Goal: Information Seeking & Learning: Check status

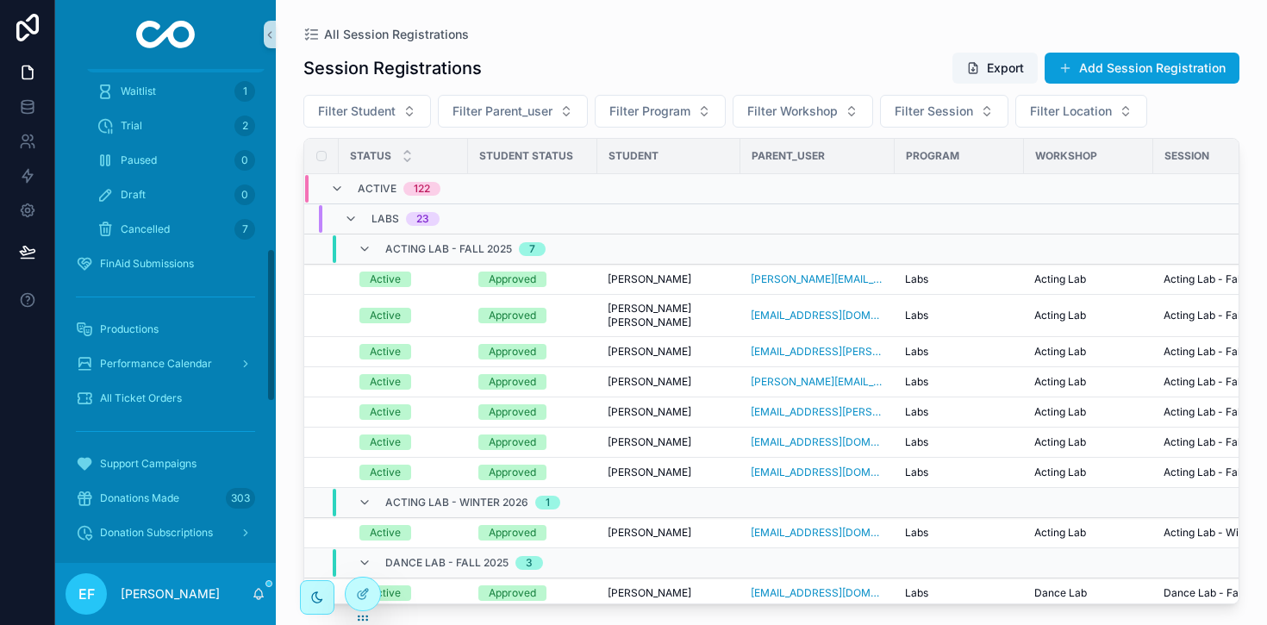
scroll to position [598, 0]
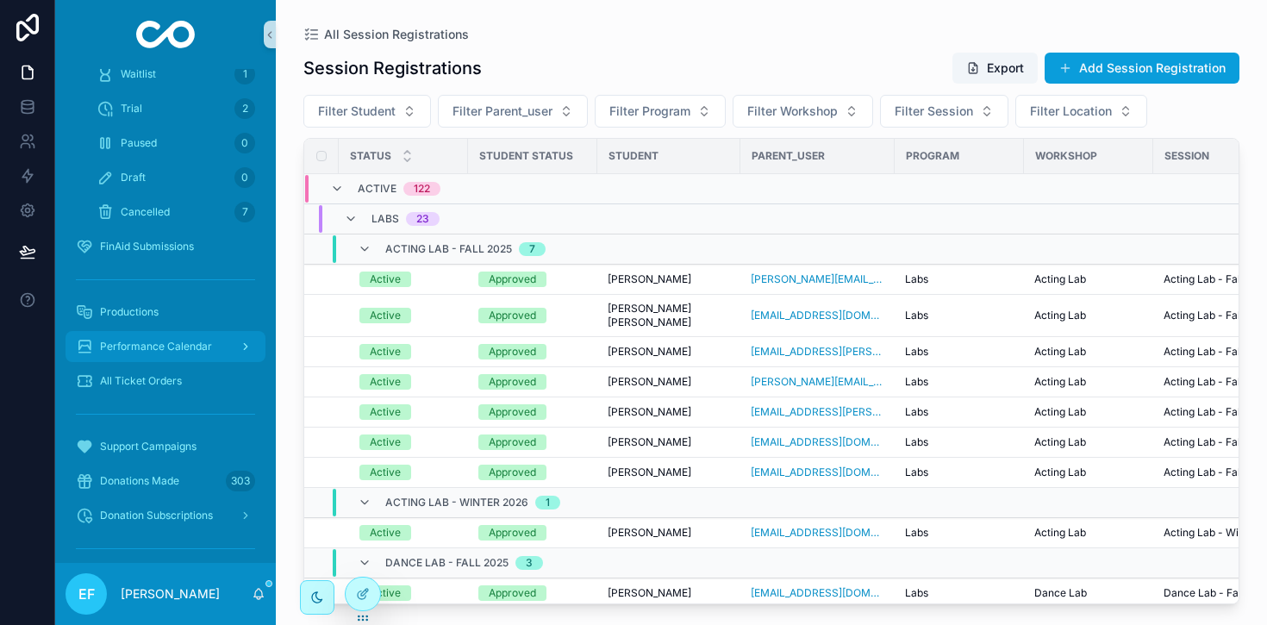
click at [131, 340] on span "Performance Calendar" at bounding box center [156, 347] width 112 height 14
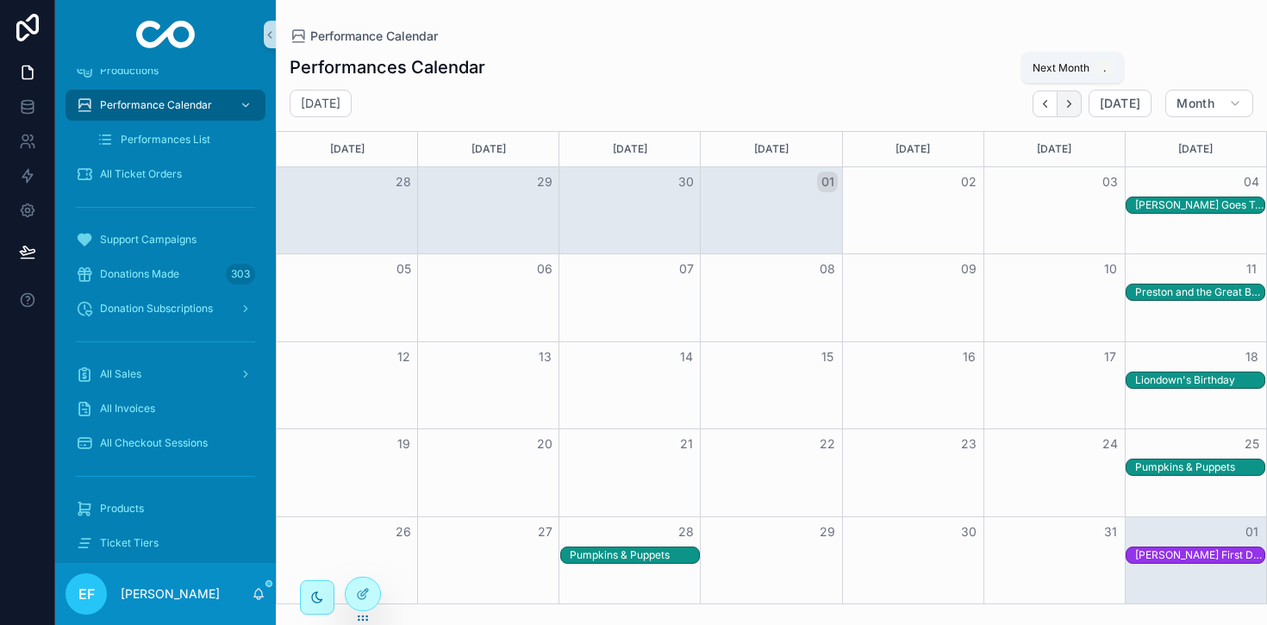
click at [1068, 101] on icon "Next" at bounding box center [1069, 103] width 13 height 13
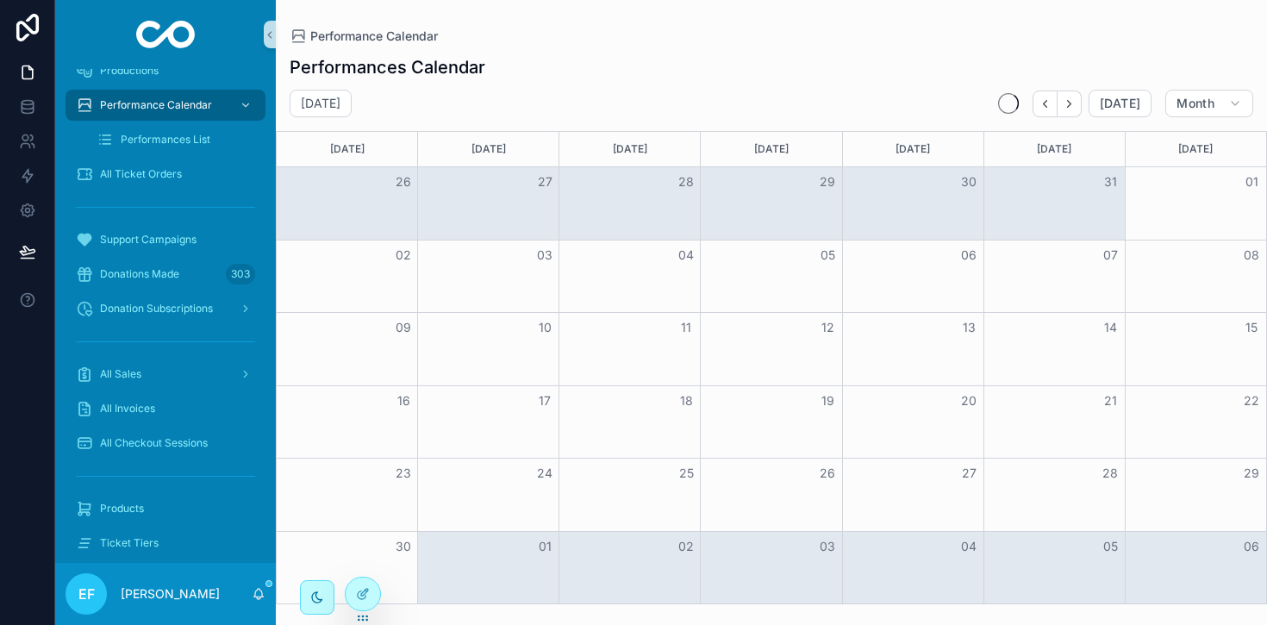
click at [1068, 101] on icon "Next" at bounding box center [1069, 103] width 13 height 13
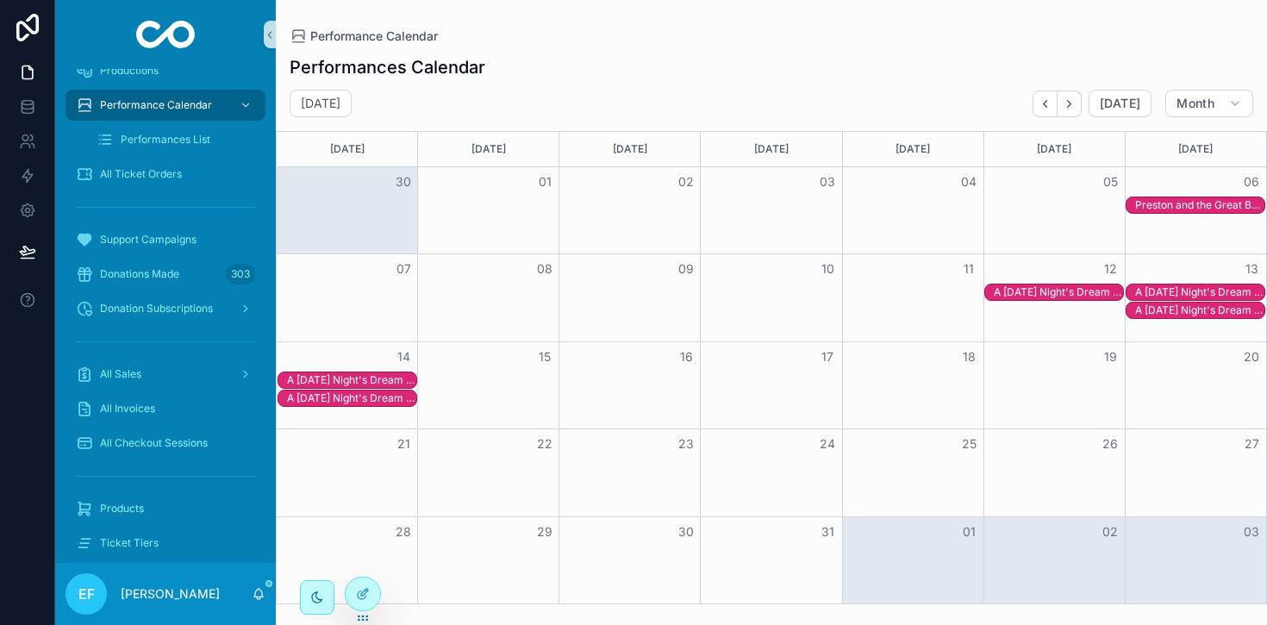
click at [1071, 291] on div "A [DATE] Night's Dream - A Musical" at bounding box center [1058, 292] width 129 height 14
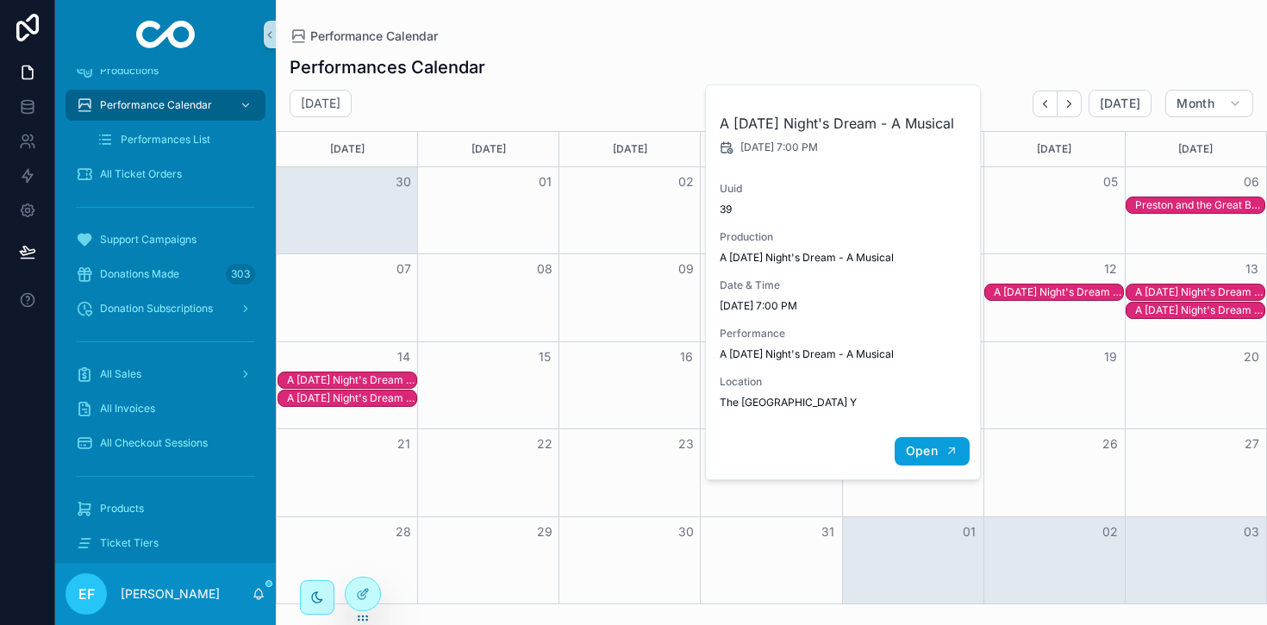
click at [912, 459] on span "Open" at bounding box center [922, 451] width 32 height 16
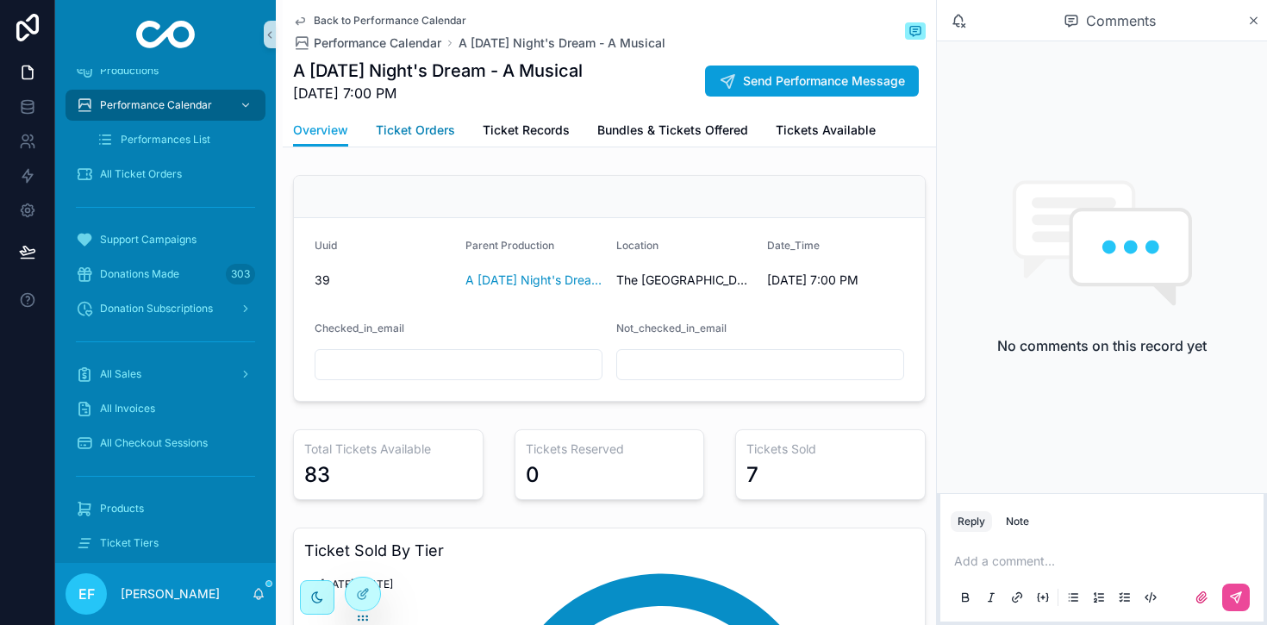
click at [434, 129] on span "Ticket Orders" at bounding box center [415, 130] width 79 height 17
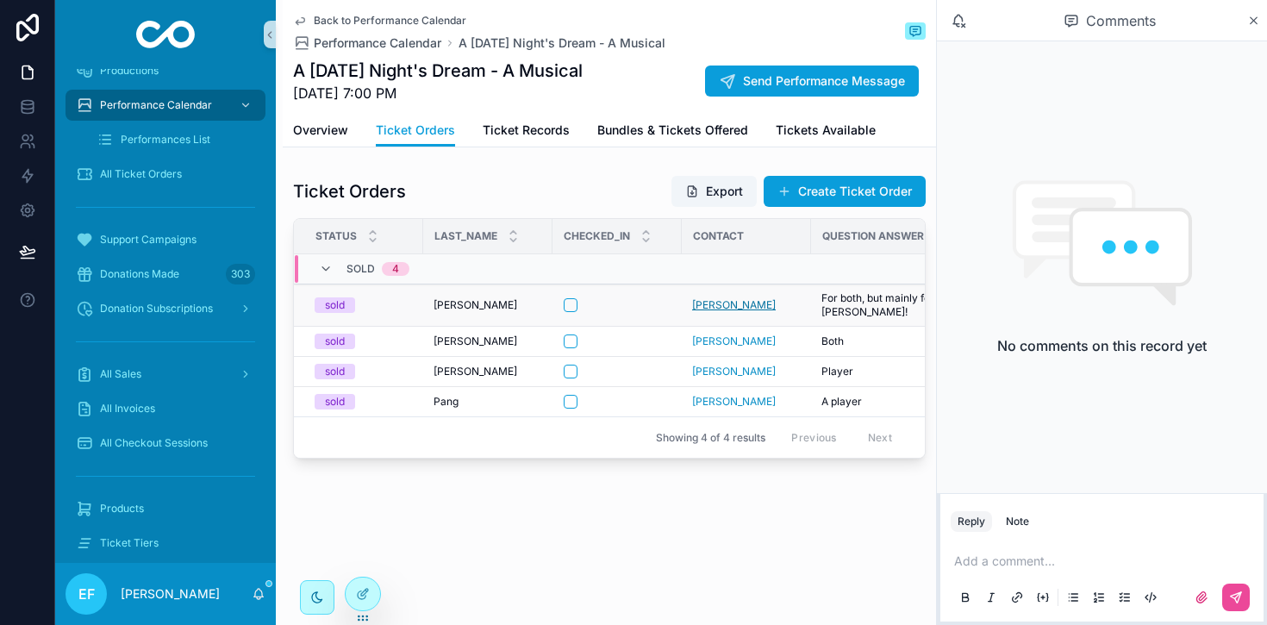
click at [698, 311] on span "[PERSON_NAME]" at bounding box center [734, 305] width 84 height 14
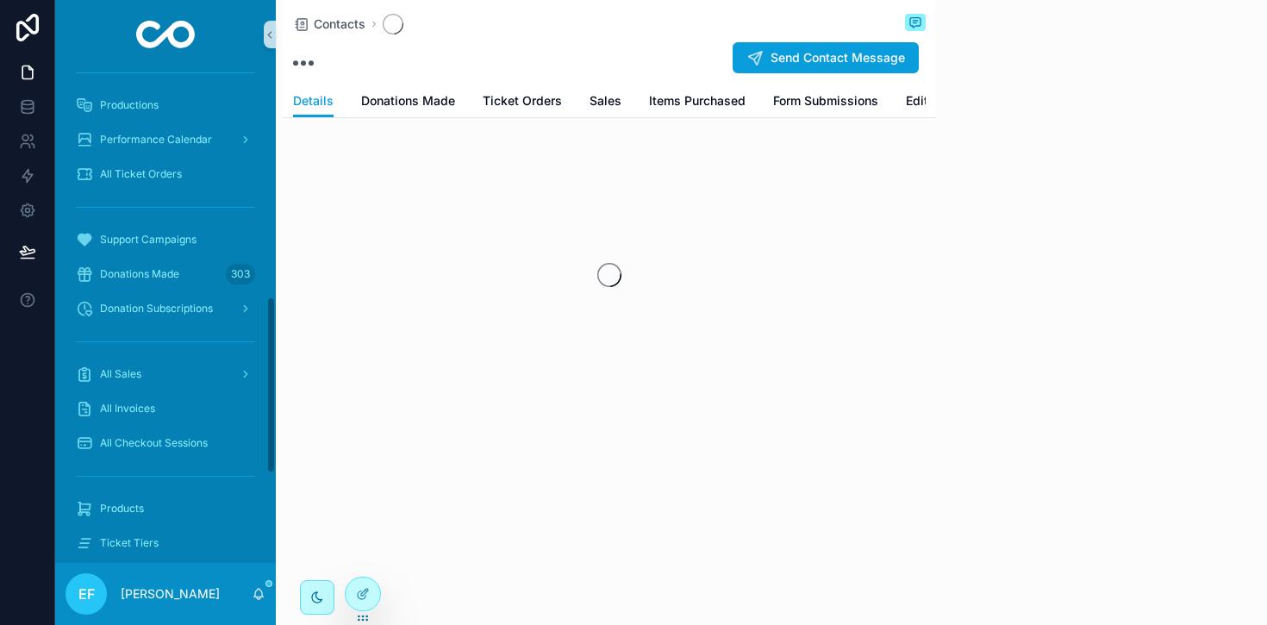
scroll to position [633, 0]
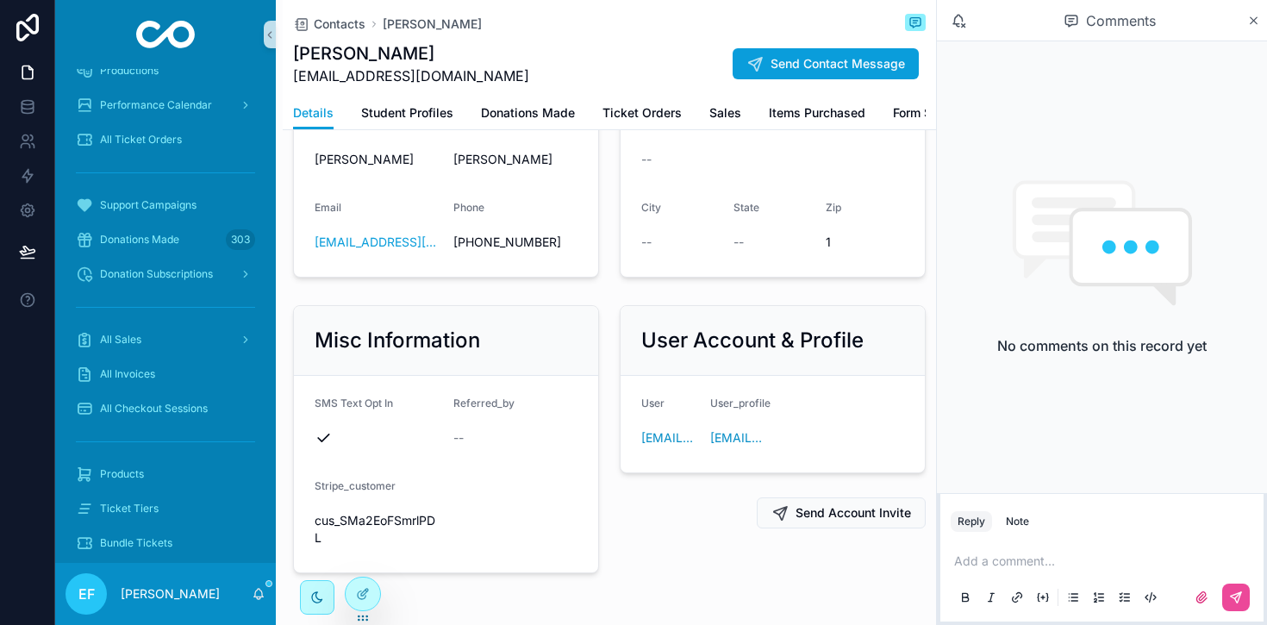
scroll to position [115, 0]
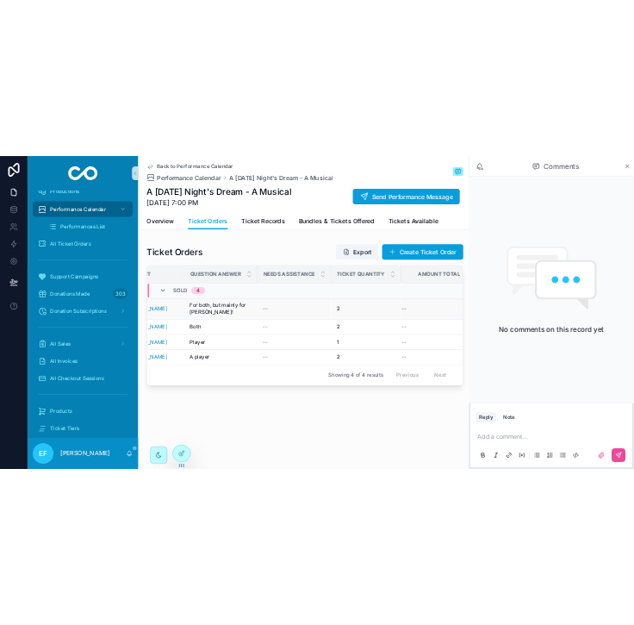
scroll to position [0, 451]
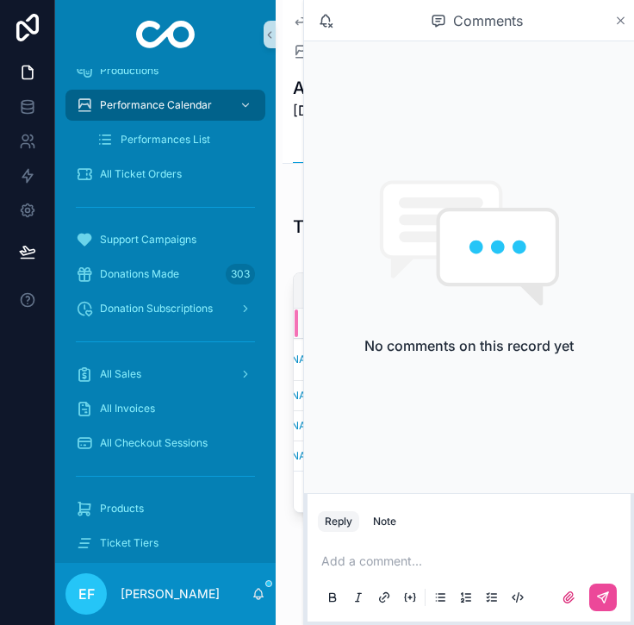
click at [623, 22] on icon "scrollable content" at bounding box center [621, 20] width 7 height 7
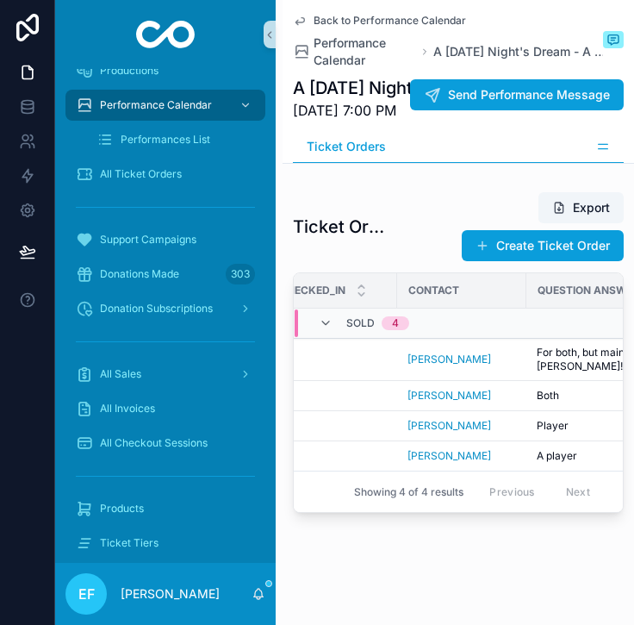
scroll to position [0, 294]
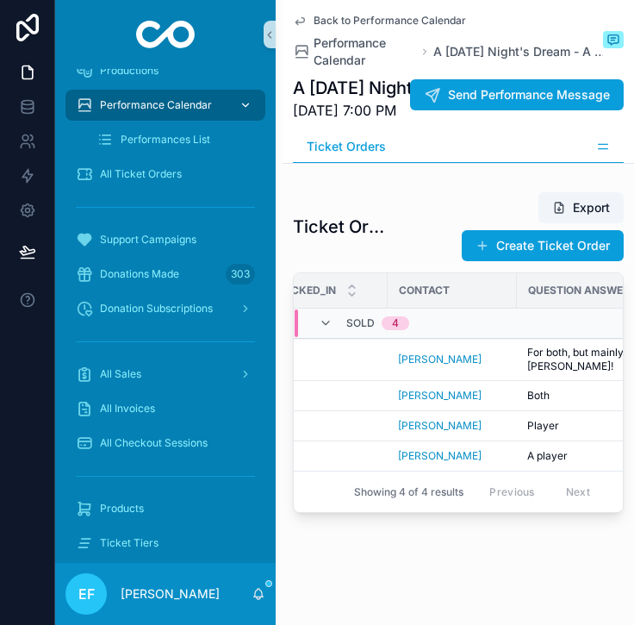
click at [233, 109] on div "scrollable content" at bounding box center [244, 105] width 22 height 28
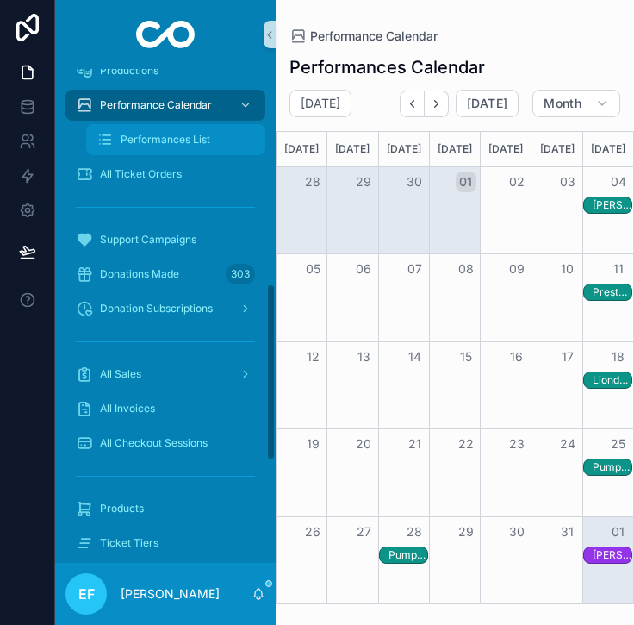
click at [179, 133] on span "Performances List" at bounding box center [166, 140] width 90 height 14
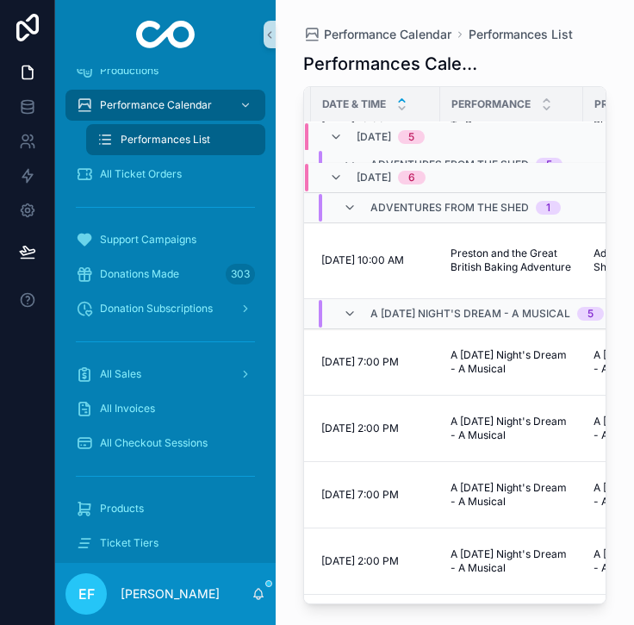
scroll to position [1008, 122]
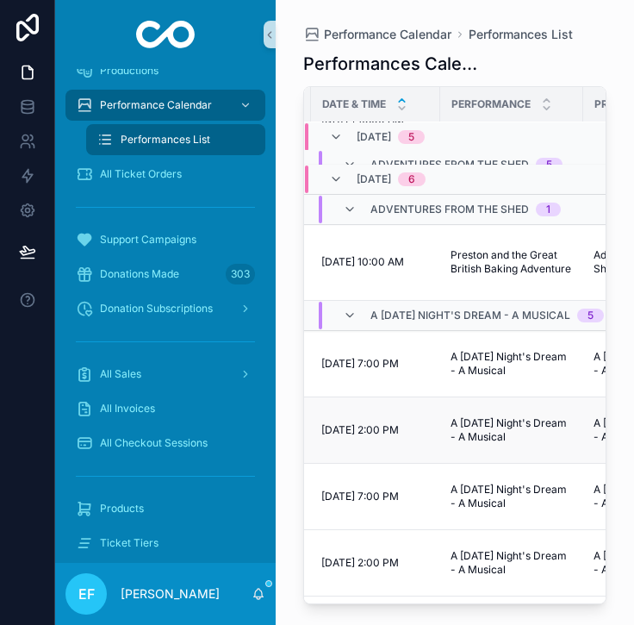
click at [477, 428] on span "A [DATE] Night's Dream - A Musical" at bounding box center [512, 430] width 122 height 28
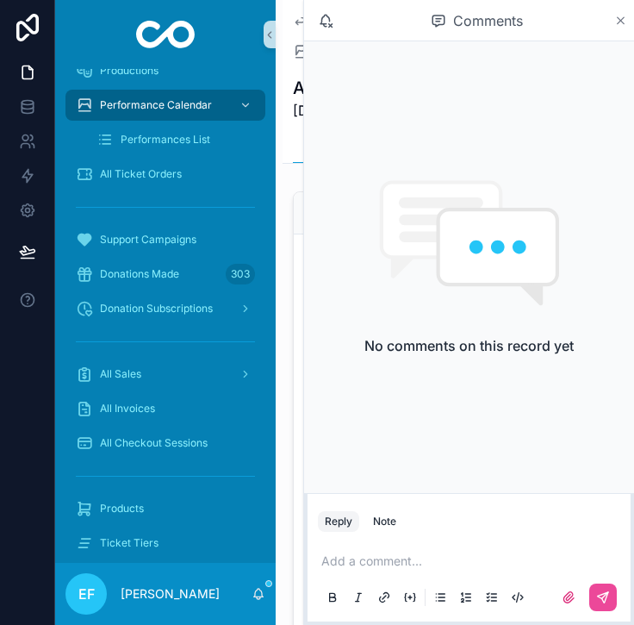
click at [619, 23] on icon "scrollable content" at bounding box center [621, 21] width 13 height 14
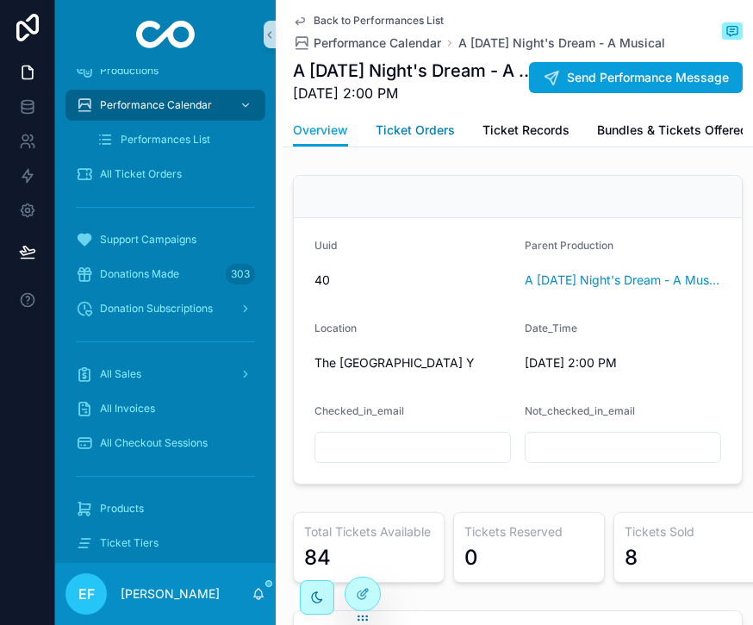
click at [404, 122] on span "Ticket Orders" at bounding box center [415, 130] width 79 height 17
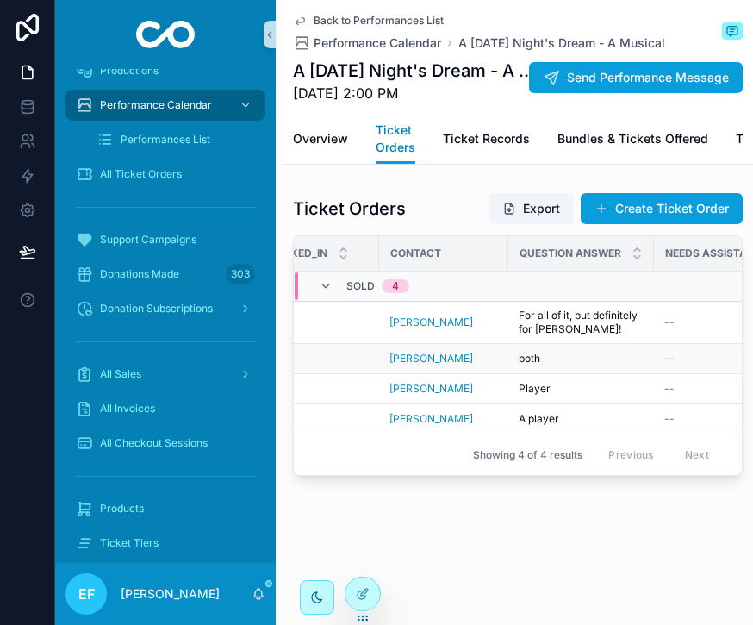
scroll to position [0, 634]
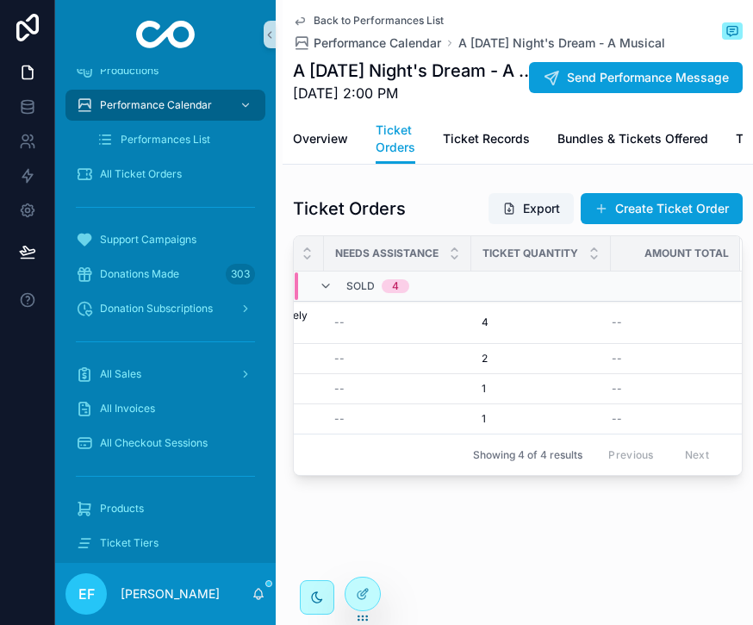
click at [349, 16] on span "Back to Performances List" at bounding box center [379, 21] width 130 height 14
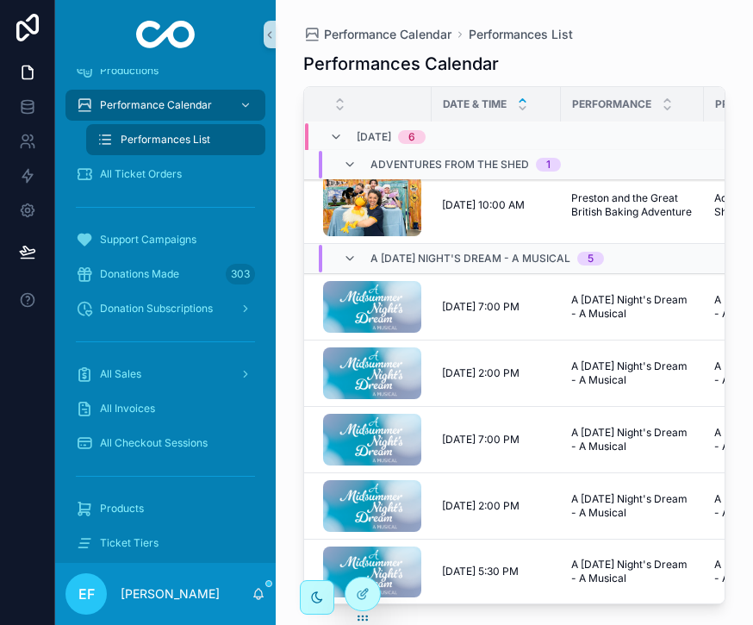
scroll to position [1064, 2]
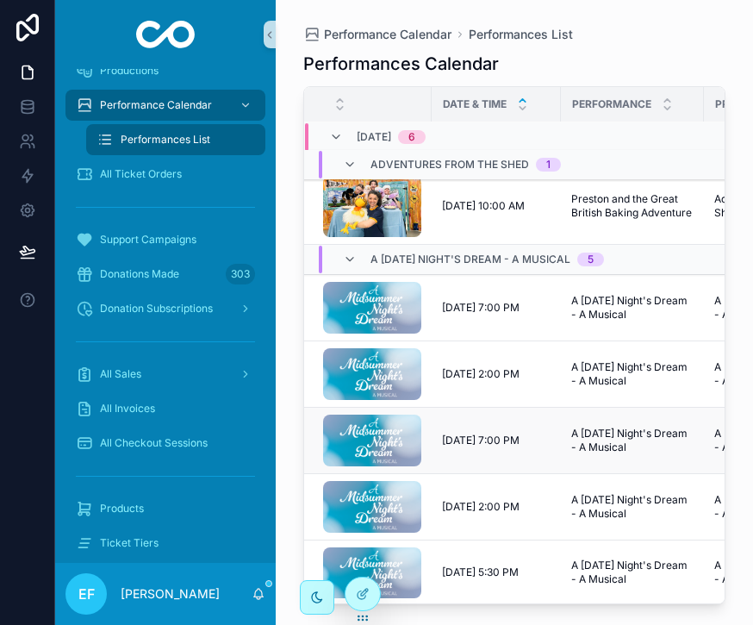
click at [471, 436] on span "[DATE] 7:00 PM" at bounding box center [481, 441] width 78 height 14
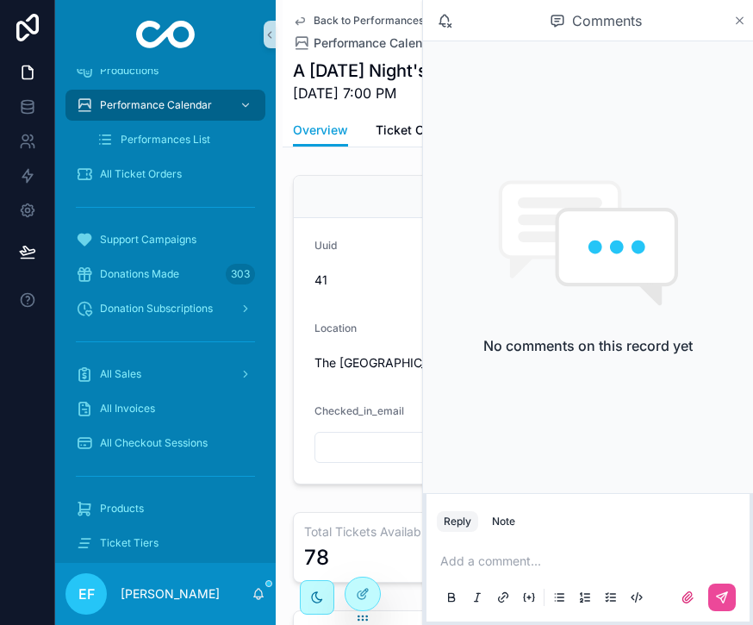
click at [741, 25] on icon "scrollable content" at bounding box center [739, 21] width 13 height 14
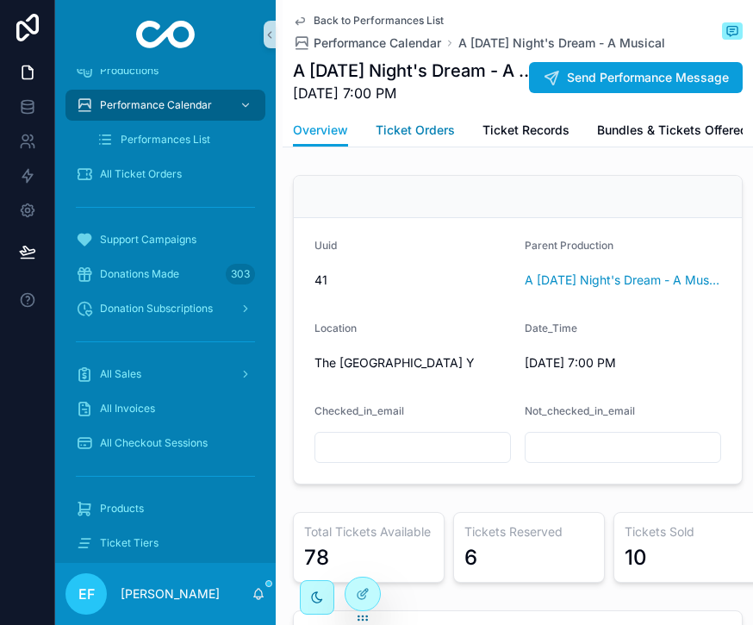
click at [433, 128] on span "Ticket Orders" at bounding box center [415, 130] width 79 height 17
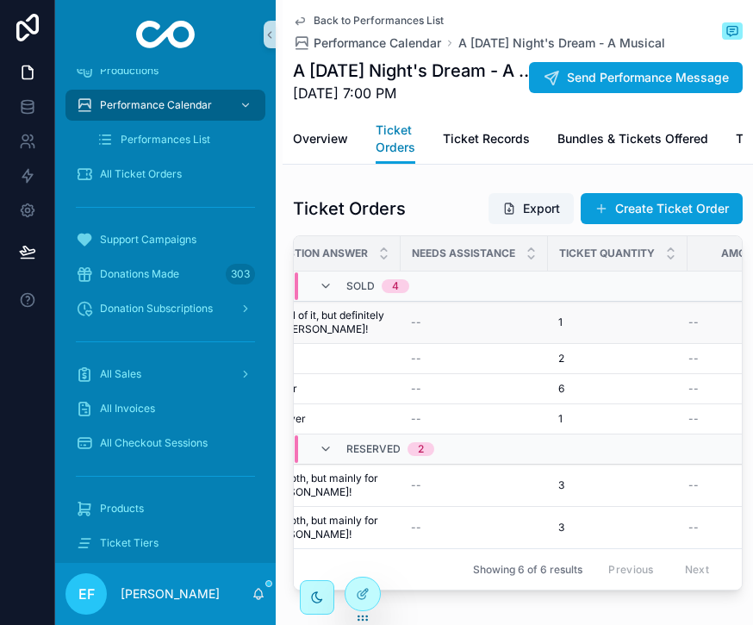
scroll to position [0, 634]
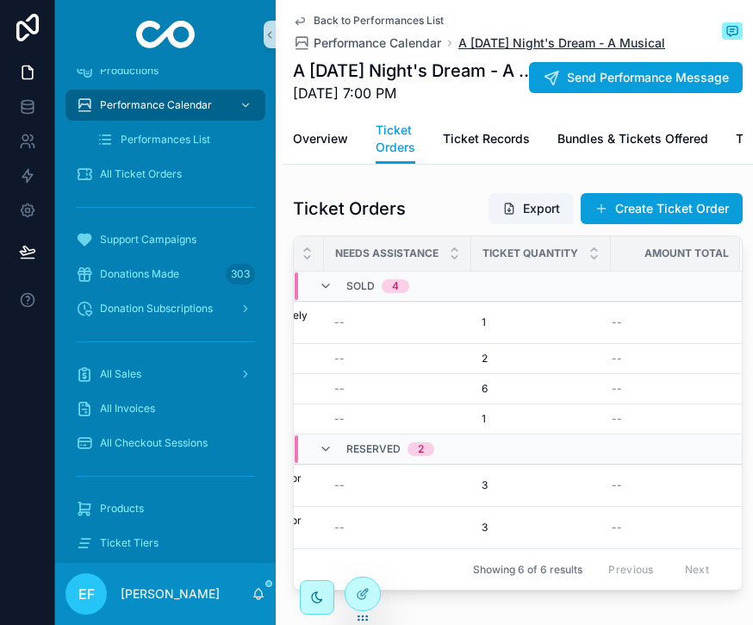
click at [507, 42] on span "A [DATE] Night's Dream - A Musical" at bounding box center [562, 42] width 207 height 17
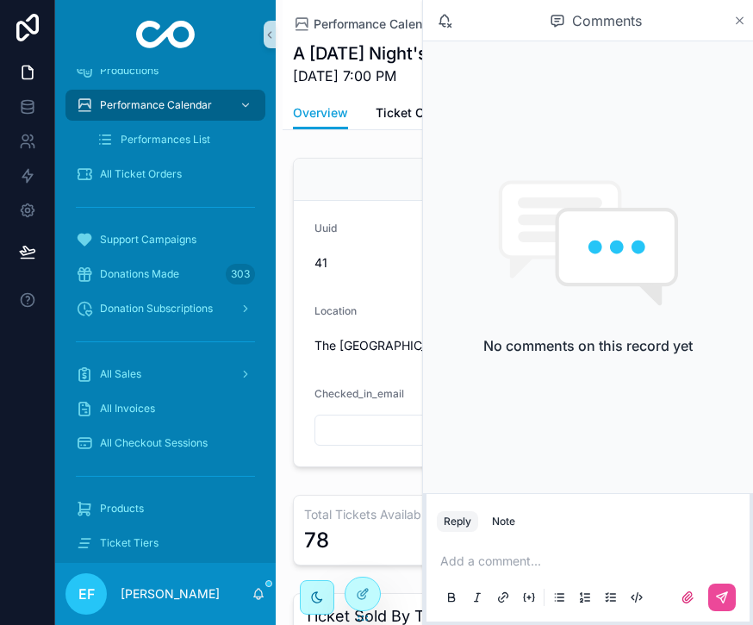
click at [742, 18] on icon "scrollable content" at bounding box center [740, 20] width 7 height 7
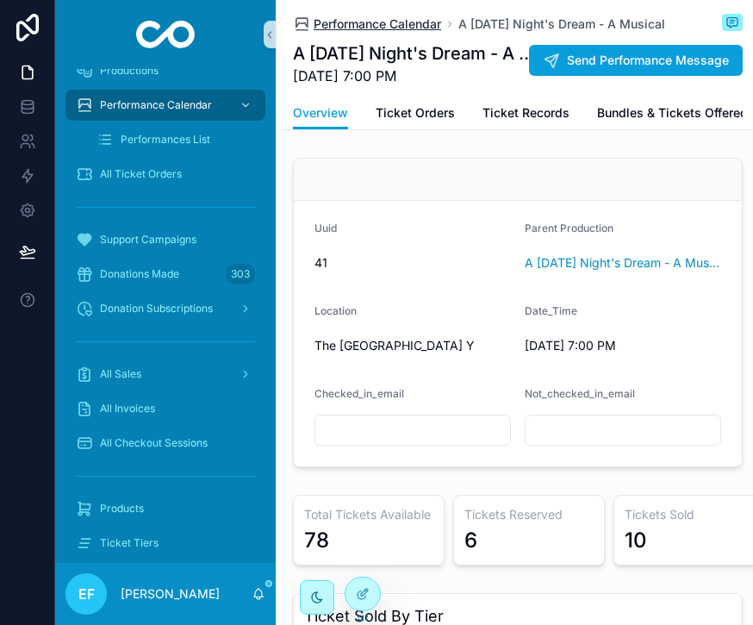
click at [415, 16] on span "Performance Calendar" at bounding box center [378, 24] width 128 height 17
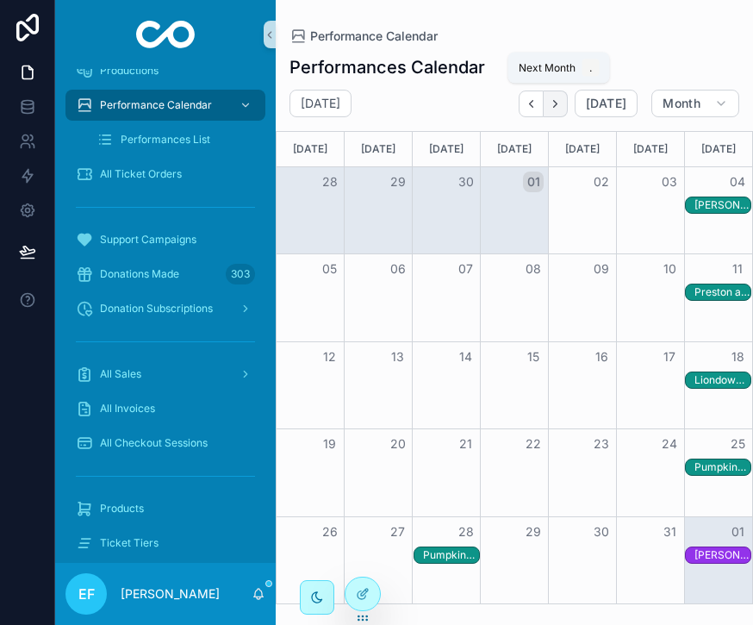
click at [560, 104] on icon "Next" at bounding box center [555, 103] width 13 height 13
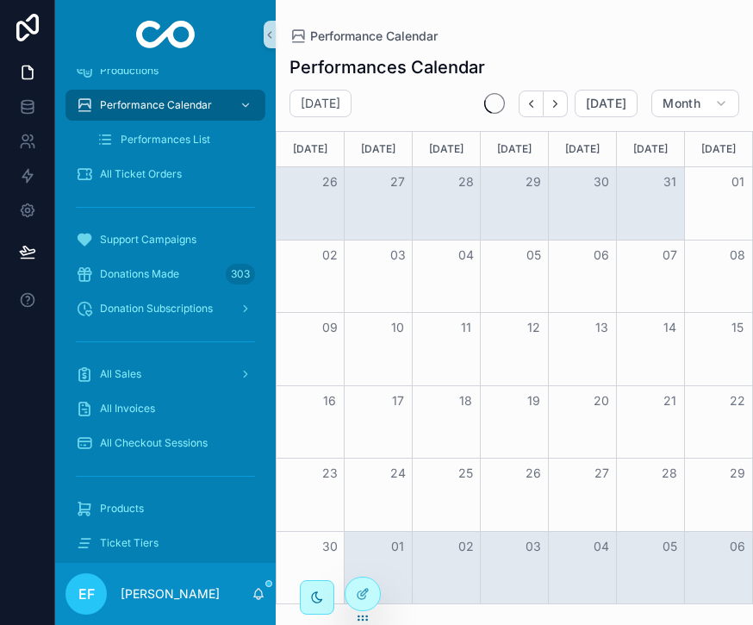
click at [560, 104] on icon "Next" at bounding box center [555, 103] width 13 height 13
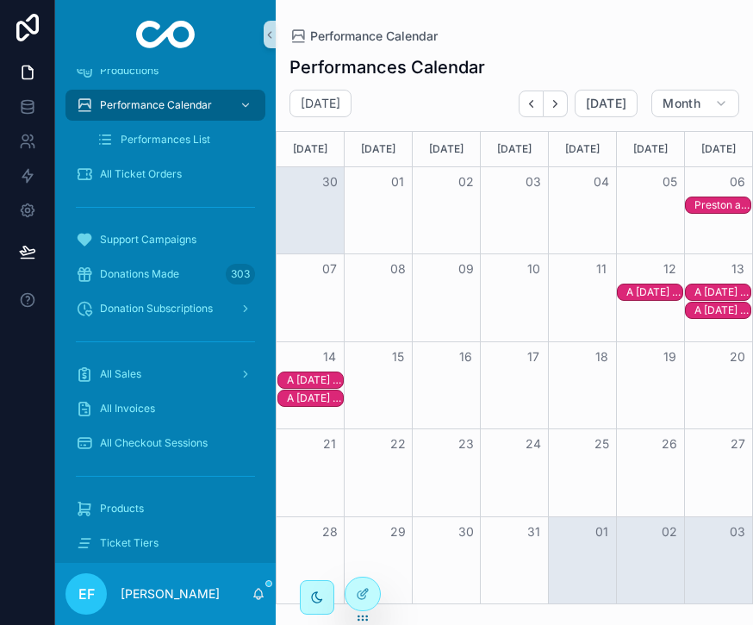
click at [321, 395] on div "A [DATE] Night's Dream - A Musical" at bounding box center [315, 398] width 56 height 14
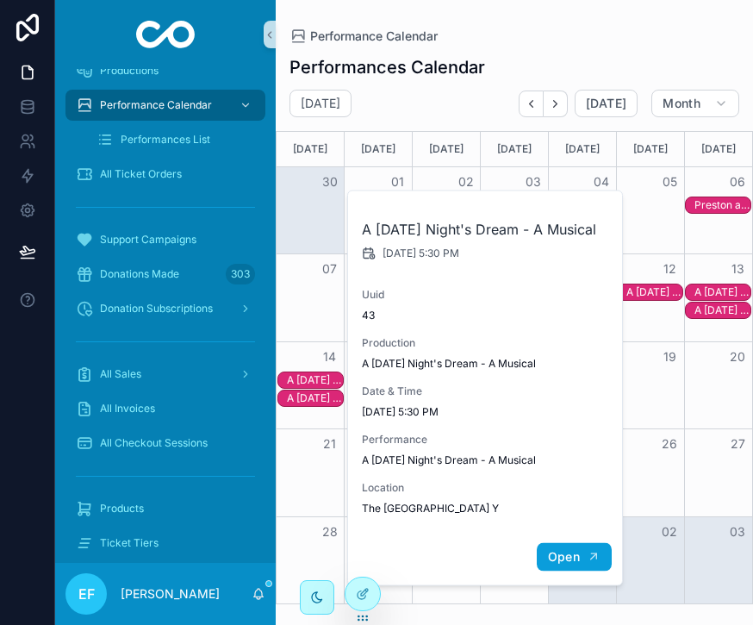
click at [562, 565] on span "Open" at bounding box center [564, 557] width 32 height 16
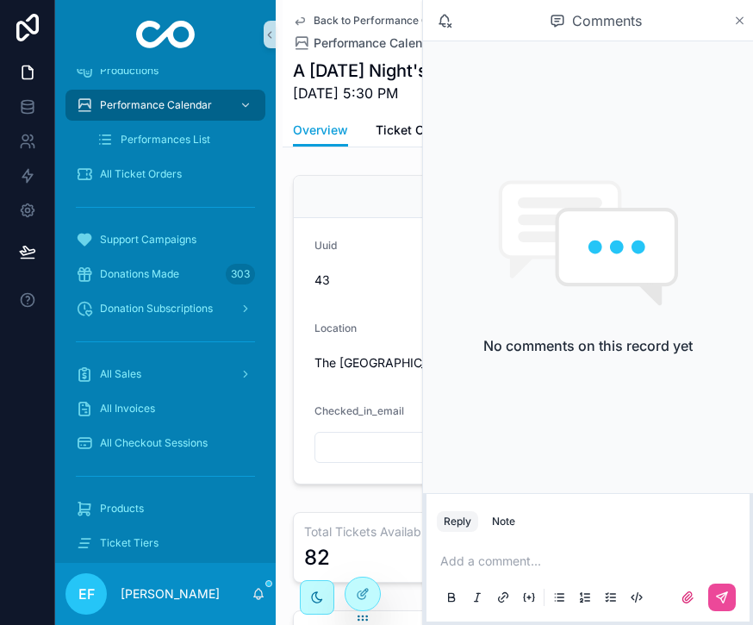
click at [738, 16] on icon "scrollable content" at bounding box center [739, 21] width 13 height 14
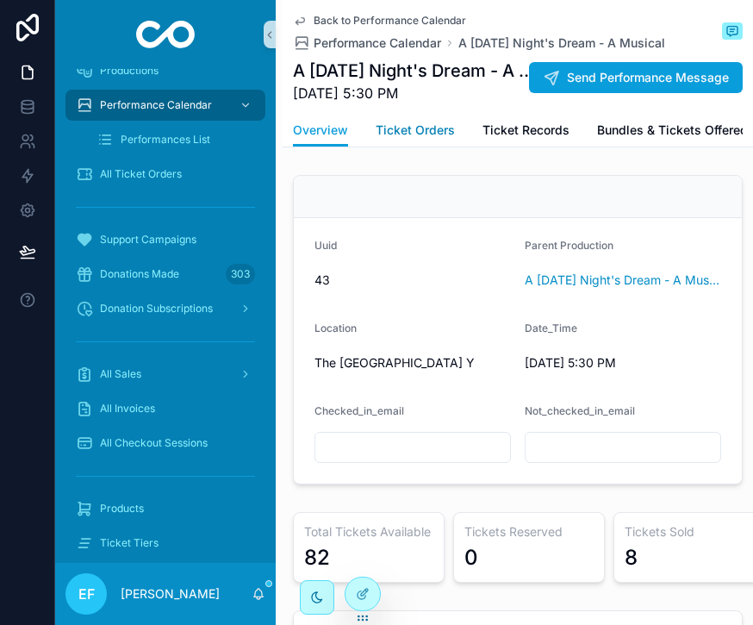
click at [409, 128] on span "Ticket Orders" at bounding box center [415, 130] width 79 height 17
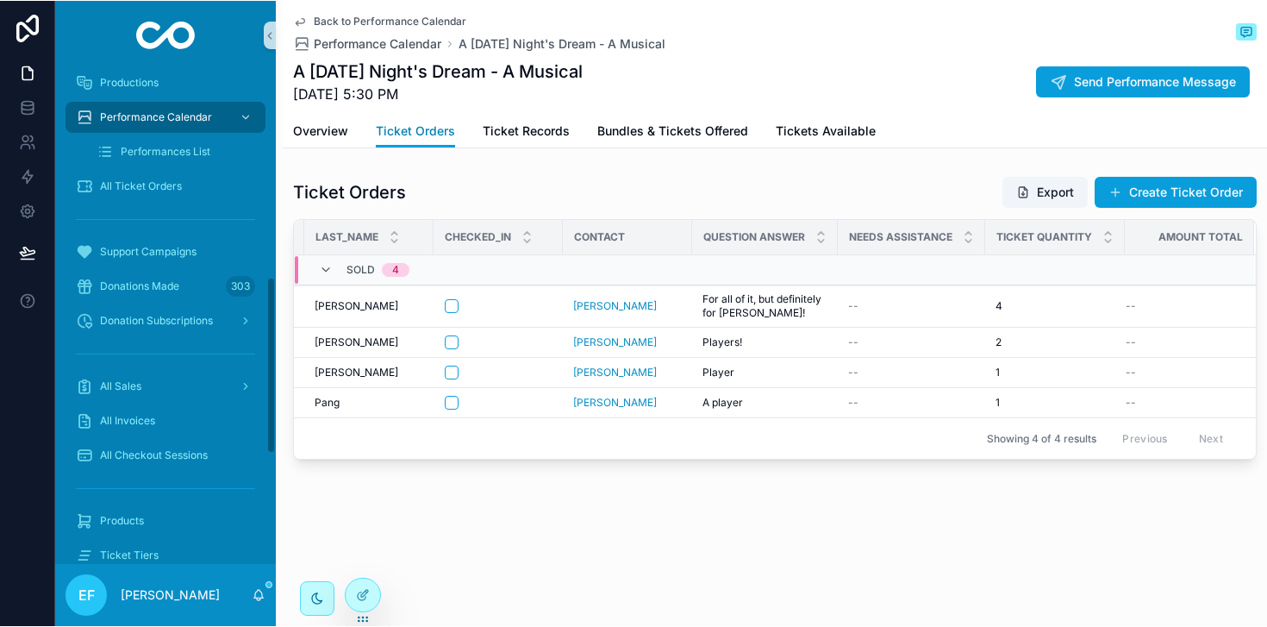
scroll to position [570, 0]
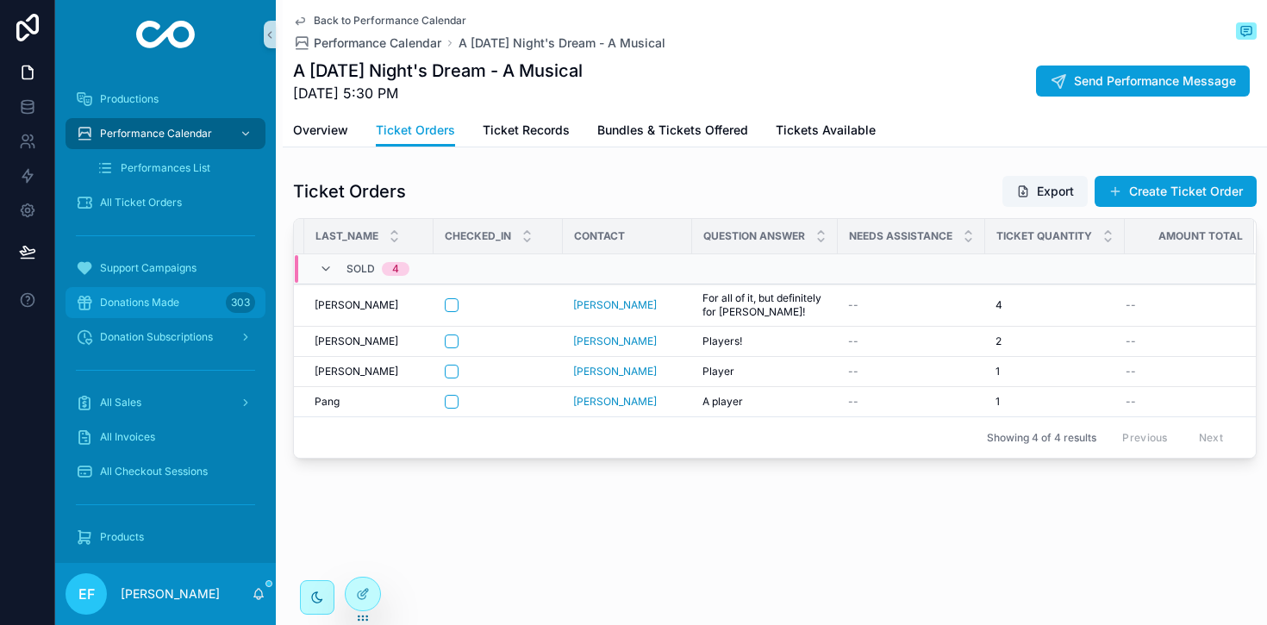
click at [174, 303] on span "Donations Made" at bounding box center [139, 303] width 79 height 14
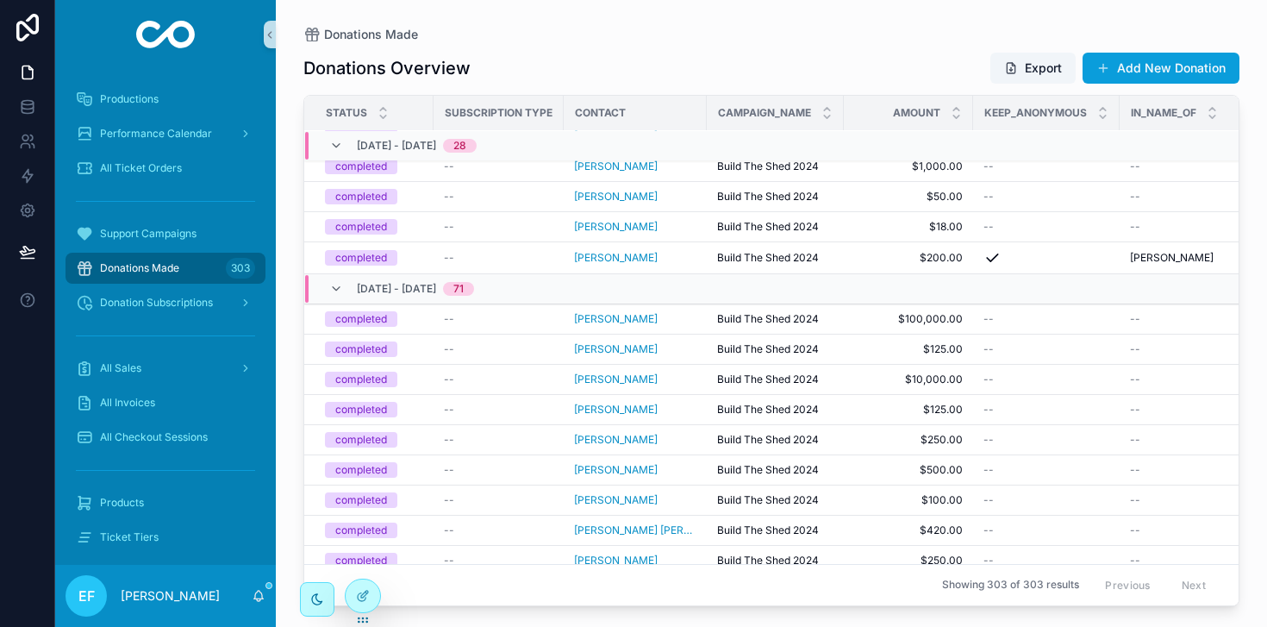
scroll to position [6695, 0]
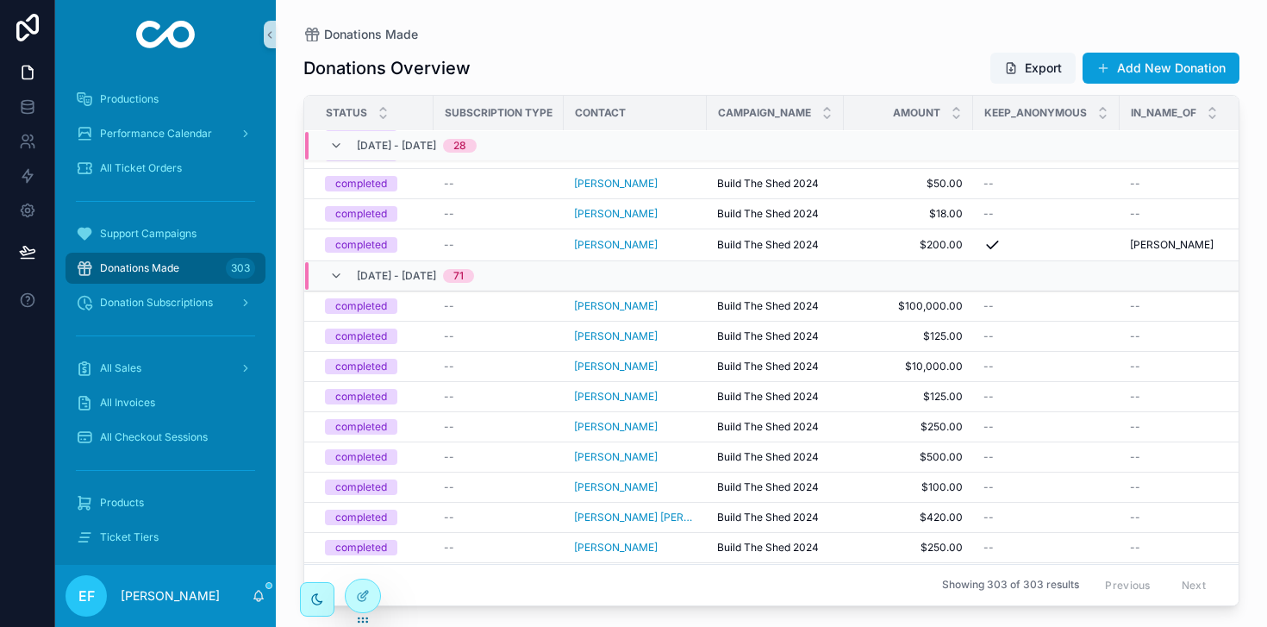
click at [661, 115] on div "Contact" at bounding box center [635, 113] width 141 height 28
click at [609, 113] on span "Contact" at bounding box center [600, 113] width 51 height 14
click at [679, 103] on div "Contact" at bounding box center [635, 113] width 141 height 28
click at [709, 111] on div "Campaign_name" at bounding box center [775, 113] width 135 height 33
click at [576, 106] on span "Contact" at bounding box center [600, 113] width 51 height 14
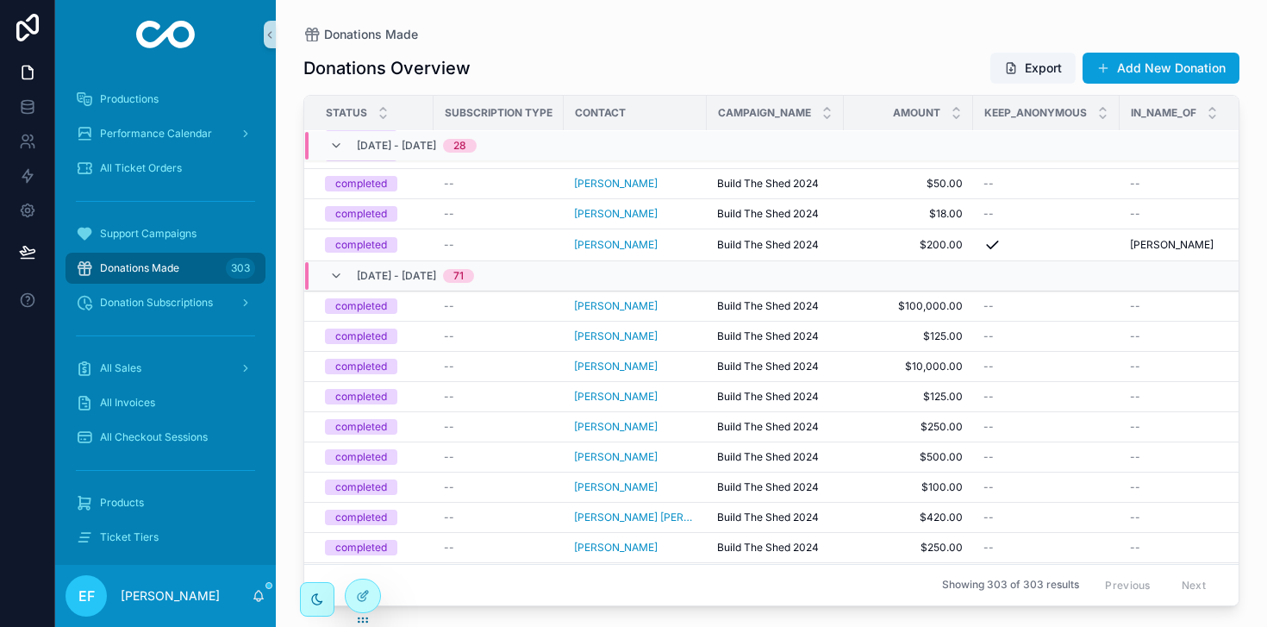
click at [522, 114] on span "Subscription Type" at bounding box center [499, 113] width 108 height 14
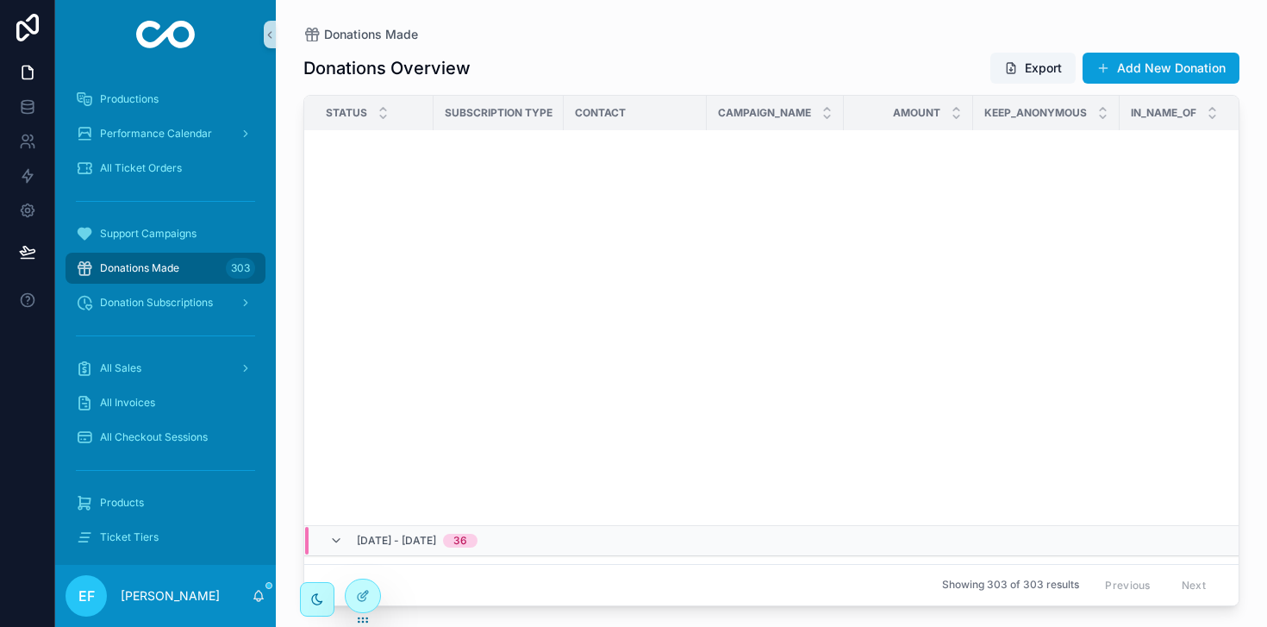
scroll to position [0, 0]
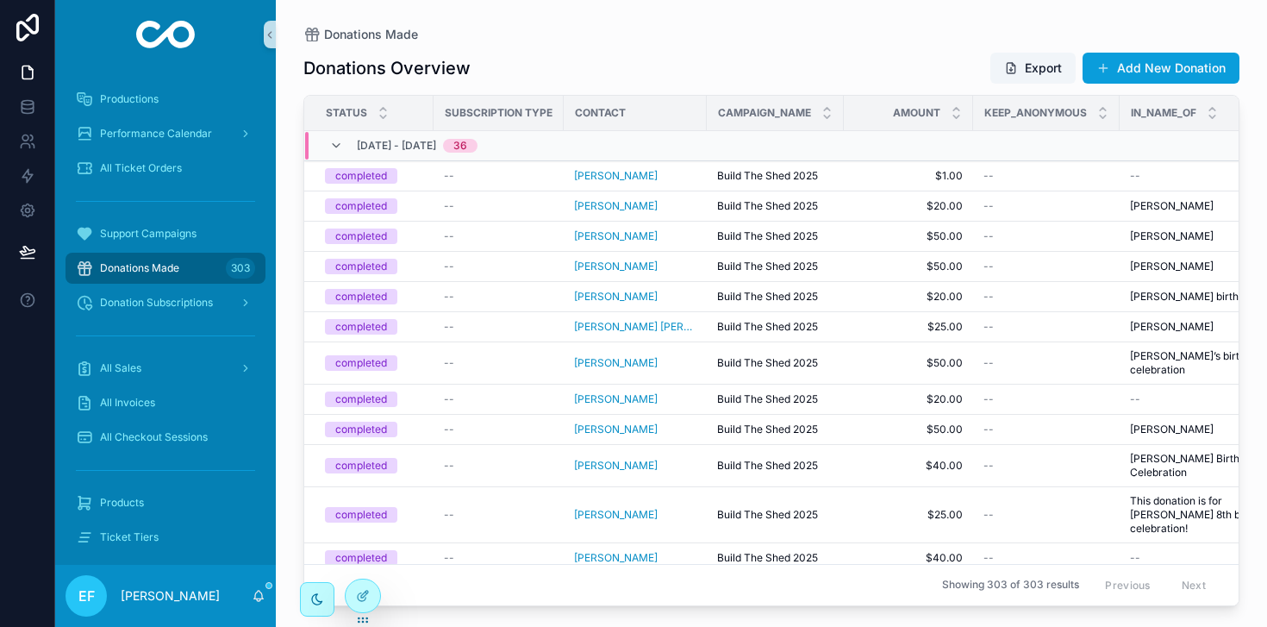
click at [628, 112] on div "Contact" at bounding box center [635, 113] width 141 height 28
click at [608, 109] on span "Contact" at bounding box center [600, 113] width 51 height 14
click at [583, 117] on span "Contact" at bounding box center [600, 113] width 51 height 14
click at [646, 115] on div "Contact" at bounding box center [635, 113] width 141 height 28
click at [652, 115] on div "Contact" at bounding box center [635, 113] width 141 height 28
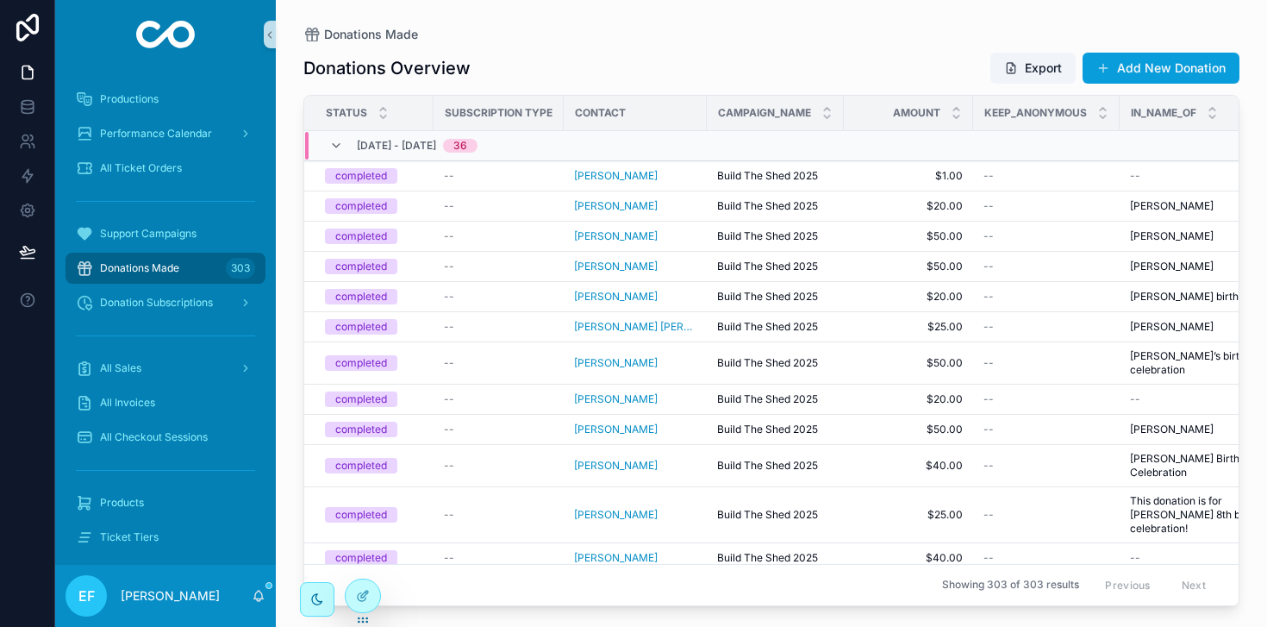
click at [652, 115] on div "Contact" at bounding box center [635, 113] width 141 height 28
click at [654, 115] on div "Contact" at bounding box center [635, 113] width 141 height 28
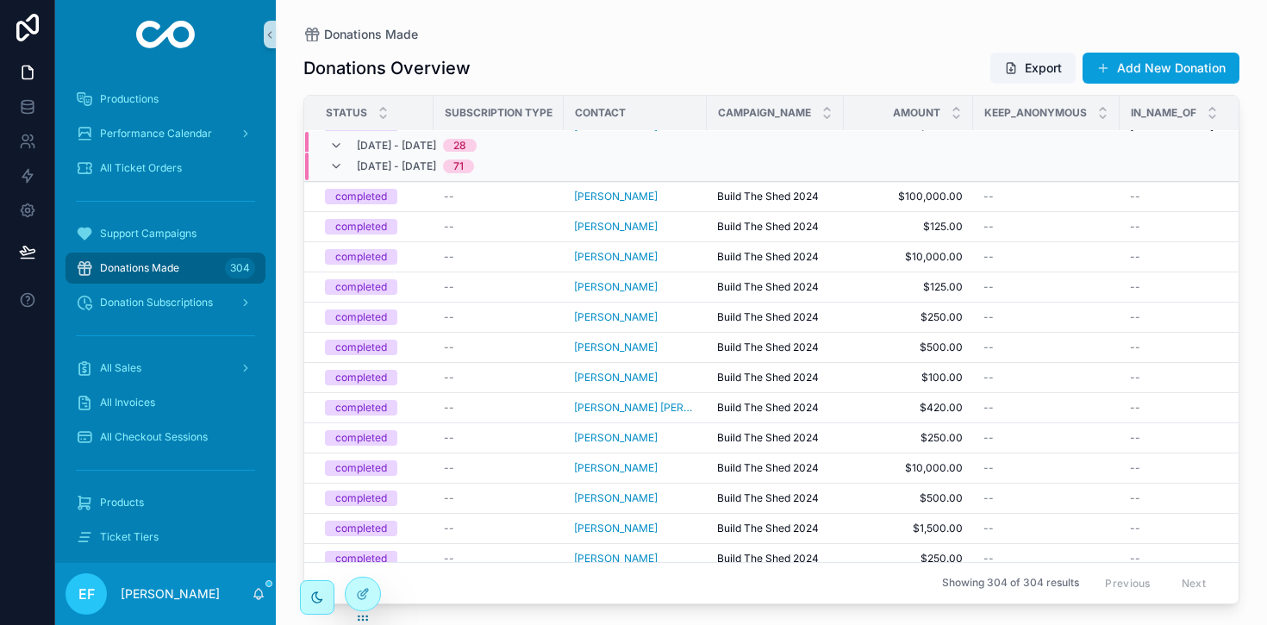
scroll to position [6863, 0]
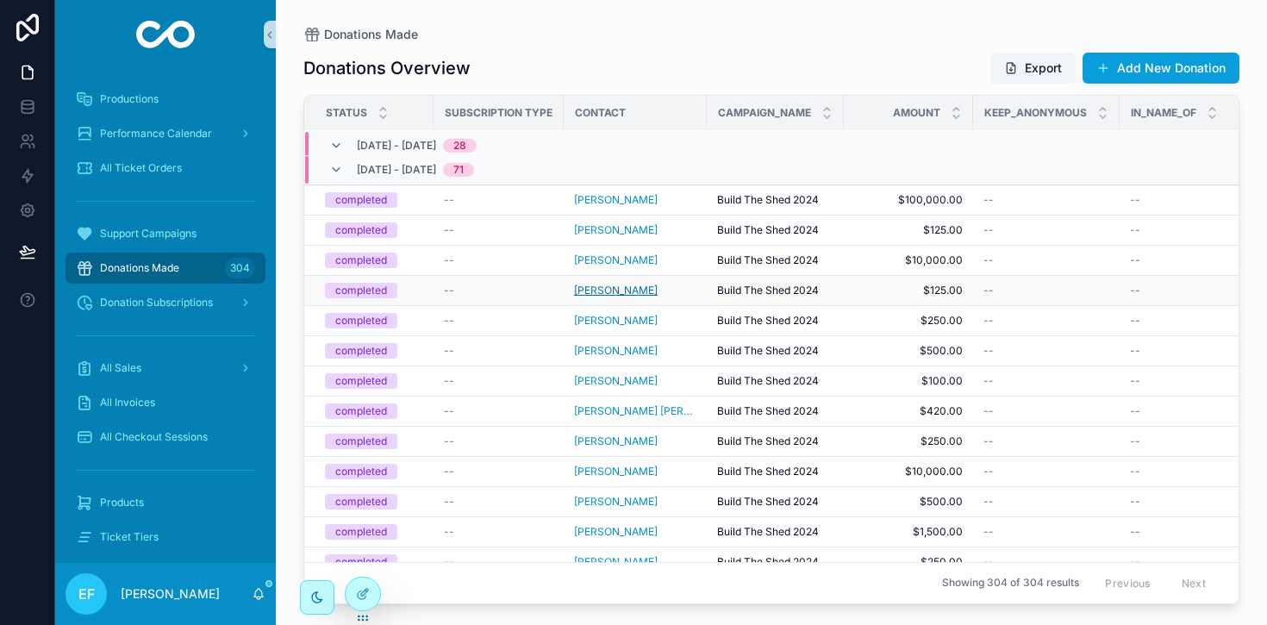
click at [602, 290] on span "[PERSON_NAME]" at bounding box center [616, 291] width 84 height 14
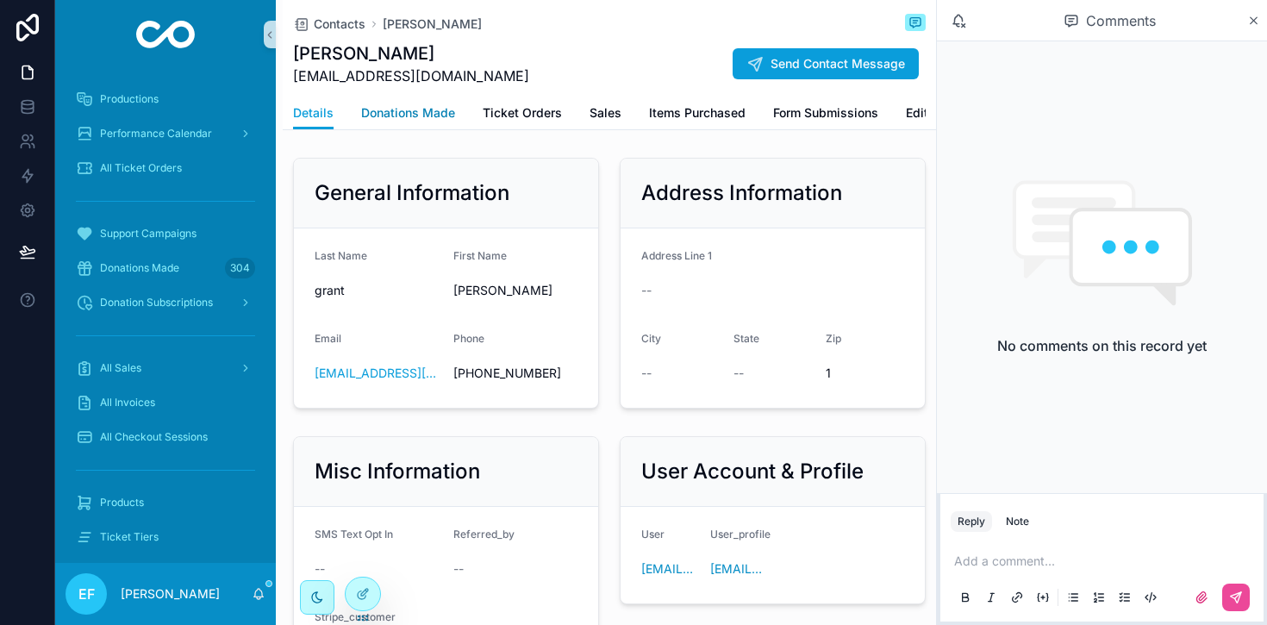
click at [428, 115] on span "Donations Made" at bounding box center [408, 112] width 94 height 17
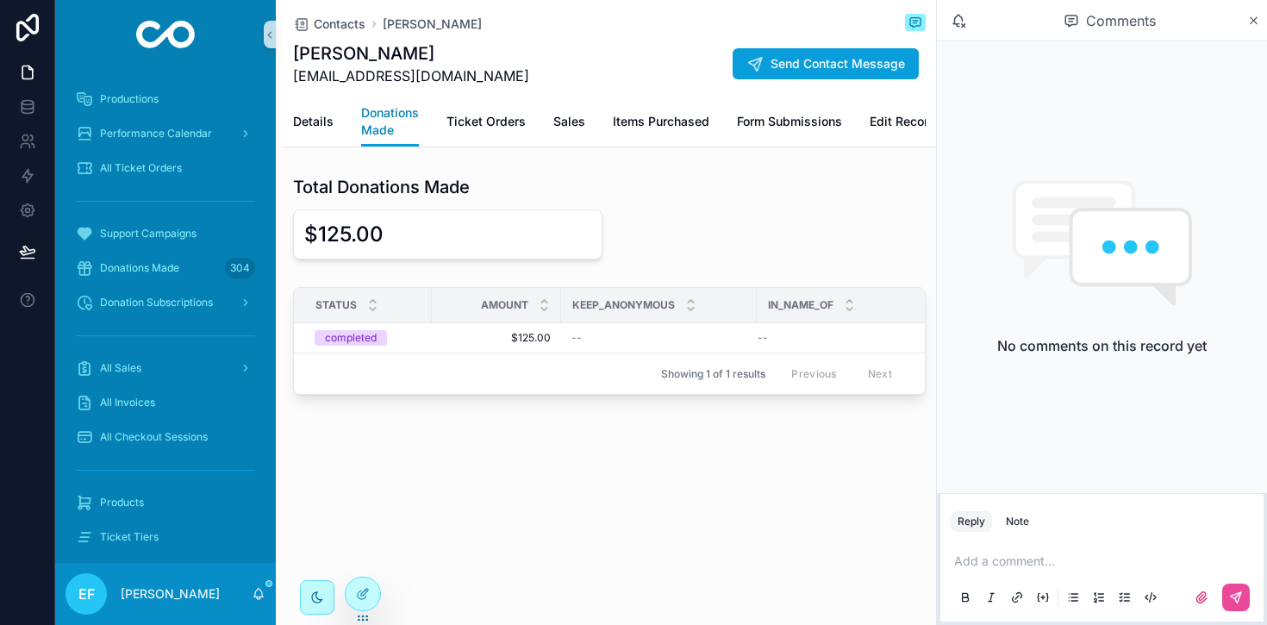
scroll to position [0, 3]
click at [1002, 559] on p "scrollable content" at bounding box center [1105, 560] width 303 height 17
click at [540, 340] on span "$125.00" at bounding box center [493, 338] width 109 height 14
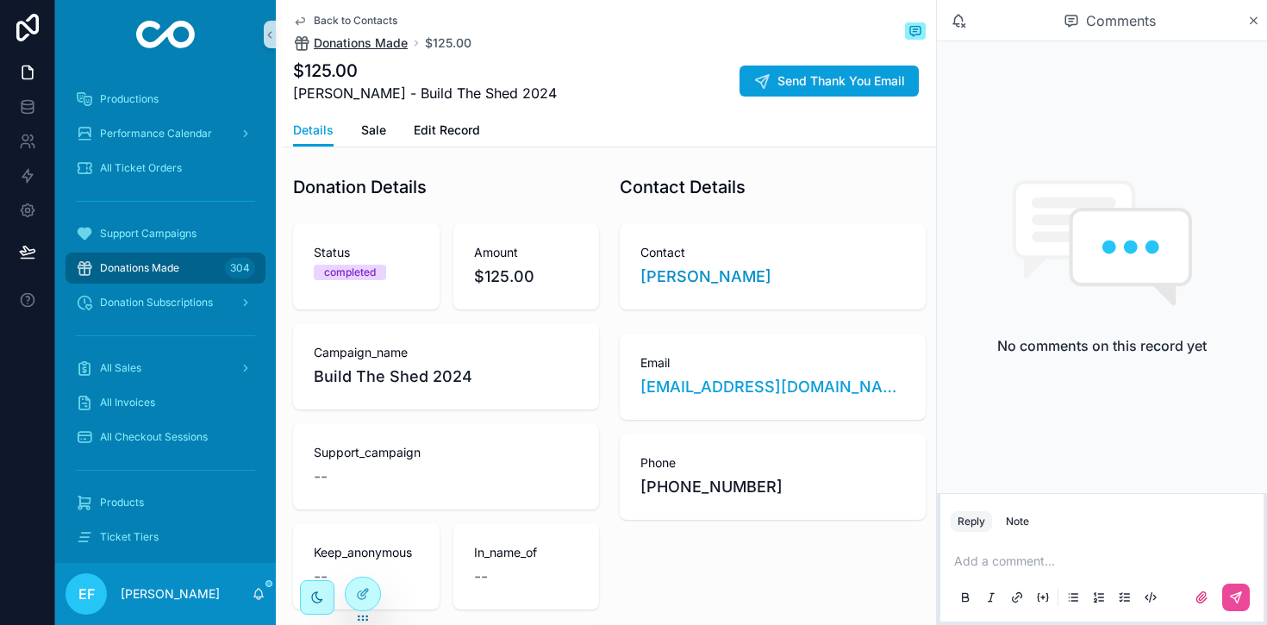
click at [339, 38] on span "Donations Made" at bounding box center [361, 42] width 94 height 17
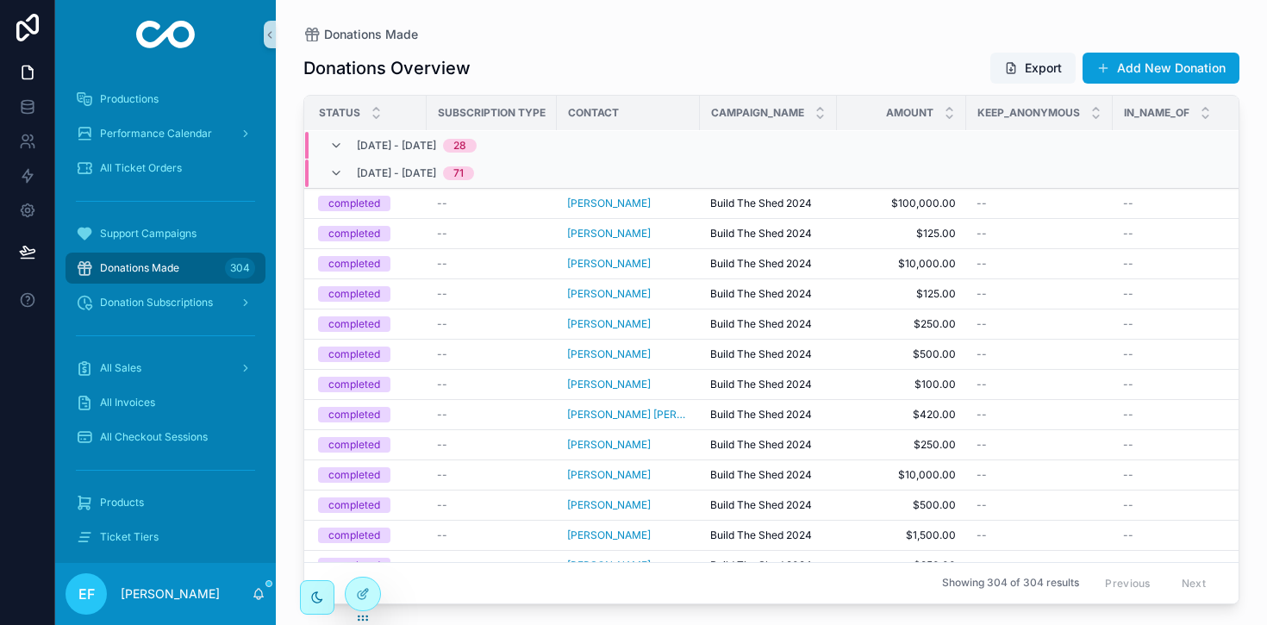
scroll to position [6853, 7]
click at [587, 317] on span "[PERSON_NAME]" at bounding box center [609, 323] width 84 height 14
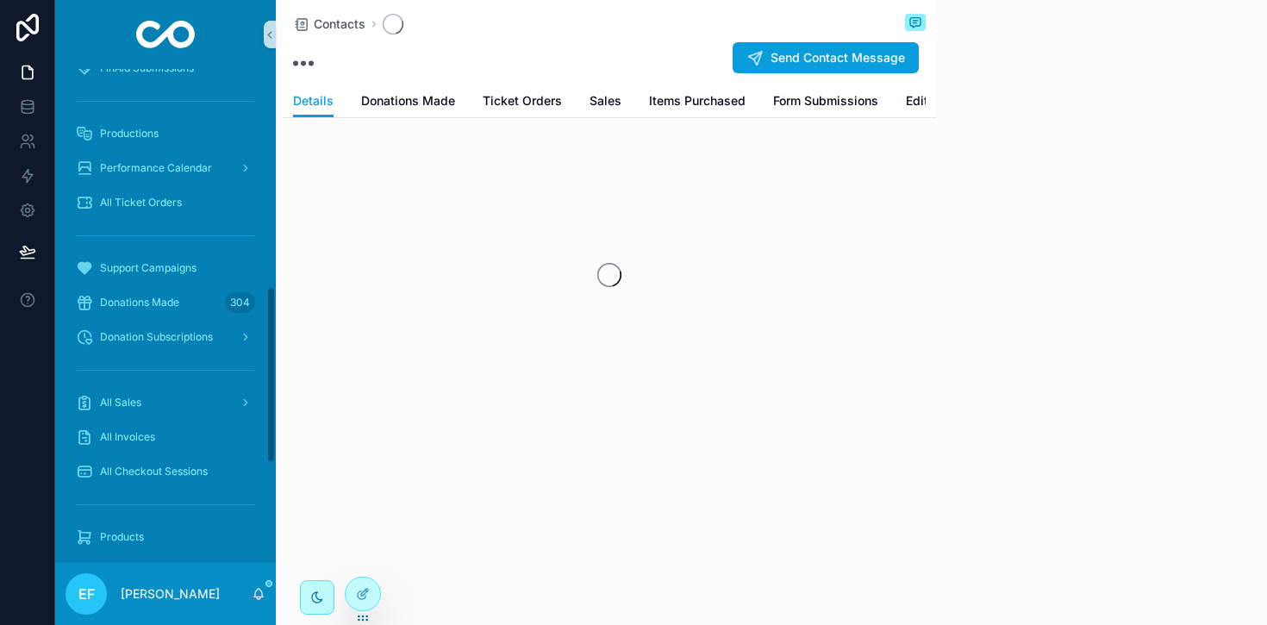
scroll to position [604, 0]
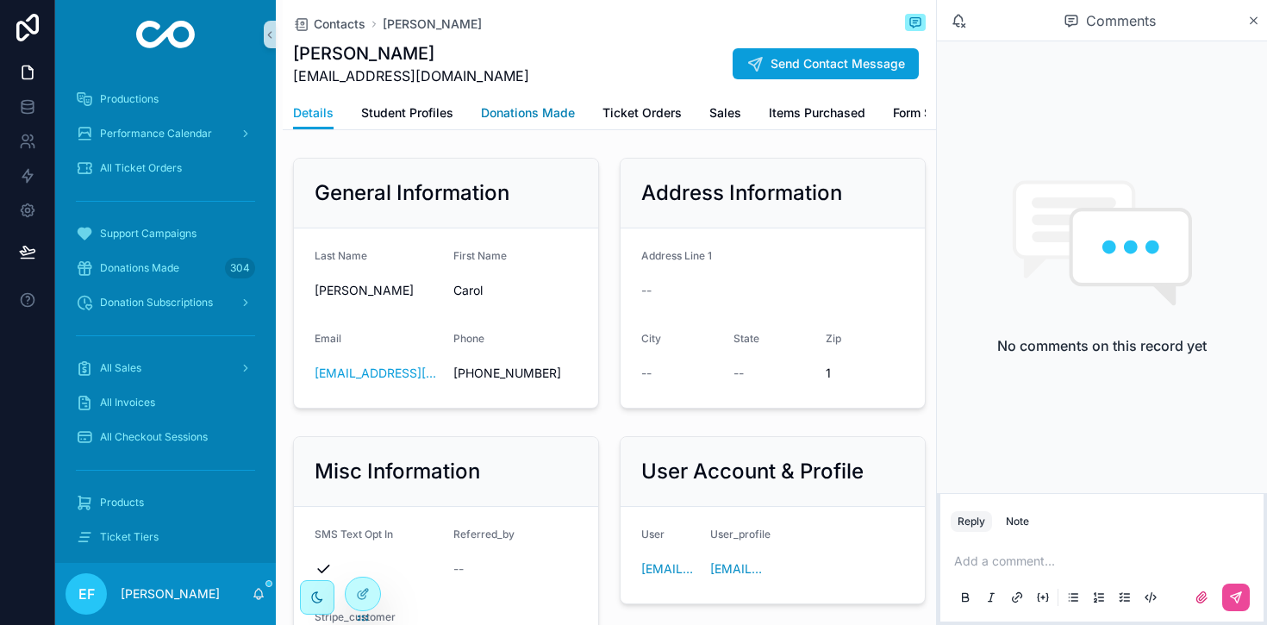
click at [532, 113] on span "Donations Made" at bounding box center [528, 112] width 94 height 17
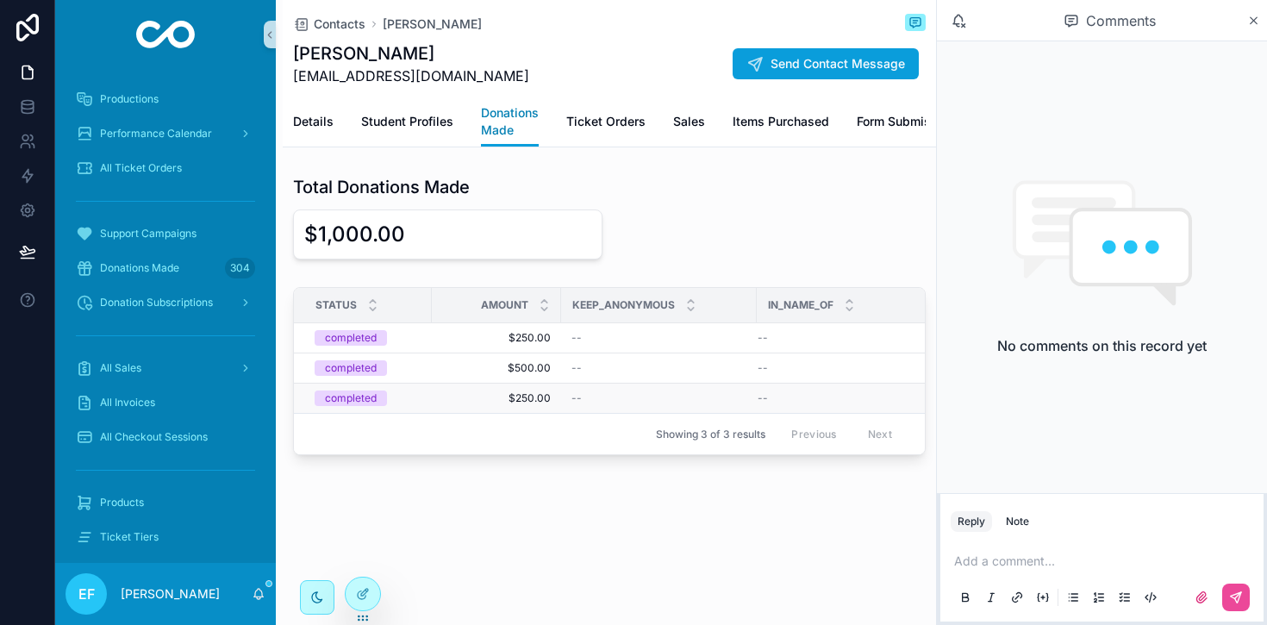
scroll to position [0, 7]
click at [526, 394] on span "$250.00" at bounding box center [489, 398] width 109 height 14
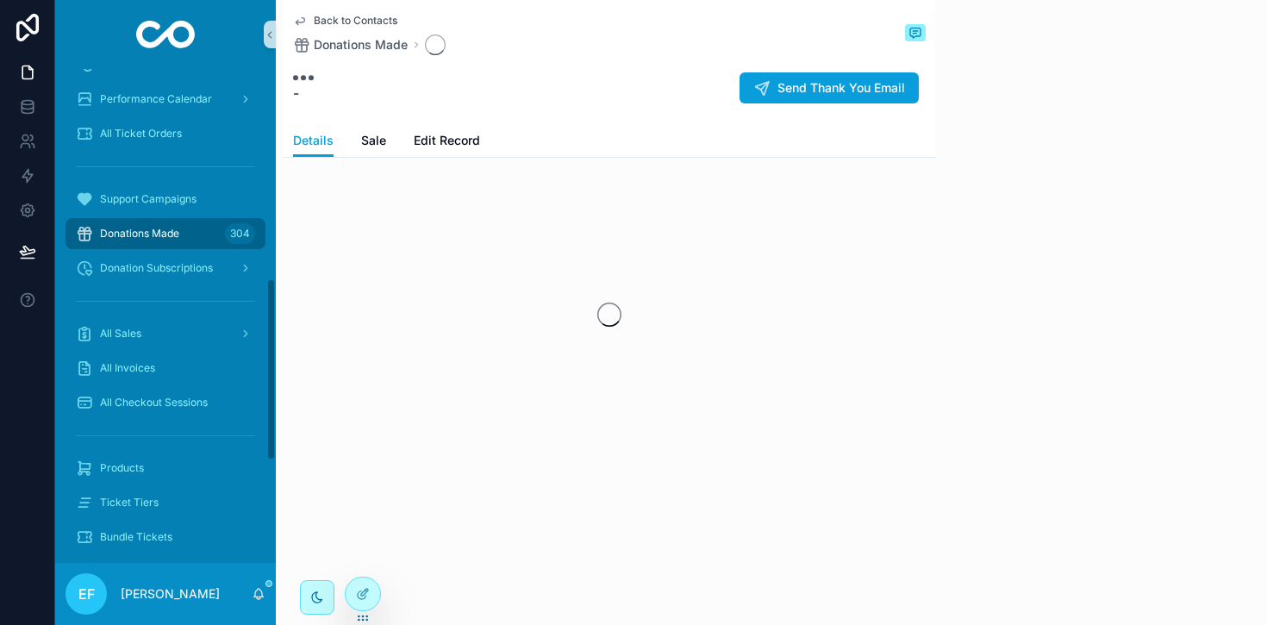
scroll to position [570, 0]
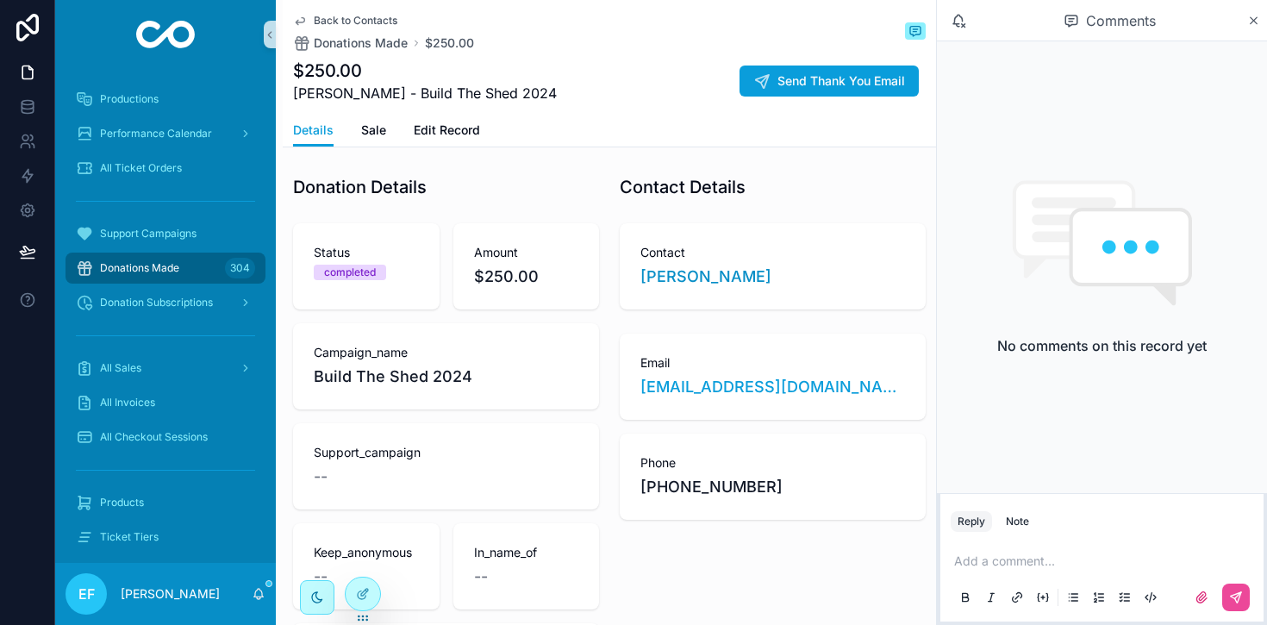
click at [346, 16] on span "Back to Contacts" at bounding box center [356, 21] width 84 height 14
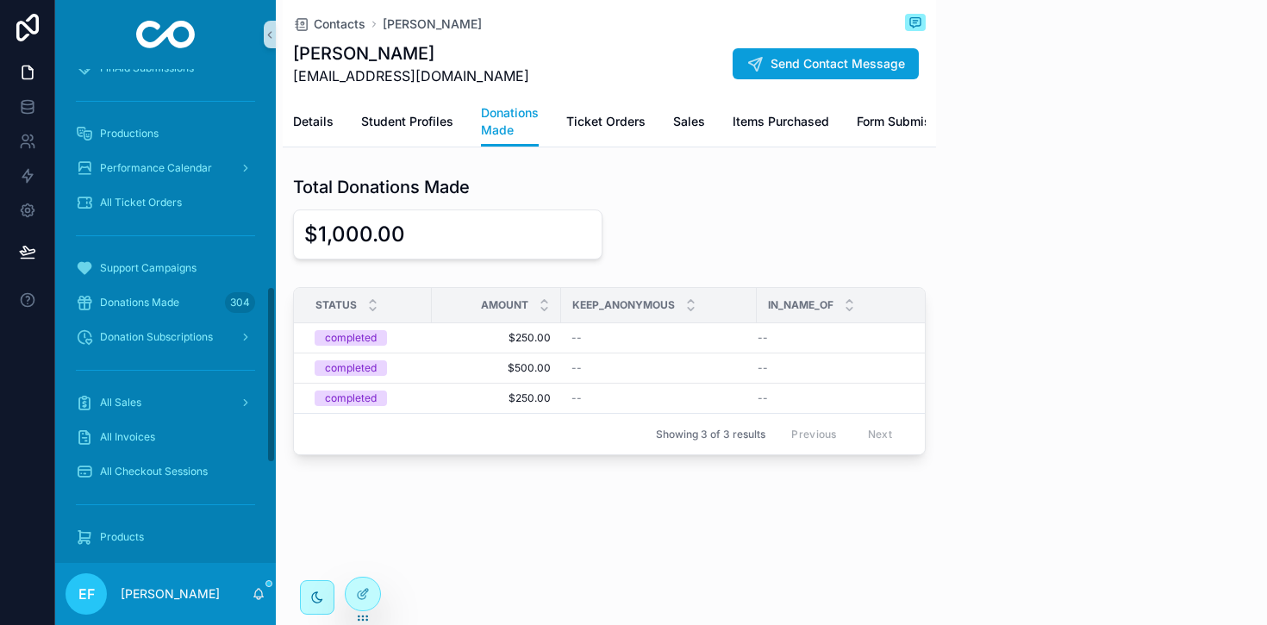
scroll to position [604, 0]
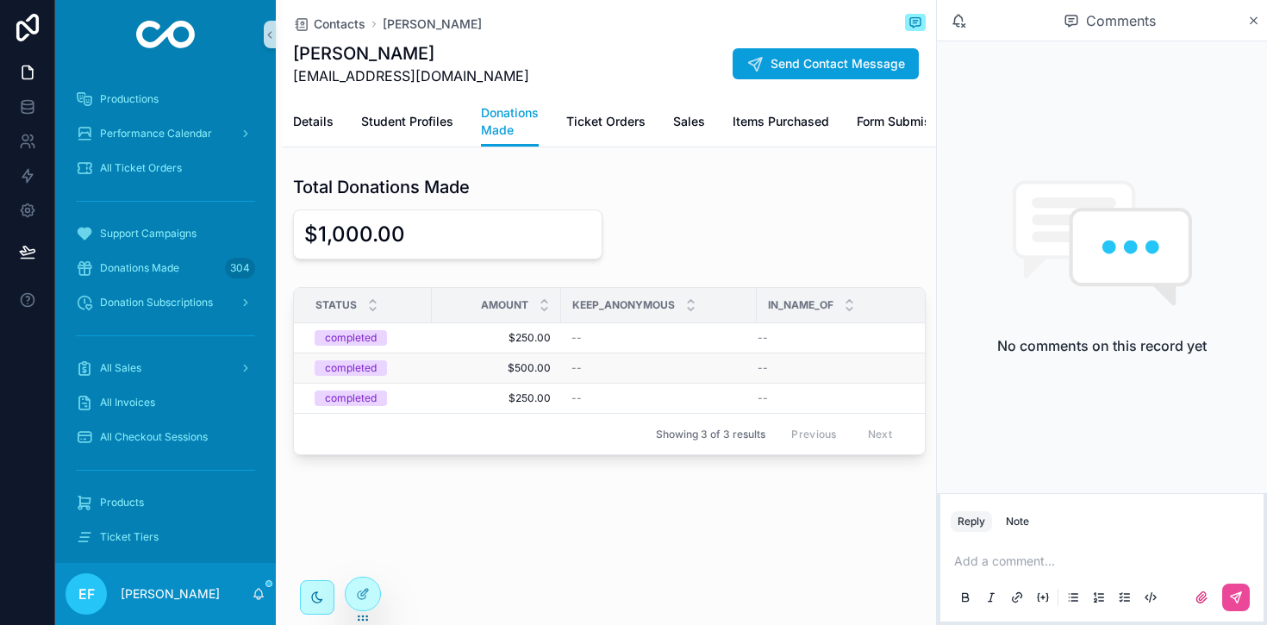
click at [522, 361] on span "$500.00" at bounding box center [496, 368] width 109 height 14
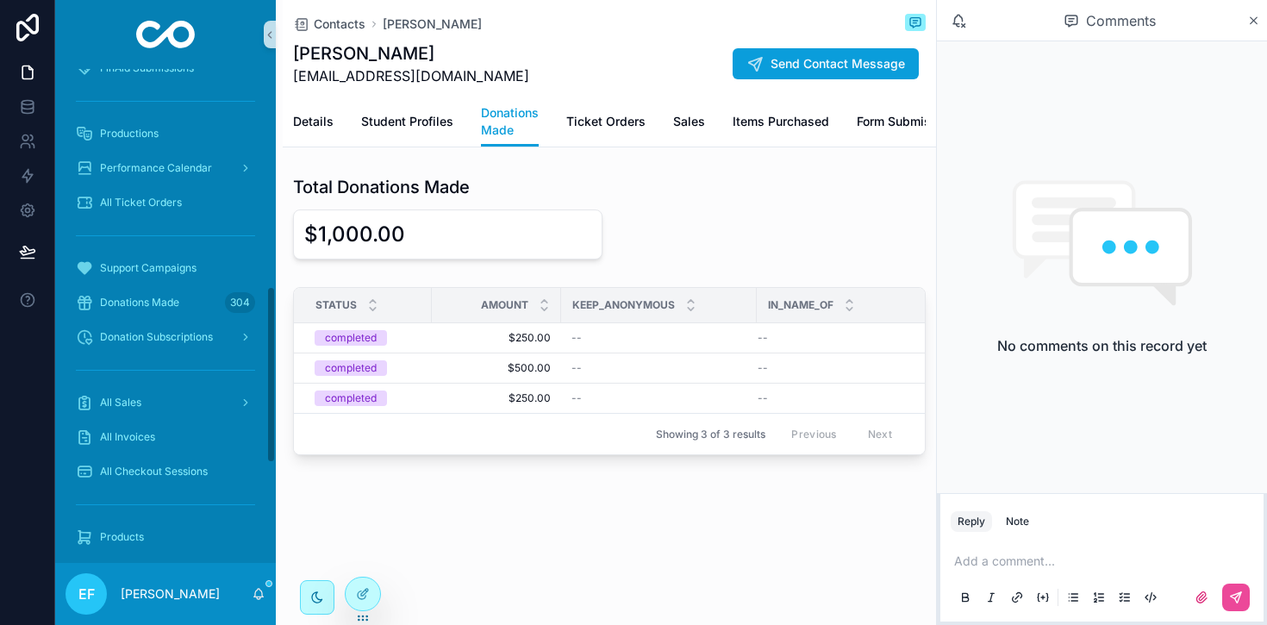
scroll to position [604, 0]
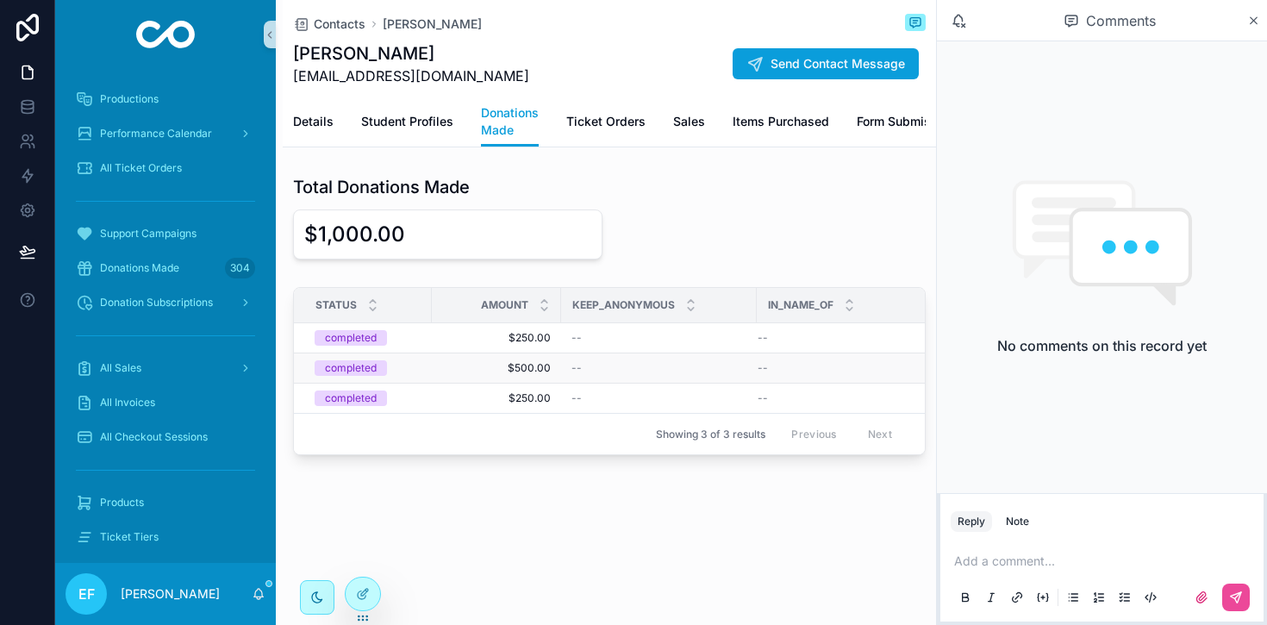
click at [530, 365] on span "$500.00" at bounding box center [496, 368] width 109 height 14
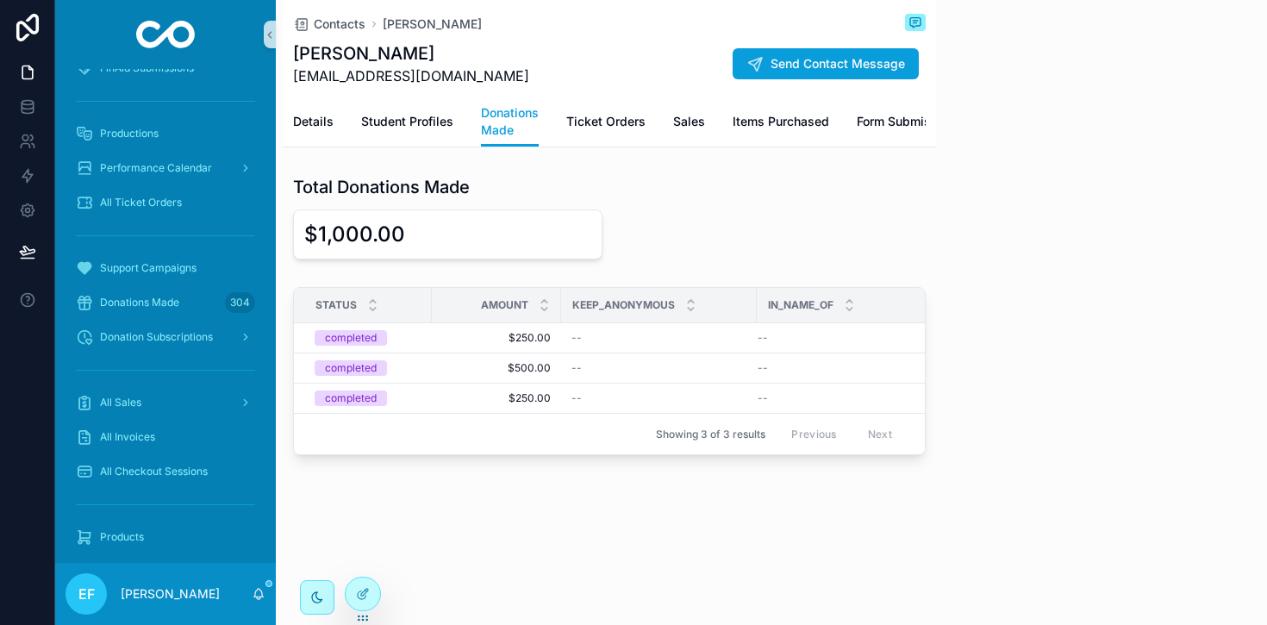
scroll to position [604, 0]
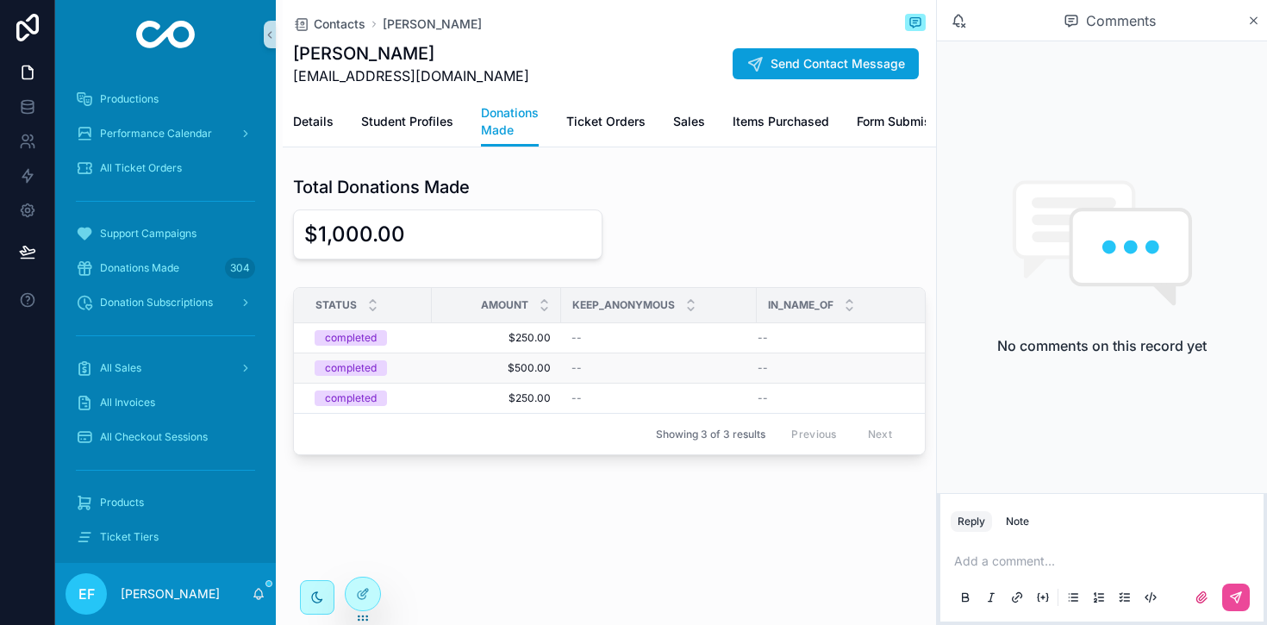
click at [522, 366] on span "$500.00" at bounding box center [496, 368] width 109 height 14
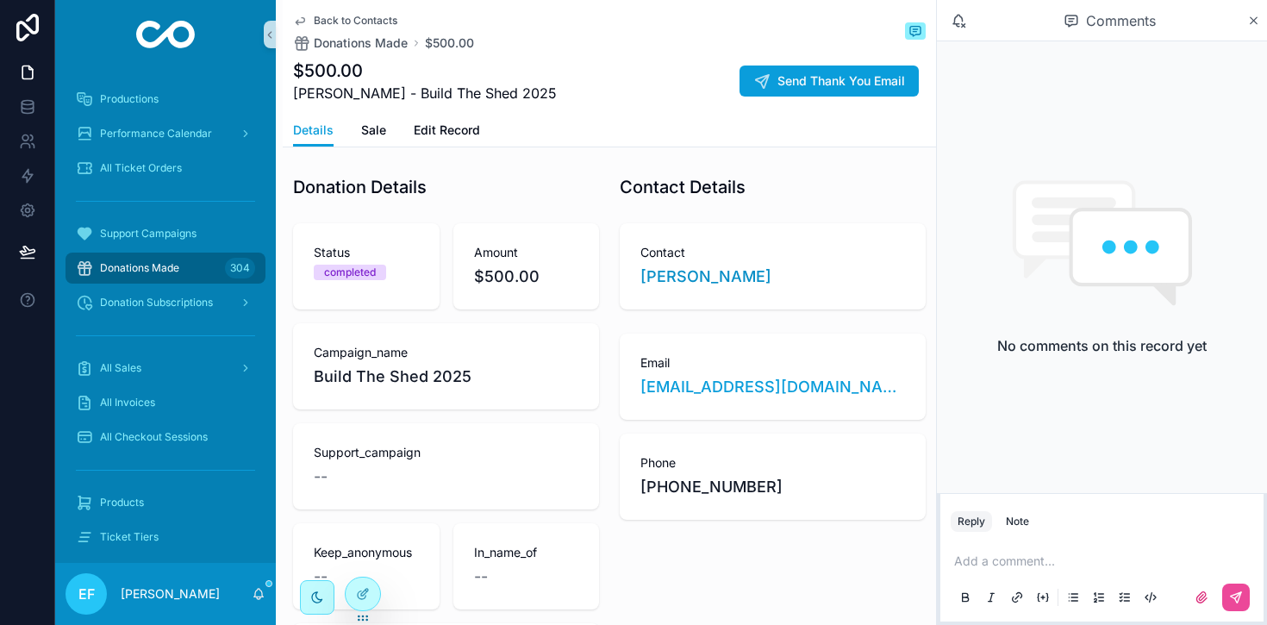
scroll to position [604, 0]
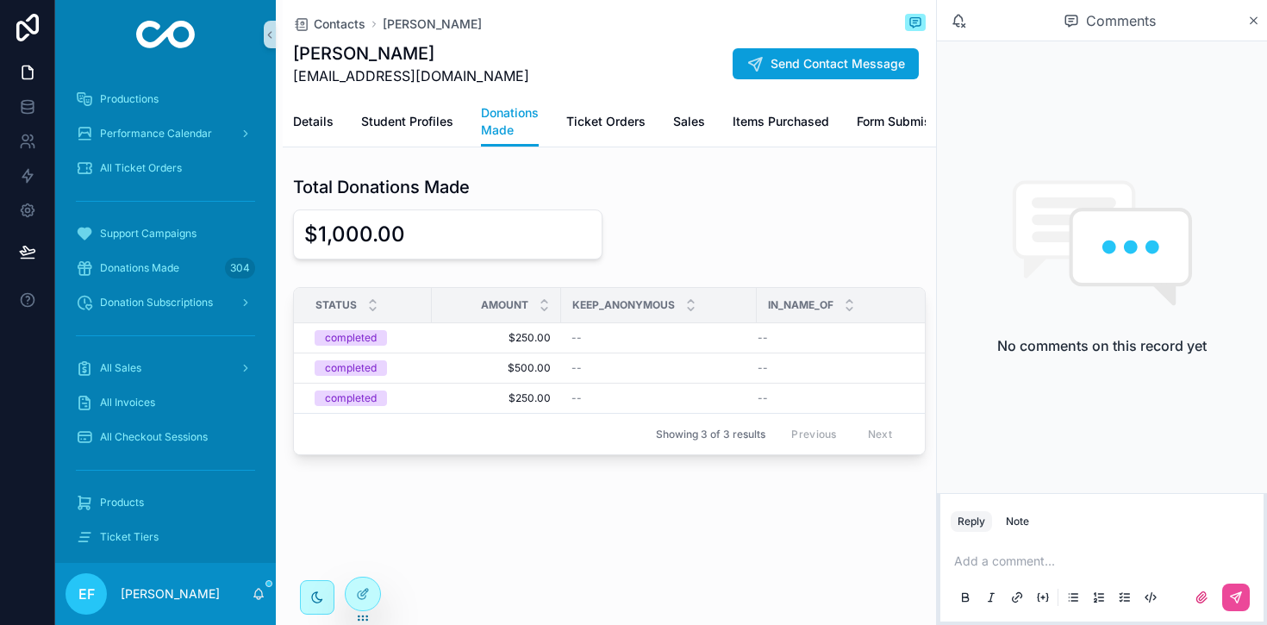
click at [975, 555] on p "scrollable content" at bounding box center [1105, 560] width 303 height 17
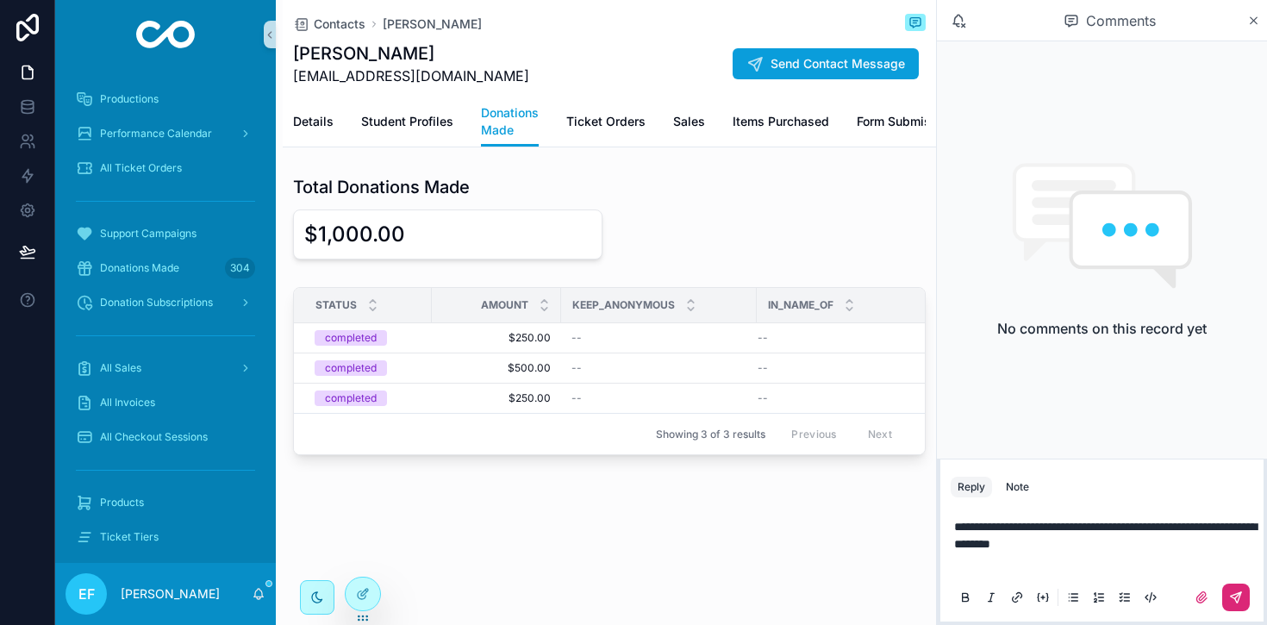
click at [1236, 596] on icon "scrollable content" at bounding box center [1238, 595] width 6 height 6
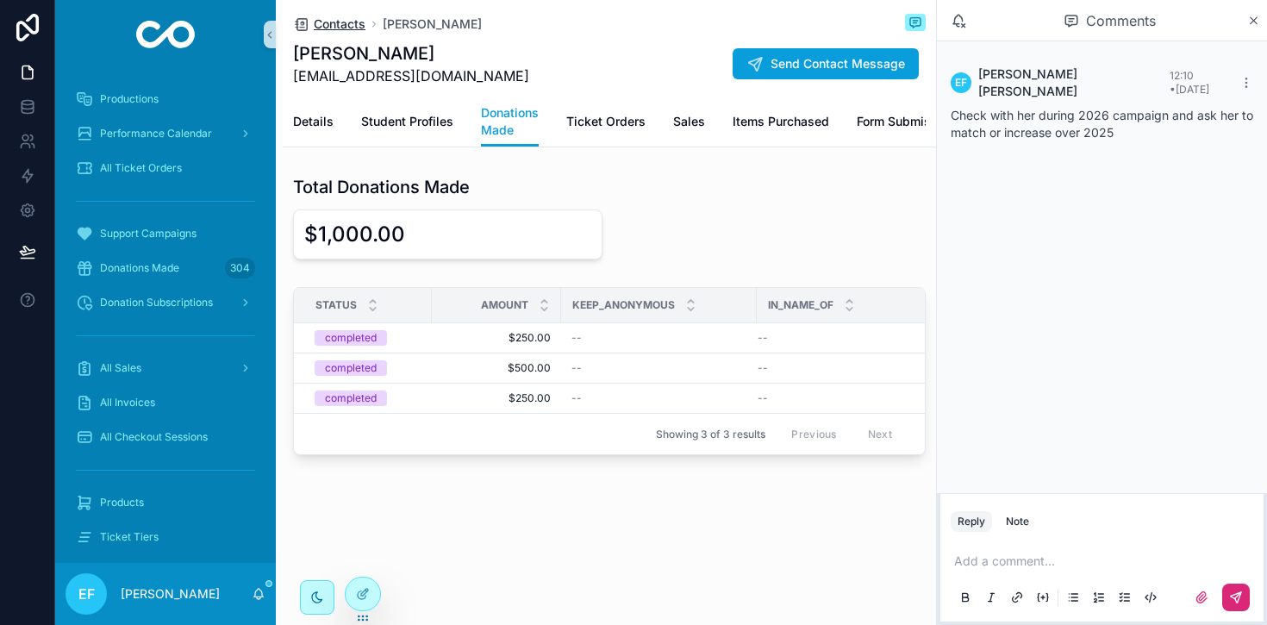
click at [340, 24] on span "Contacts" at bounding box center [340, 24] width 52 height 17
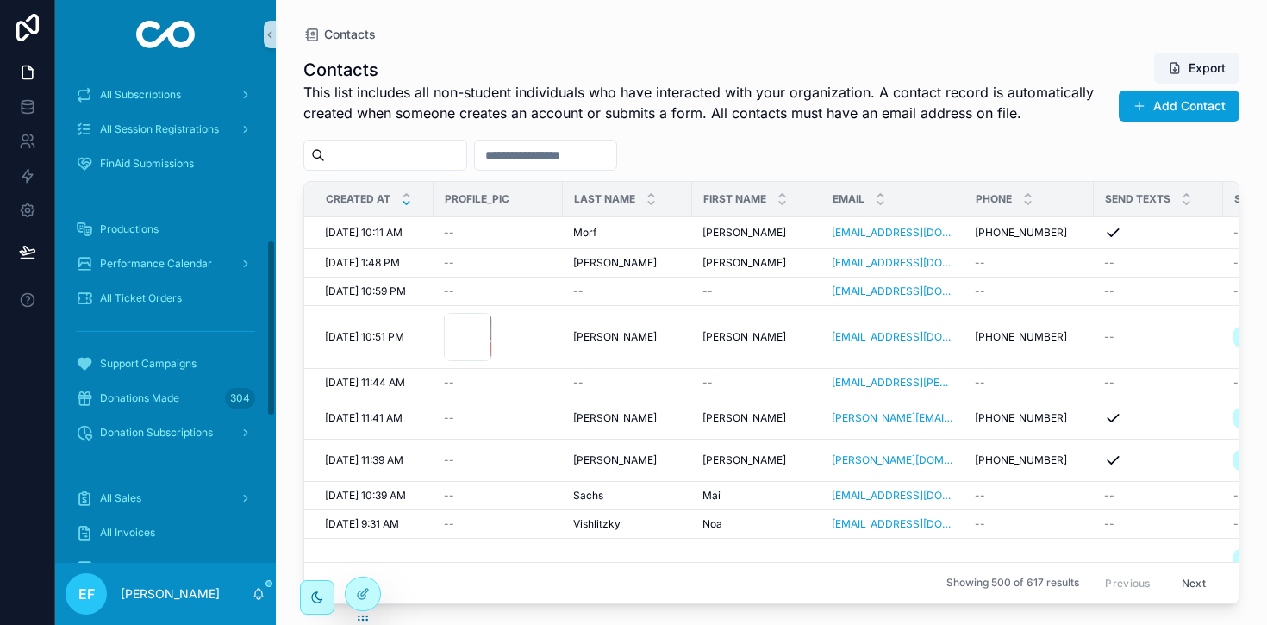
scroll to position [477, 0]
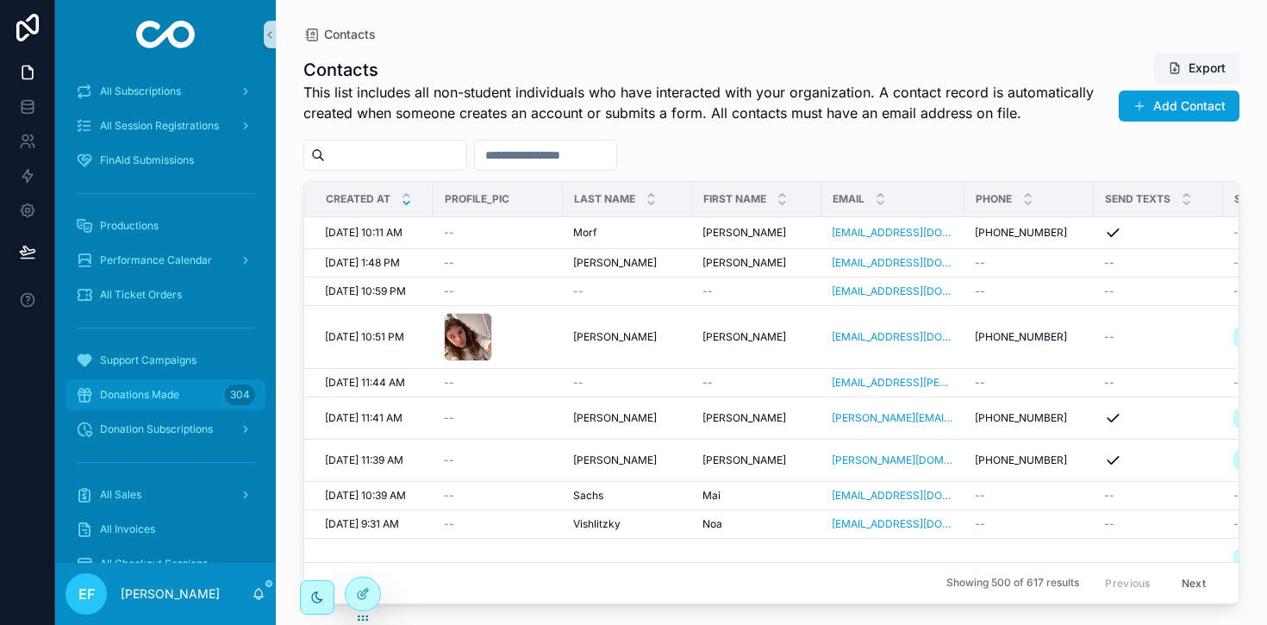
click at [162, 388] on span "Donations Made" at bounding box center [139, 395] width 79 height 14
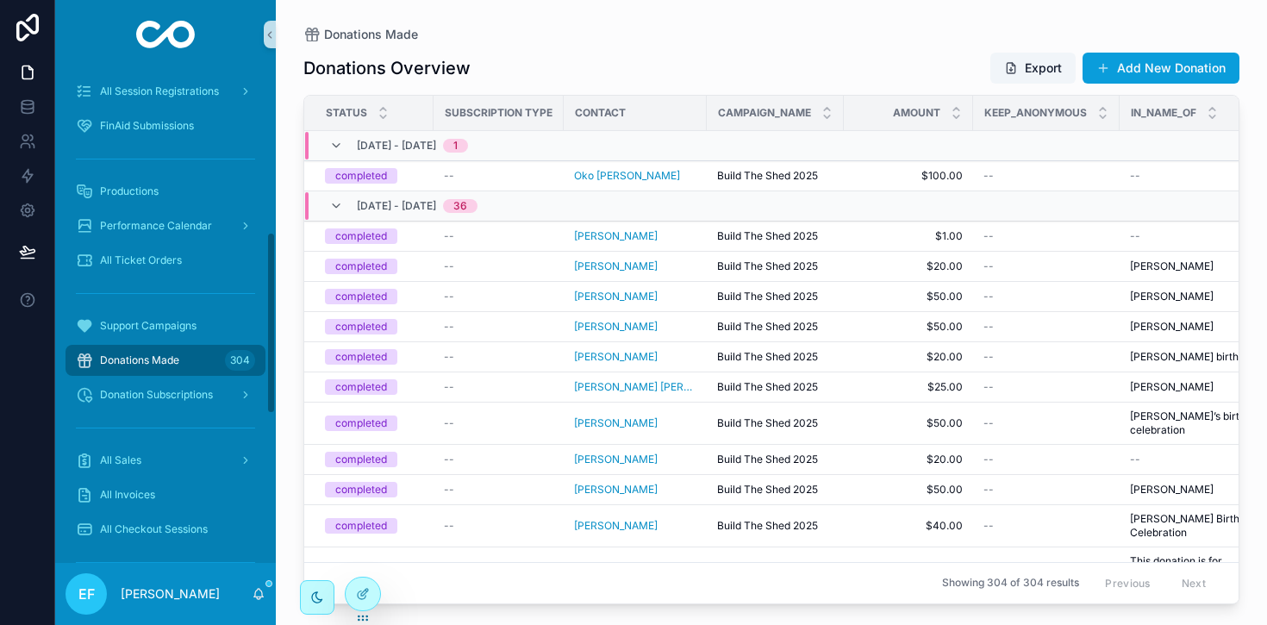
scroll to position [443, 0]
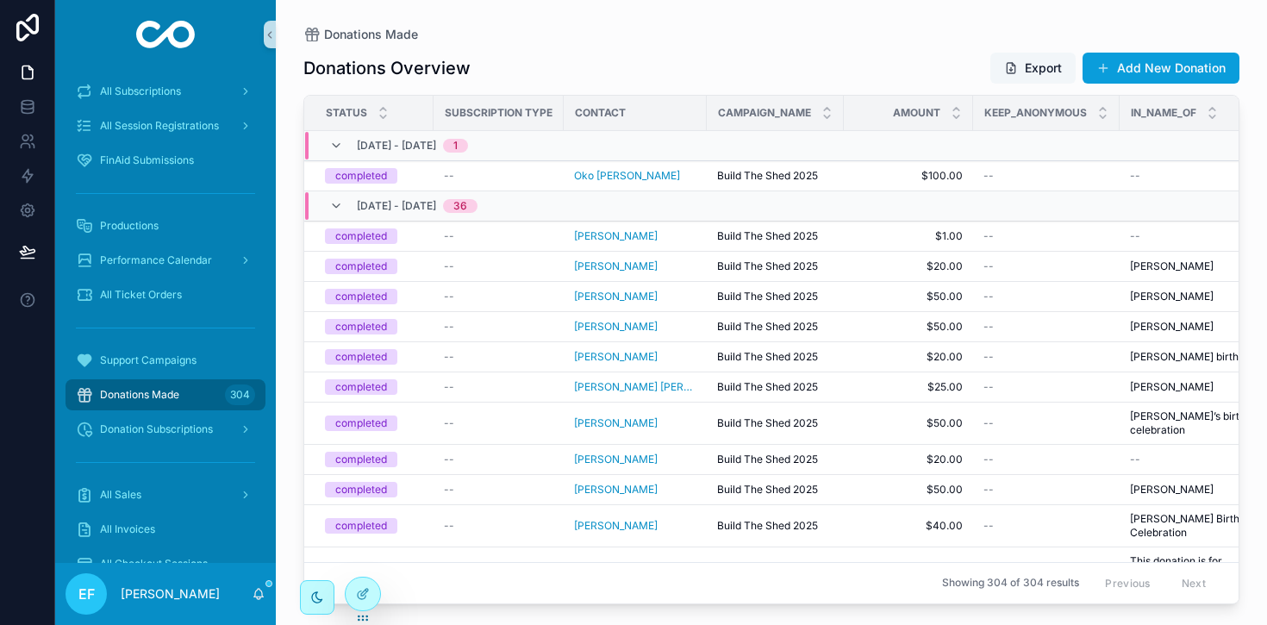
click at [1033, 62] on button "Export" at bounding box center [1032, 68] width 85 height 31
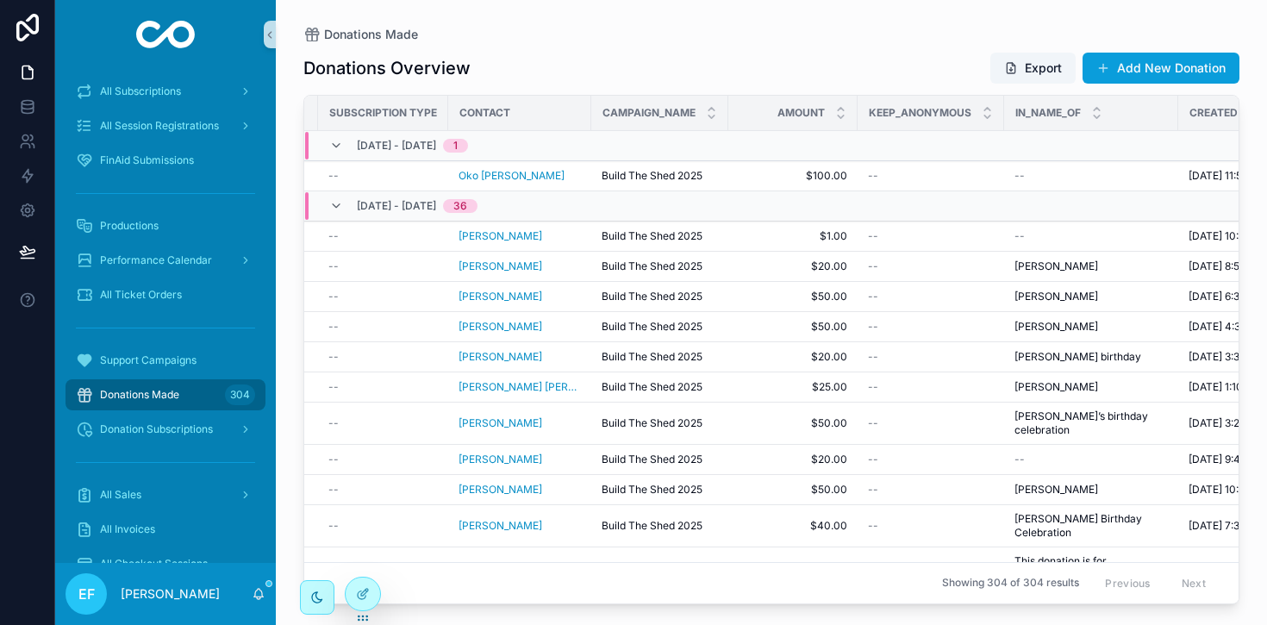
scroll to position [0, 97]
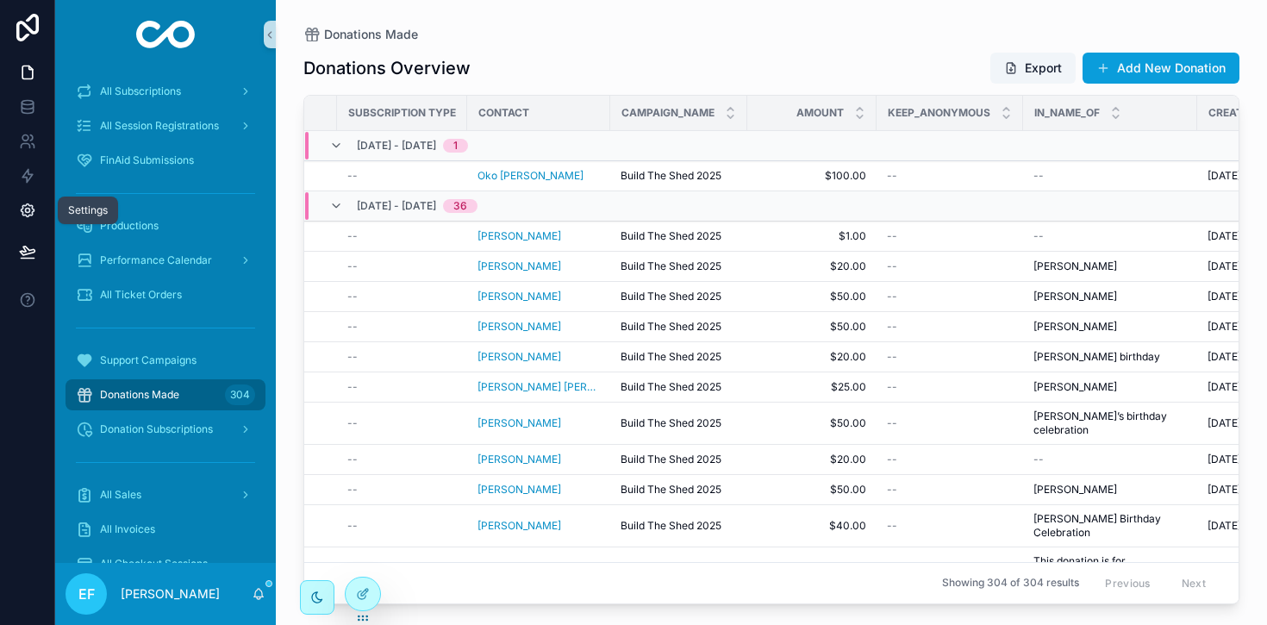
click at [31, 209] on icon at bounding box center [27, 210] width 13 height 13
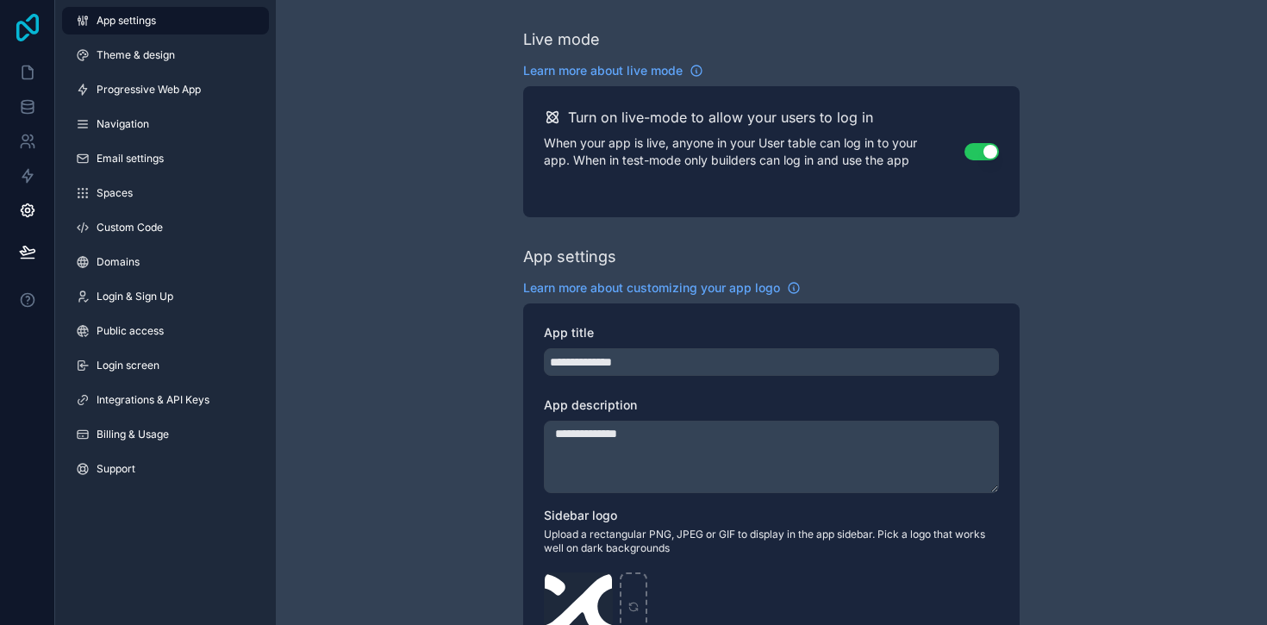
click at [34, 33] on icon at bounding box center [27, 28] width 22 height 28
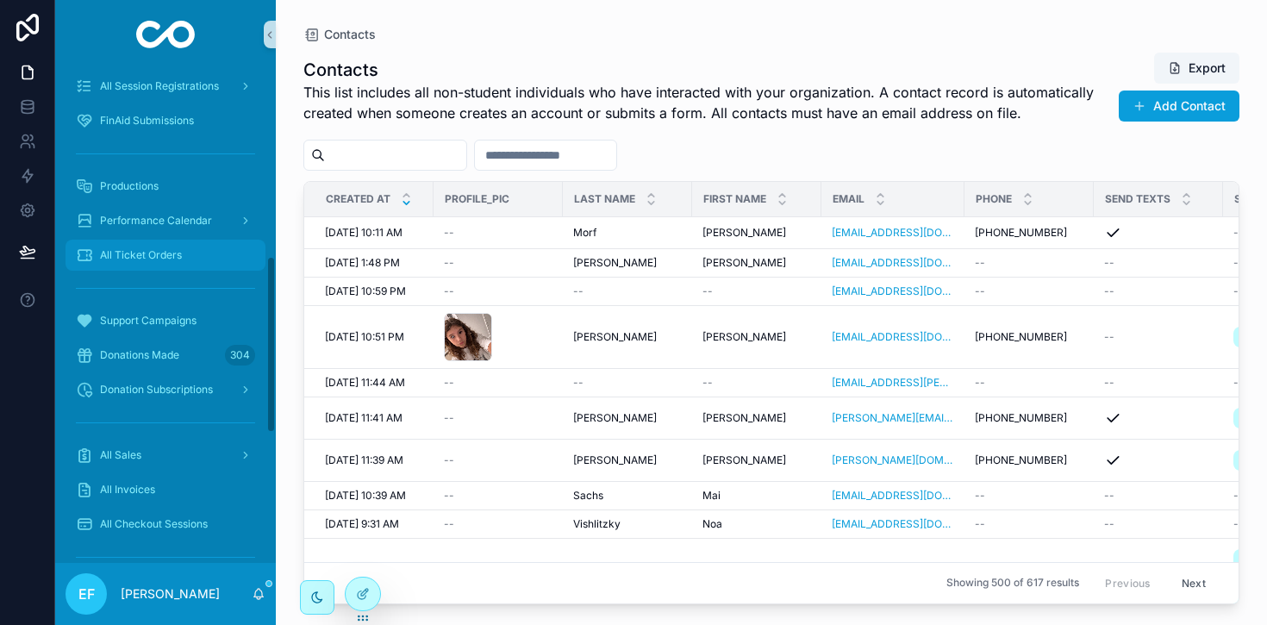
scroll to position [523, 0]
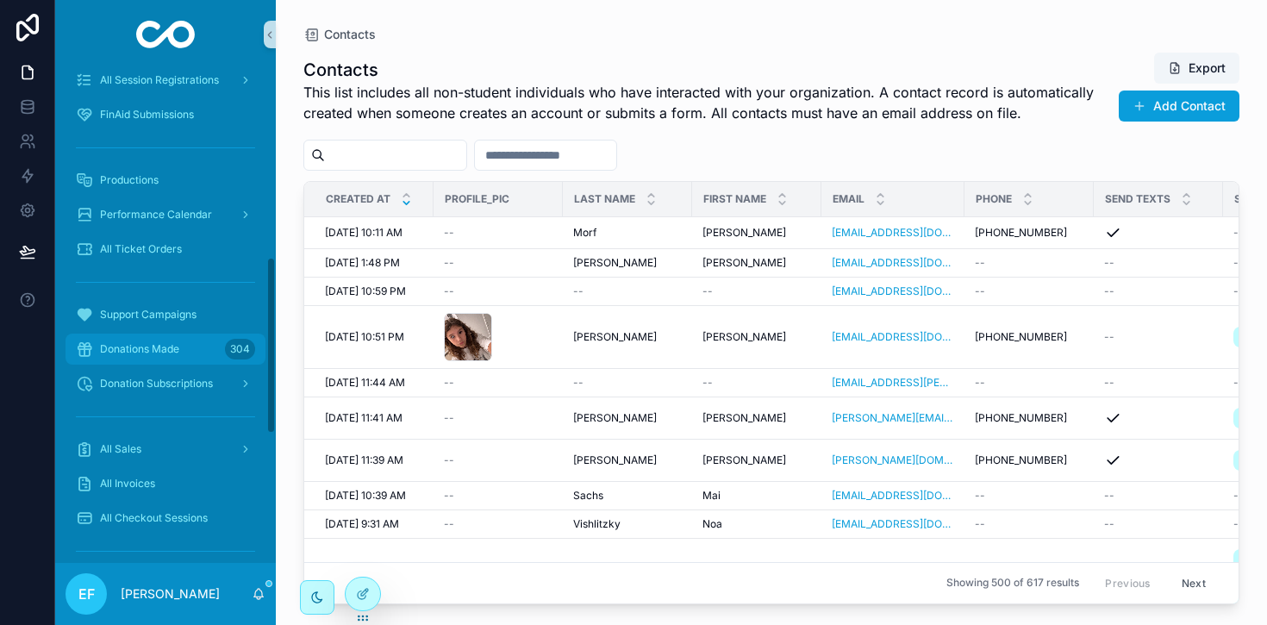
click at [140, 345] on span "Donations Made" at bounding box center [139, 349] width 79 height 14
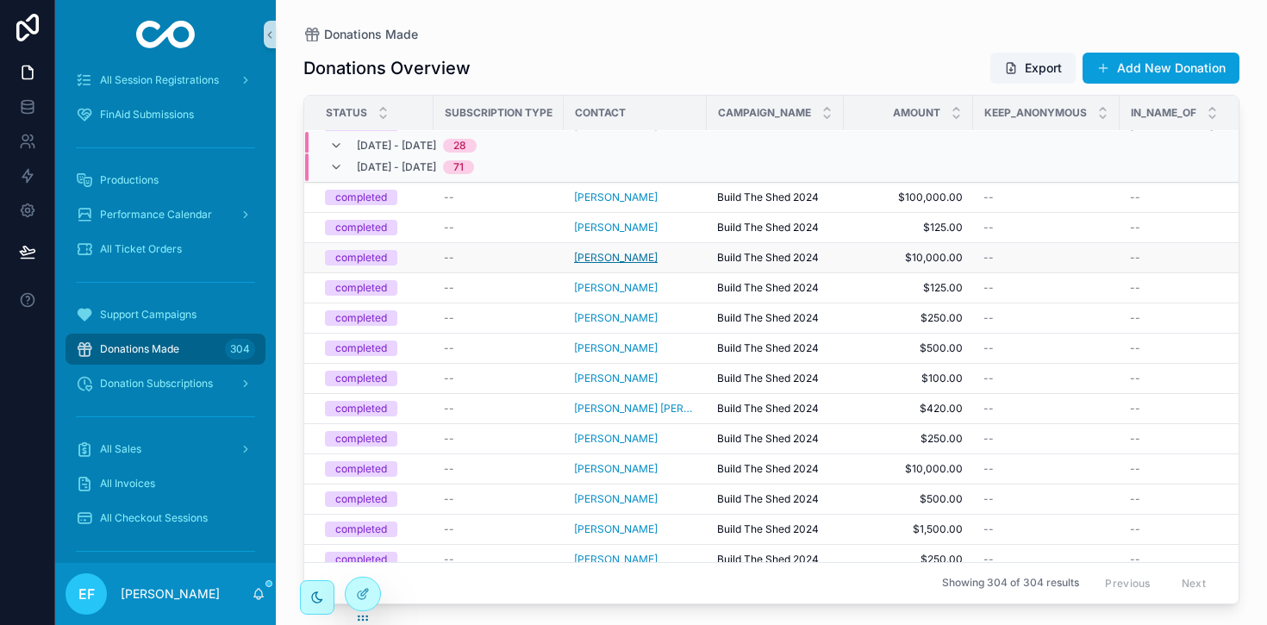
scroll to position [6857, 0]
click at [615, 348] on span "[PERSON_NAME]" at bounding box center [616, 349] width 84 height 14
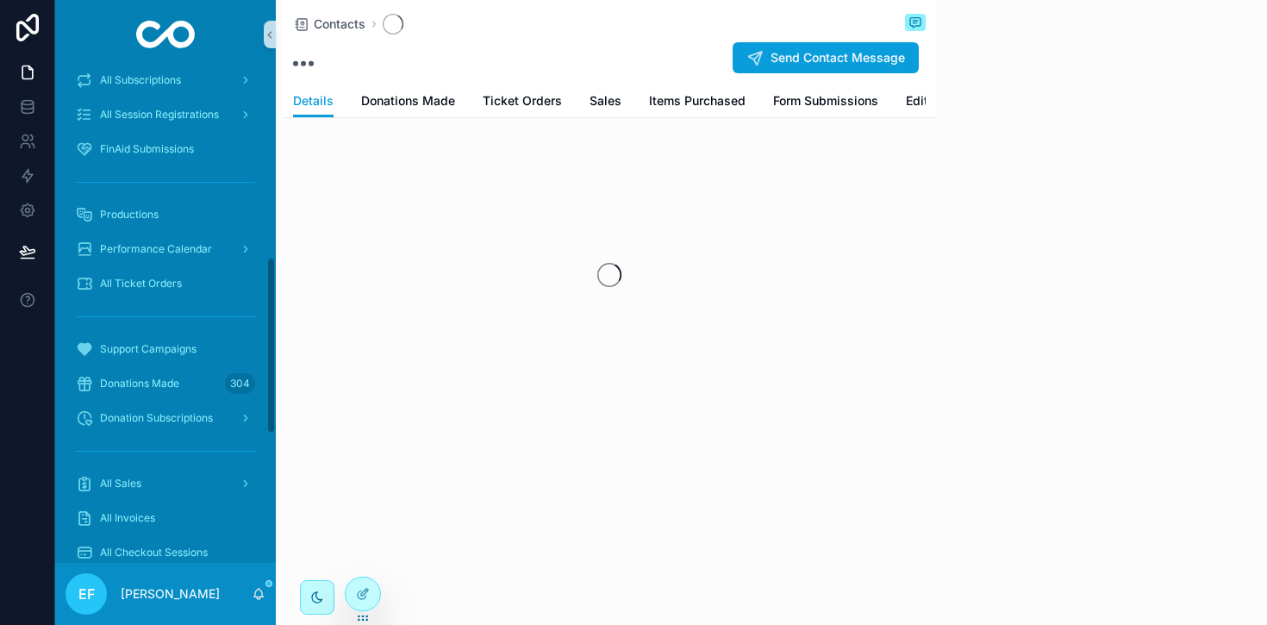
scroll to position [523, 0]
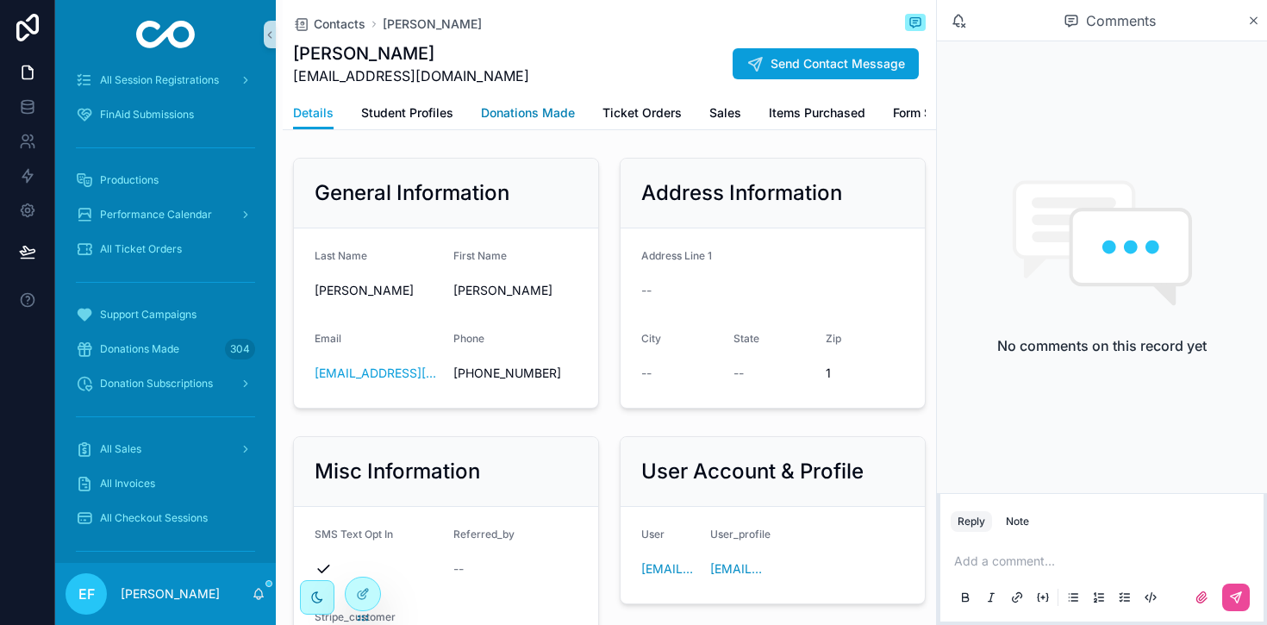
click at [533, 109] on span "Donations Made" at bounding box center [528, 112] width 94 height 17
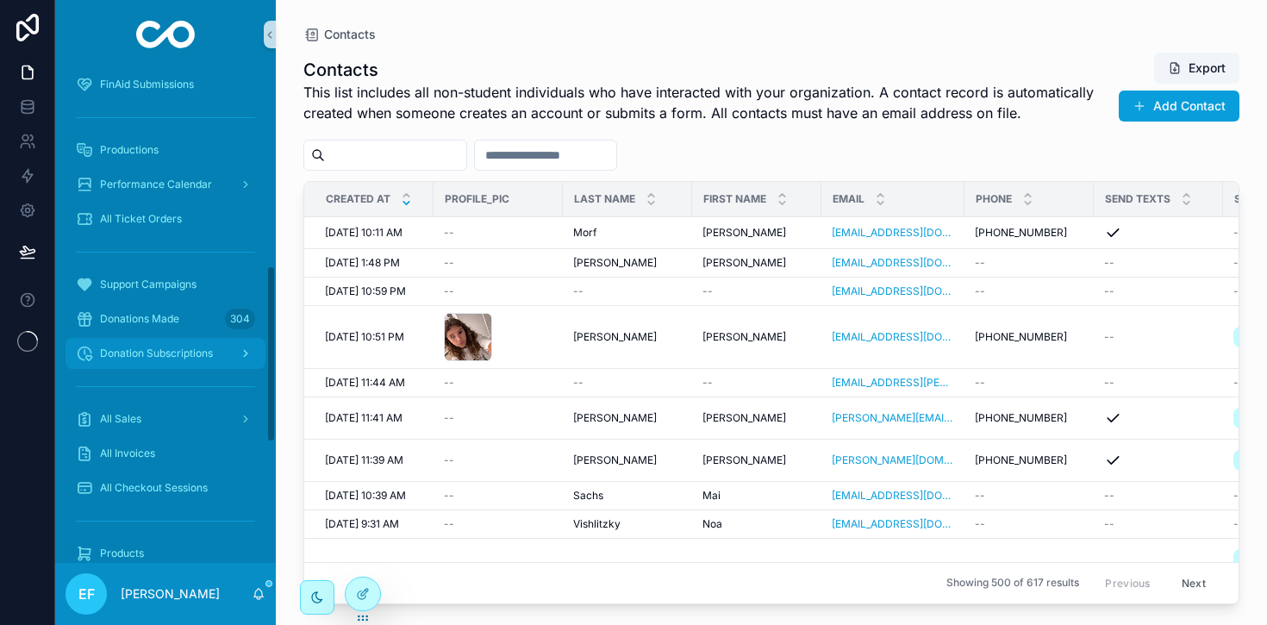
scroll to position [547, 0]
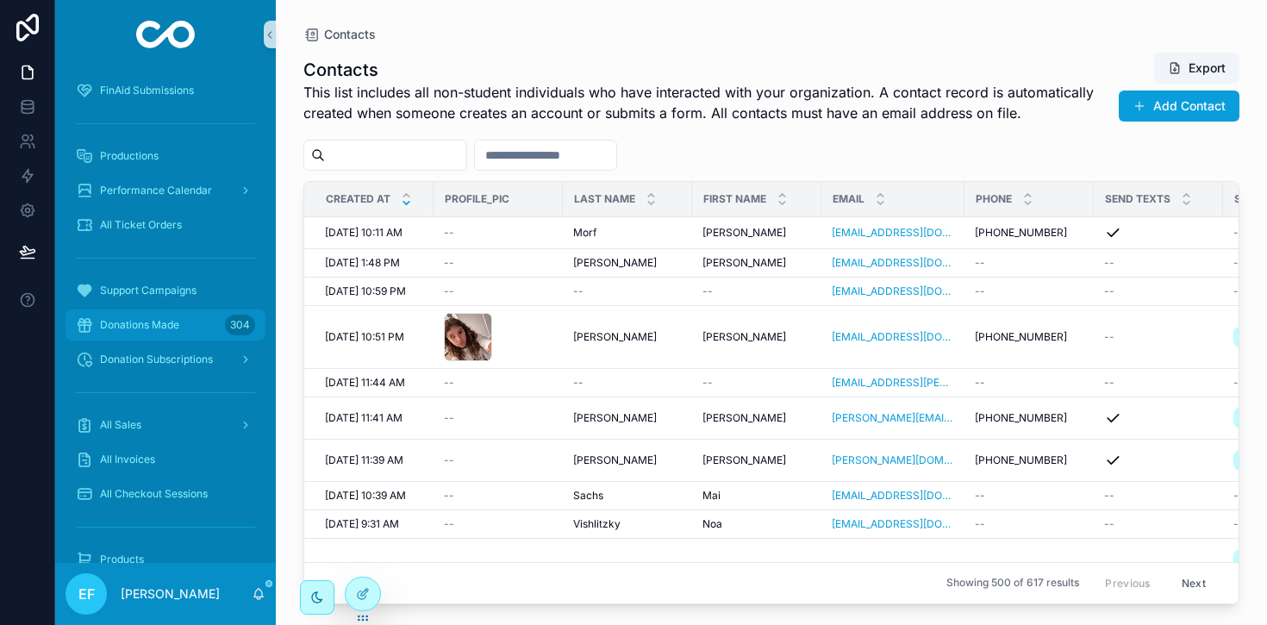
click at [172, 318] on span "Donations Made" at bounding box center [139, 325] width 79 height 14
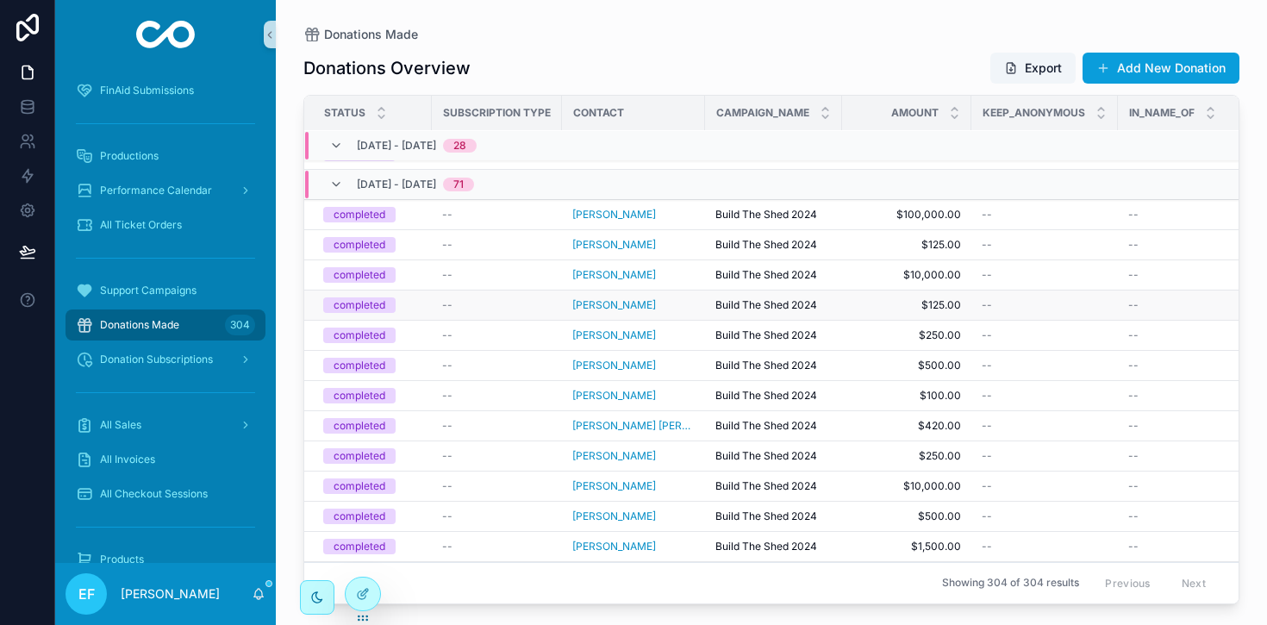
scroll to position [6840, 2]
click at [592, 362] on span "[PERSON_NAME]" at bounding box center [614, 366] width 84 height 14
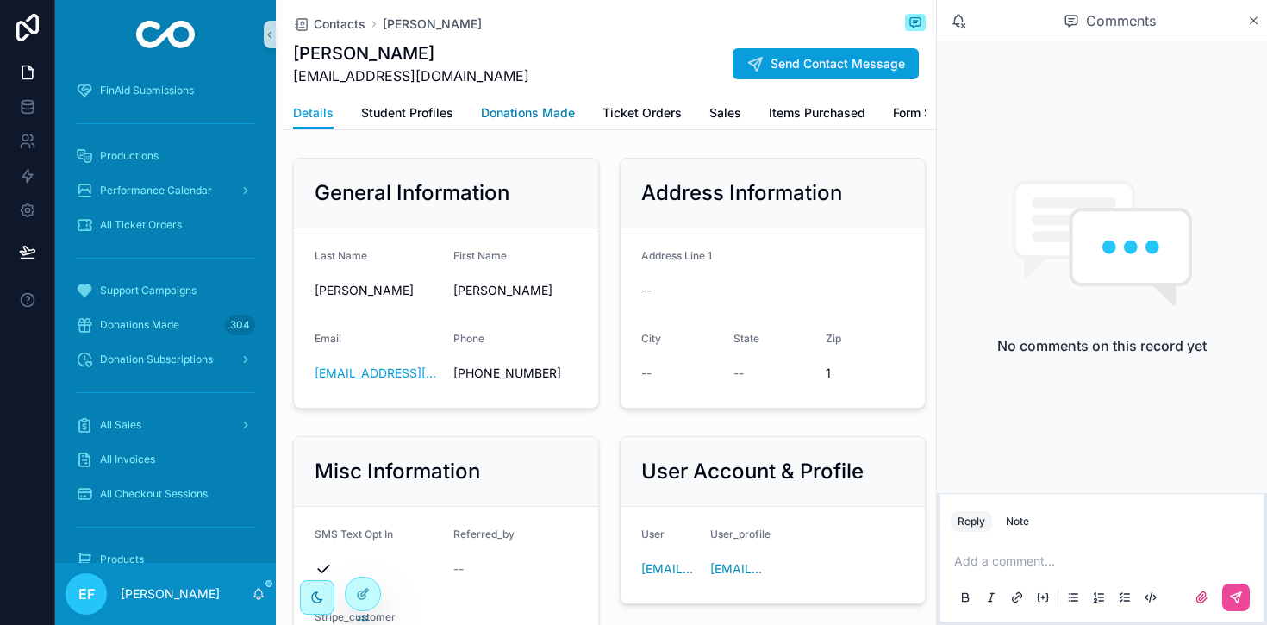
click at [526, 102] on link "Donations Made" at bounding box center [528, 114] width 94 height 34
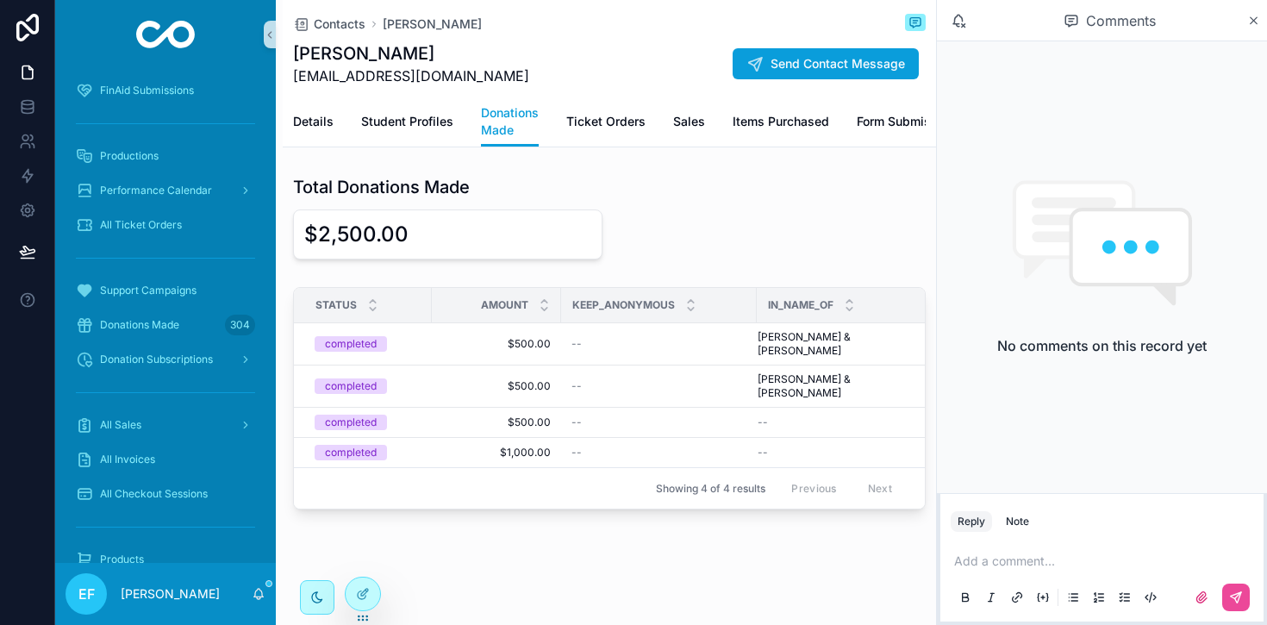
click at [974, 555] on p "scrollable content" at bounding box center [1105, 560] width 303 height 17
click at [1252, 596] on div "scrollable content" at bounding box center [1102, 597] width 303 height 34
click at [1243, 602] on button "scrollable content" at bounding box center [1236, 598] width 28 height 28
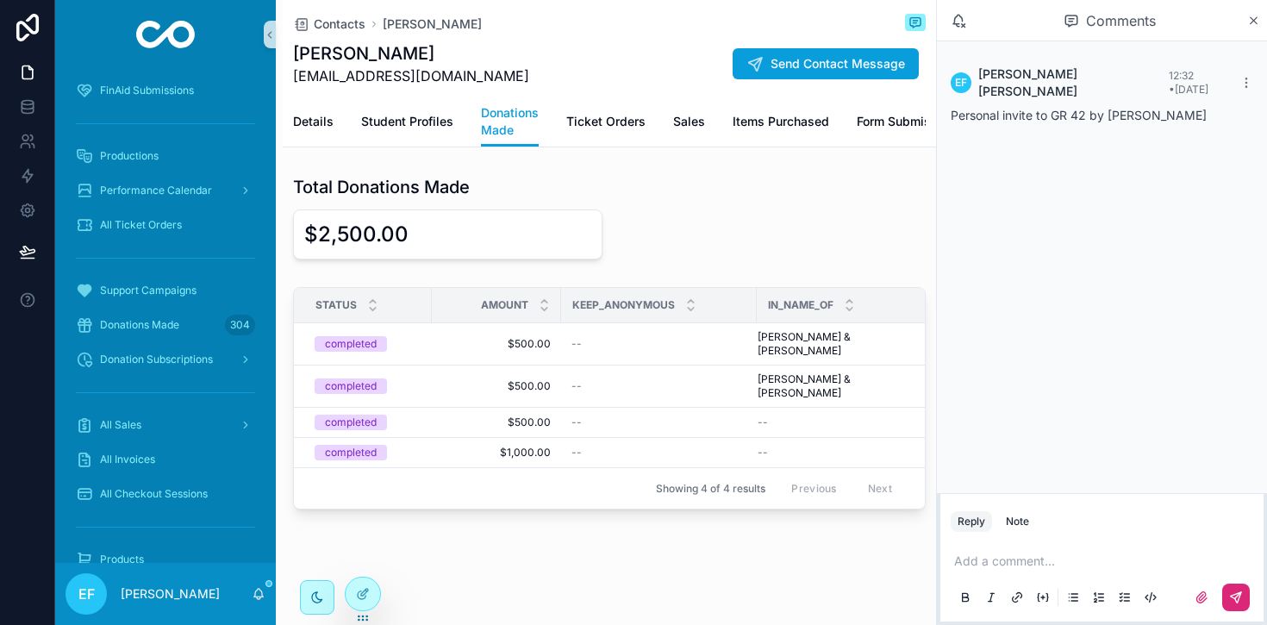
click at [1239, 606] on button "scrollable content" at bounding box center [1236, 598] width 28 height 28
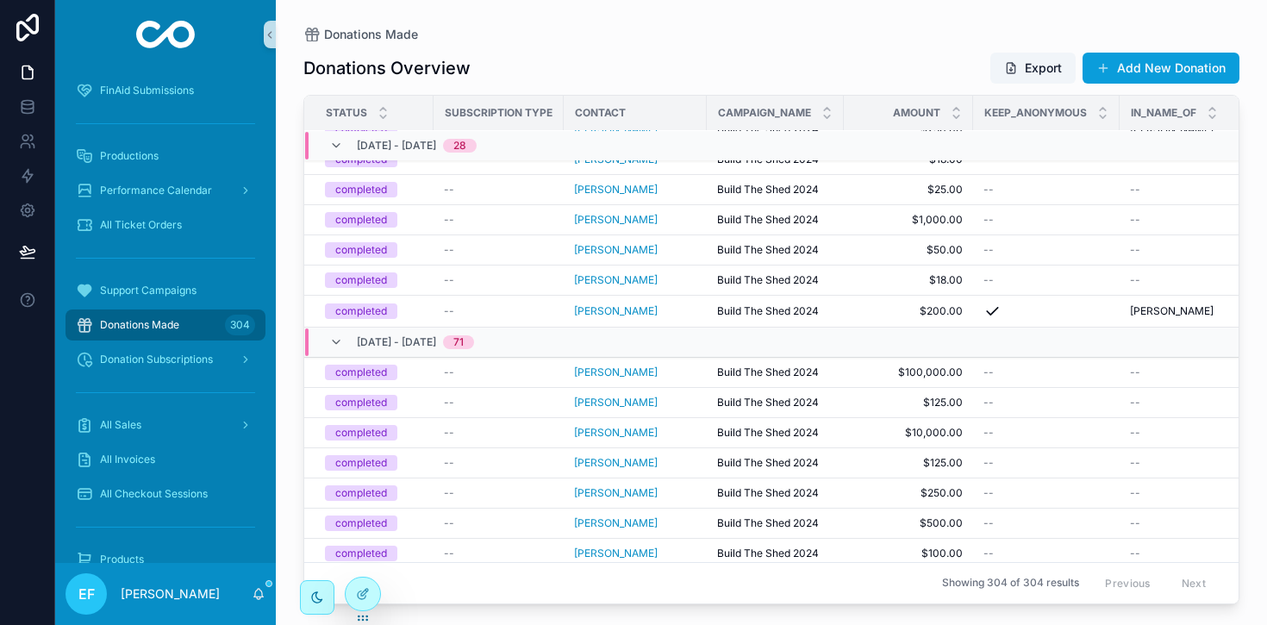
scroll to position [6684, 0]
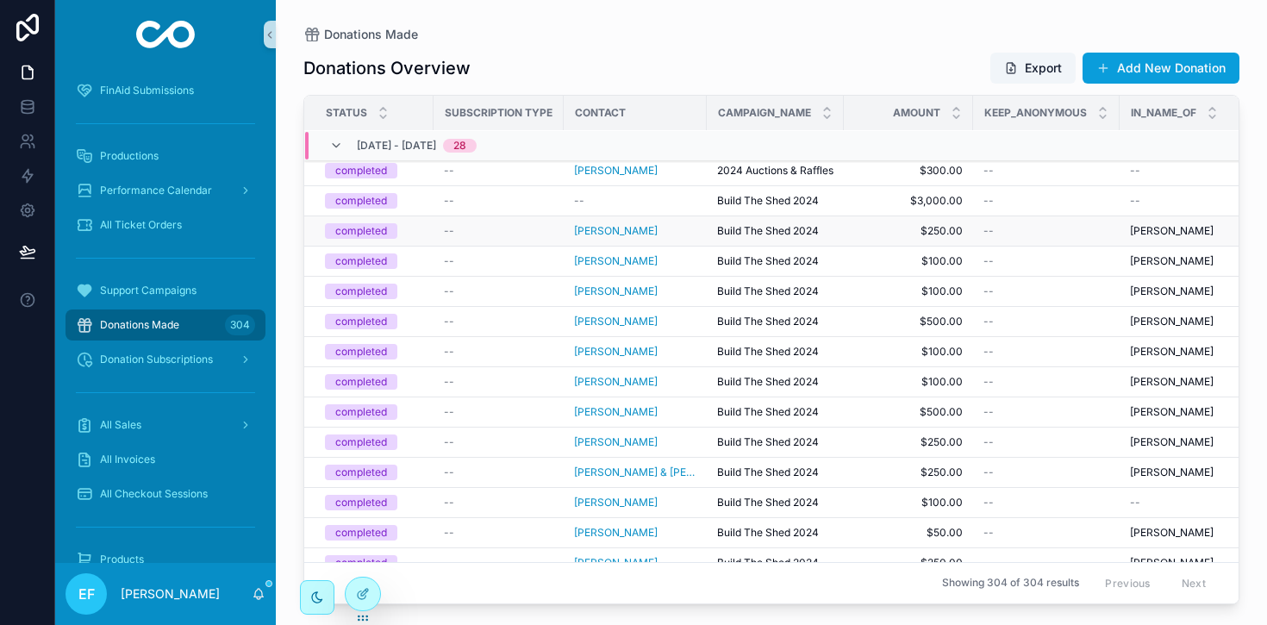
scroll to position [6043, 0]
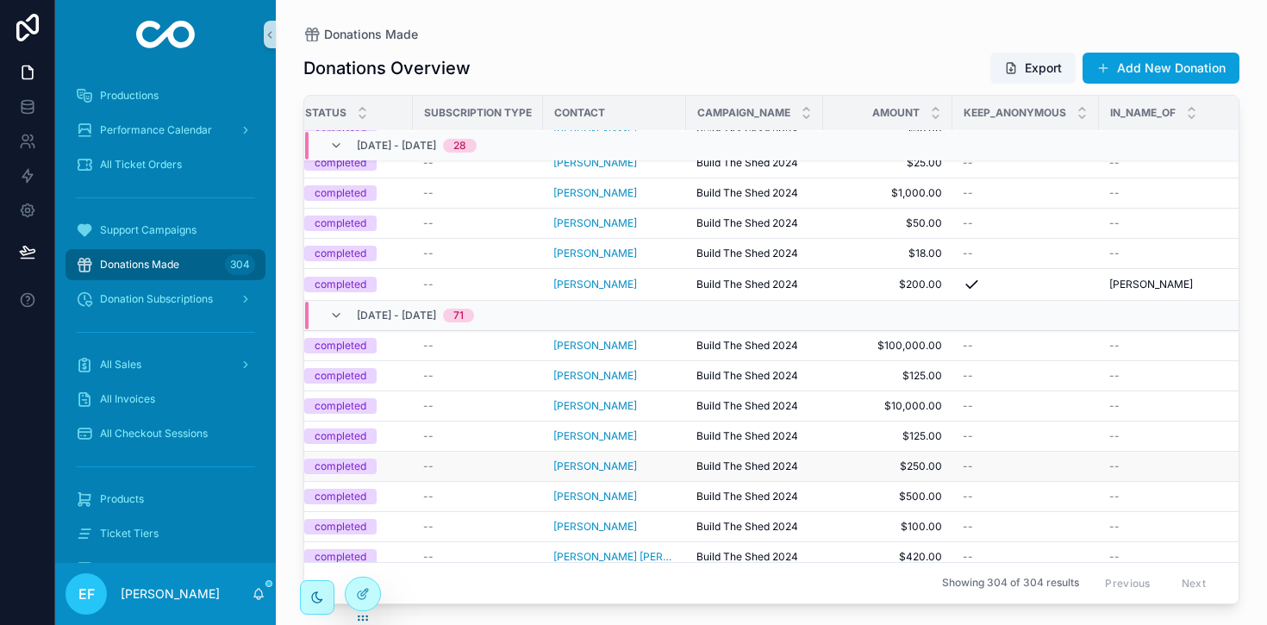
scroll to position [6708, 21]
click at [611, 498] on span "[PERSON_NAME]" at bounding box center [595, 498] width 84 height 14
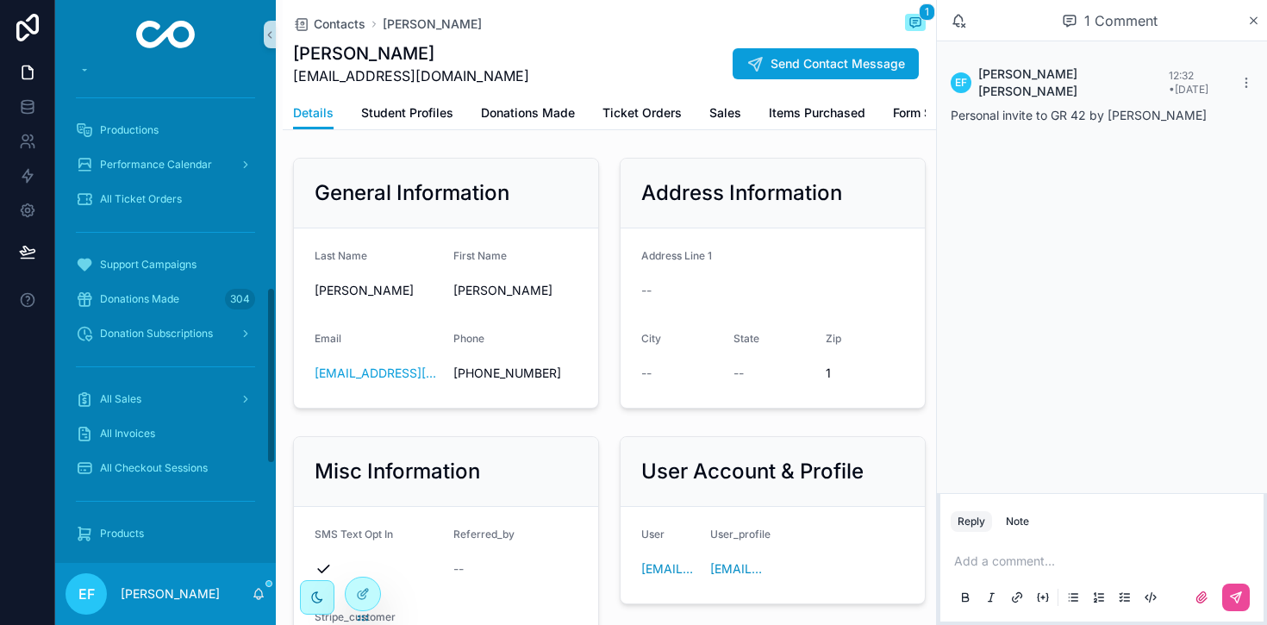
scroll to position [608, 0]
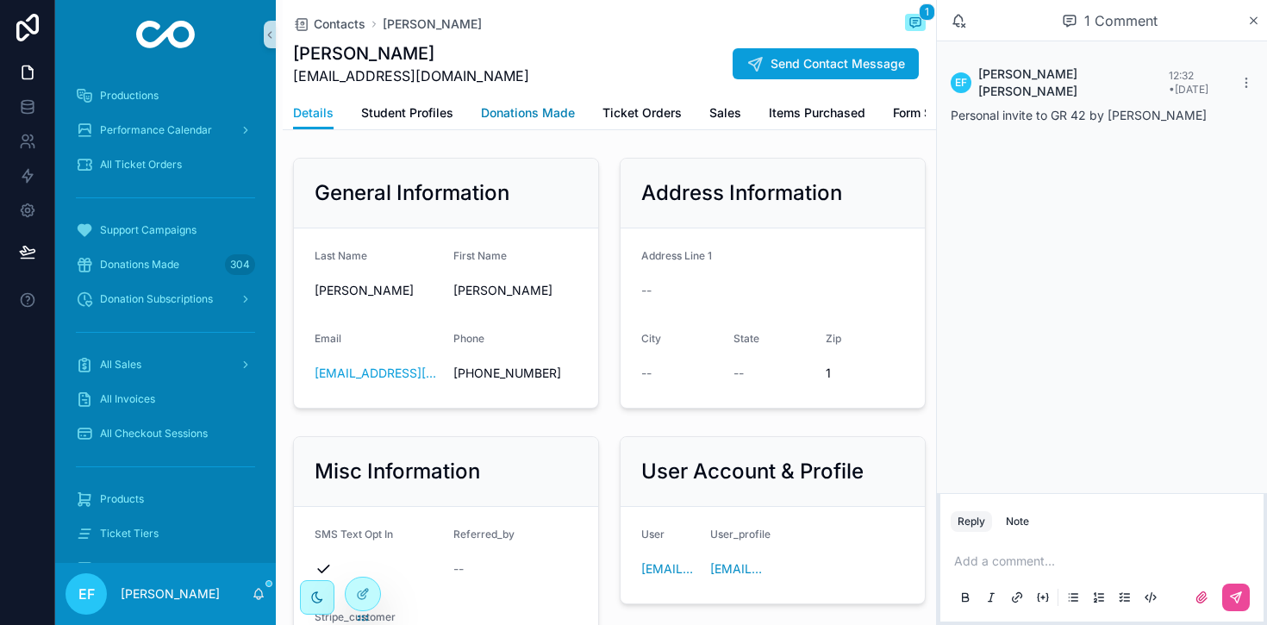
click at [550, 109] on span "Donations Made" at bounding box center [528, 112] width 94 height 17
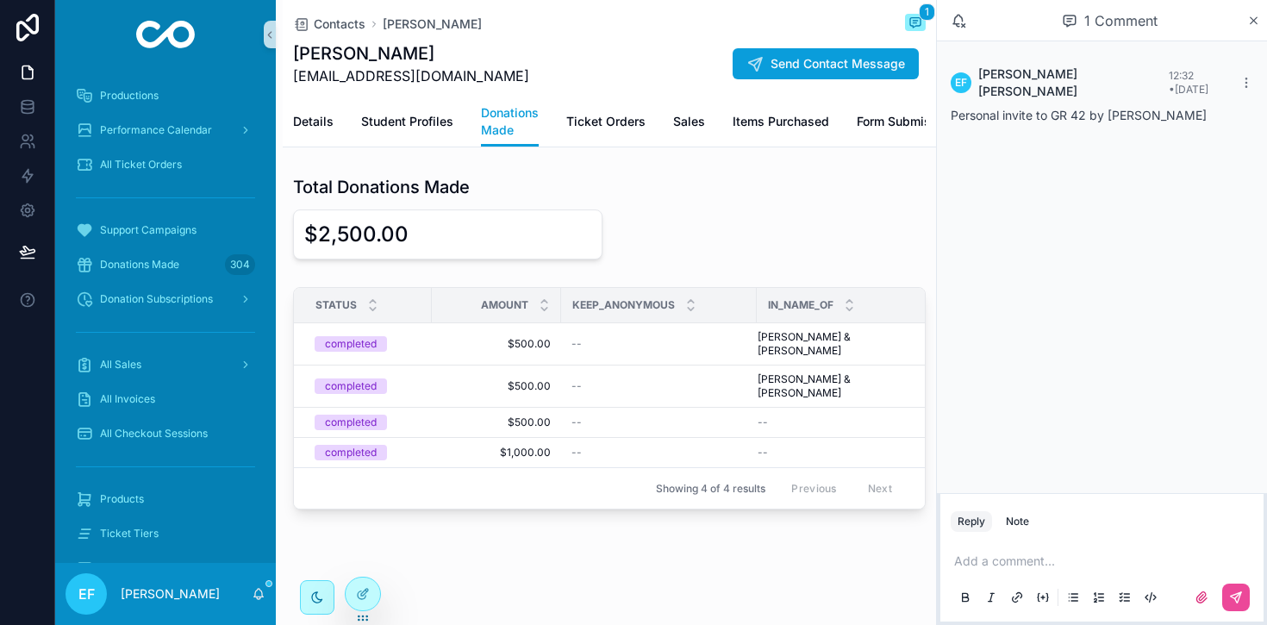
click at [1165, 107] on div "Personal invite to GR 42 by Angela" at bounding box center [1102, 115] width 303 height 17
click at [1140, 108] on span "Personal invite to GR 42 by Angela" at bounding box center [1079, 115] width 256 height 15
click at [1243, 76] on icon "scrollable content" at bounding box center [1246, 83] width 14 height 14
click at [958, 557] on p "scrollable content" at bounding box center [1105, 560] width 303 height 17
click at [1236, 603] on icon "scrollable content" at bounding box center [1236, 597] width 14 height 14
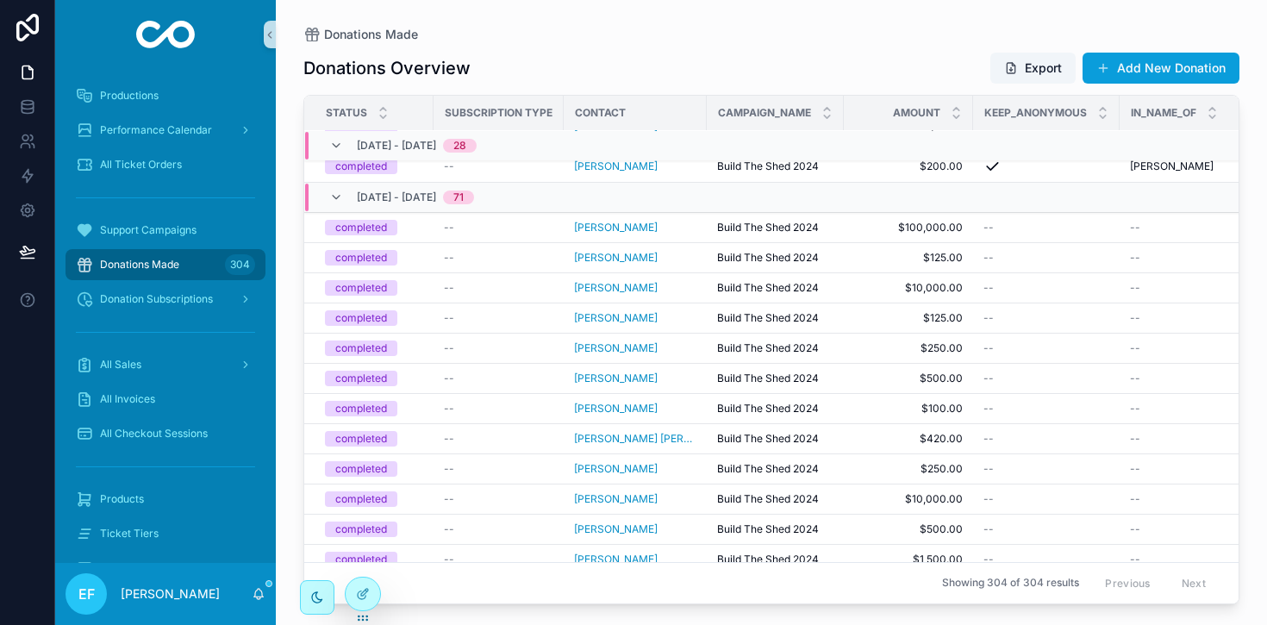
scroll to position [6835, 0]
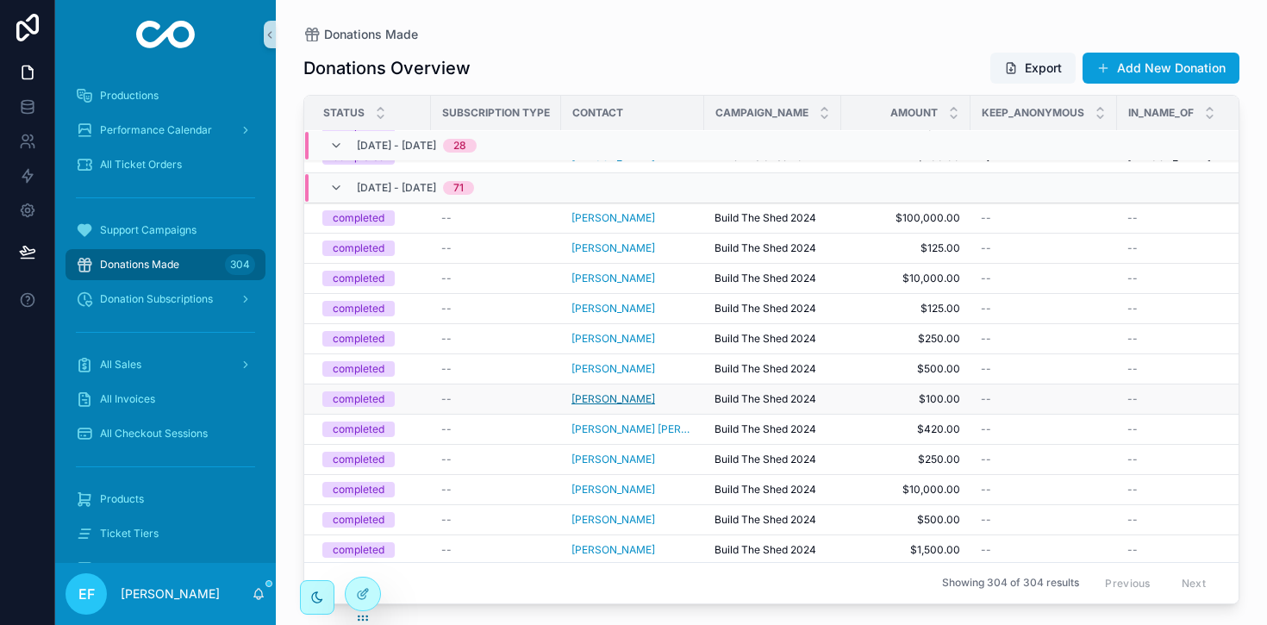
click at [599, 398] on span "[PERSON_NAME]" at bounding box center [613, 399] width 84 height 14
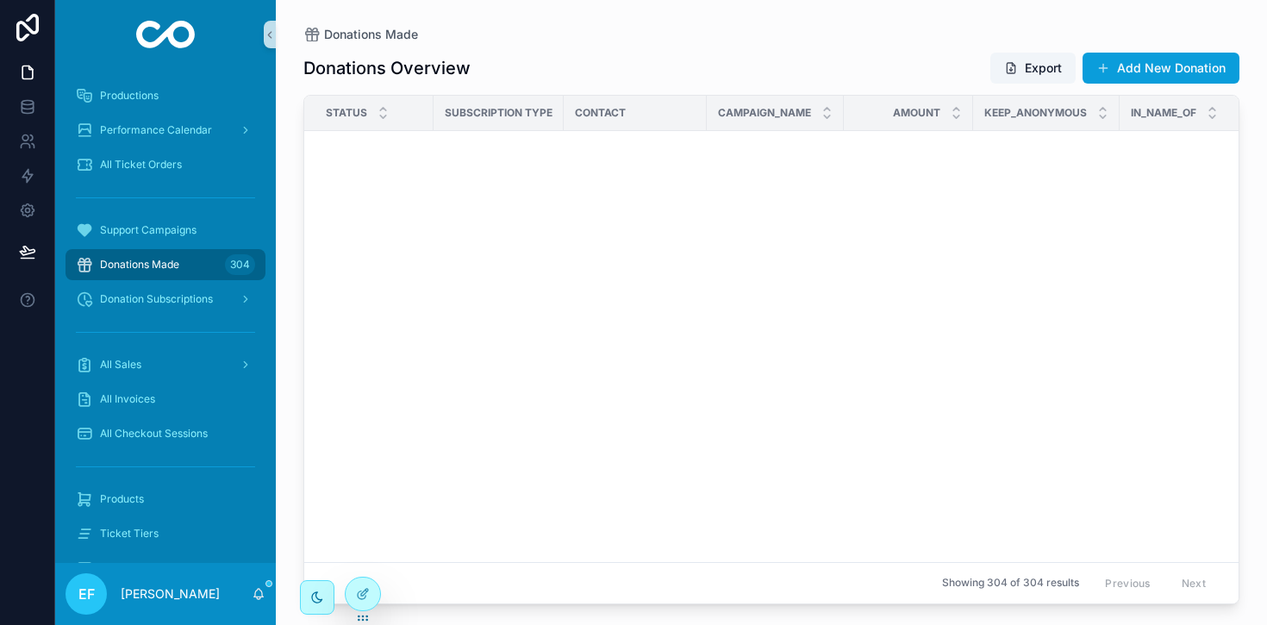
scroll to position [608, 0]
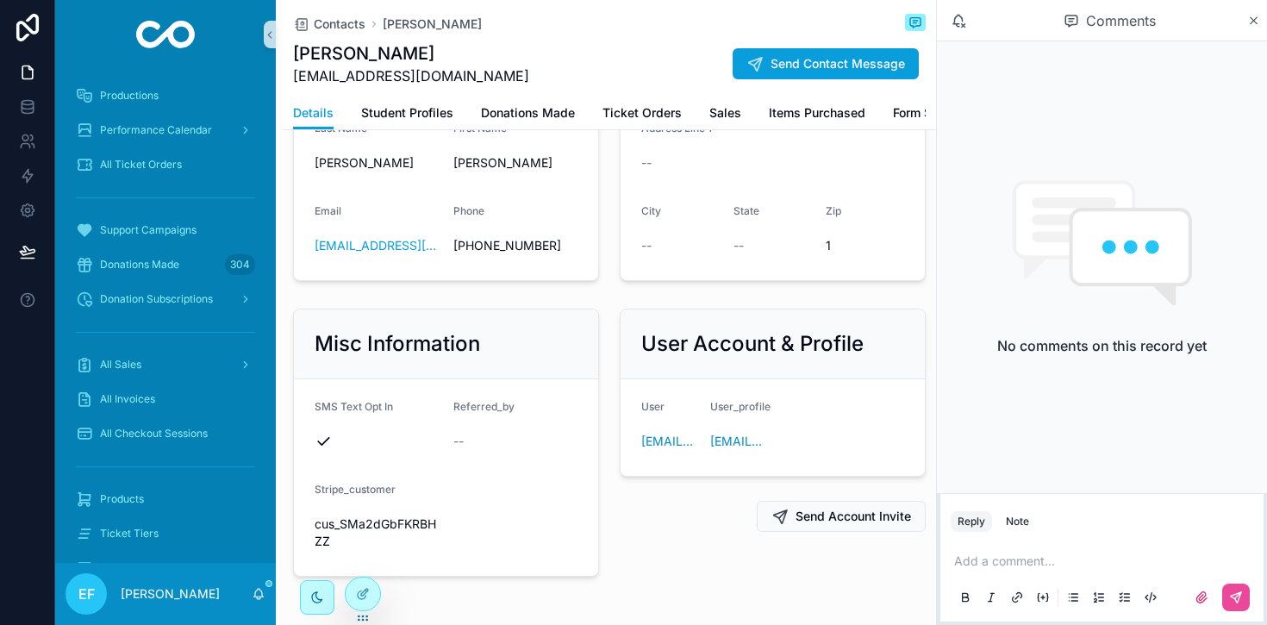
scroll to position [136, 0]
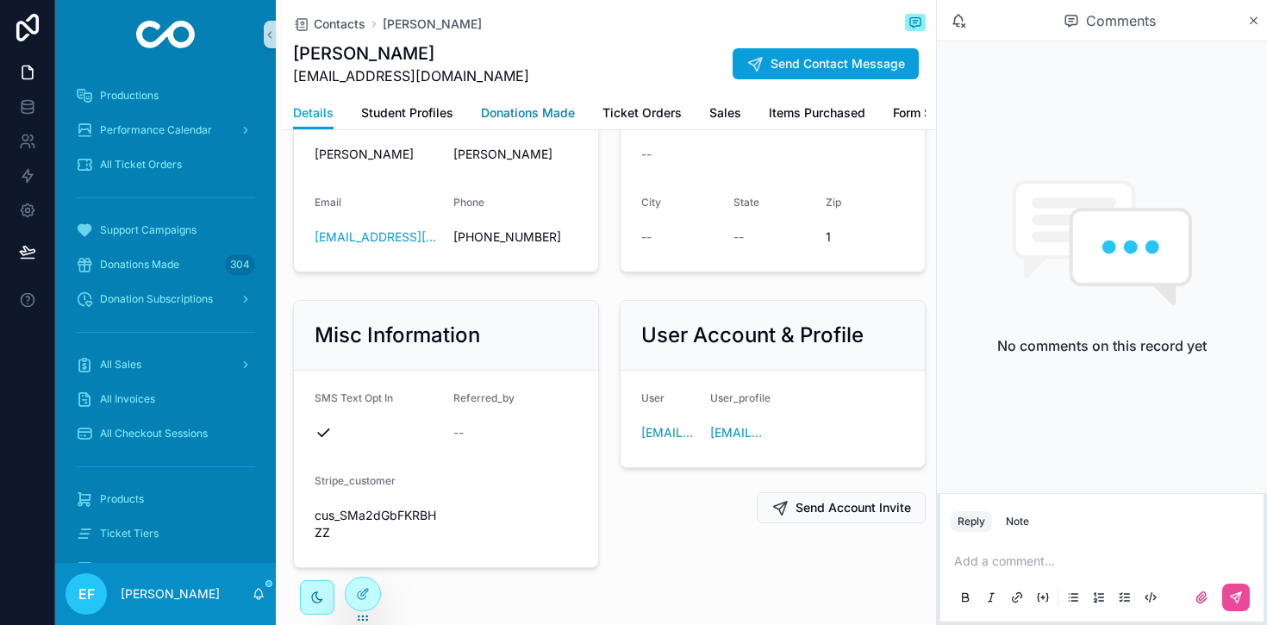
click at [516, 123] on link "Donations Made" at bounding box center [528, 114] width 94 height 34
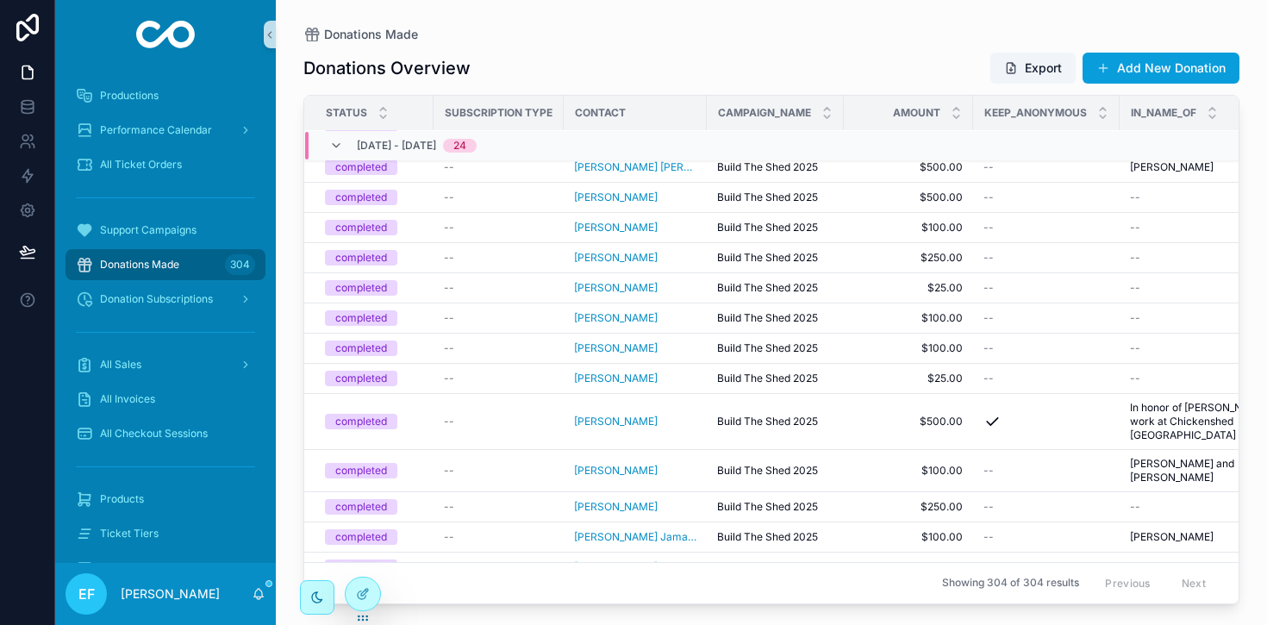
scroll to position [1689, 0]
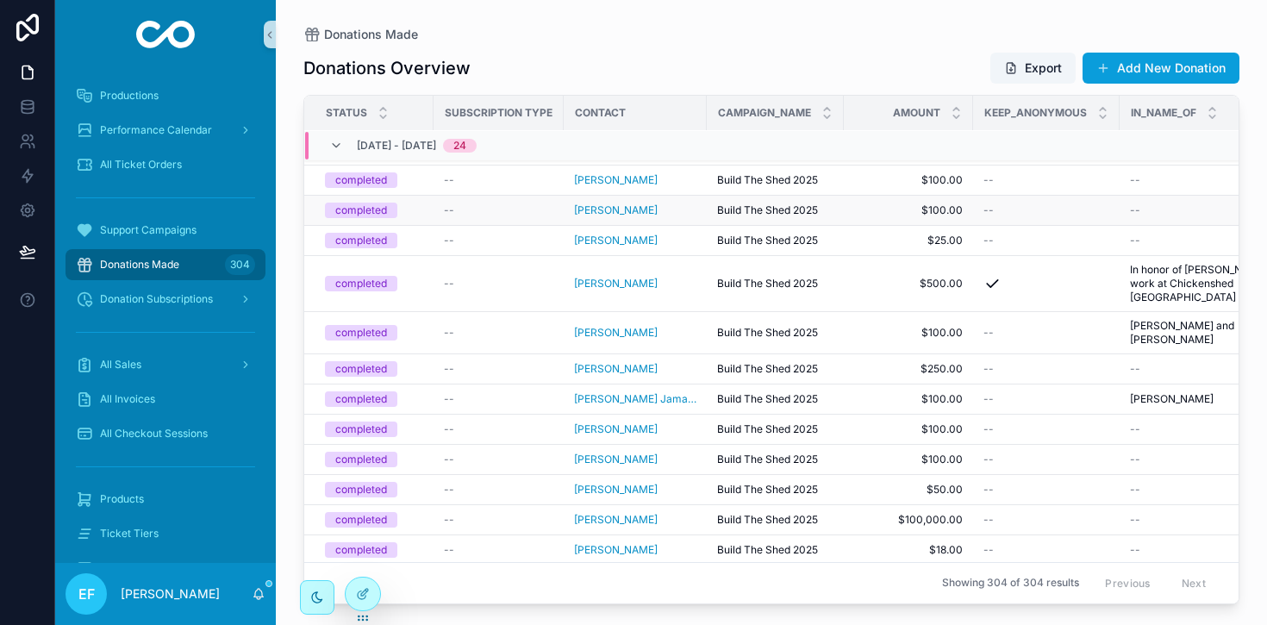
drag, startPoint x: 1220, startPoint y: 199, endPoint x: 1235, endPoint y: 195, distance: 15.3
click at [1221, 199] on td "--" at bounding box center [1207, 211] width 174 height 30
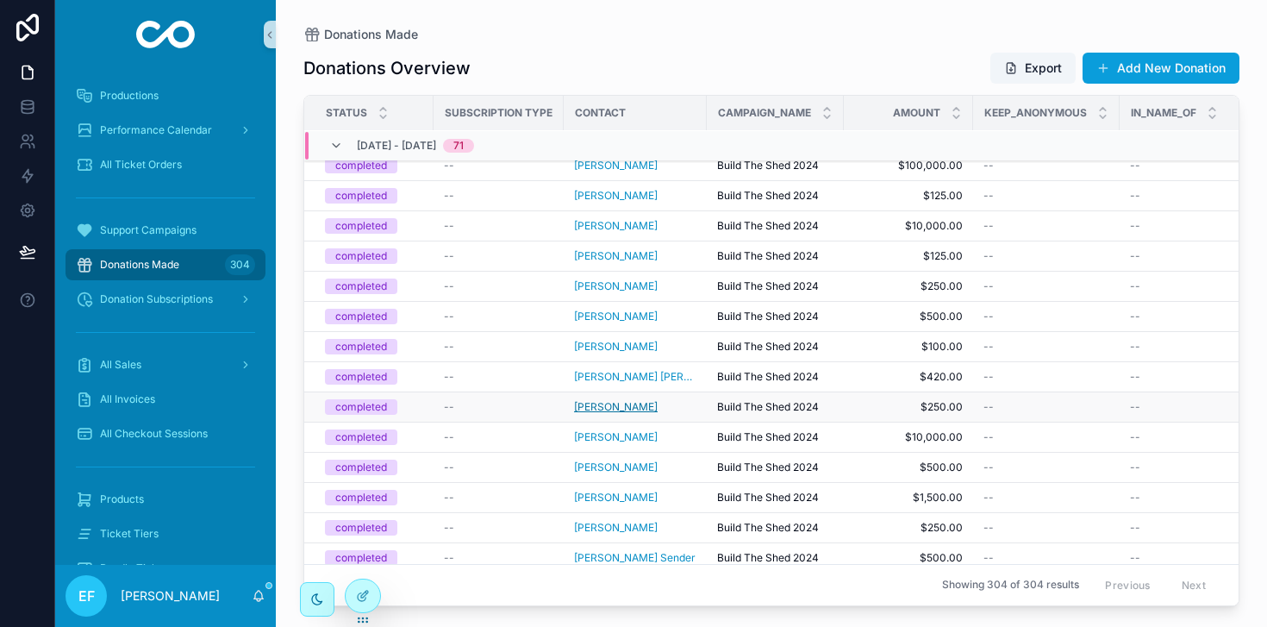
scroll to position [6893, 0]
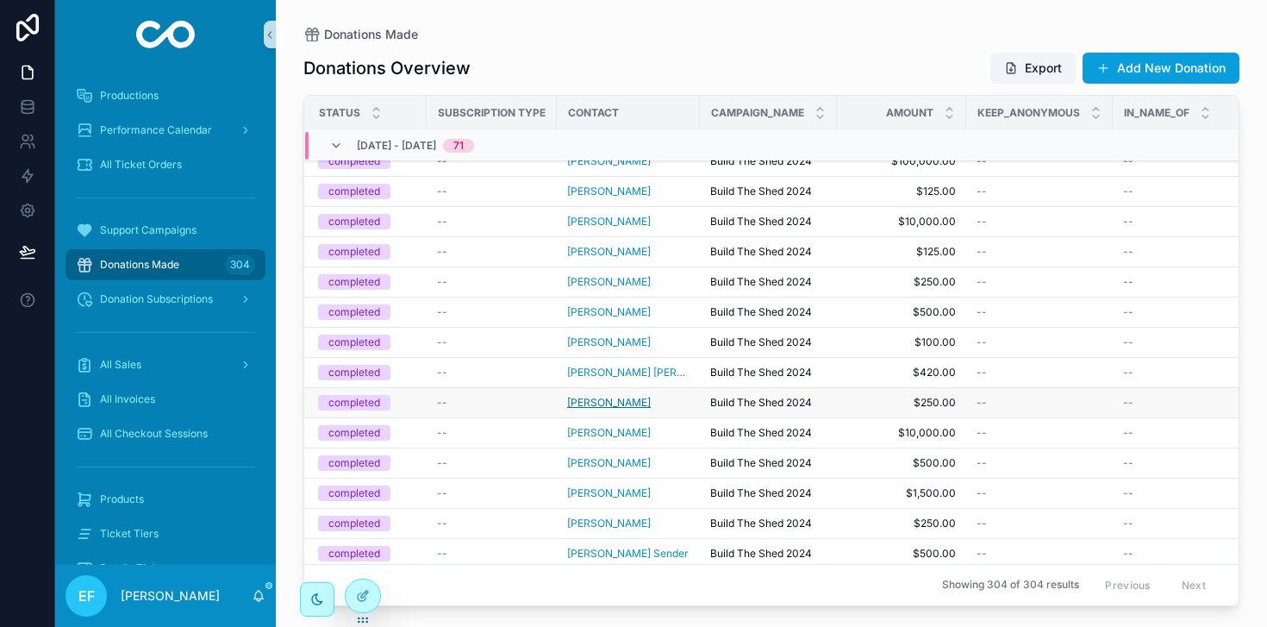
click at [616, 406] on td "[PERSON_NAME]" at bounding box center [628, 403] width 143 height 30
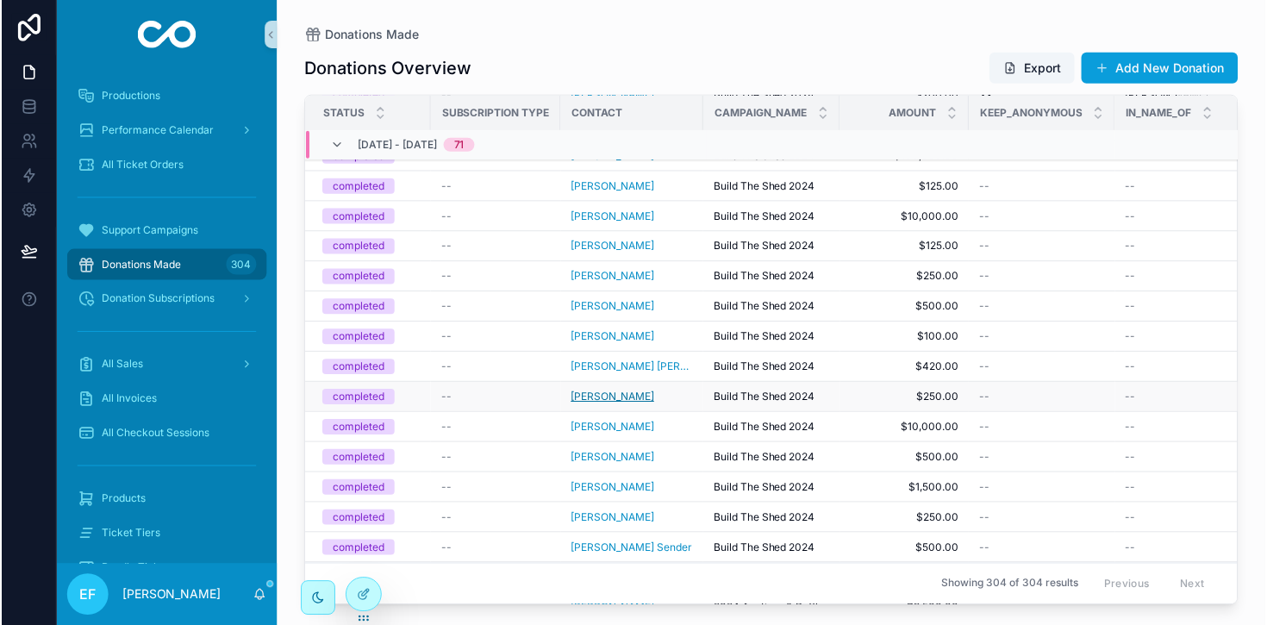
scroll to position [6900, 1]
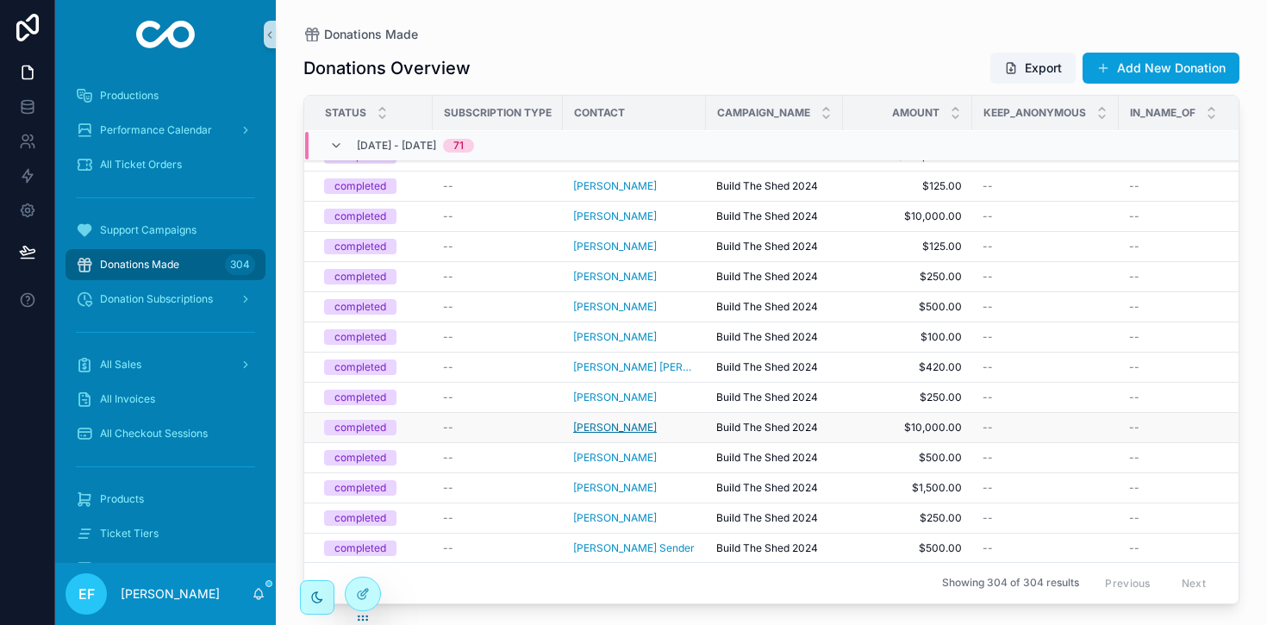
click at [621, 422] on span "[PERSON_NAME]" at bounding box center [615, 428] width 84 height 14
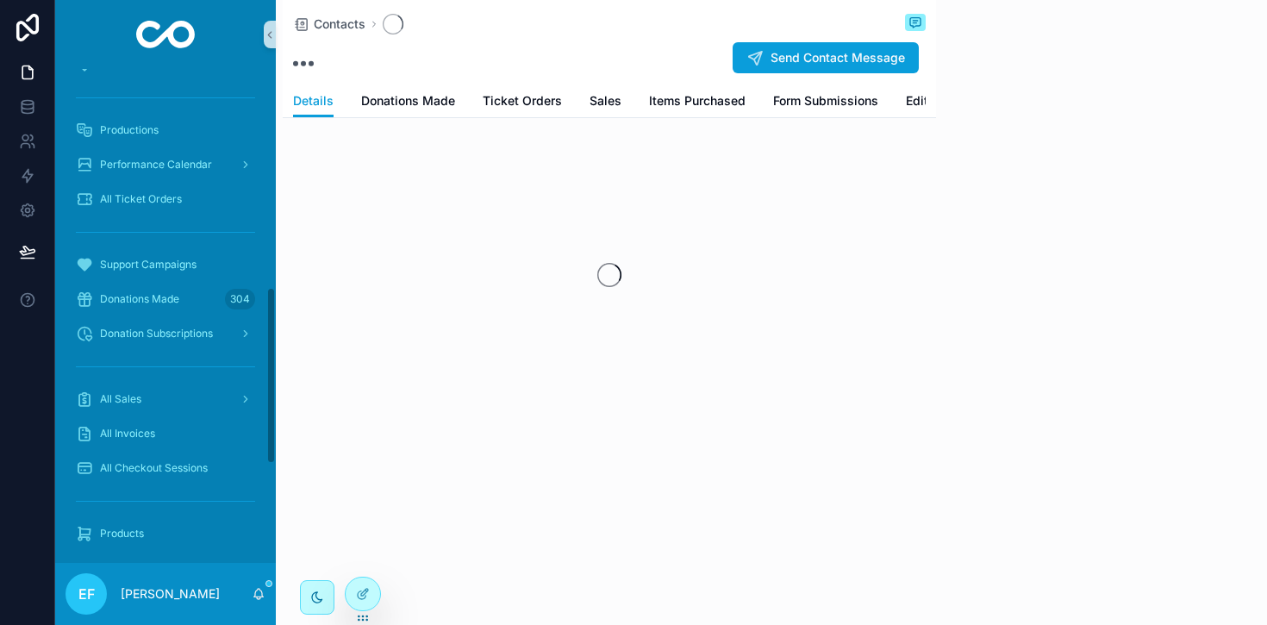
scroll to position [608, 0]
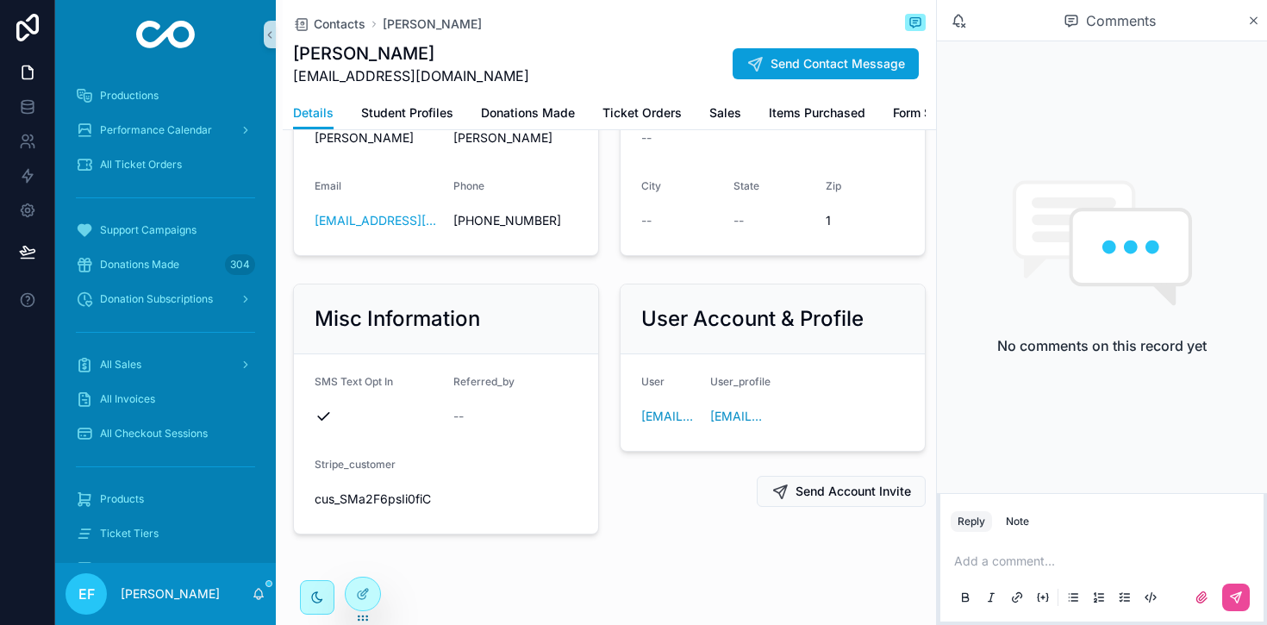
scroll to position [179, 0]
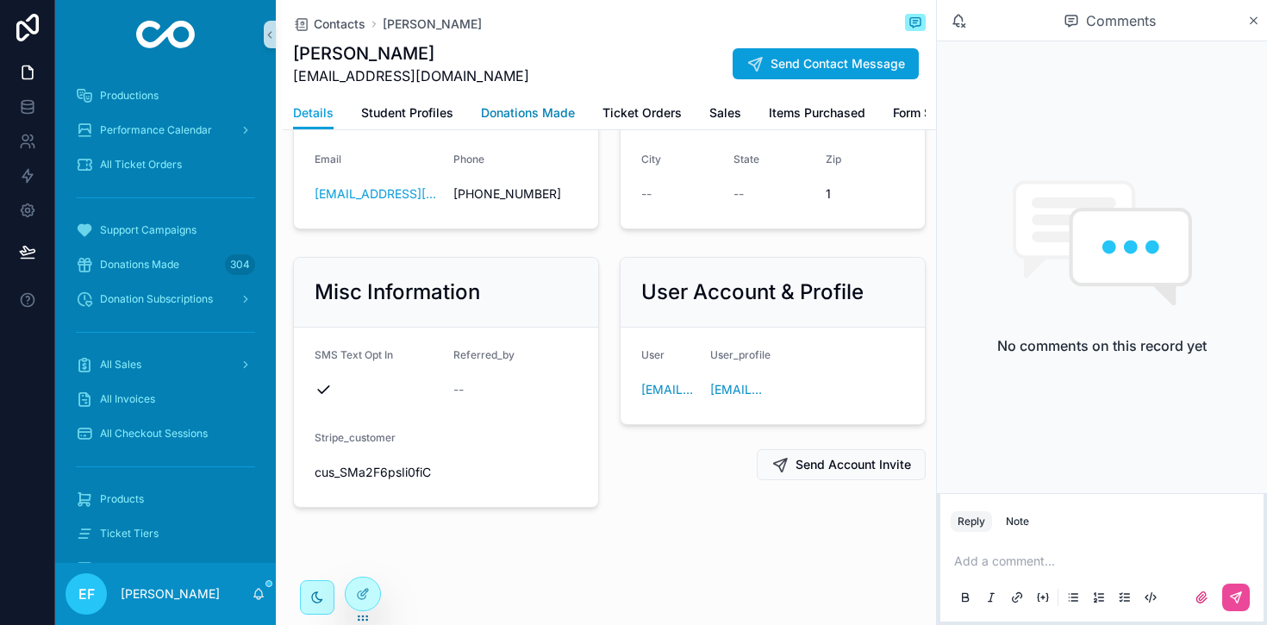
click at [551, 115] on span "Donations Made" at bounding box center [528, 112] width 94 height 17
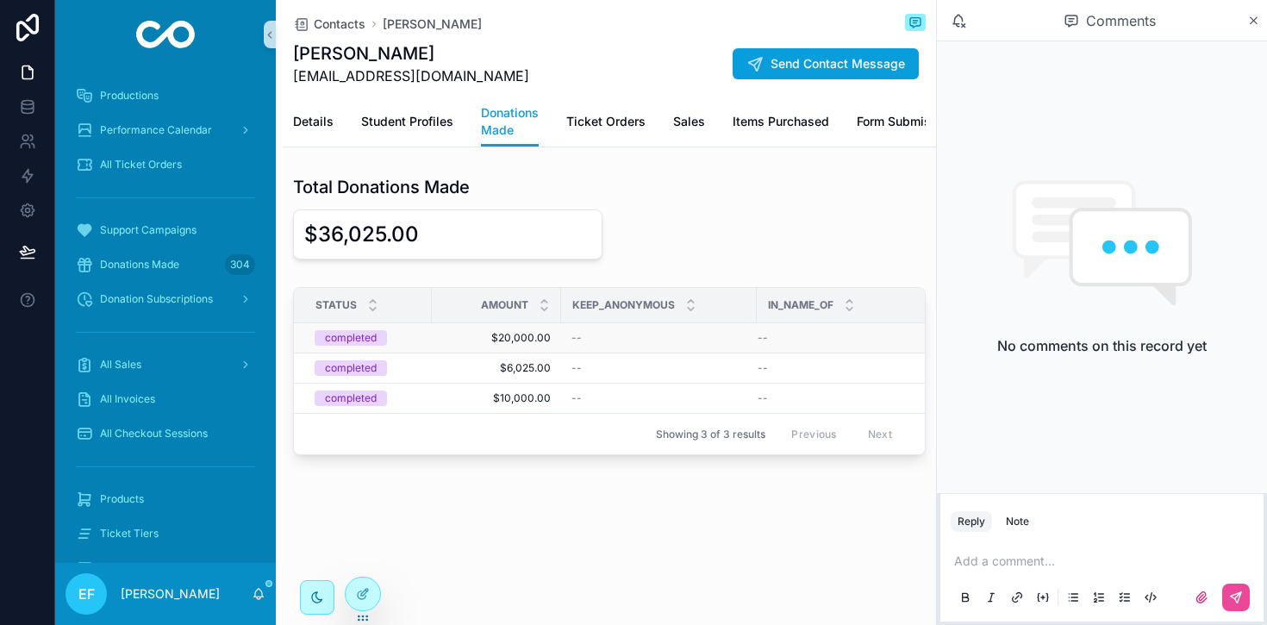
click at [534, 336] on span "$20,000.00" at bounding box center [496, 338] width 109 height 14
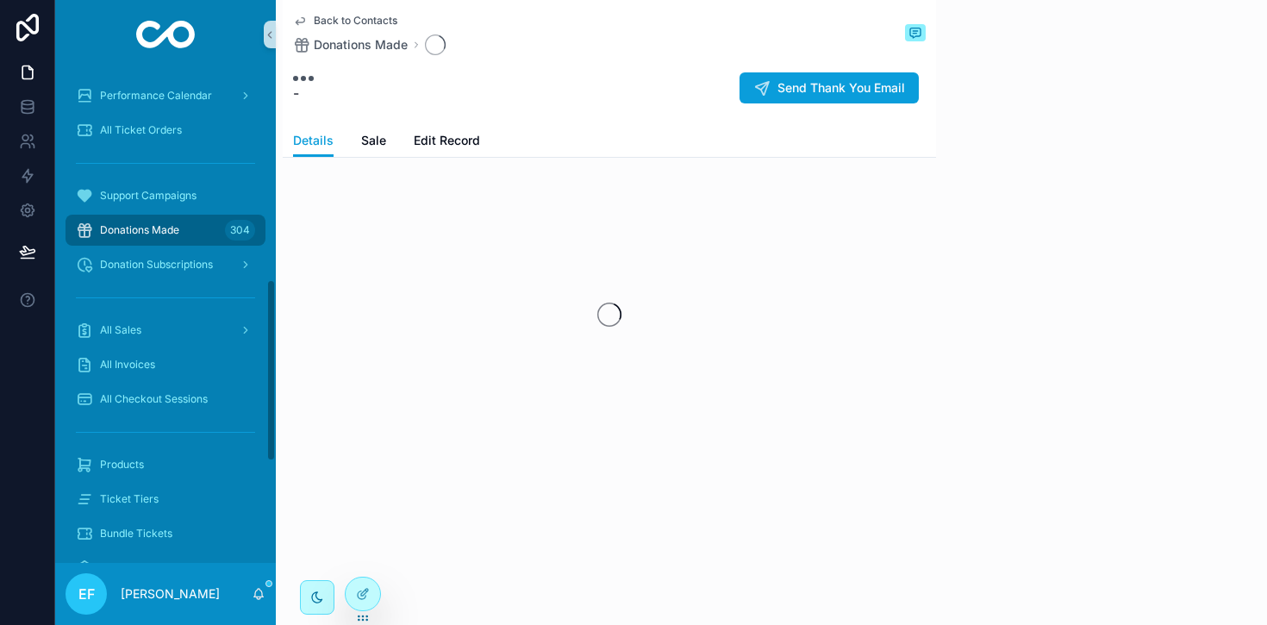
scroll to position [573, 0]
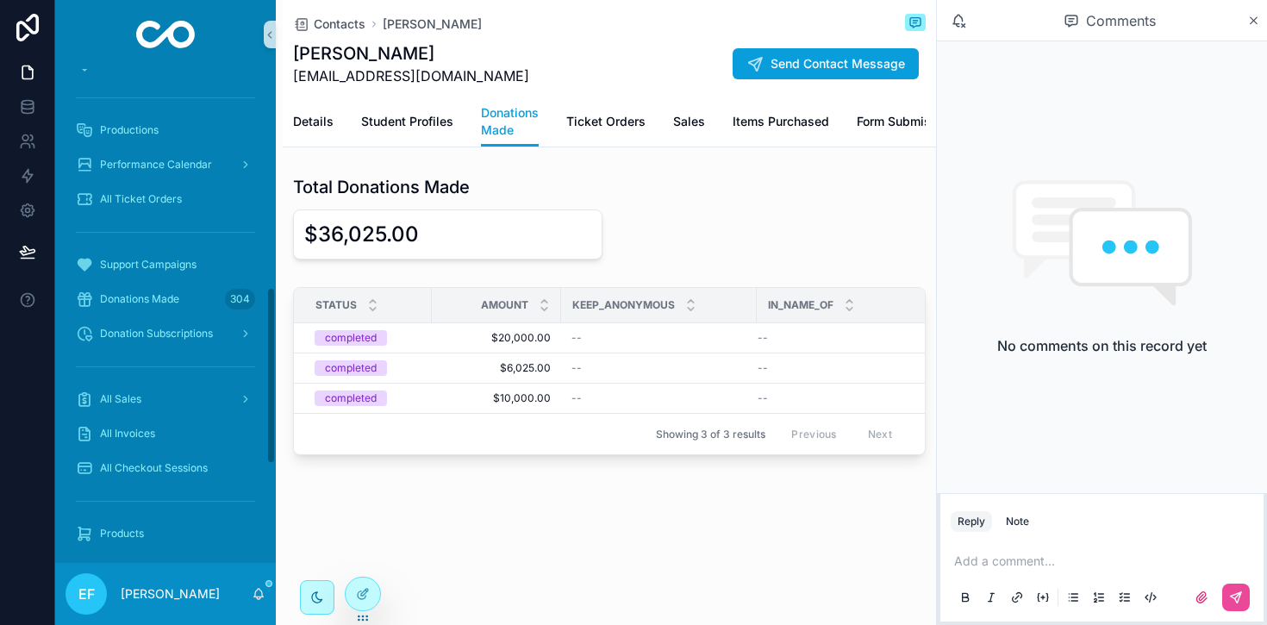
scroll to position [608, 0]
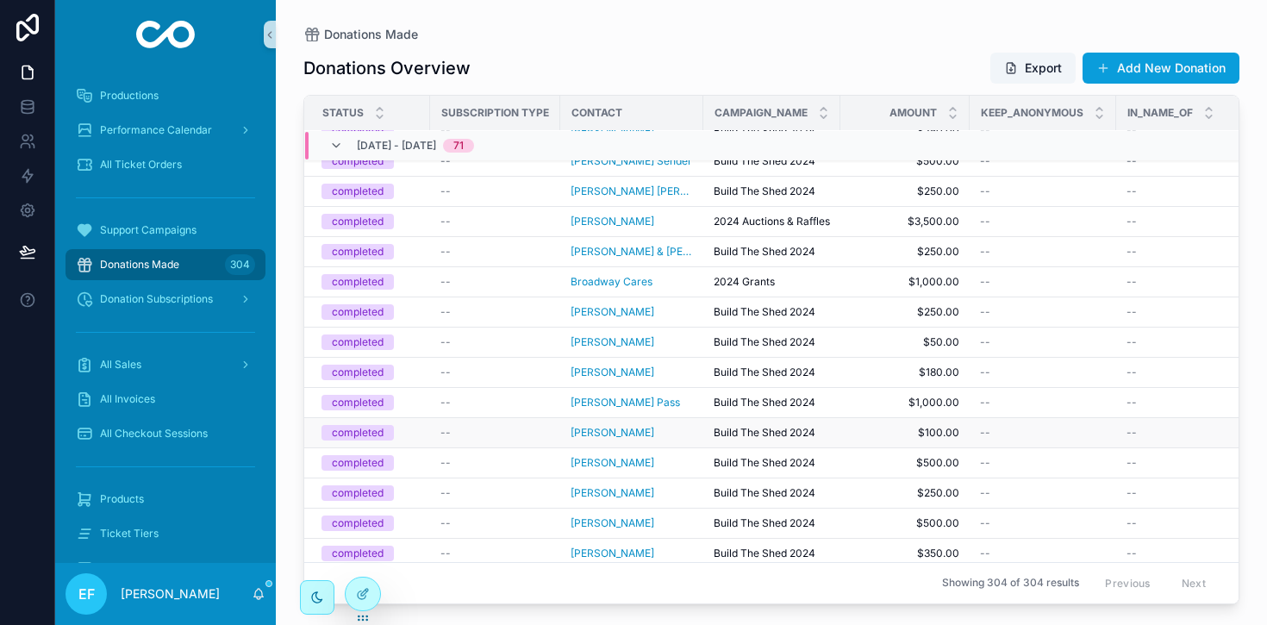
scroll to position [7286, 3]
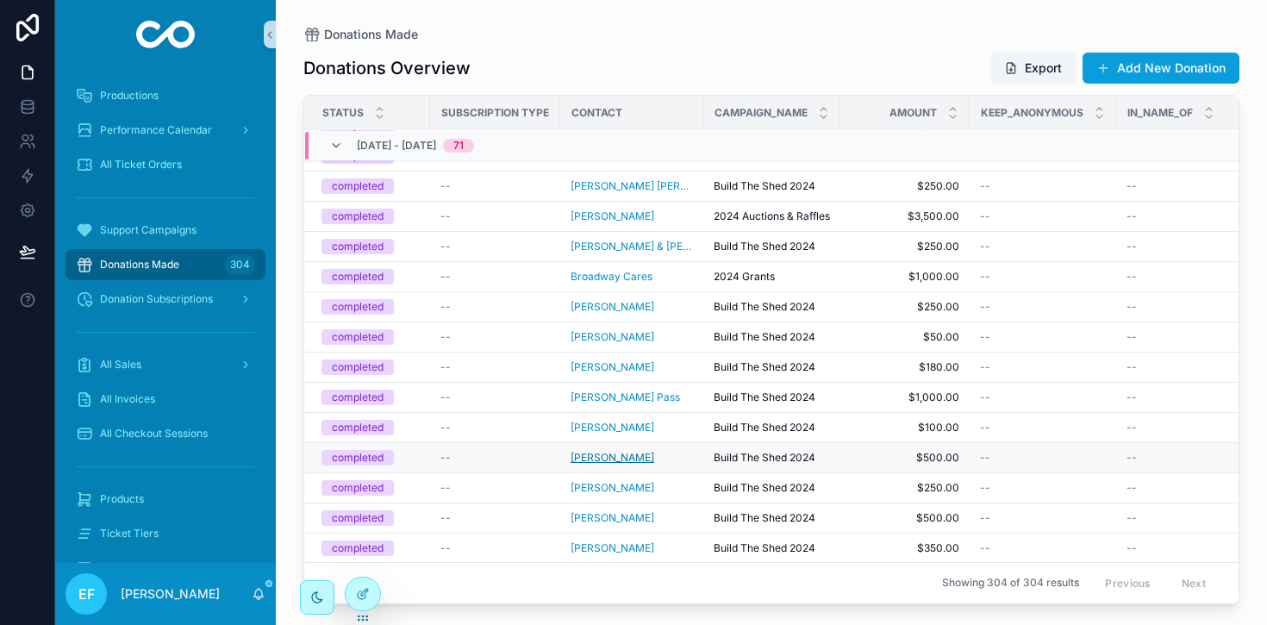
click at [627, 455] on span "[PERSON_NAME]" at bounding box center [613, 458] width 84 height 14
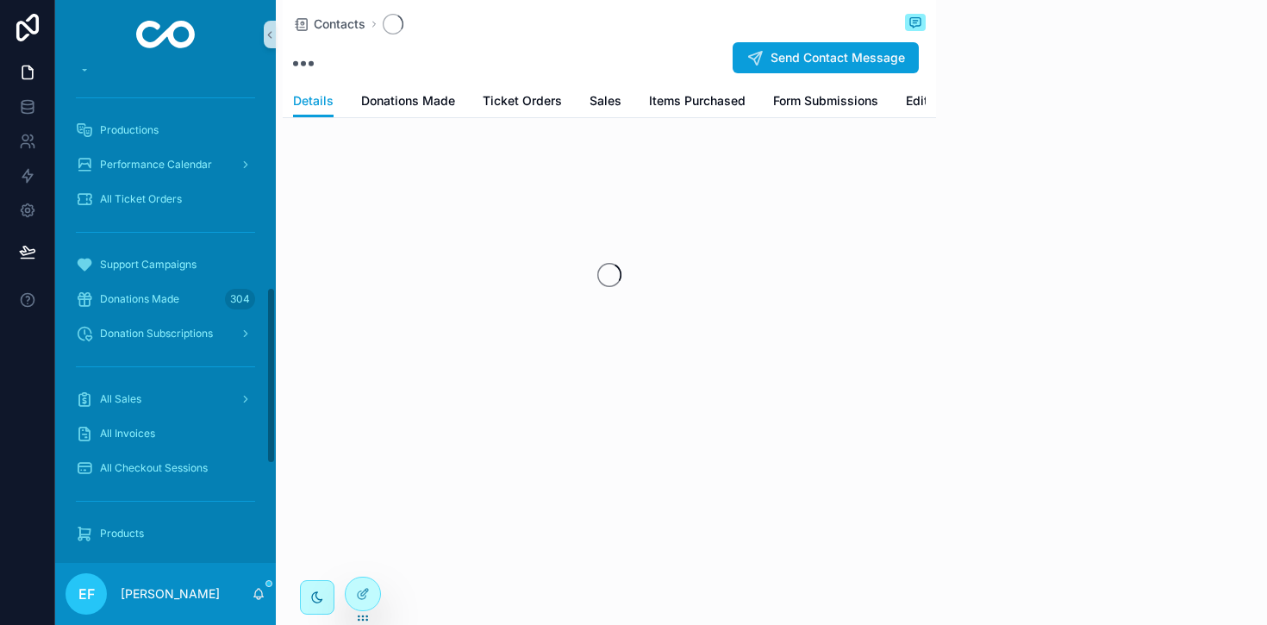
scroll to position [608, 0]
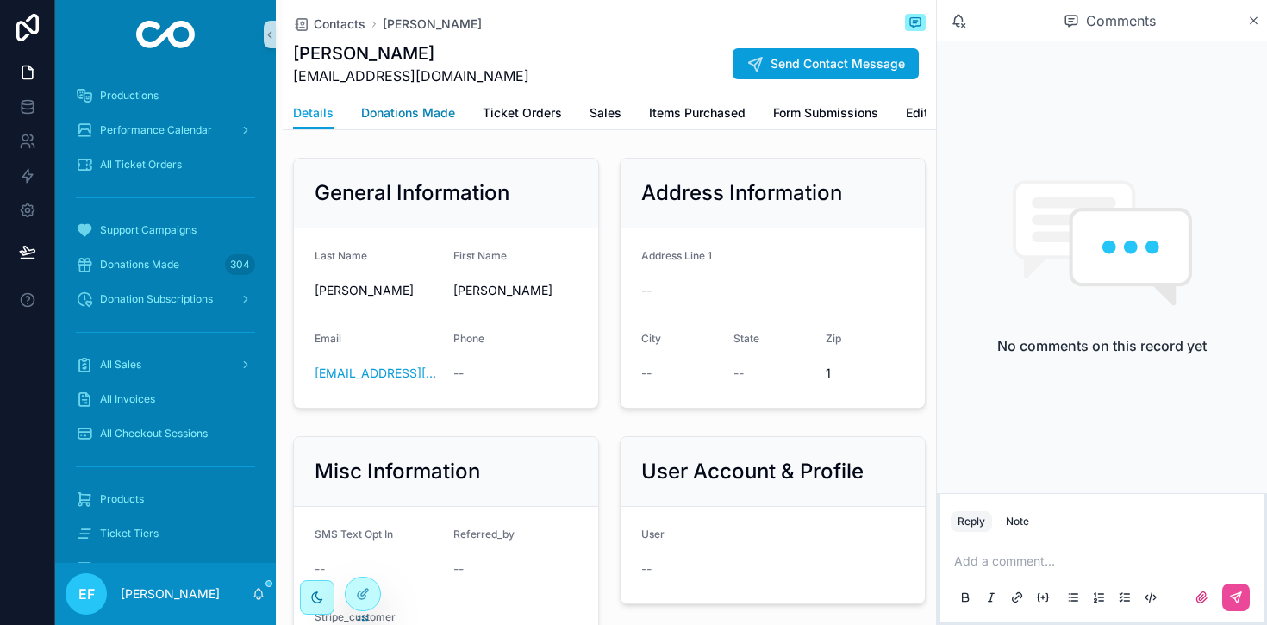
click at [405, 109] on span "Donations Made" at bounding box center [408, 112] width 94 height 17
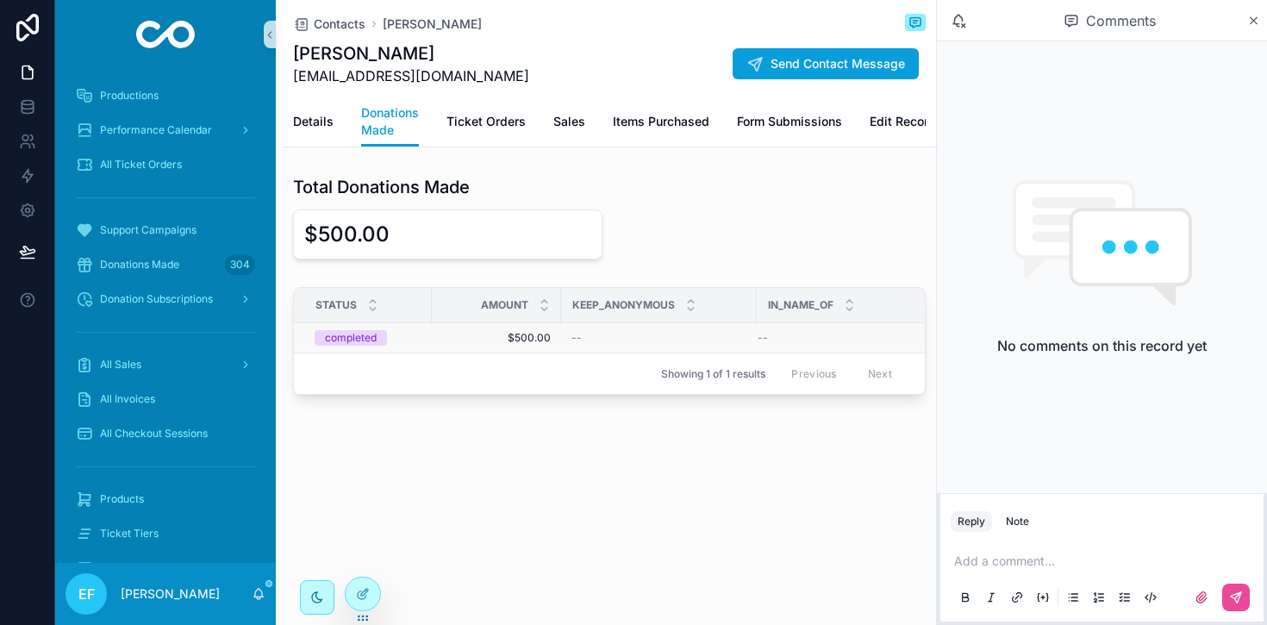
click at [537, 333] on span "$500.00" at bounding box center [496, 338] width 109 height 14
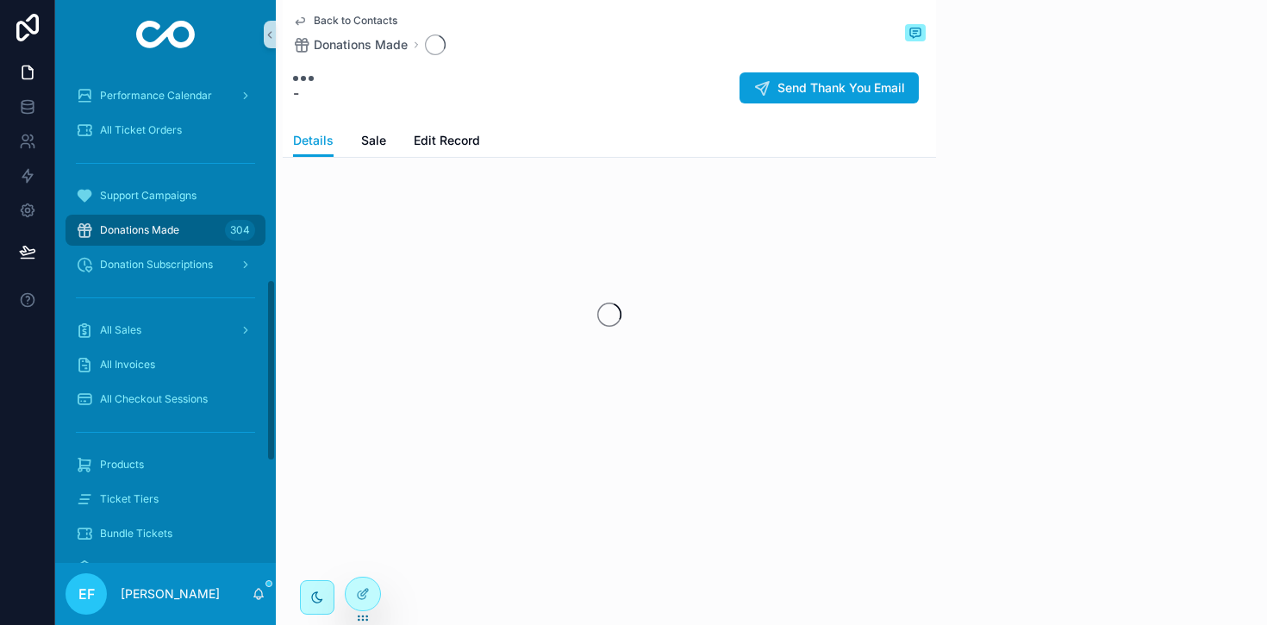
scroll to position [573, 0]
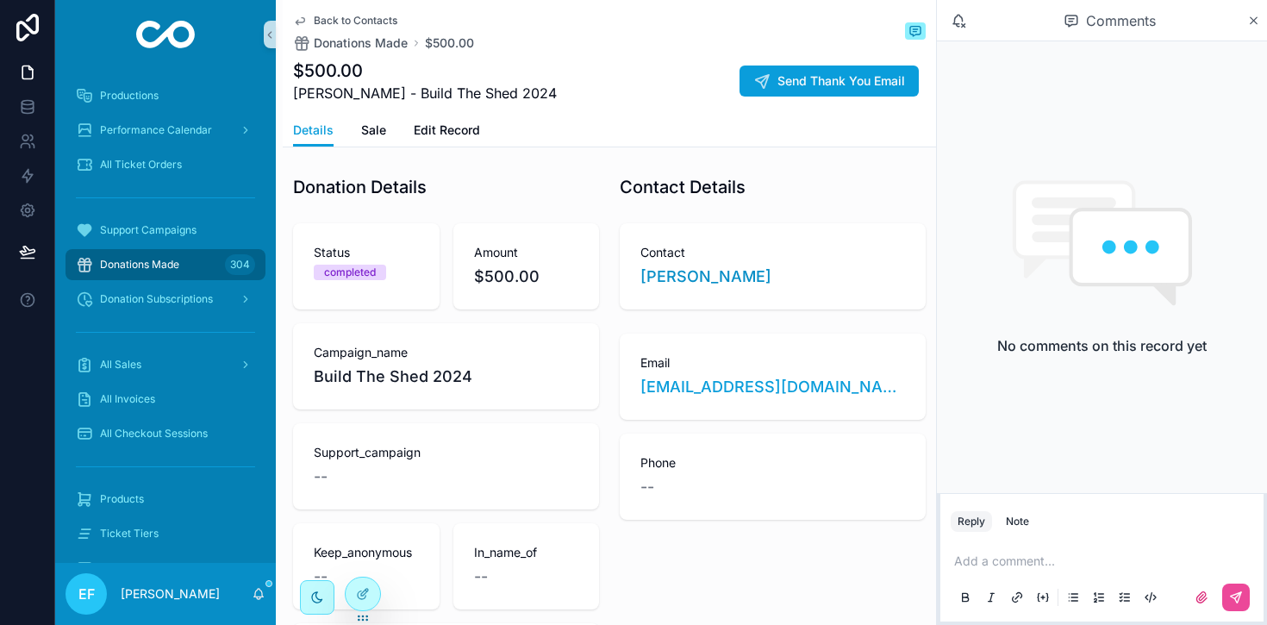
click at [982, 562] on p "scrollable content" at bounding box center [1105, 560] width 303 height 17
click at [1235, 589] on button "scrollable content" at bounding box center [1236, 598] width 28 height 28
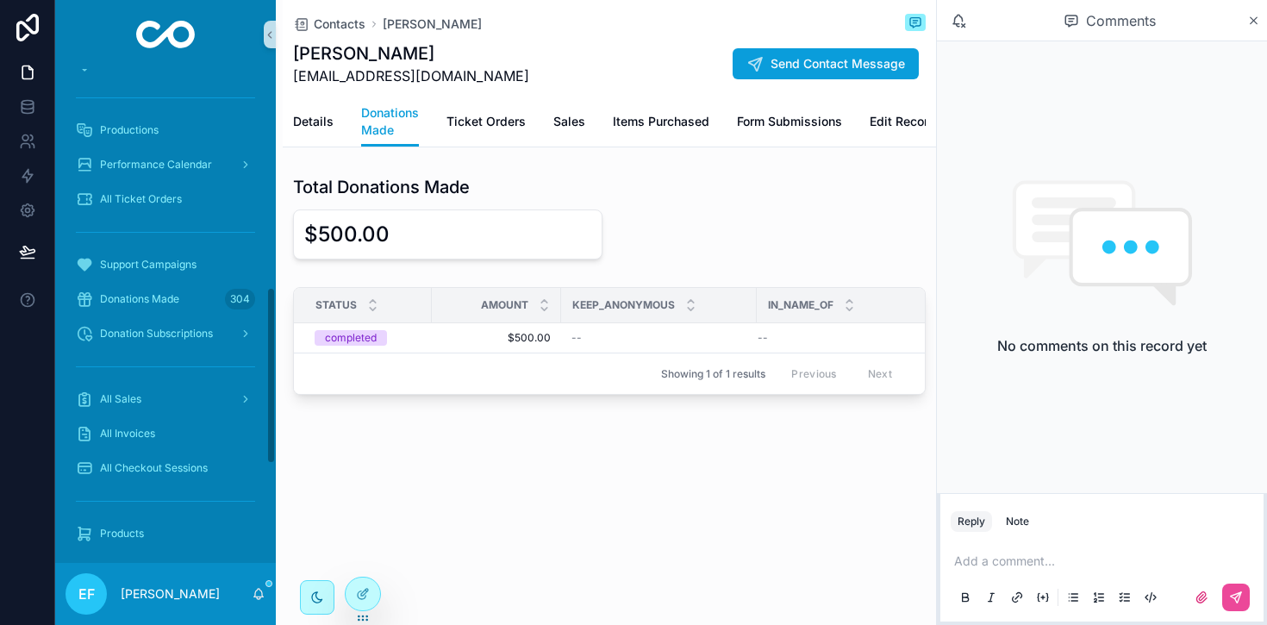
scroll to position [608, 0]
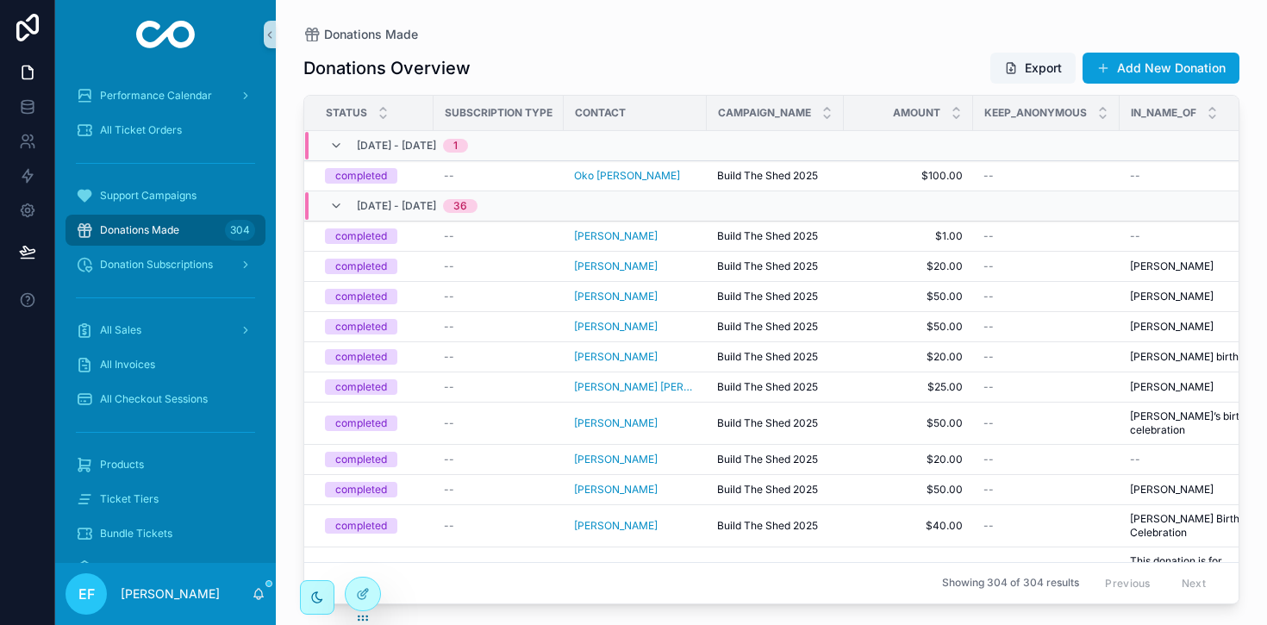
scroll to position [573, 0]
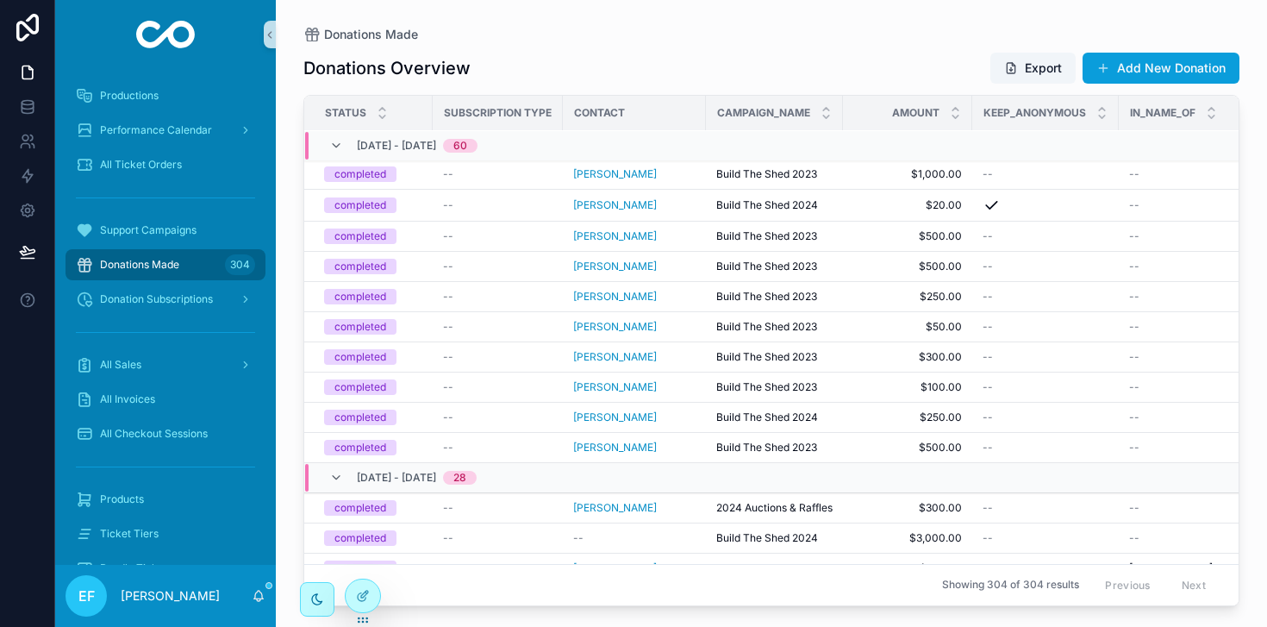
scroll to position [5682, 1]
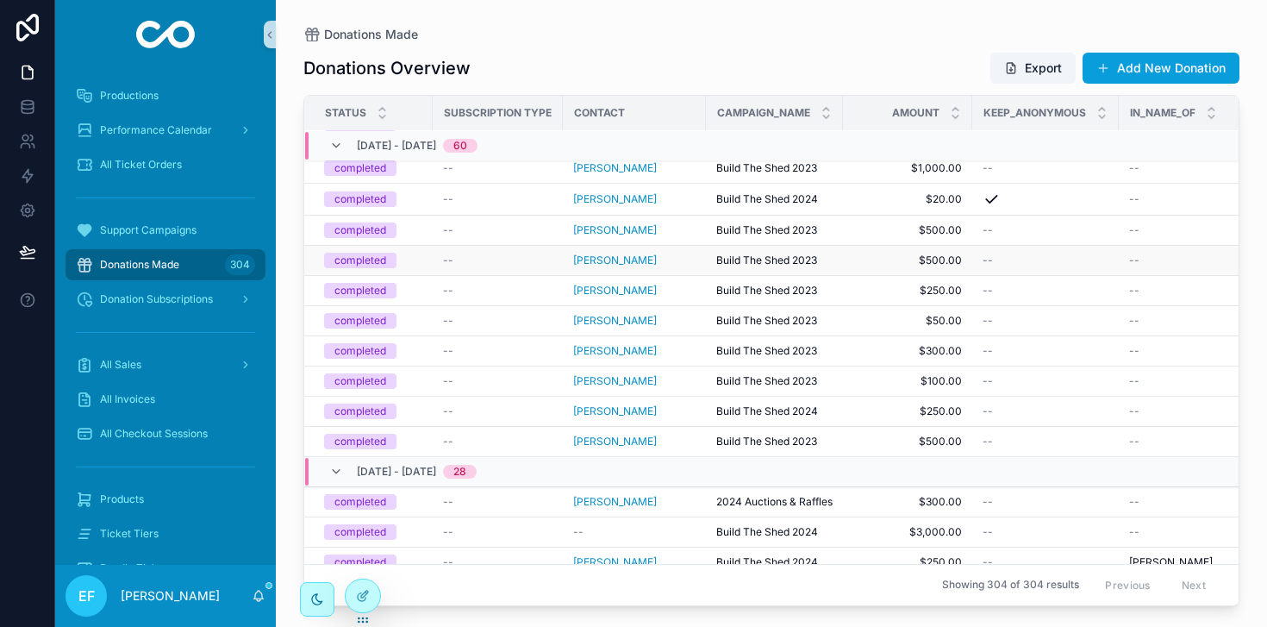
click at [504, 263] on div "--" at bounding box center [497, 260] width 109 height 14
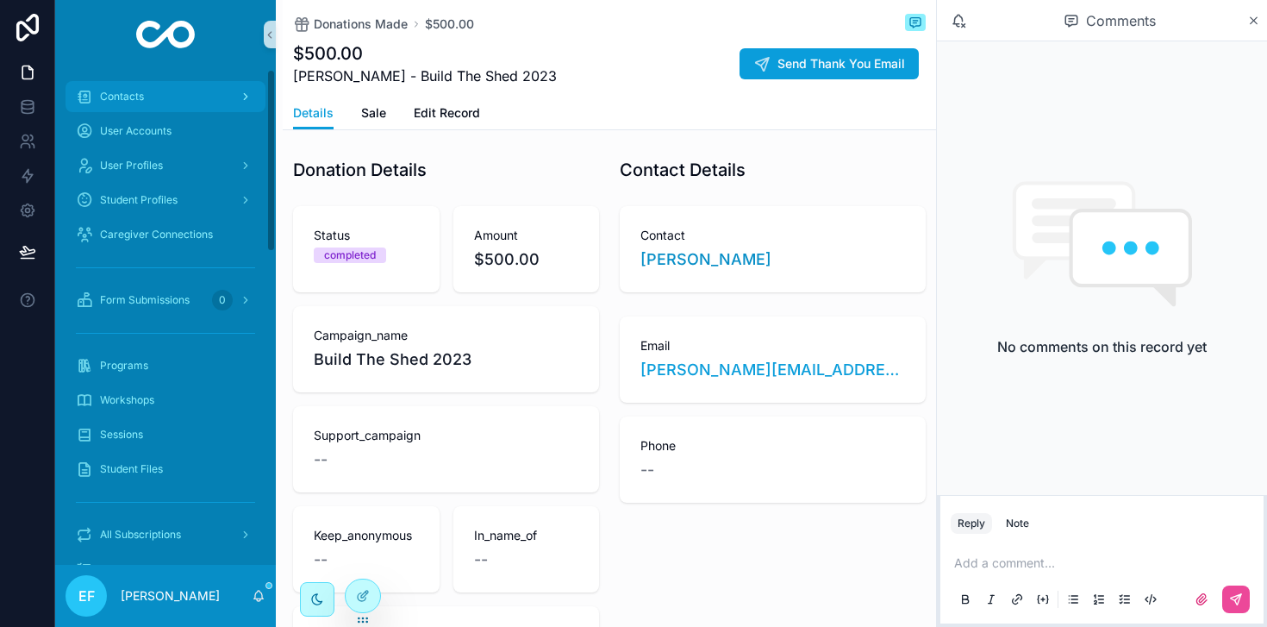
click at [129, 95] on span "Contacts" at bounding box center [122, 97] width 44 height 14
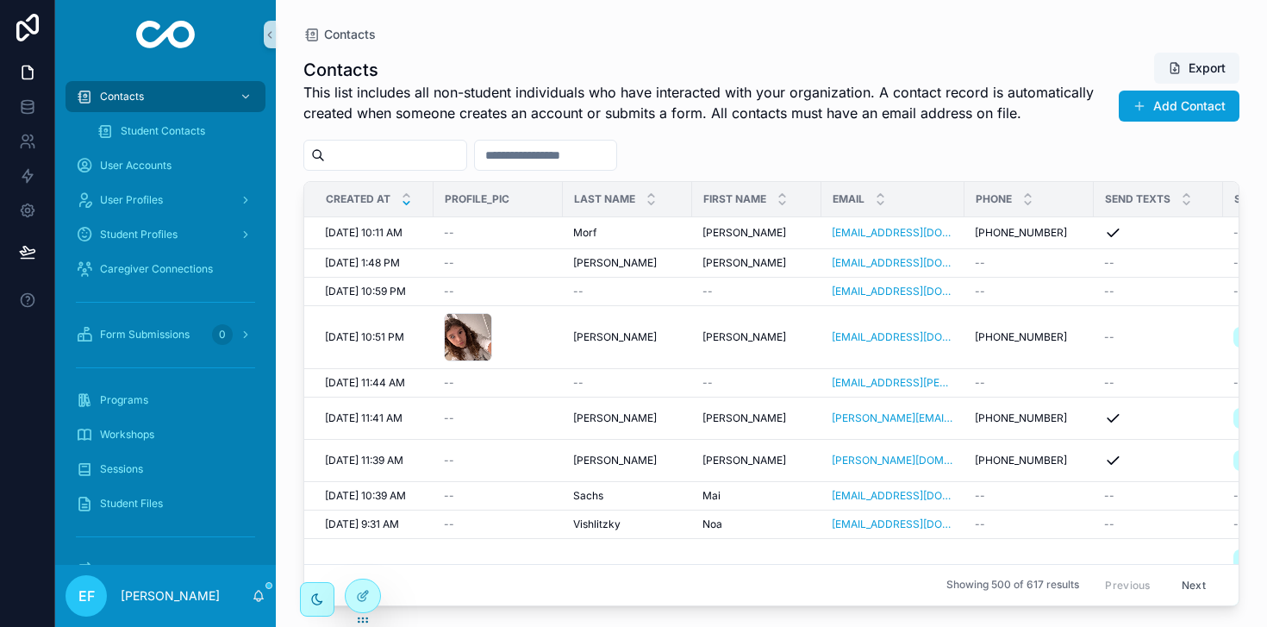
click at [432, 159] on input "scrollable content" at bounding box center [395, 155] width 141 height 24
type input "********"
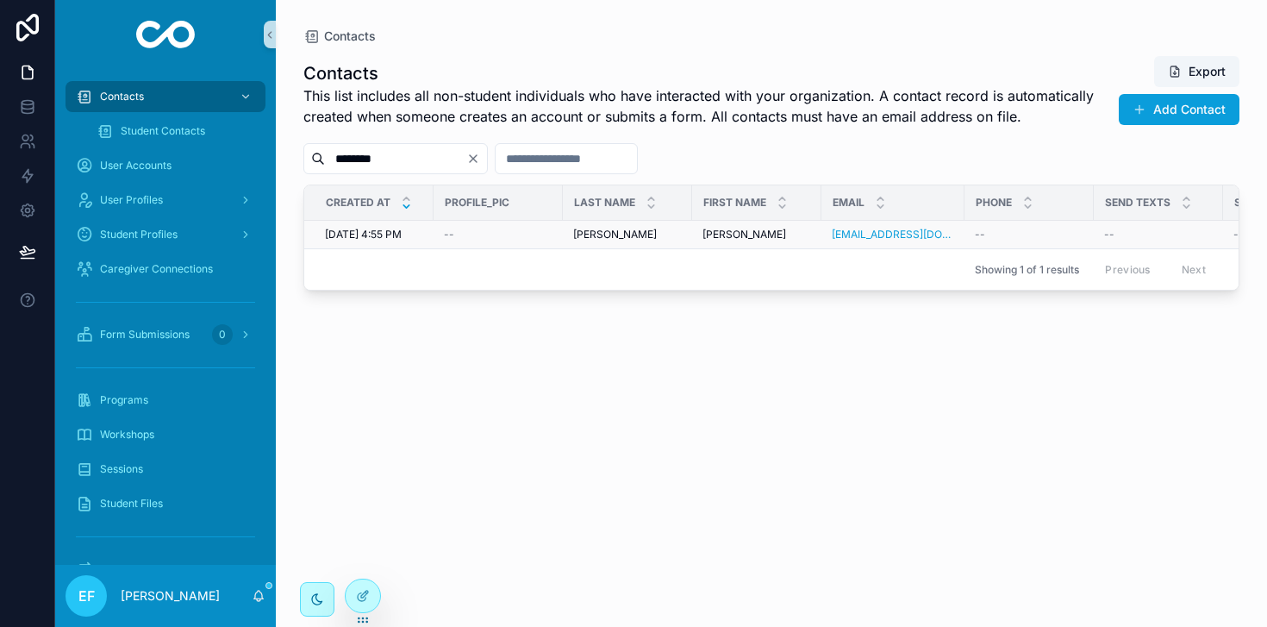
click at [618, 234] on span "[PERSON_NAME]" at bounding box center [615, 235] width 84 height 14
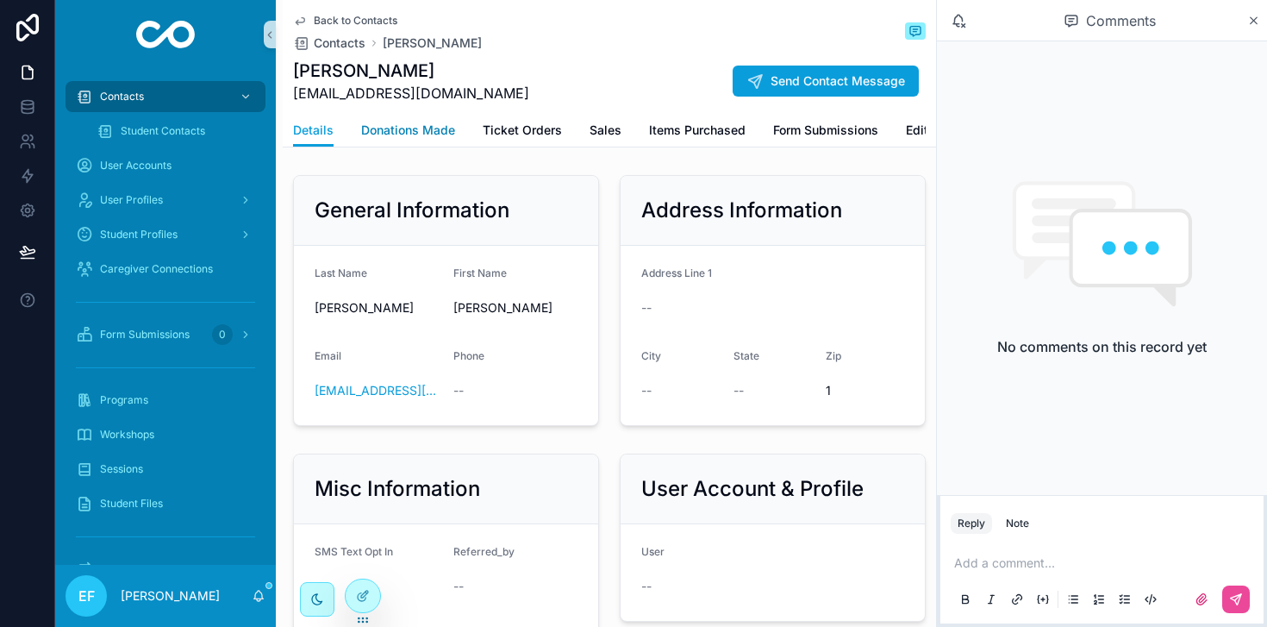
click at [391, 128] on span "Donations Made" at bounding box center [408, 130] width 94 height 17
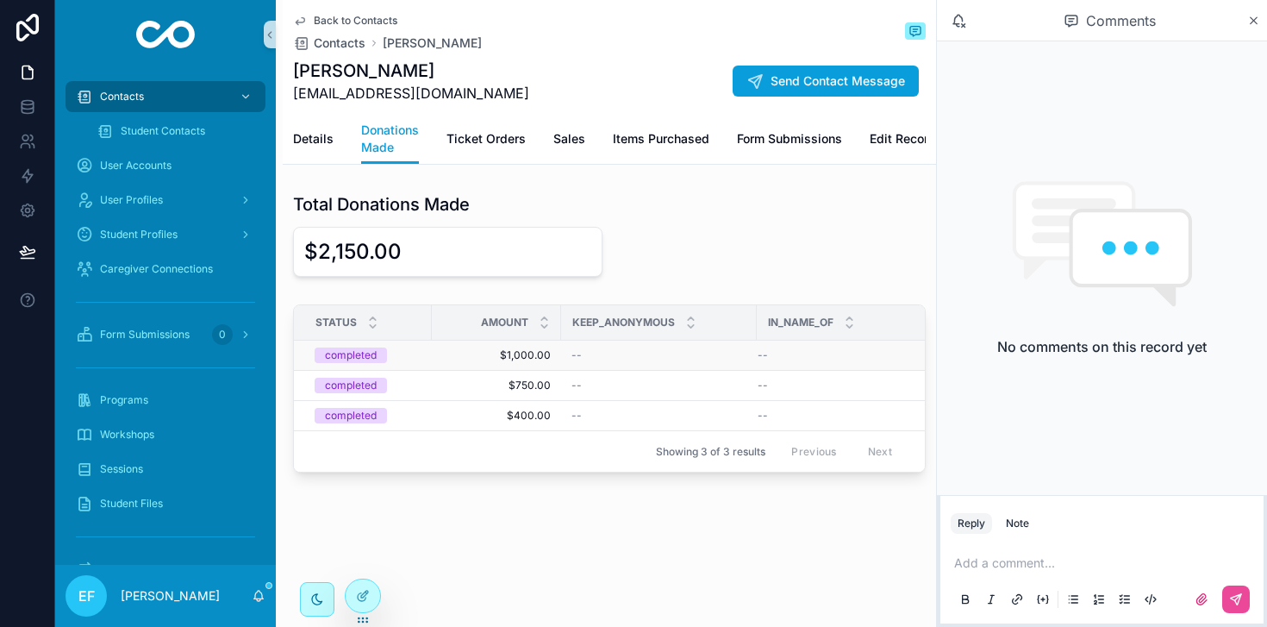
click at [507, 354] on span "$1,000.00" at bounding box center [496, 355] width 109 height 14
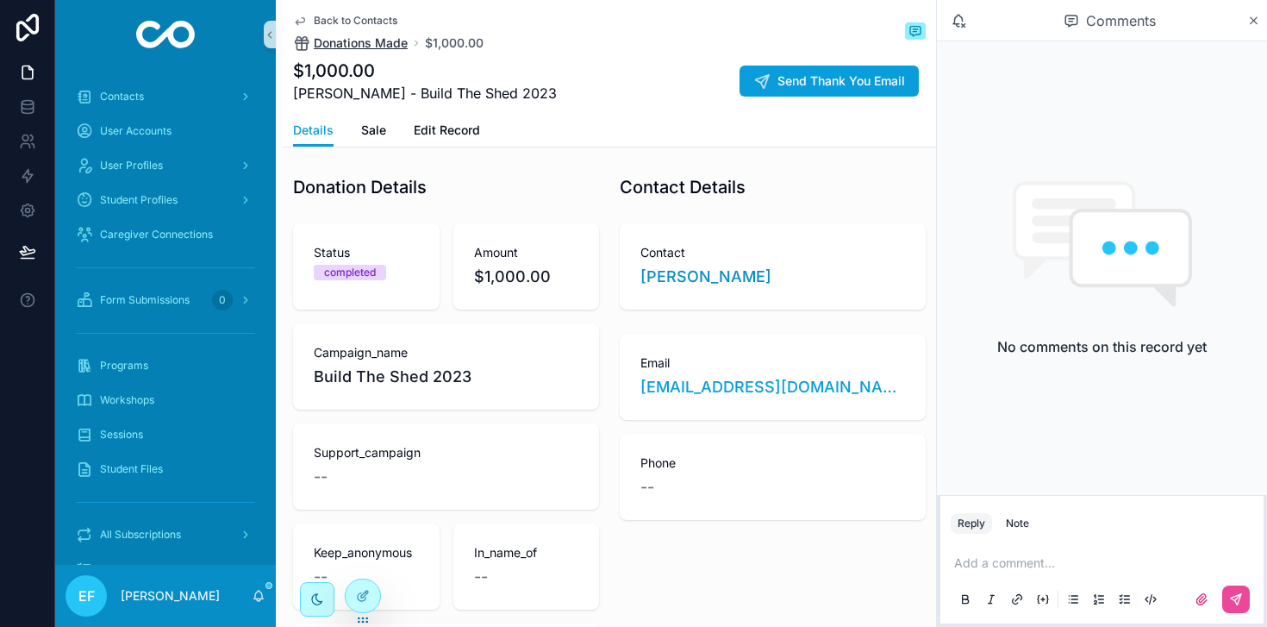
click at [346, 47] on span "Donations Made" at bounding box center [361, 42] width 94 height 17
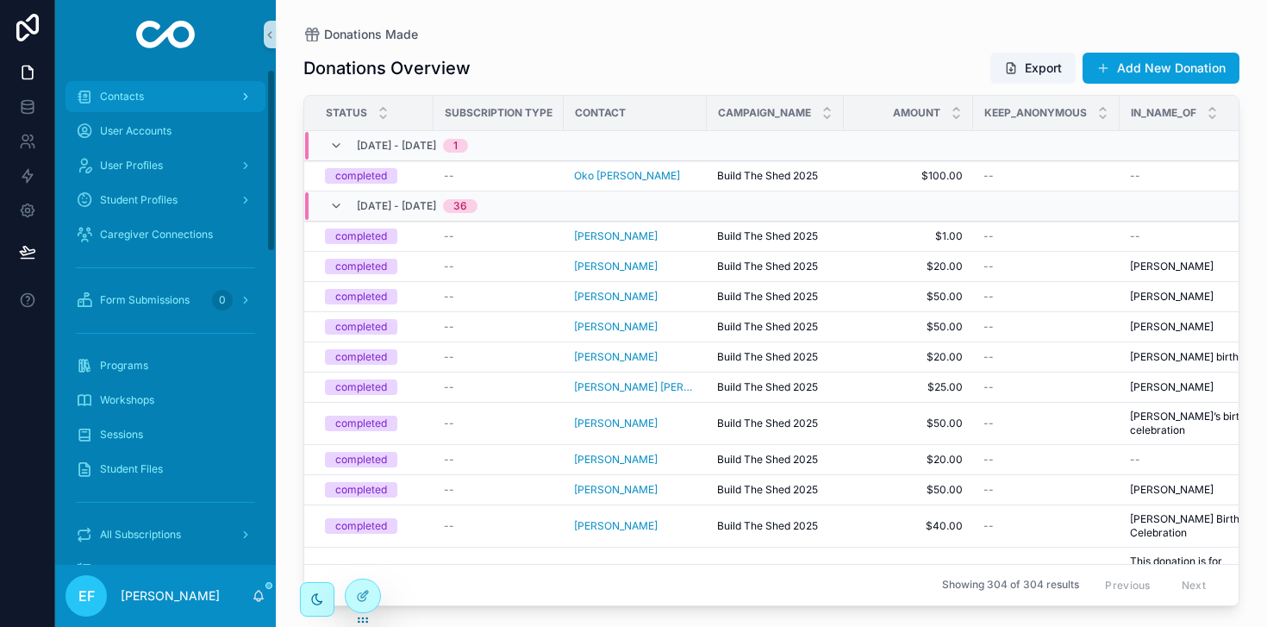
drag, startPoint x: 115, startPoint y: 94, endPoint x: 124, endPoint y: 99, distance: 10.8
click at [115, 94] on span "Contacts" at bounding box center [122, 97] width 44 height 14
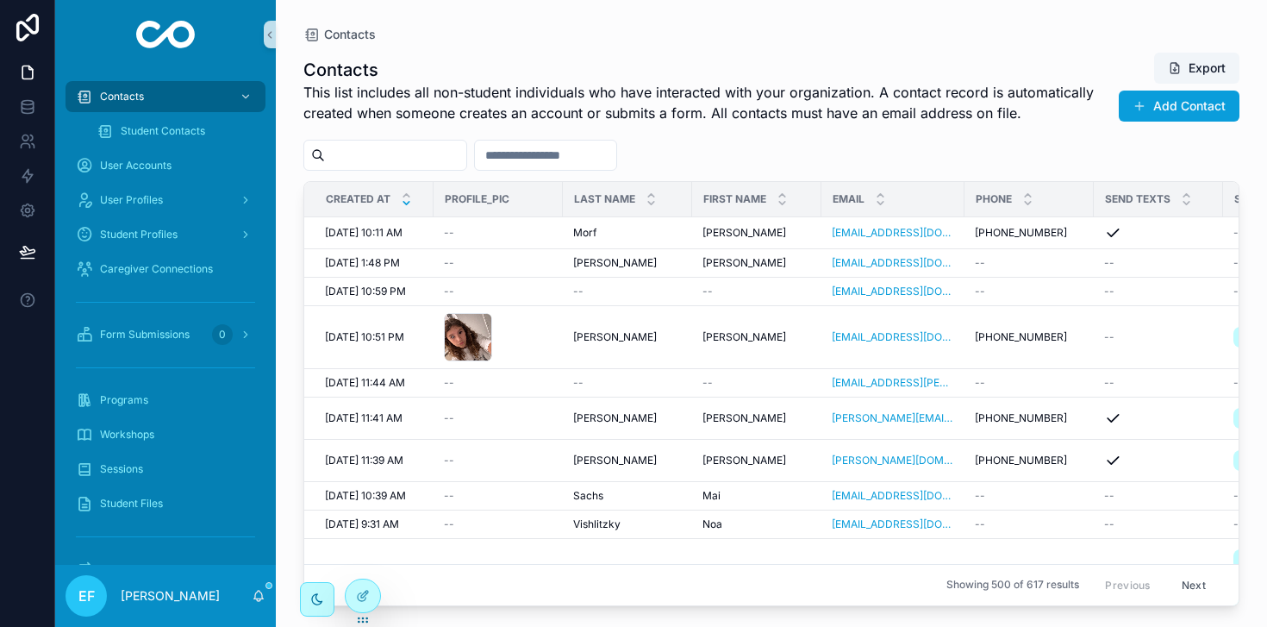
click at [437, 146] on input "scrollable content" at bounding box center [395, 155] width 141 height 24
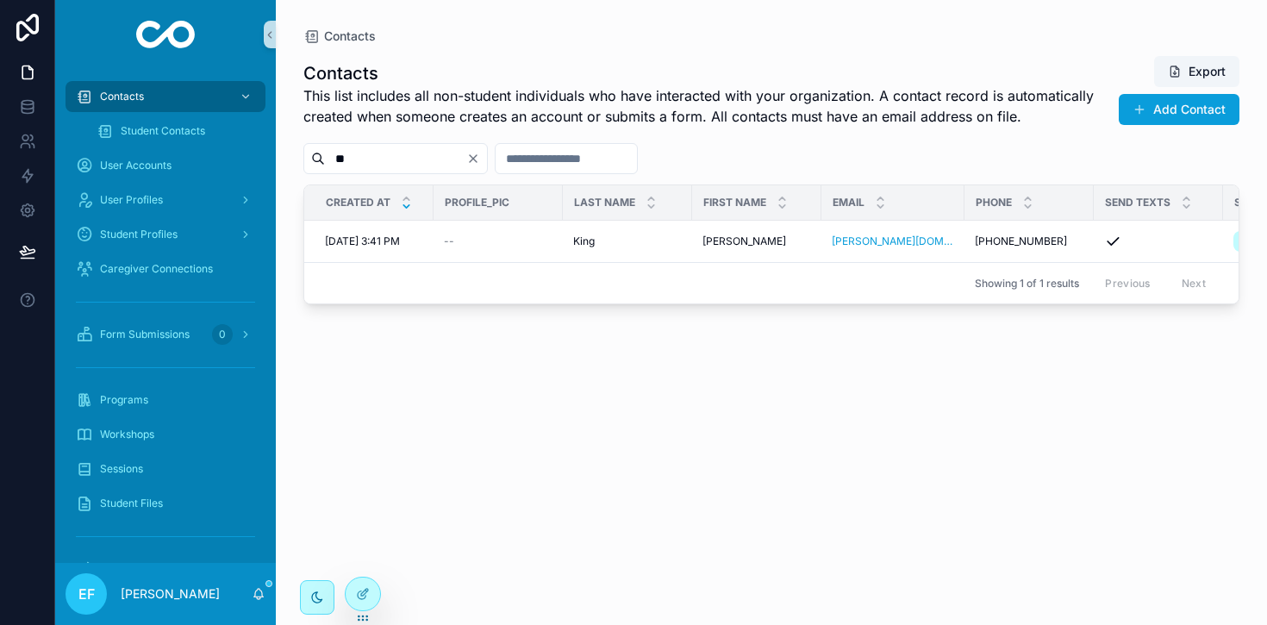
type input "*"
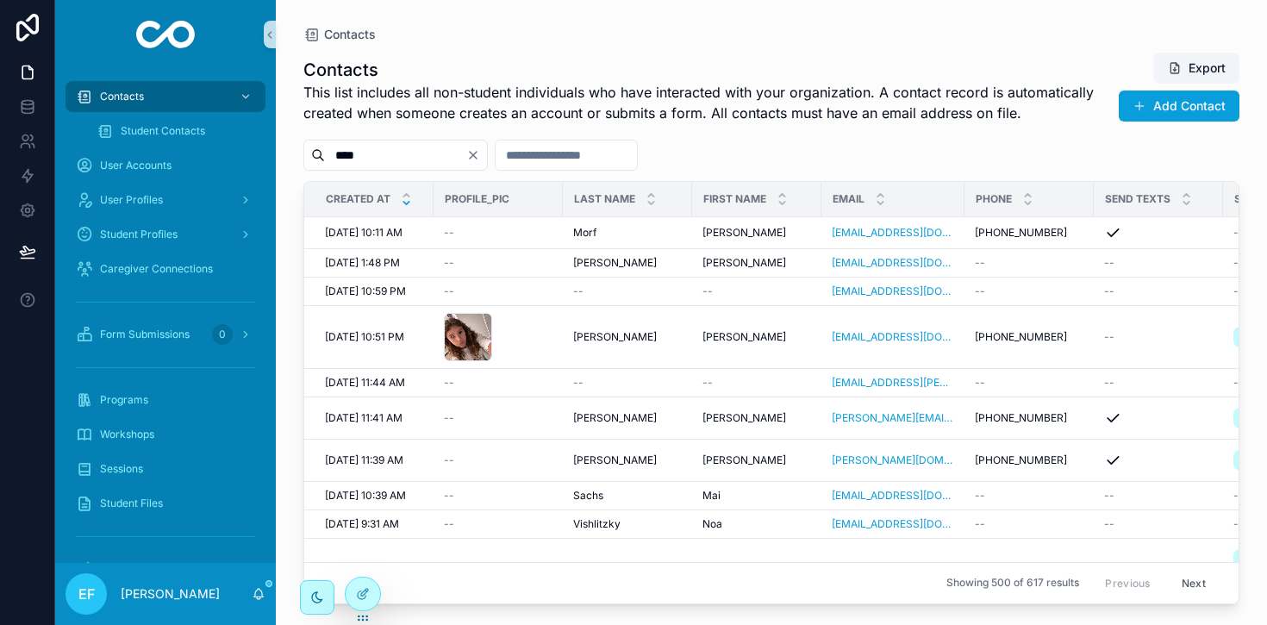
type input "****"
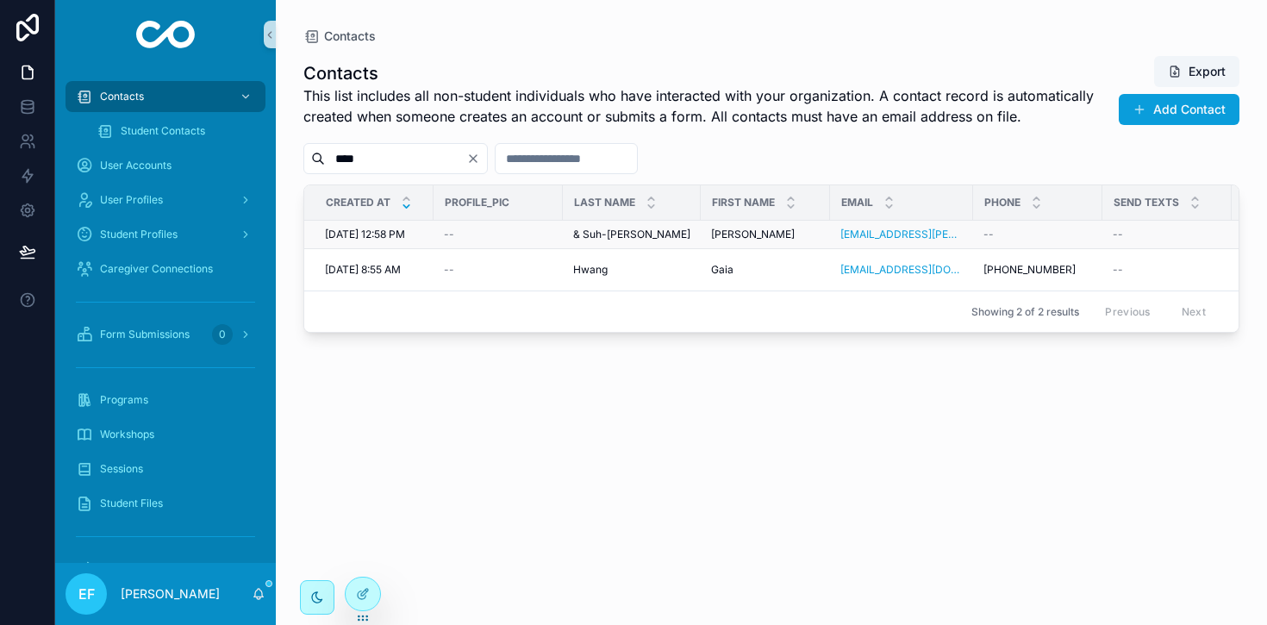
click at [612, 228] on span "& Suh-Kyng Chung" at bounding box center [631, 235] width 117 height 14
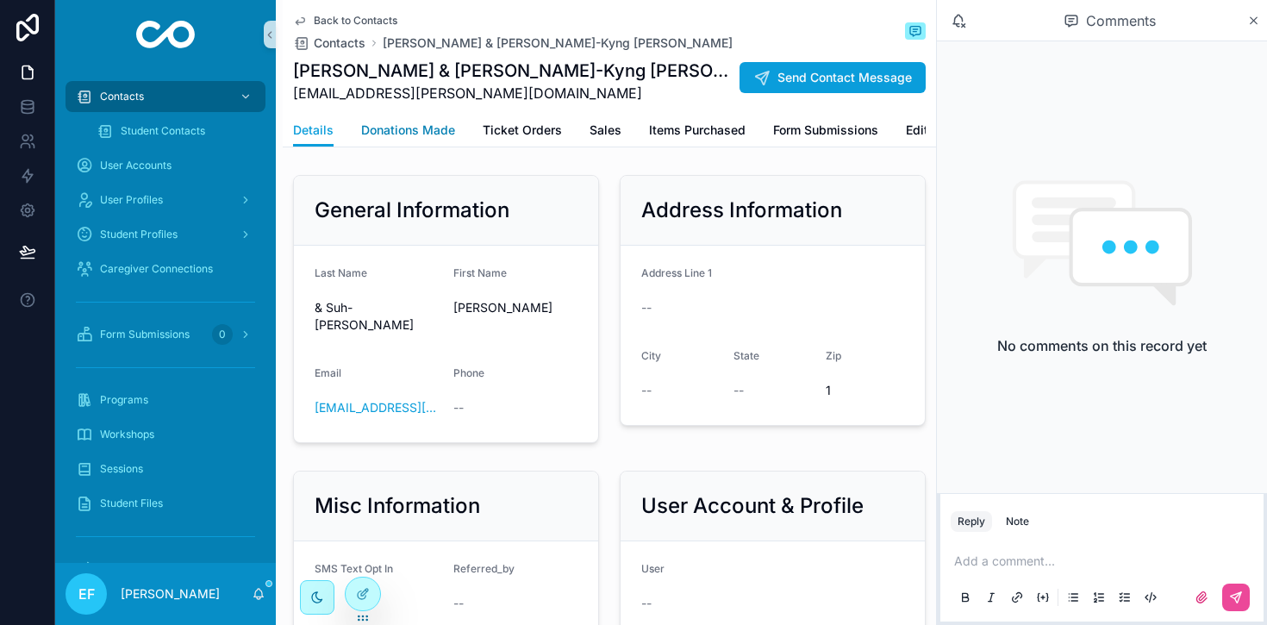
click at [426, 135] on span "Donations Made" at bounding box center [408, 130] width 94 height 17
click at [421, 135] on span "Donations Made" at bounding box center [408, 130] width 94 height 17
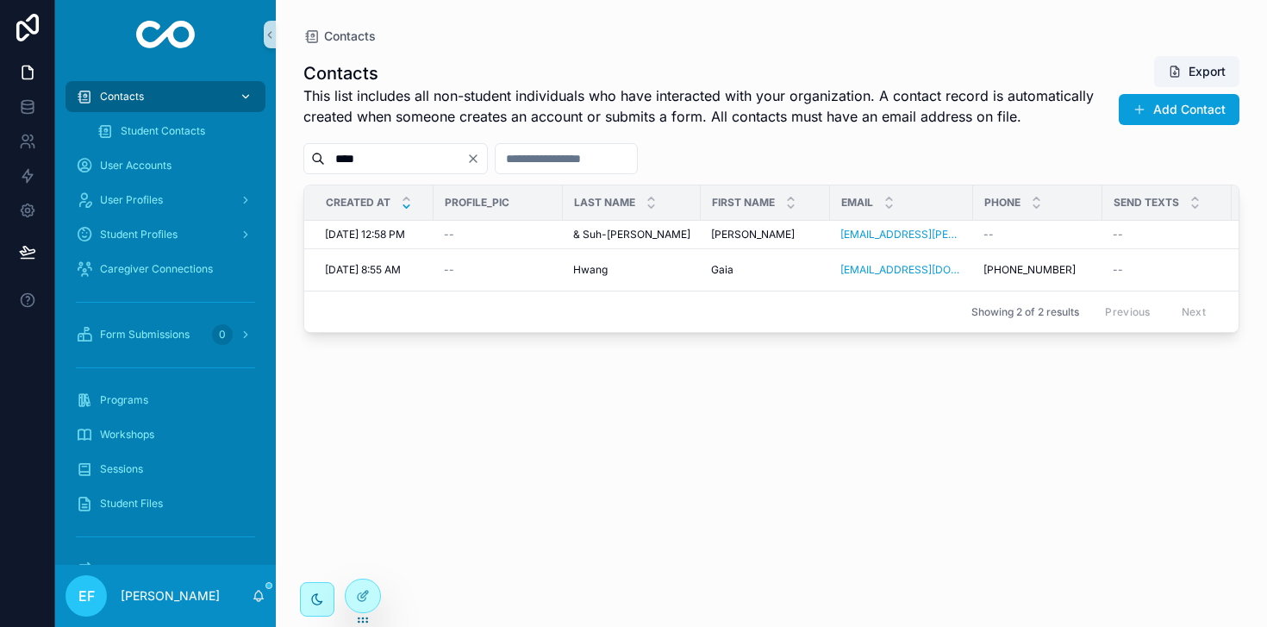
click at [147, 91] on div "Contacts" at bounding box center [165, 97] width 179 height 28
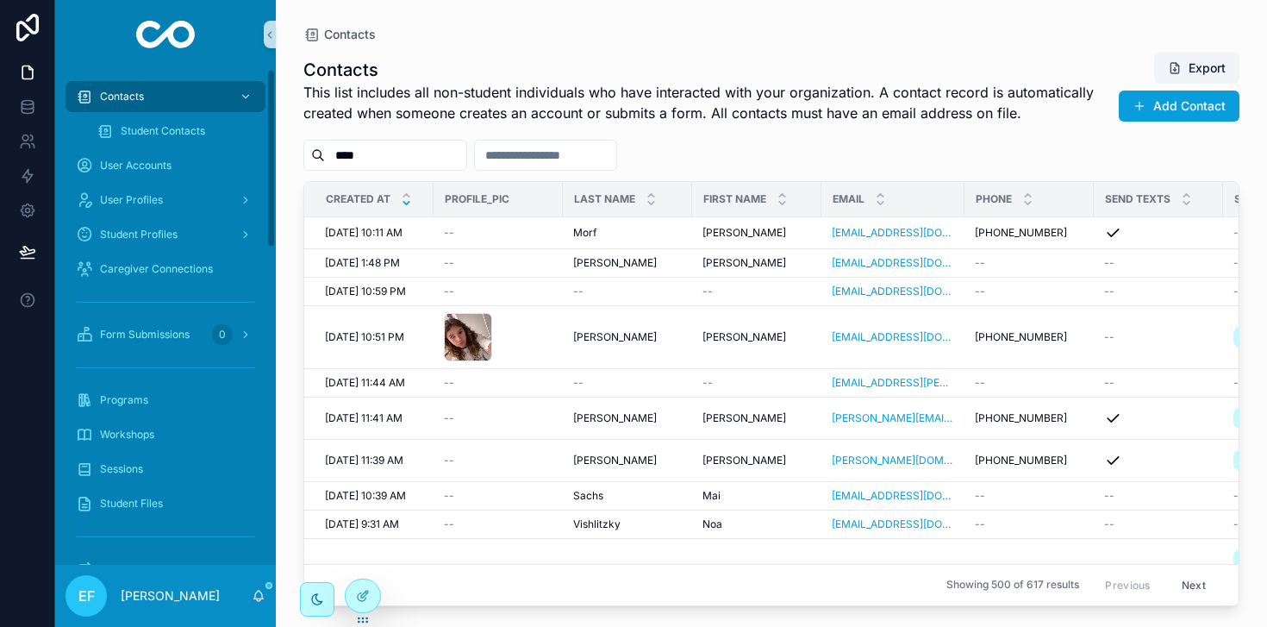
click at [402, 150] on input "****" at bounding box center [395, 155] width 141 height 24
type input "*"
type input "********"
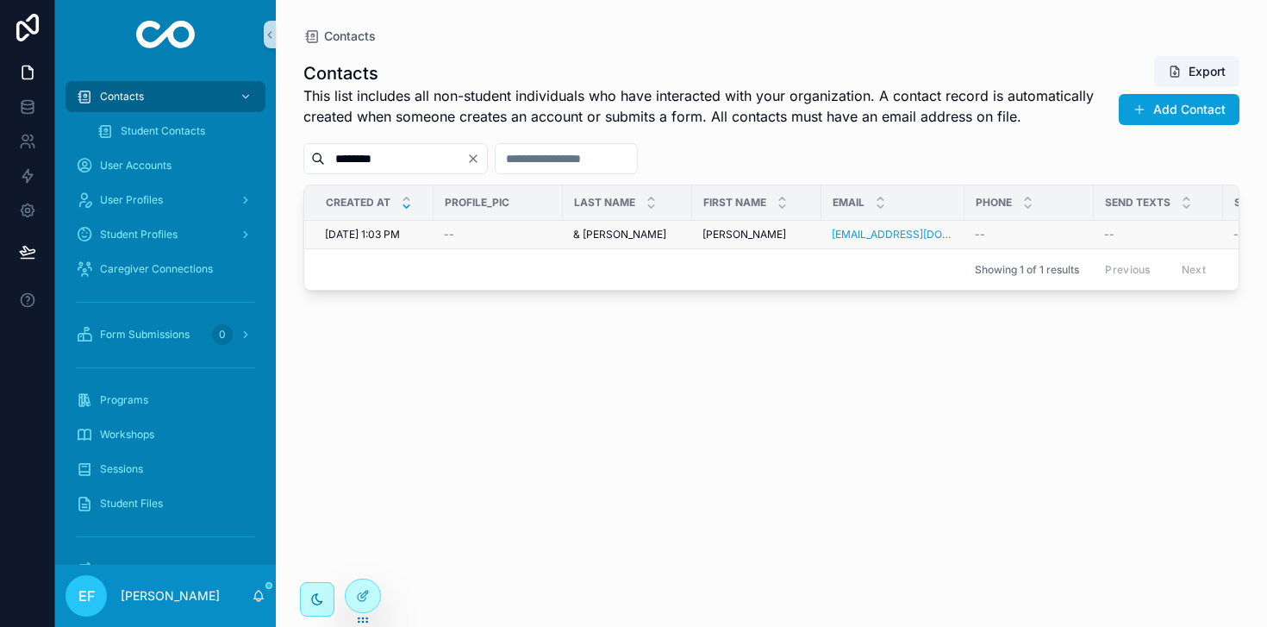
click at [558, 234] on td "--" at bounding box center [498, 235] width 129 height 28
click at [593, 234] on span "& Joram Siegel" at bounding box center [619, 235] width 93 height 14
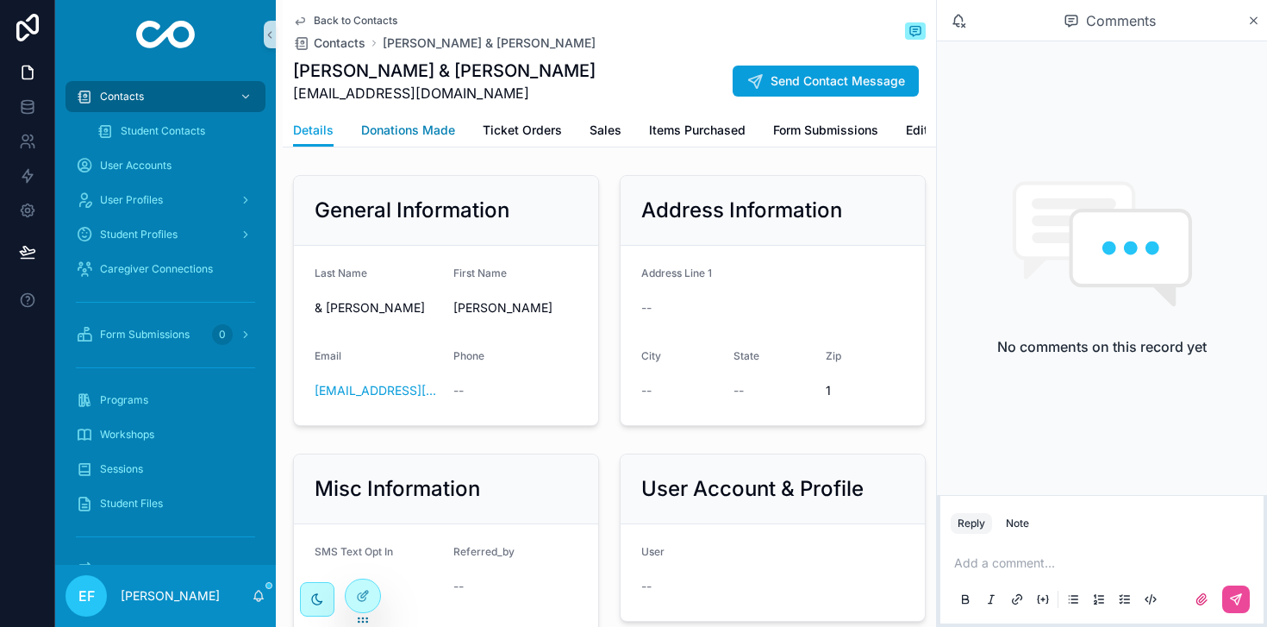
click at [396, 130] on span "Donations Made" at bounding box center [408, 130] width 94 height 17
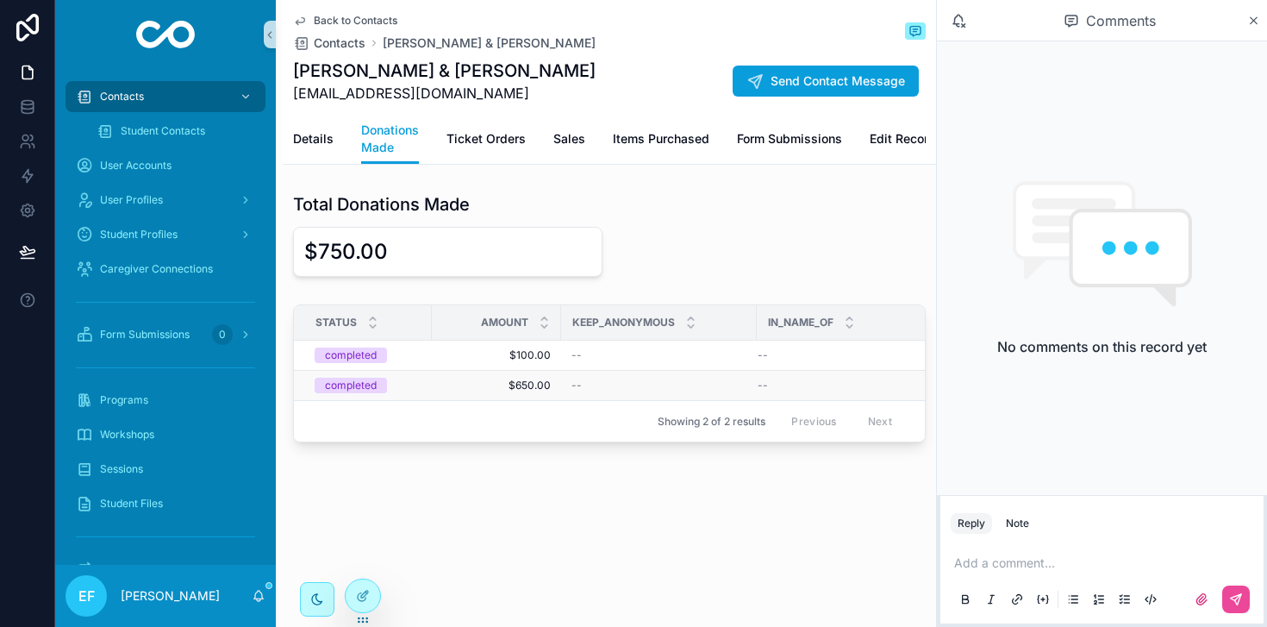
click at [540, 389] on span "$650.00" at bounding box center [496, 385] width 109 height 14
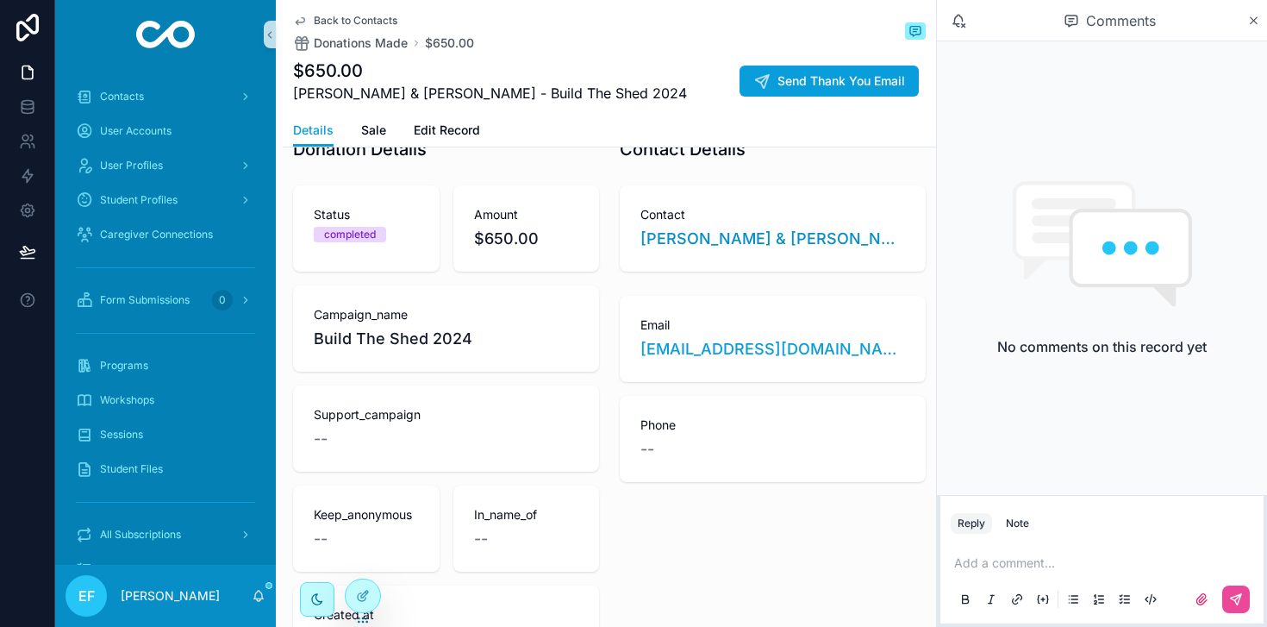
scroll to position [28, 0]
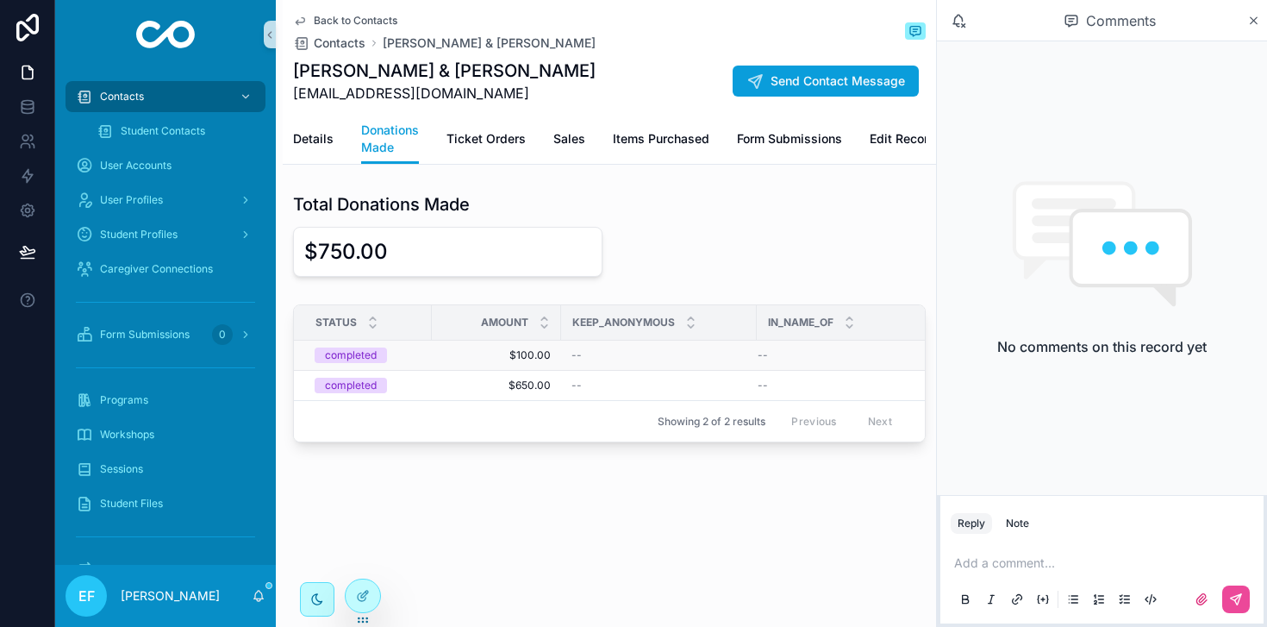
click at [534, 355] on span "$100.00" at bounding box center [496, 355] width 109 height 14
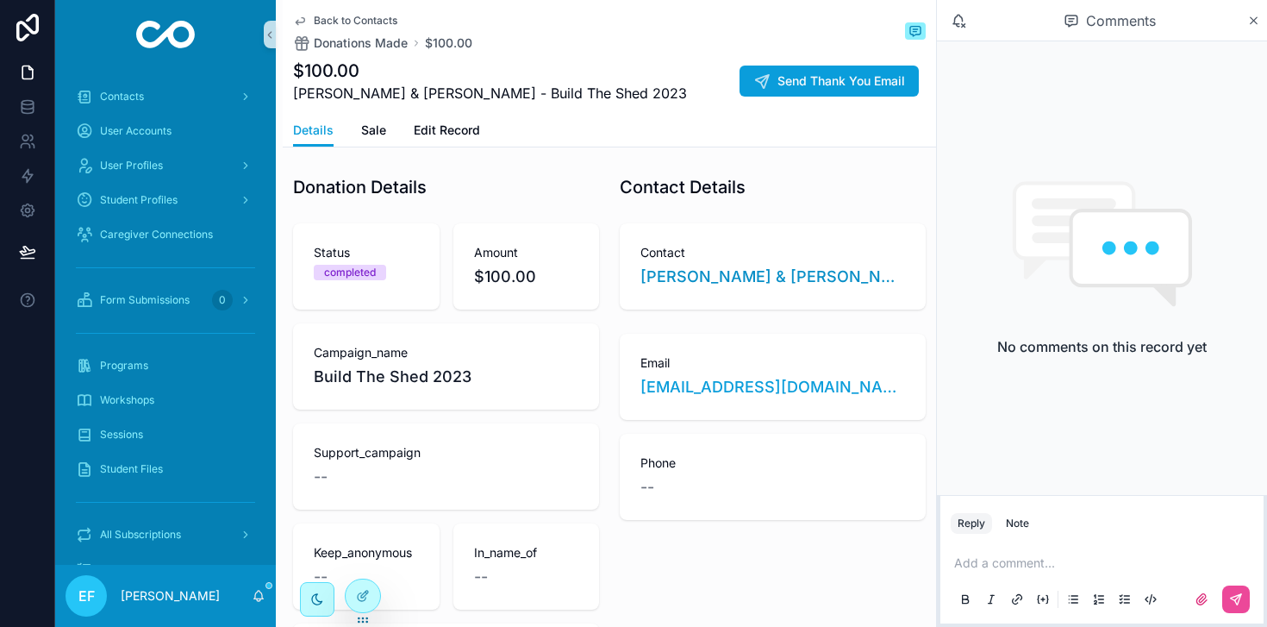
click at [338, 18] on span "Back to Contacts" at bounding box center [356, 21] width 84 height 14
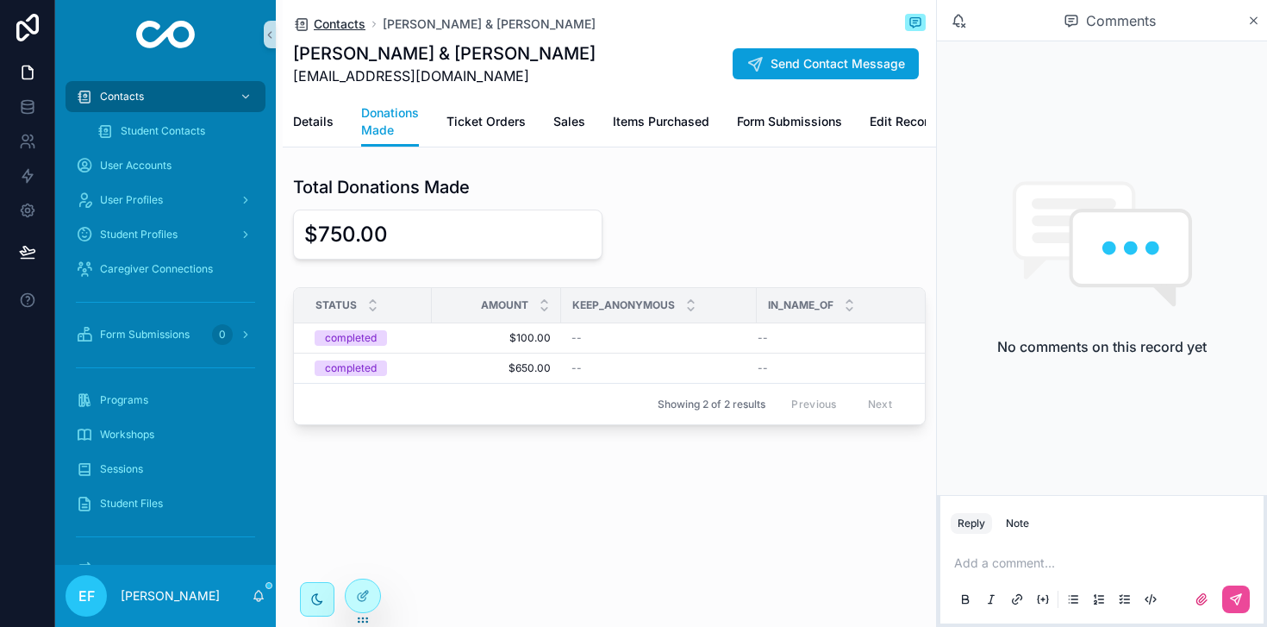
click at [338, 27] on span "Contacts" at bounding box center [340, 24] width 52 height 17
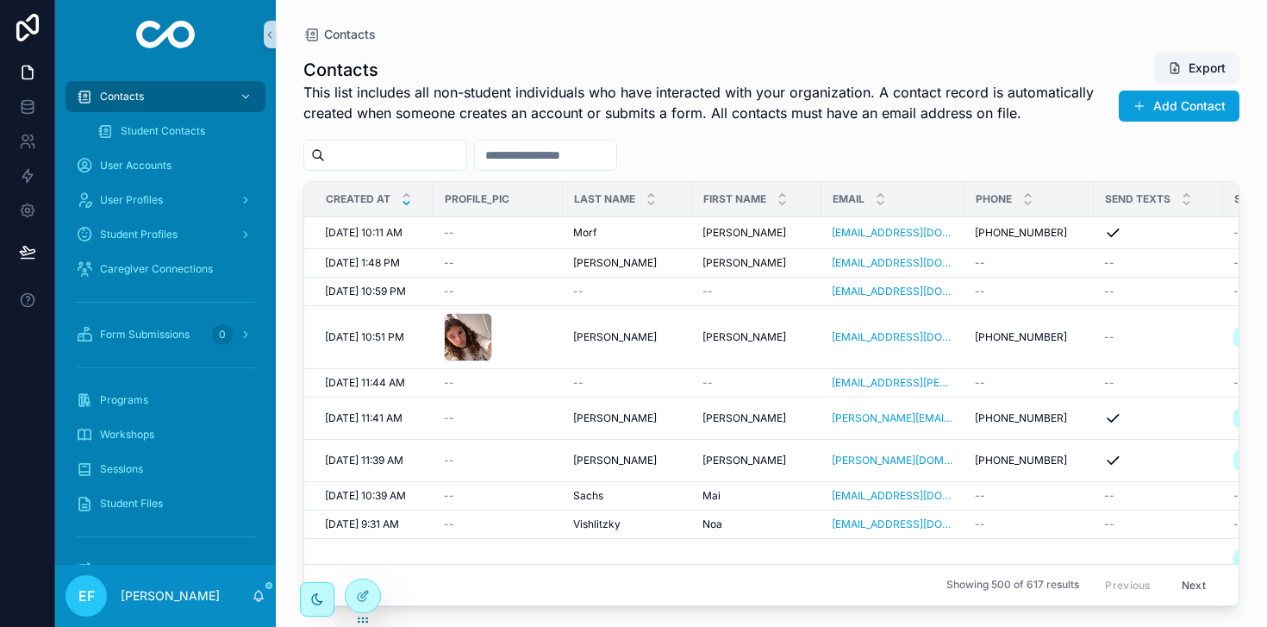
click at [421, 145] on input "scrollable content" at bounding box center [395, 155] width 141 height 24
type input "******"
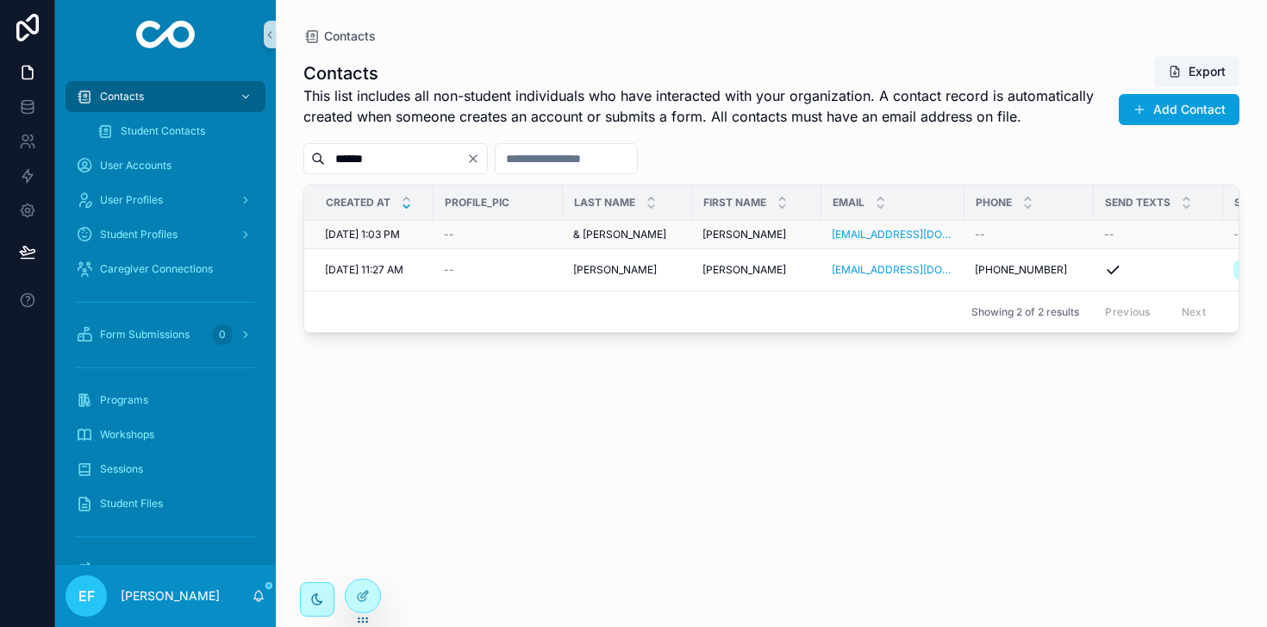
click at [620, 236] on span "& Joram Siegel" at bounding box center [619, 235] width 93 height 14
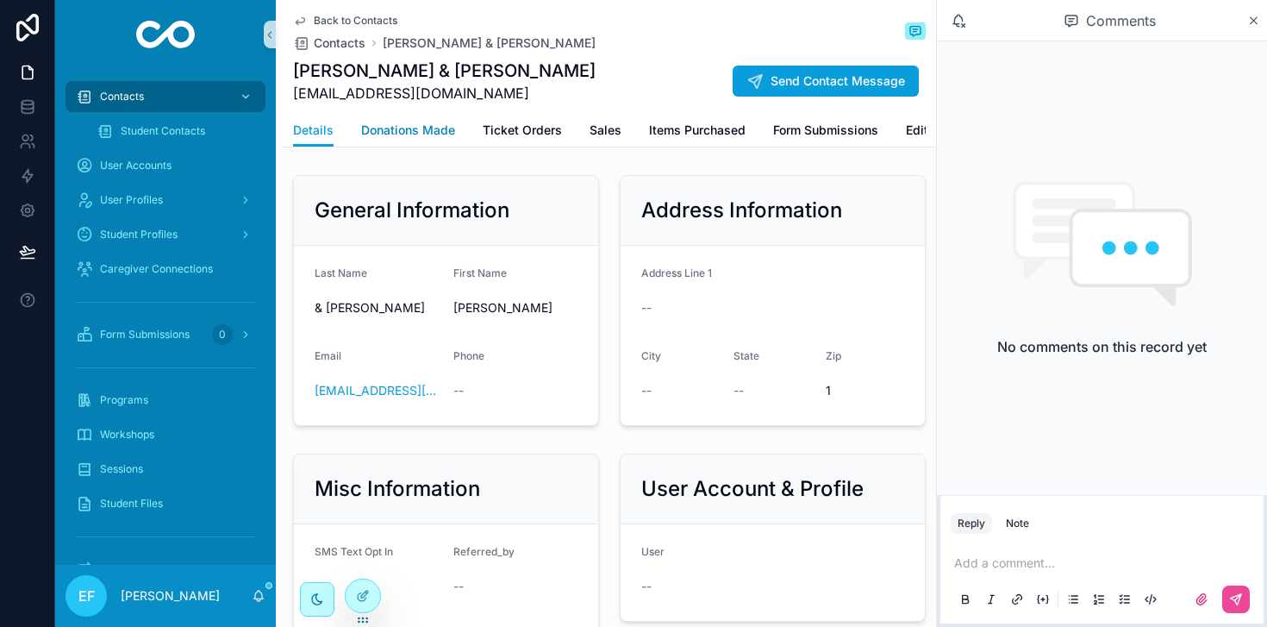
click at [403, 124] on span "Donations Made" at bounding box center [408, 130] width 94 height 17
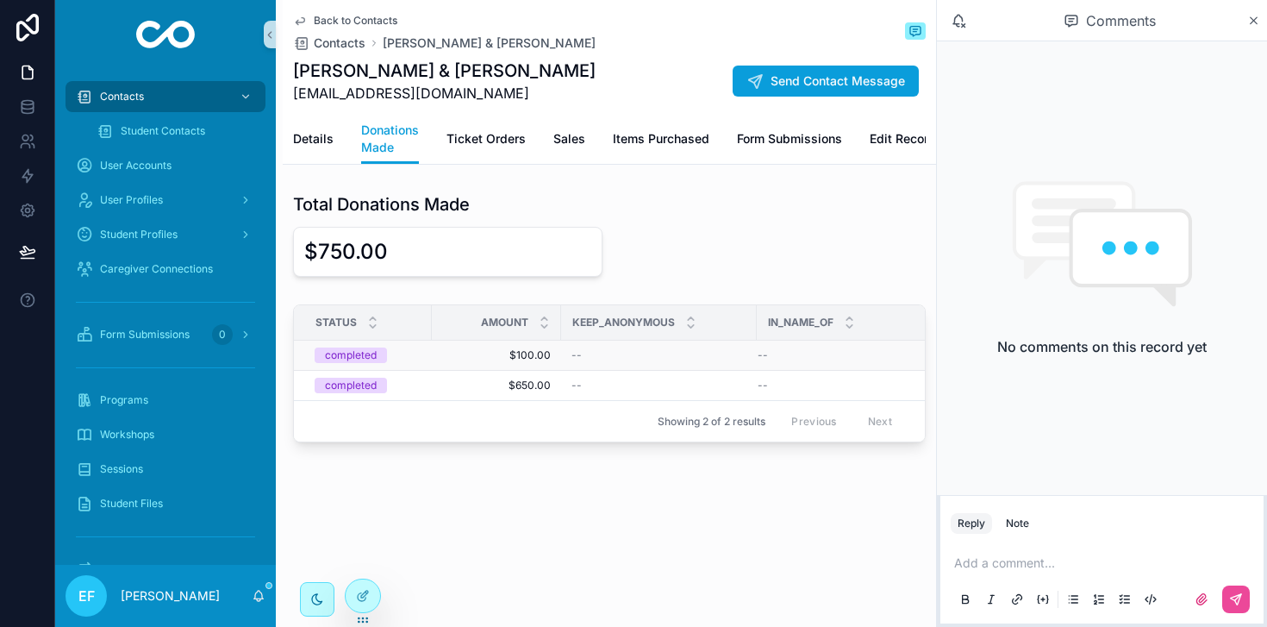
click at [520, 358] on span "$100.00" at bounding box center [496, 355] width 109 height 14
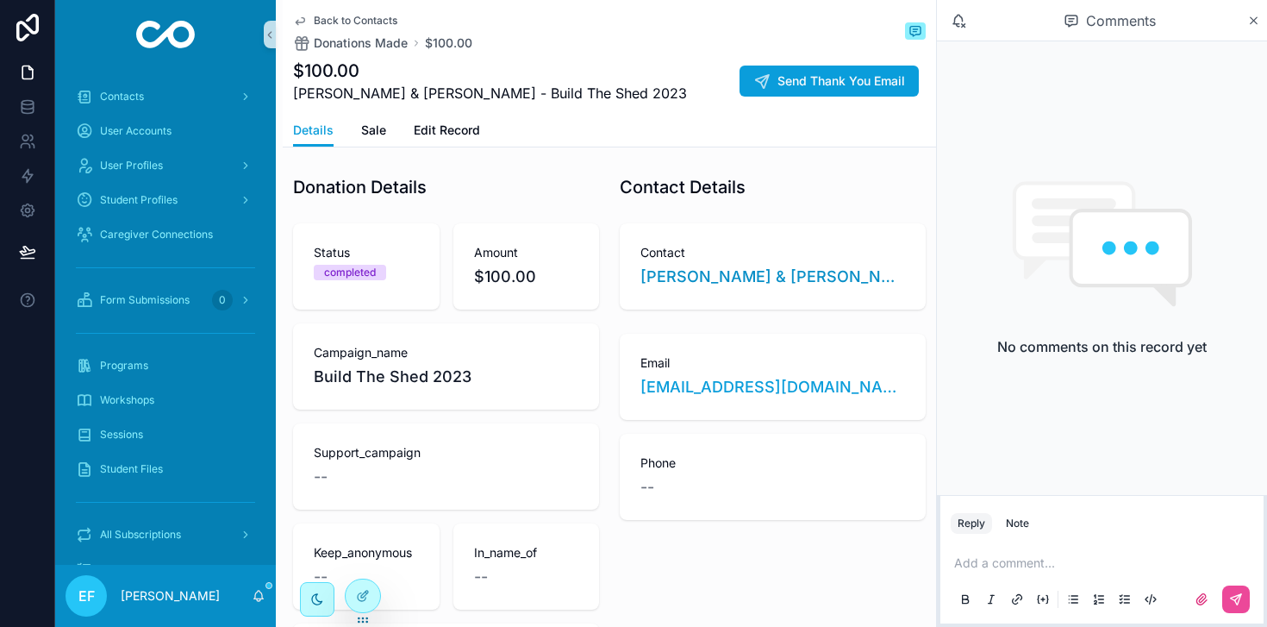
click at [347, 22] on span "Back to Contacts" at bounding box center [356, 21] width 84 height 14
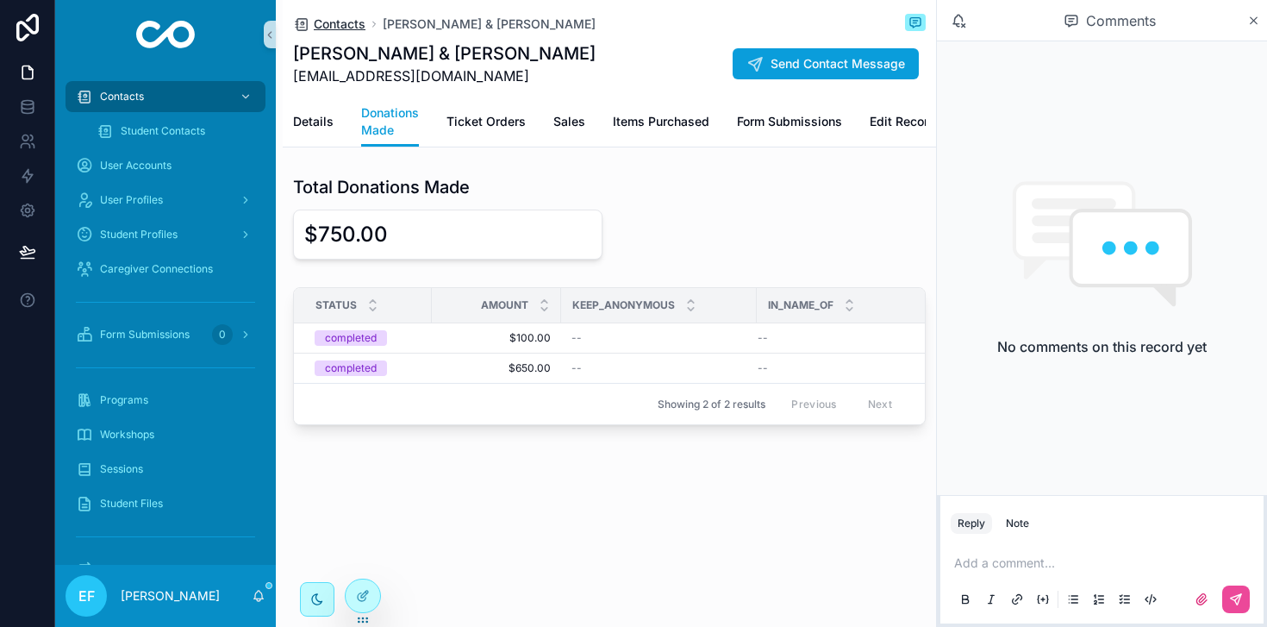
click at [342, 21] on span "Contacts" at bounding box center [340, 24] width 52 height 17
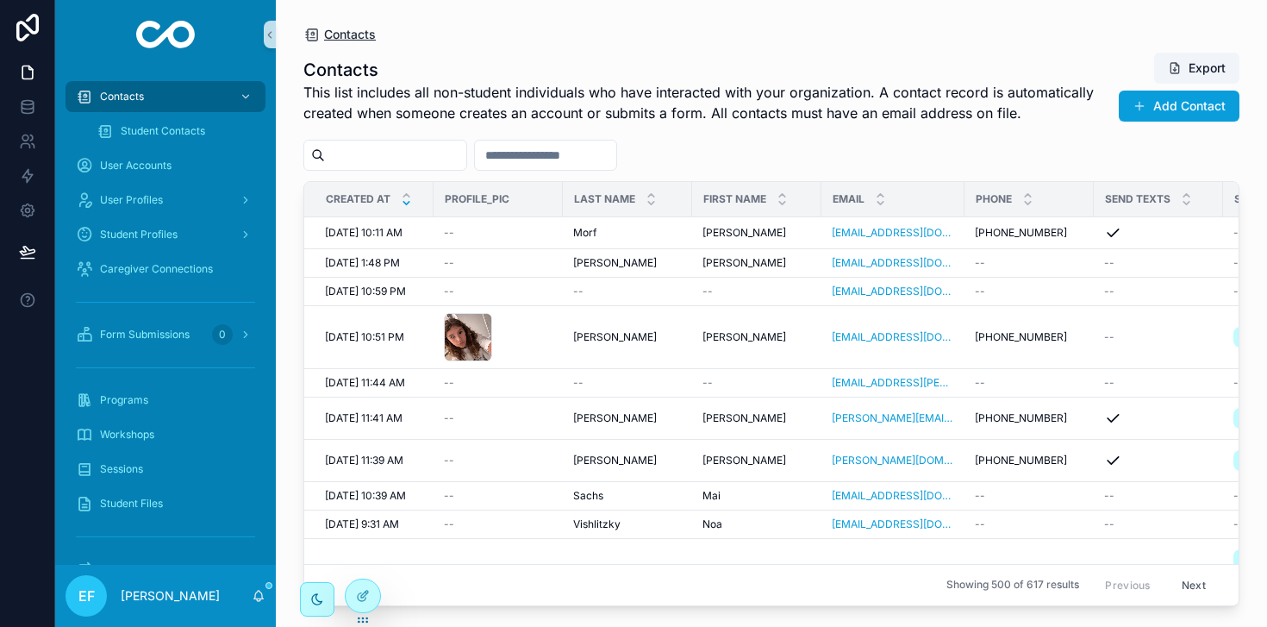
click at [340, 34] on span "Contacts" at bounding box center [350, 34] width 52 height 17
click at [364, 143] on input "scrollable content" at bounding box center [395, 155] width 141 height 24
type input "*********"
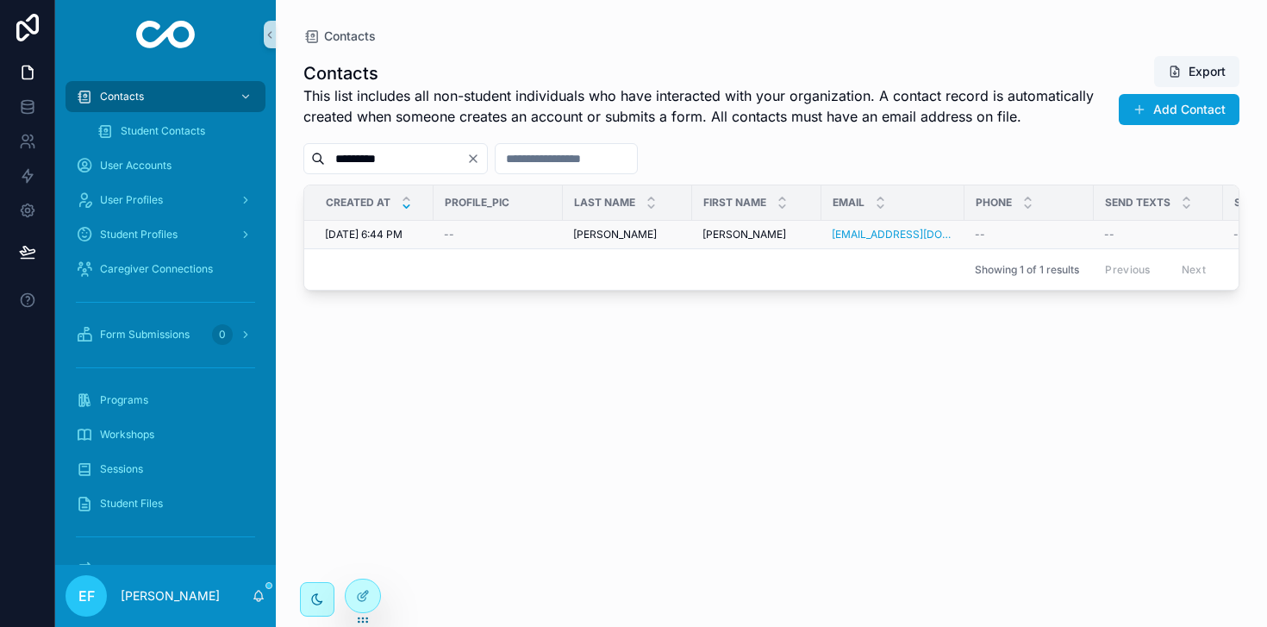
click at [615, 235] on span "Lorna Schamroth" at bounding box center [615, 235] width 84 height 14
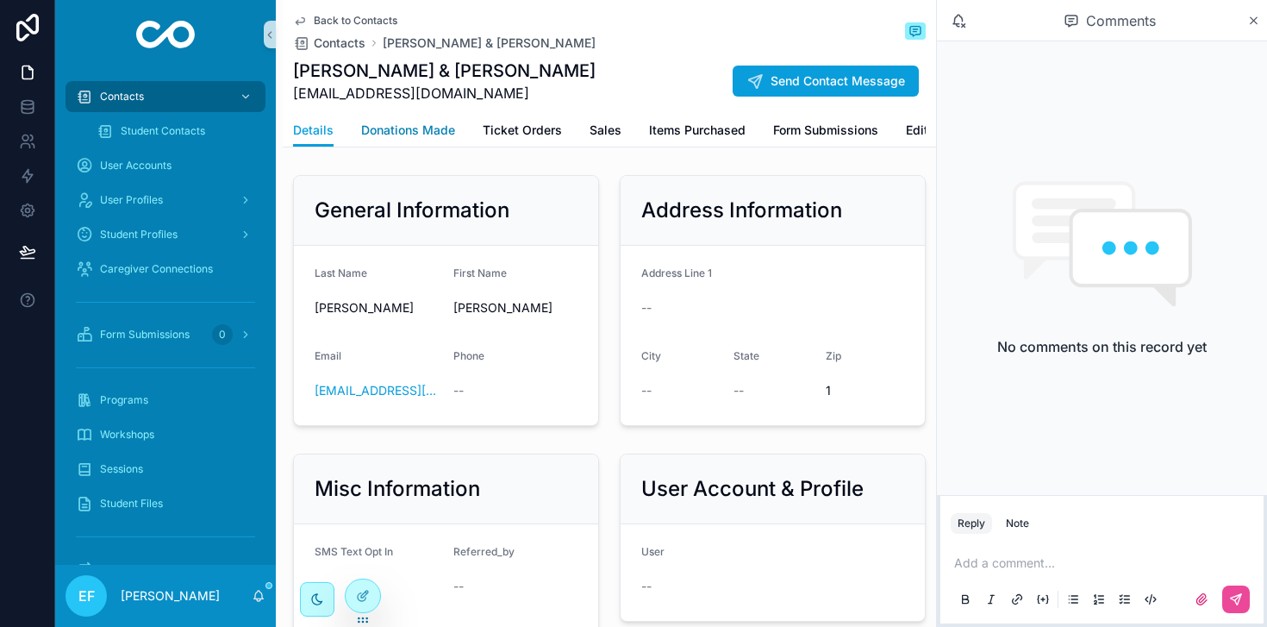
click at [412, 129] on span "Donations Made" at bounding box center [408, 130] width 94 height 17
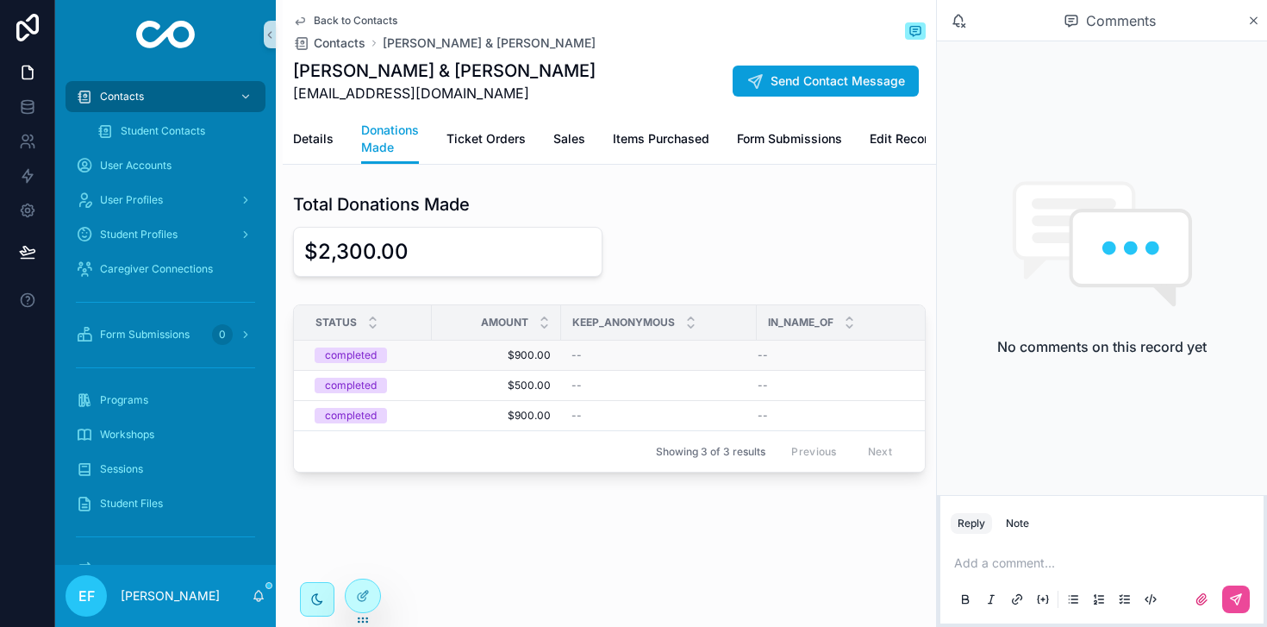
click at [521, 356] on span "$900.00" at bounding box center [496, 355] width 109 height 14
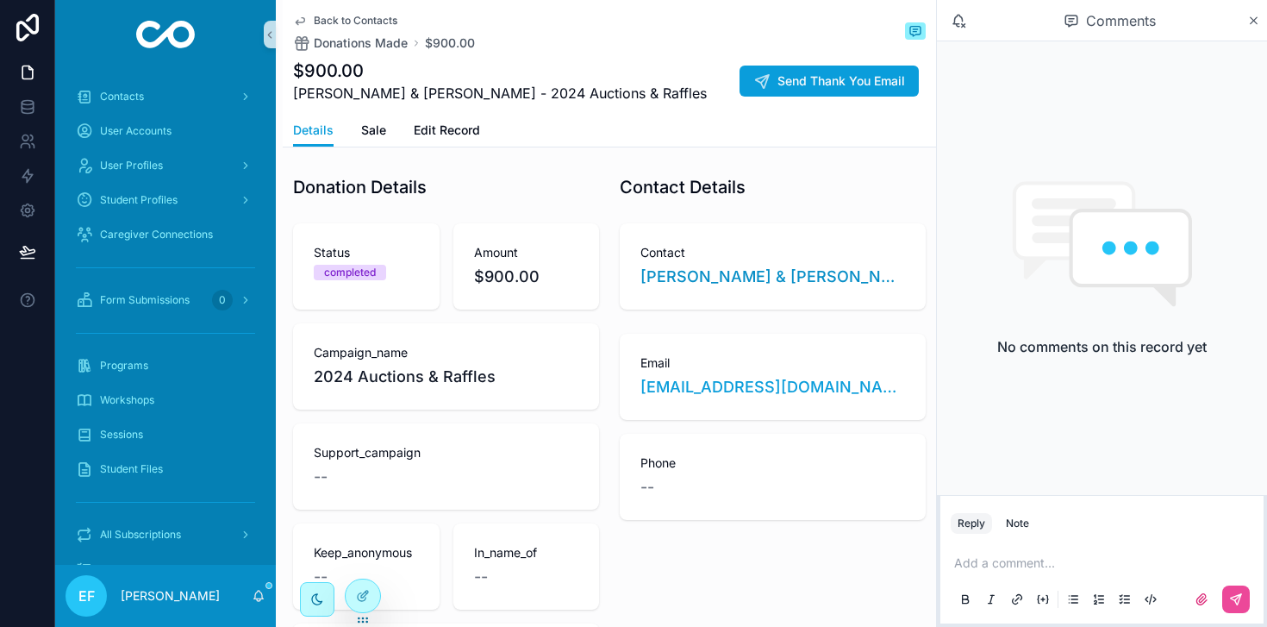
drag, startPoint x: 340, startPoint y: 19, endPoint x: 340, endPoint y: 53, distance: 34.5
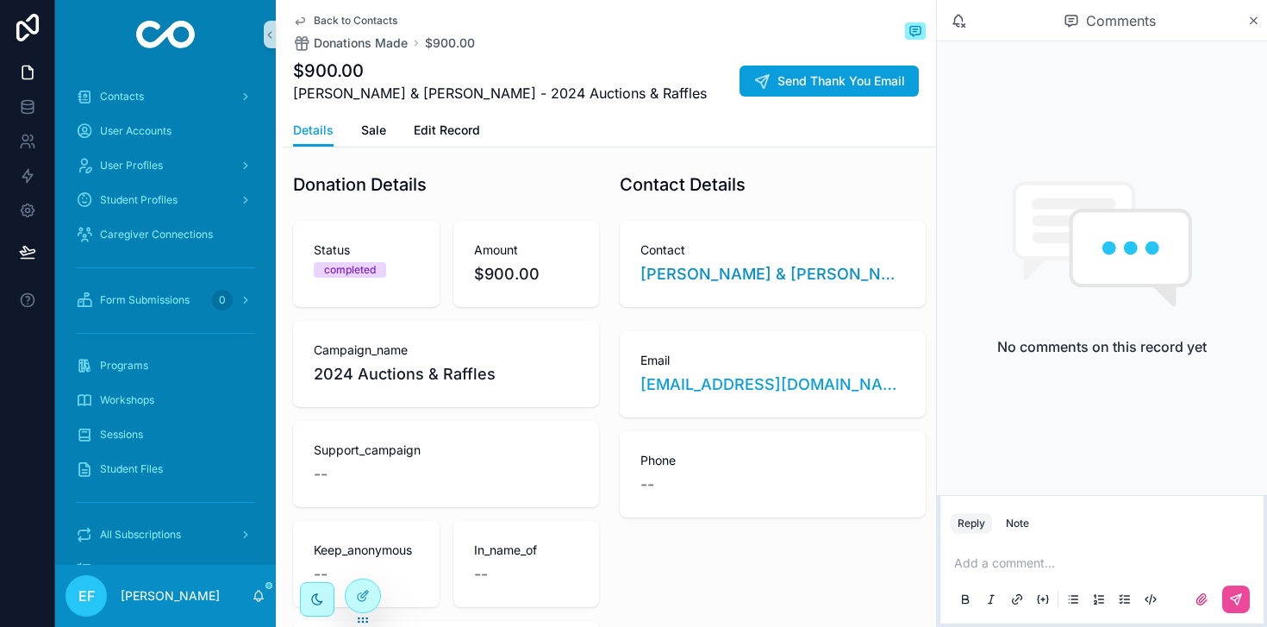
click at [352, 17] on span "Back to Contacts" at bounding box center [356, 21] width 84 height 14
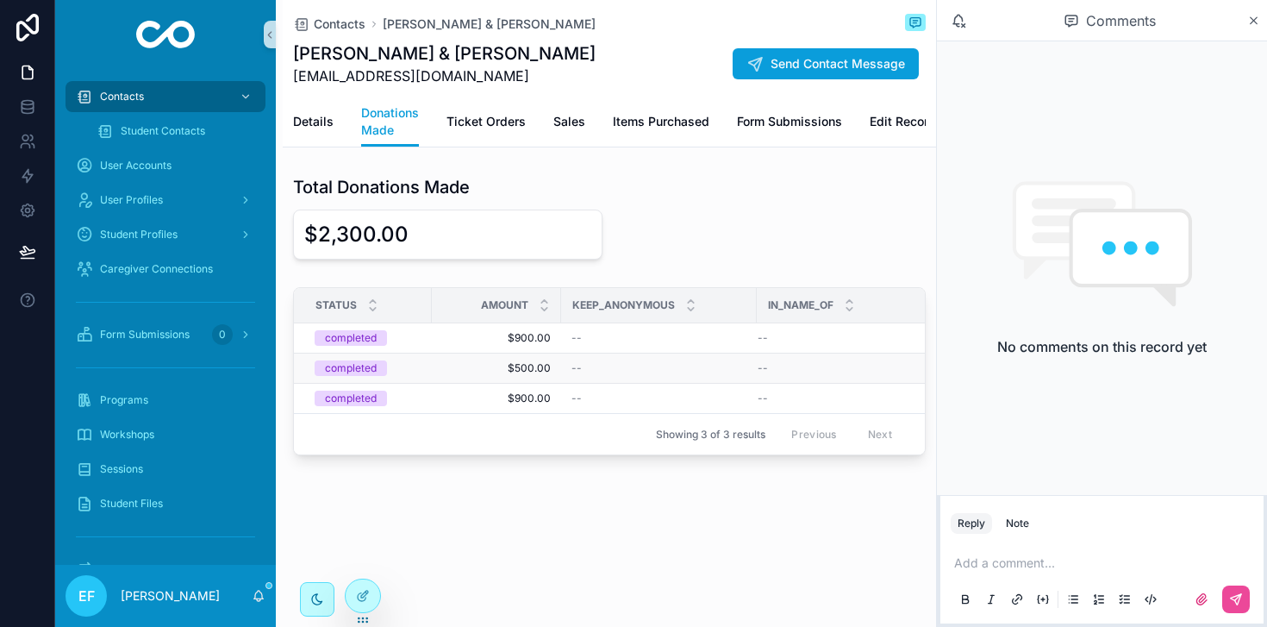
click at [540, 365] on span "$500.00" at bounding box center [496, 368] width 109 height 14
click at [527, 401] on span "$900.00" at bounding box center [496, 398] width 109 height 14
click at [538, 339] on span "$900.00" at bounding box center [496, 338] width 109 height 14
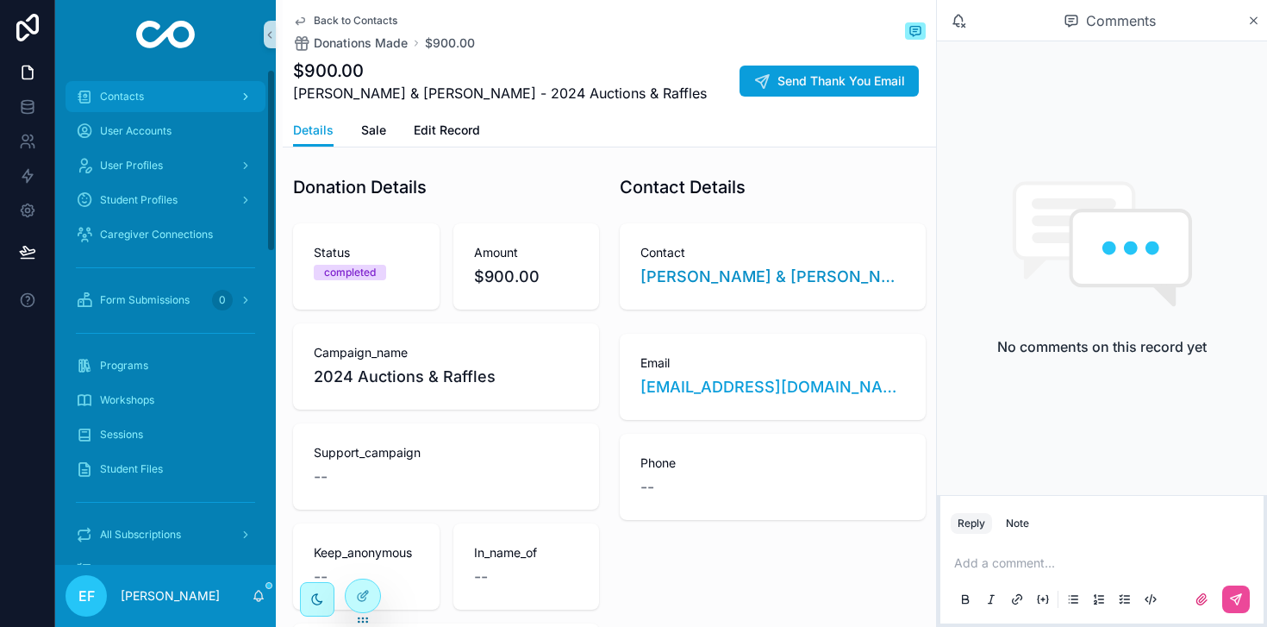
drag, startPoint x: 117, startPoint y: 95, endPoint x: 126, endPoint y: 94, distance: 8.7
click at [118, 95] on span "Contacts" at bounding box center [122, 97] width 44 height 14
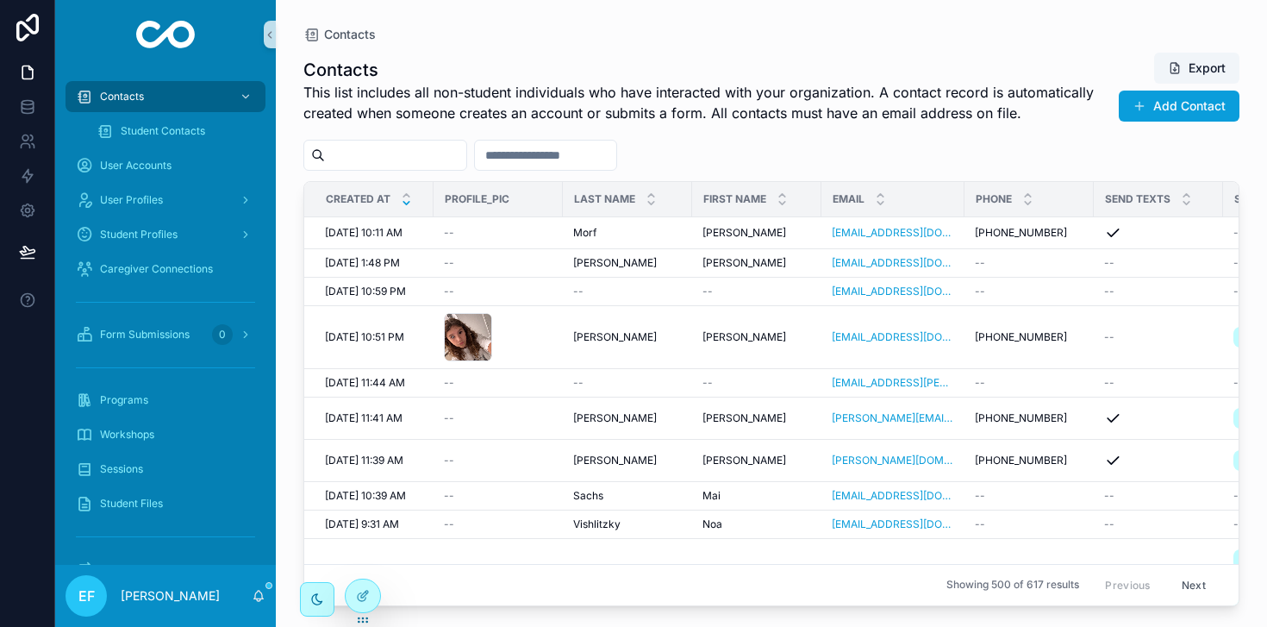
drag, startPoint x: 410, startPoint y: 155, endPoint x: 420, endPoint y: 153, distance: 9.6
click at [420, 153] on input "scrollable content" at bounding box center [395, 155] width 141 height 24
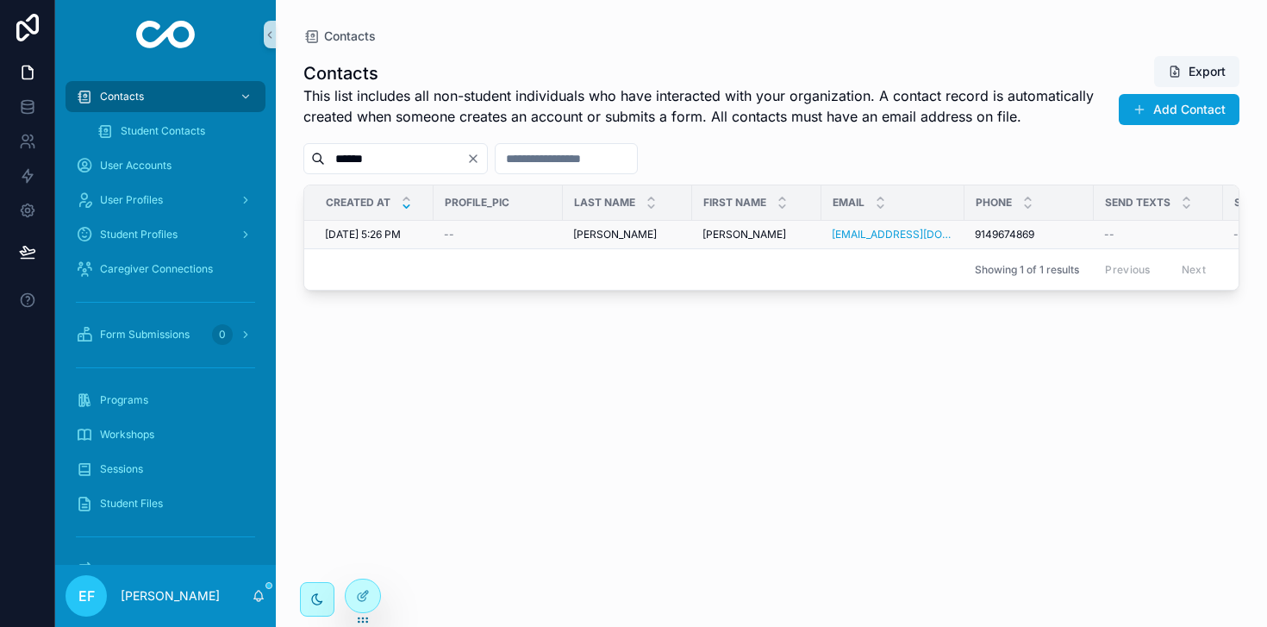
type input "******"
click at [601, 228] on span "Arlene Lewis" at bounding box center [615, 235] width 84 height 14
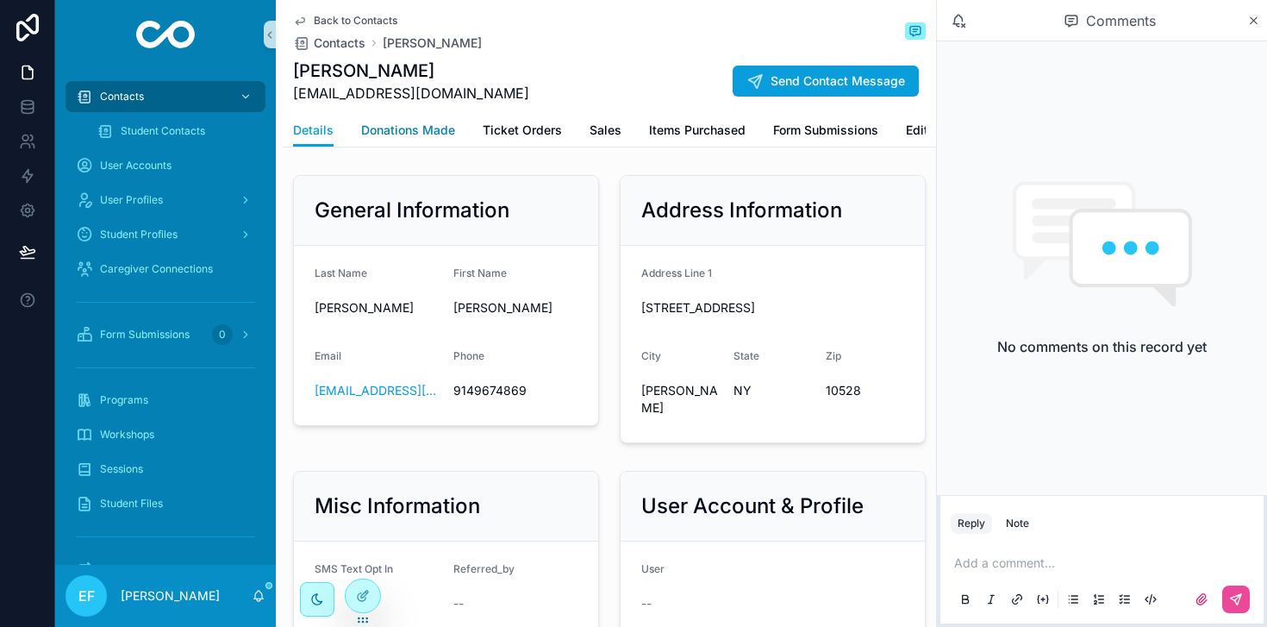
click at [427, 125] on span "Donations Made" at bounding box center [408, 130] width 94 height 17
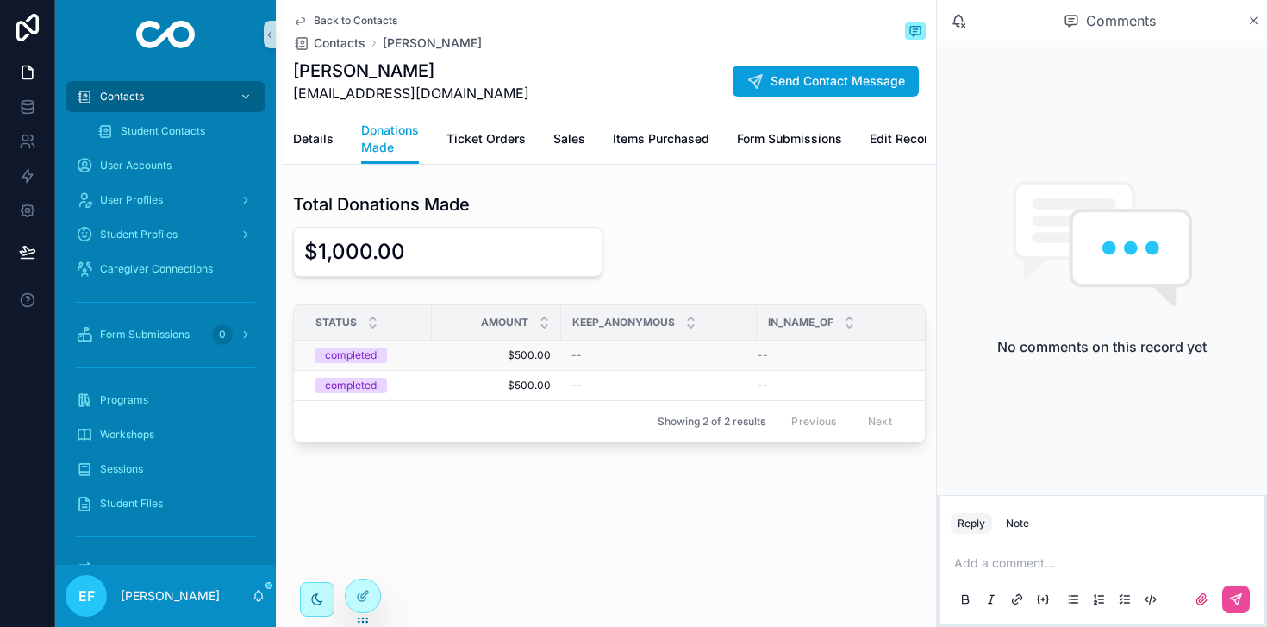
click at [523, 355] on span "$500.00" at bounding box center [496, 355] width 109 height 14
click at [339, 18] on span "Back to Contacts" at bounding box center [356, 21] width 84 height 14
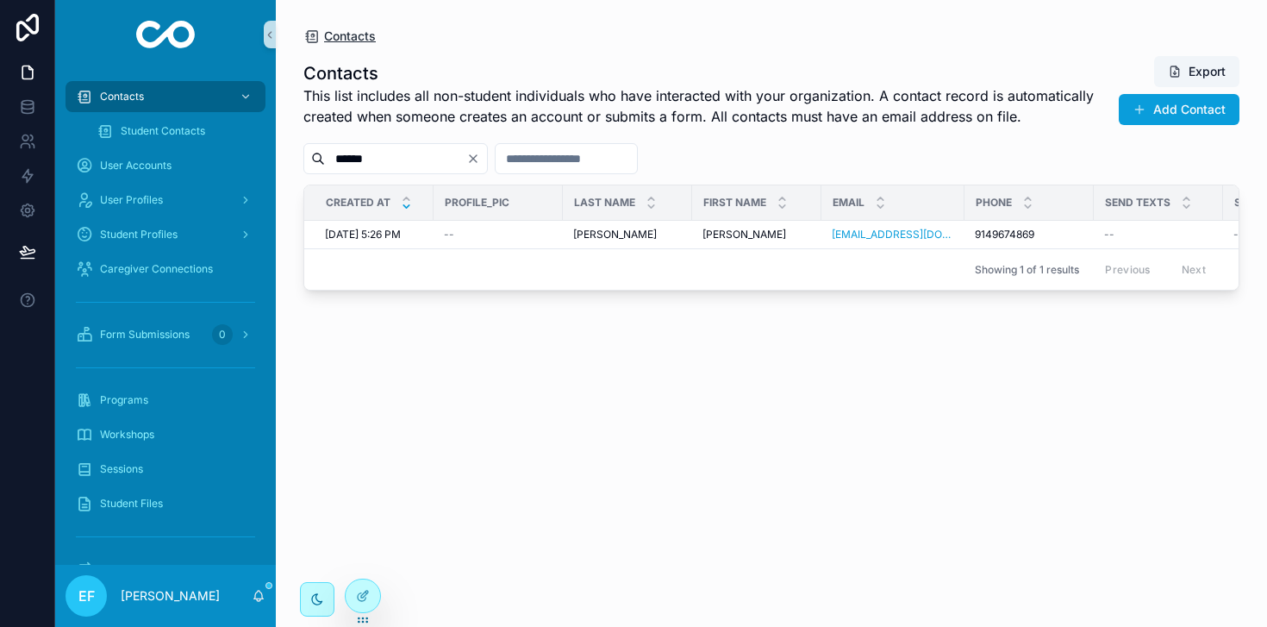
click at [340, 41] on span "Contacts" at bounding box center [350, 36] width 52 height 17
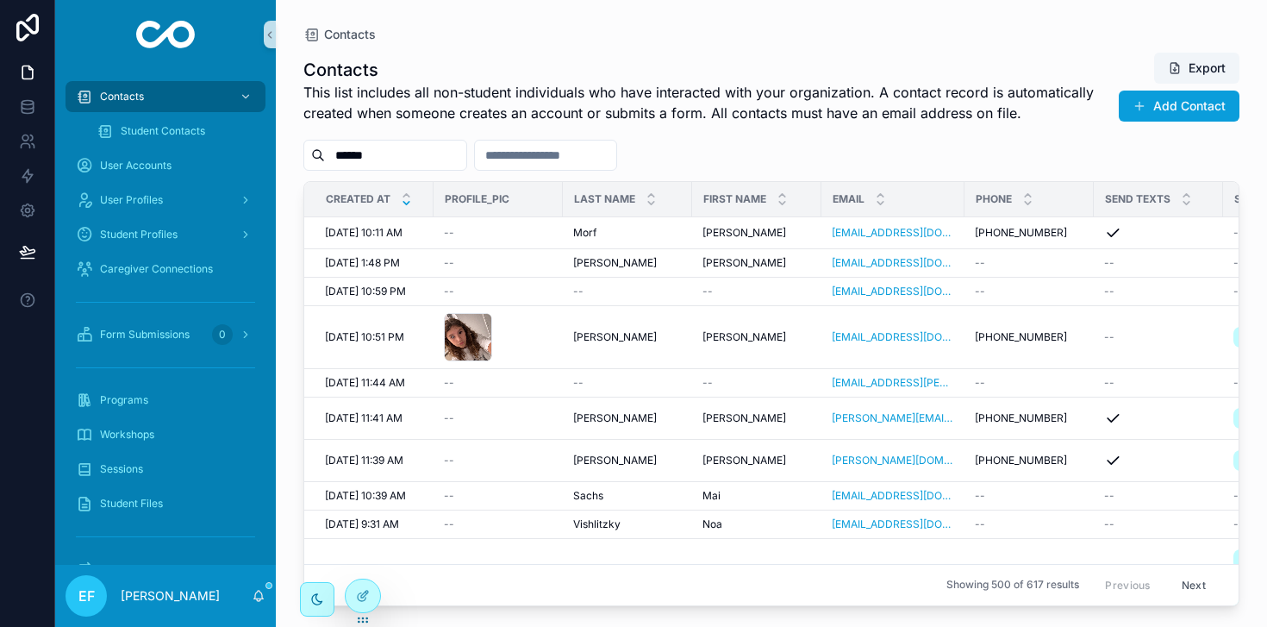
click at [397, 155] on input "******" at bounding box center [395, 155] width 141 height 24
type input "*"
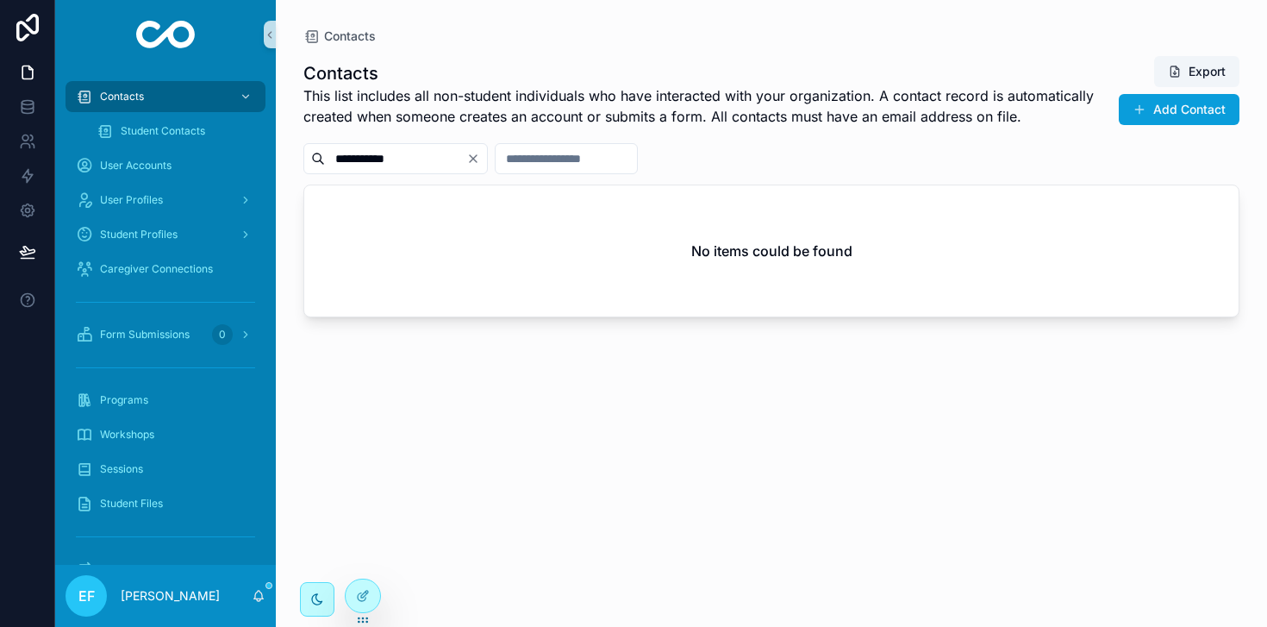
click at [433, 159] on input "**********" at bounding box center [395, 159] width 141 height 24
type input "*"
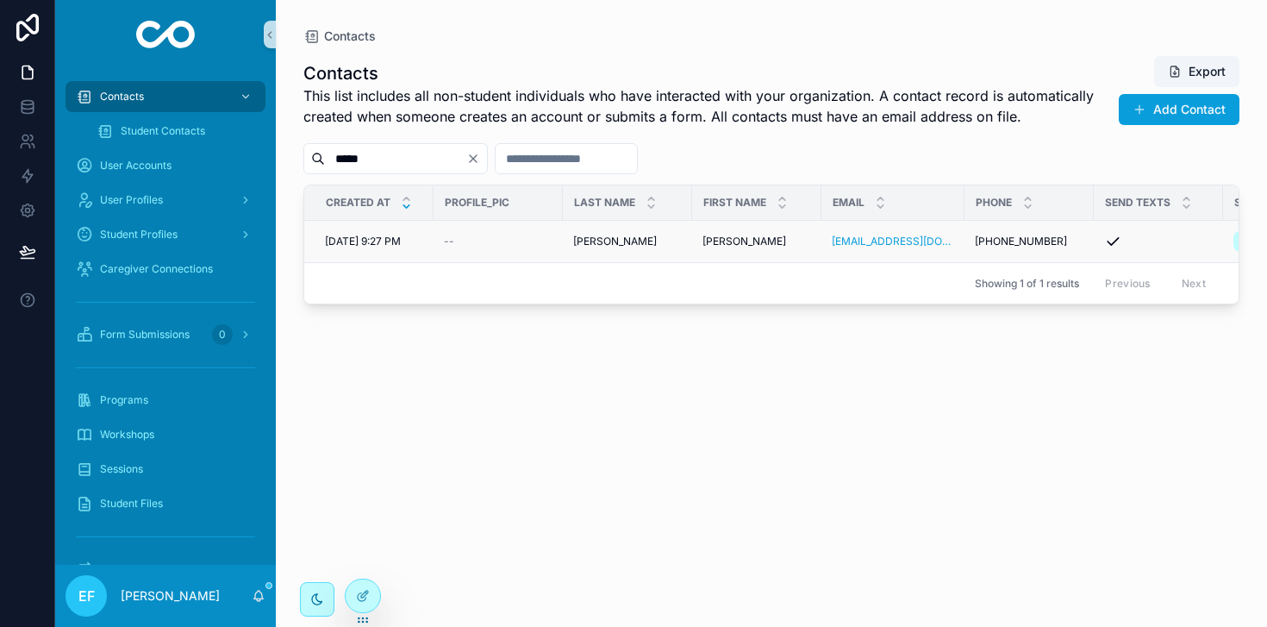
type input "*****"
click at [677, 244] on div "McGee McGee" at bounding box center [627, 241] width 109 height 14
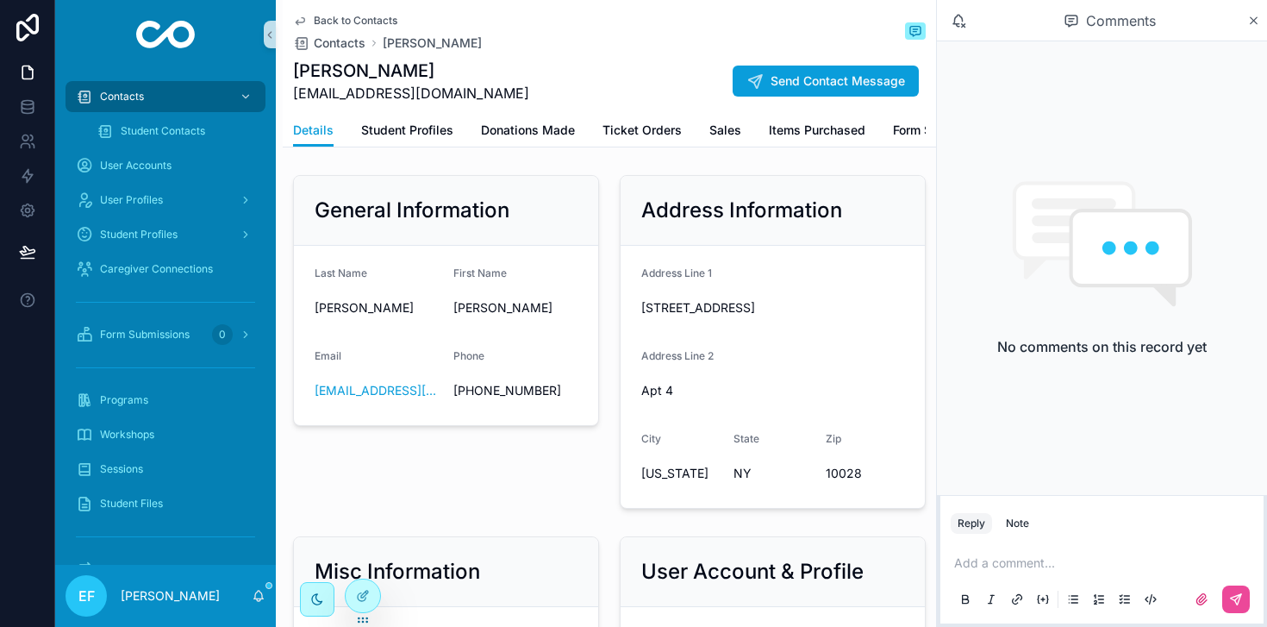
click at [471, 127] on div "Details Student Profiles Donations Made Ticket Orders Sales Items Purchased For…" at bounding box center [609, 130] width 633 height 33
click at [494, 129] on span "Donations Made" at bounding box center [528, 130] width 94 height 17
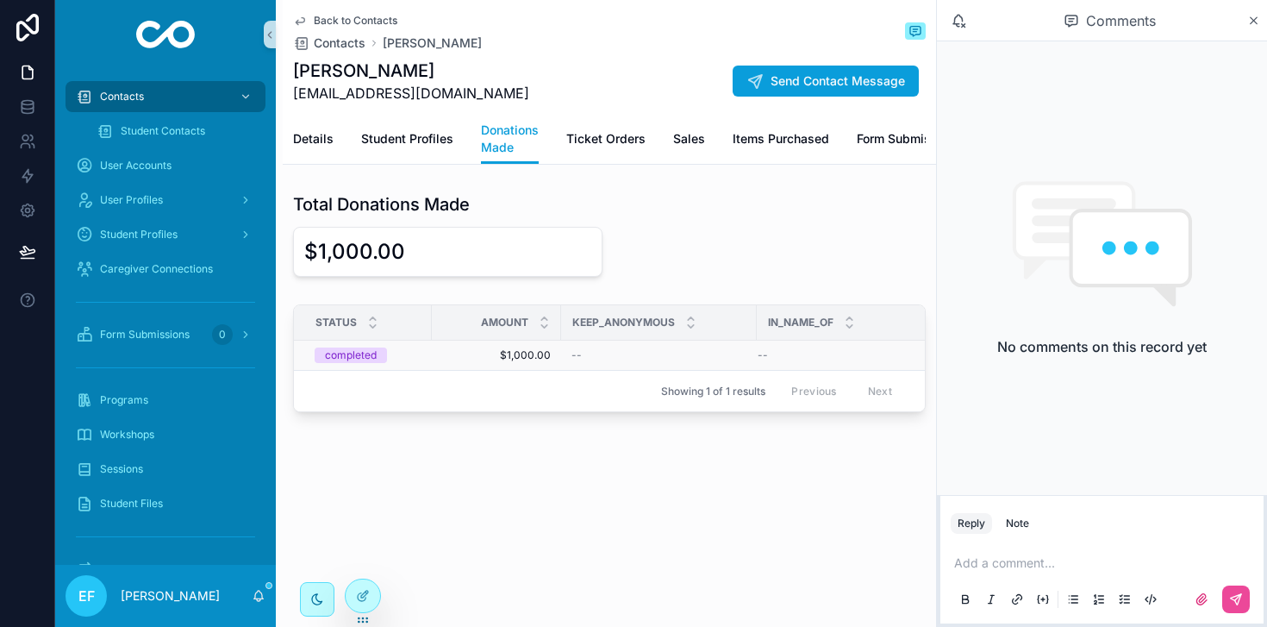
click at [535, 357] on span "$1,000.00" at bounding box center [496, 355] width 109 height 14
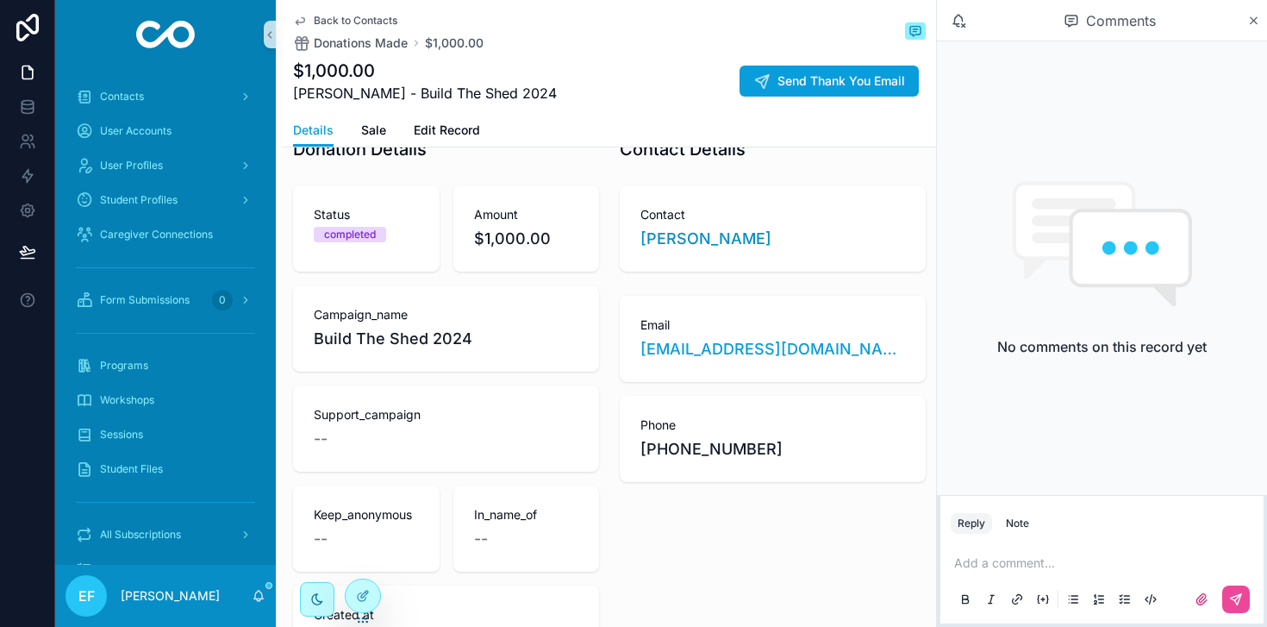
scroll to position [52, 0]
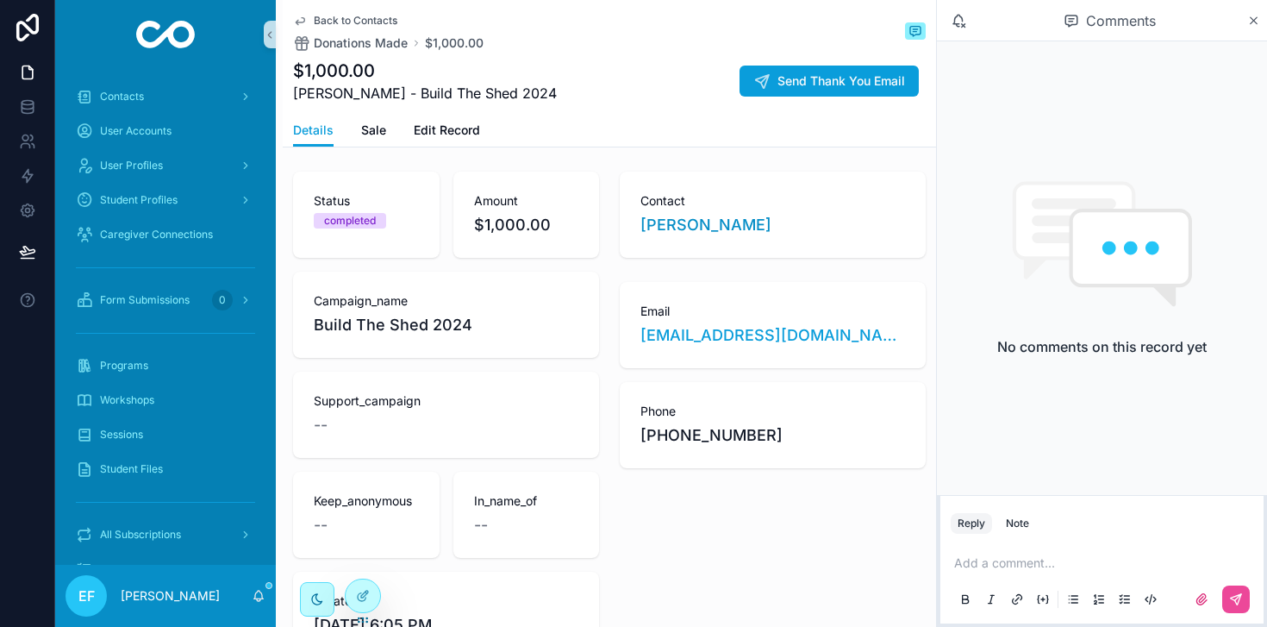
click at [357, 16] on span "Back to Contacts" at bounding box center [356, 21] width 84 height 14
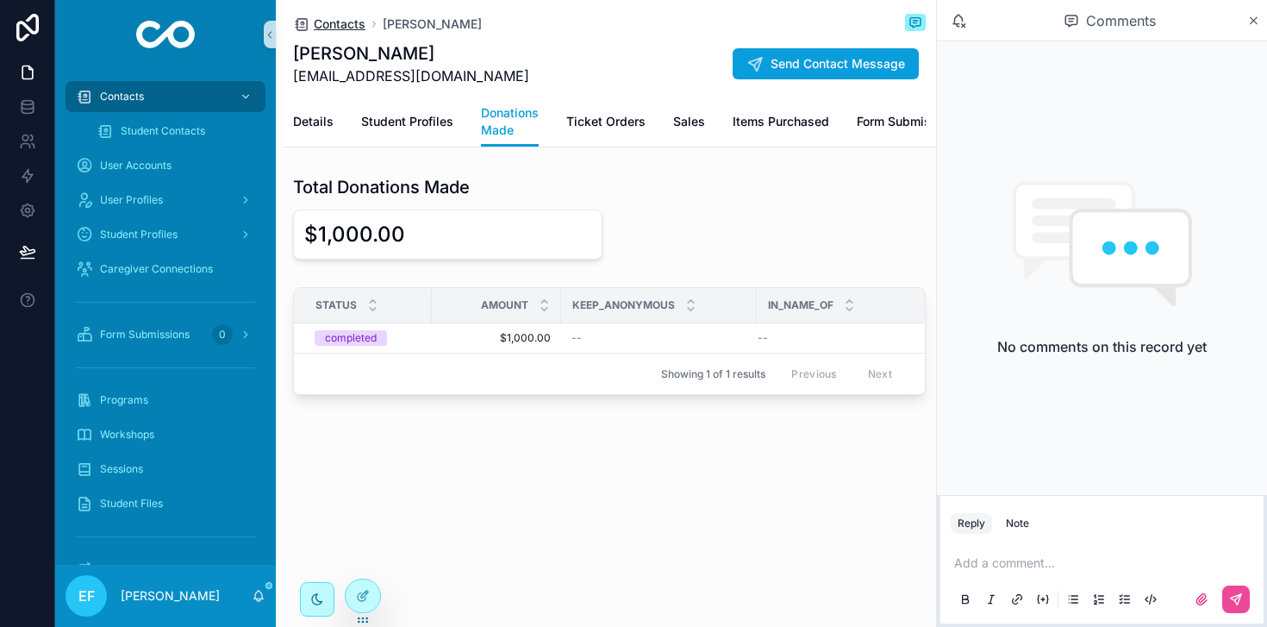
click at [352, 28] on span "Contacts" at bounding box center [340, 24] width 52 height 17
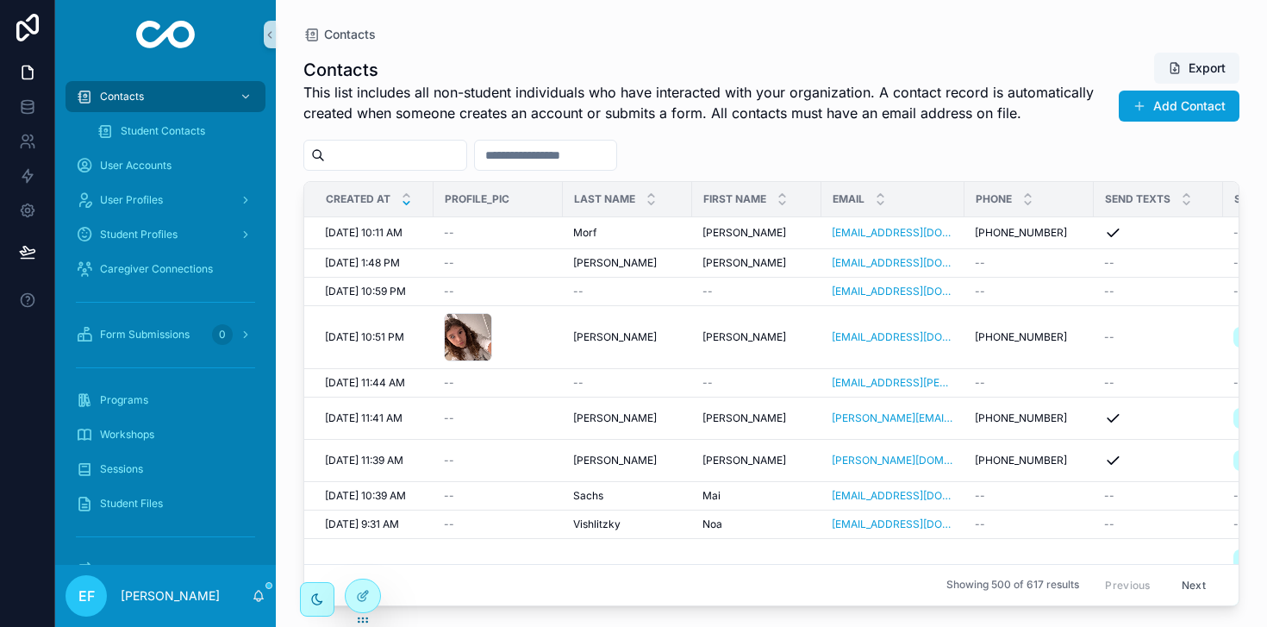
click at [388, 145] on input "scrollable content" at bounding box center [395, 155] width 141 height 24
type input "*****"
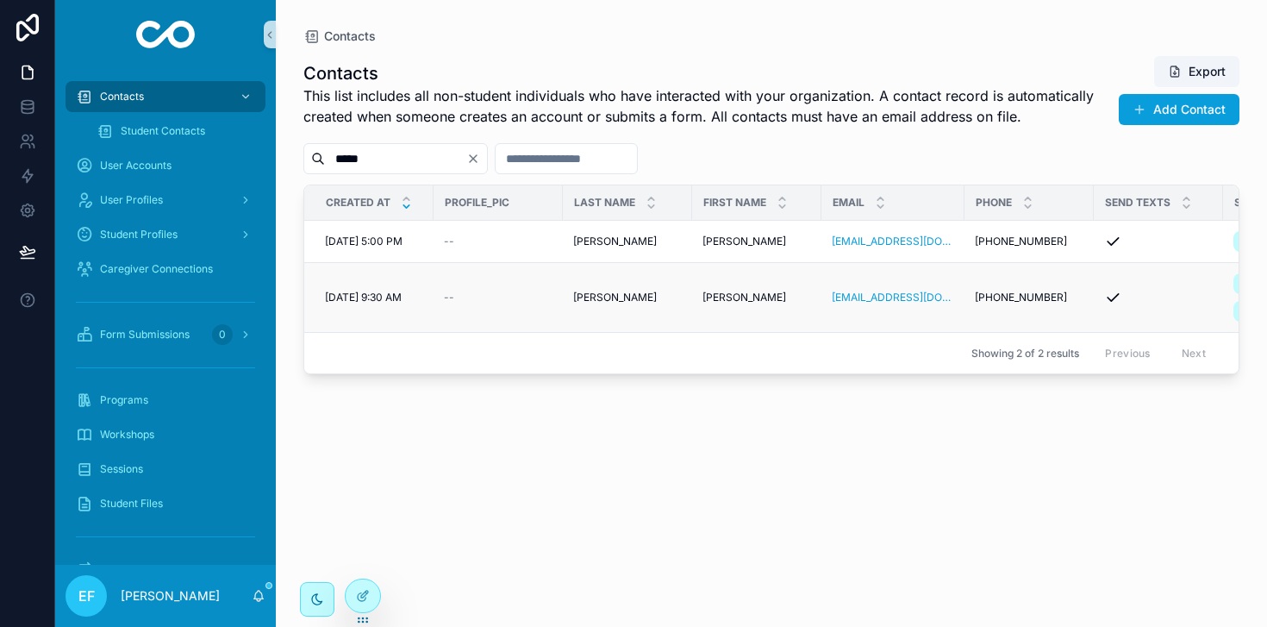
click at [705, 297] on span "[PERSON_NAME]" at bounding box center [744, 297] width 84 height 14
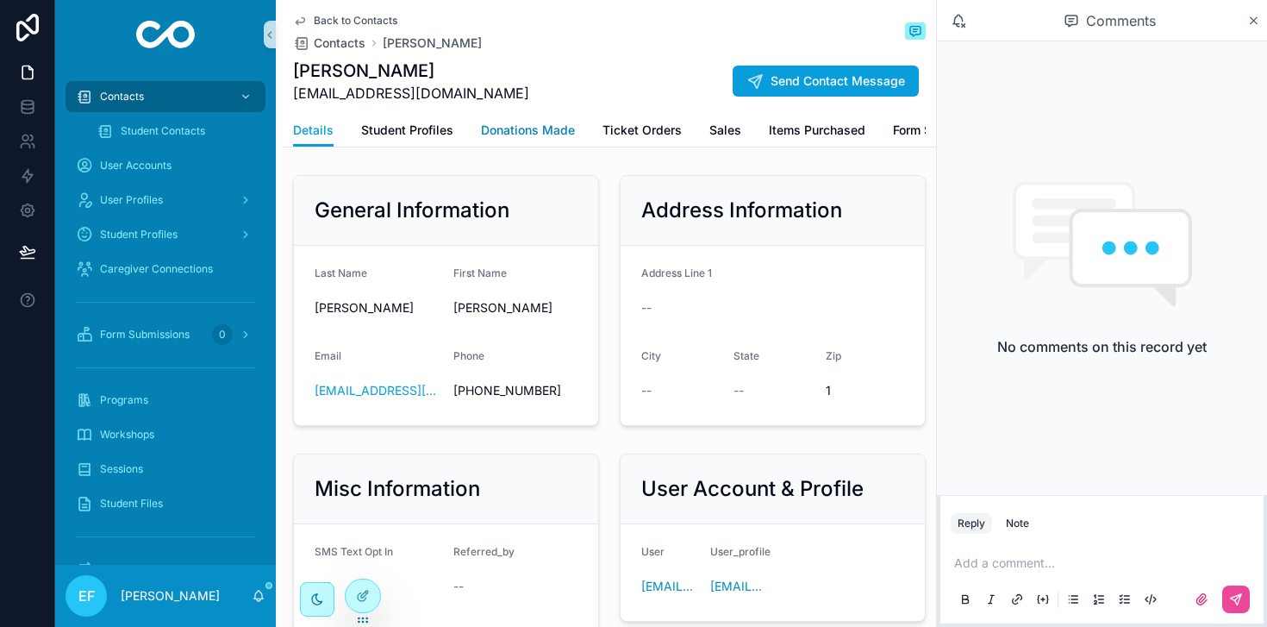
click at [505, 133] on span "Donations Made" at bounding box center [528, 130] width 94 height 17
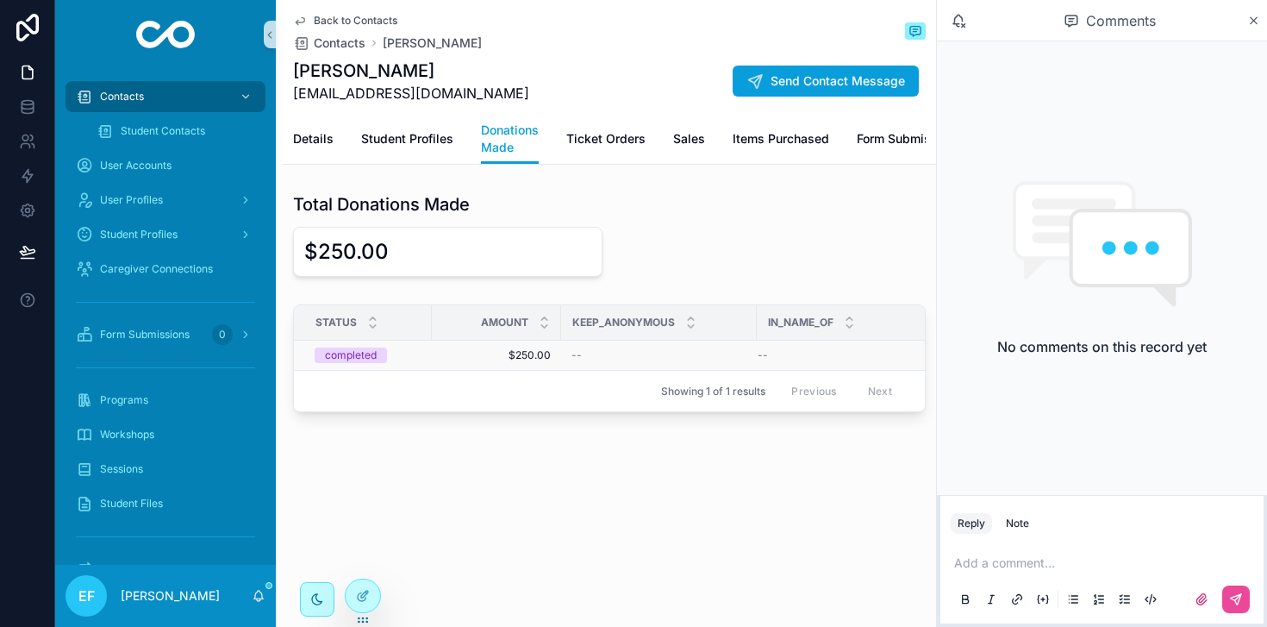
click at [540, 357] on span "$250.00" at bounding box center [496, 355] width 109 height 14
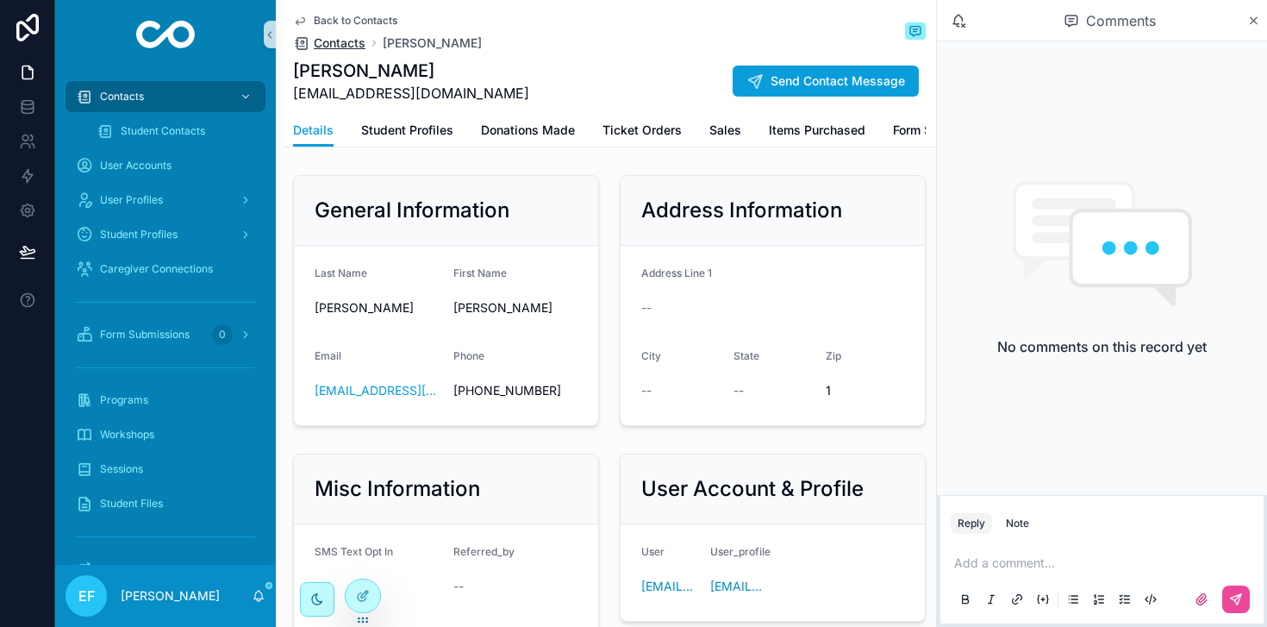
click at [333, 44] on span "Contacts" at bounding box center [340, 42] width 52 height 17
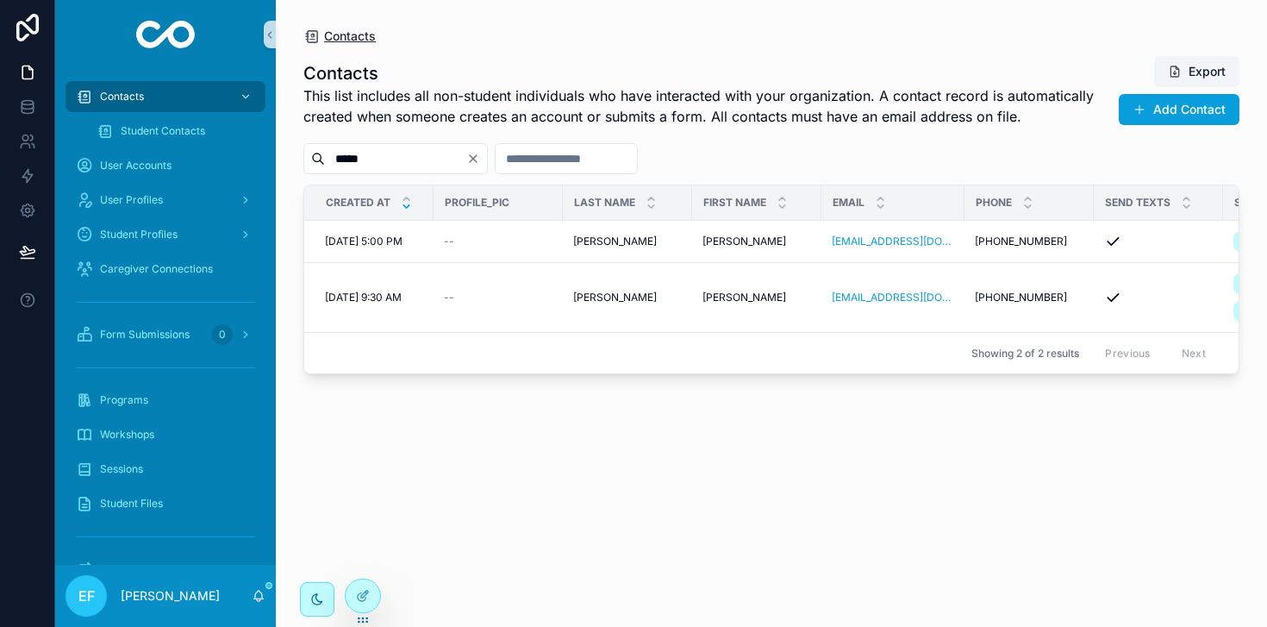
click at [346, 37] on span "Contacts" at bounding box center [350, 36] width 52 height 17
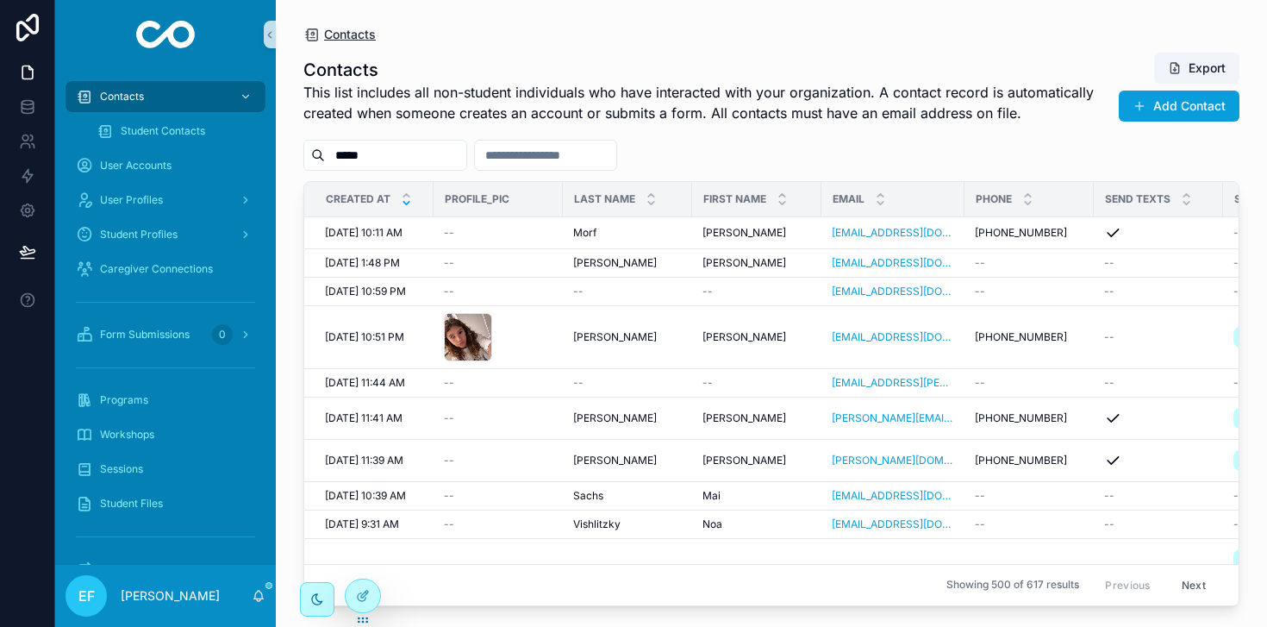
click at [349, 36] on span "Contacts" at bounding box center [350, 34] width 52 height 17
click at [392, 153] on input "*****" at bounding box center [395, 155] width 141 height 24
type input "*"
type input "******"
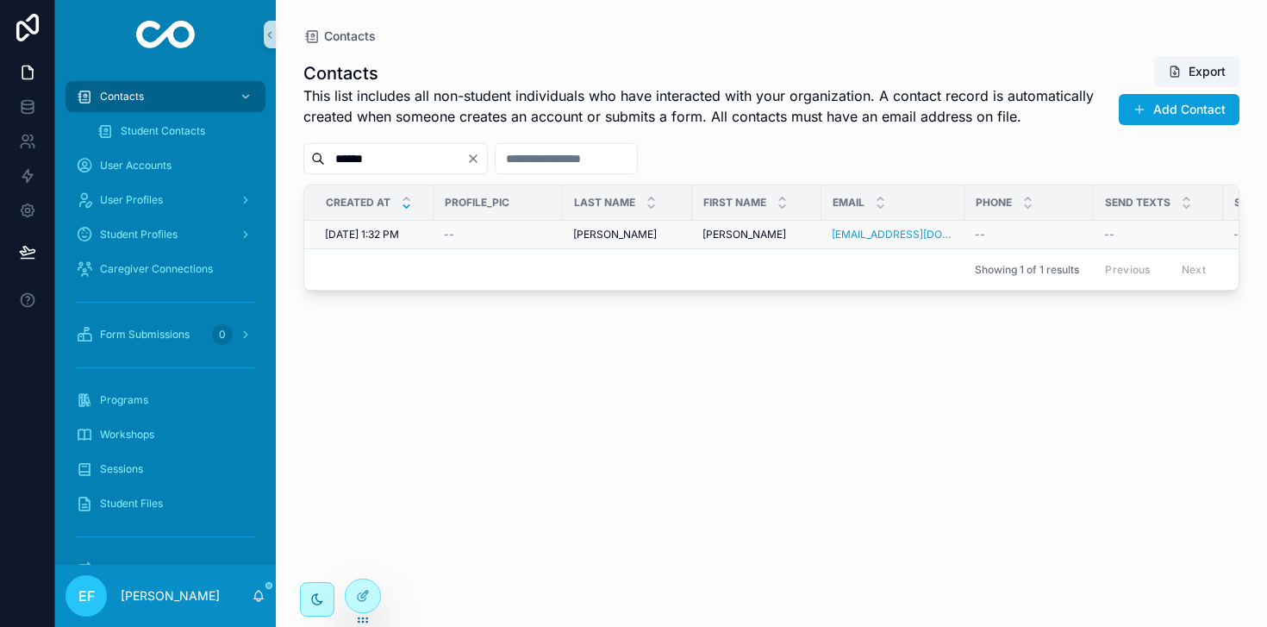
click at [684, 231] on td "Dimich Dimich" at bounding box center [627, 235] width 129 height 28
click at [723, 228] on span "Katarina" at bounding box center [744, 235] width 84 height 14
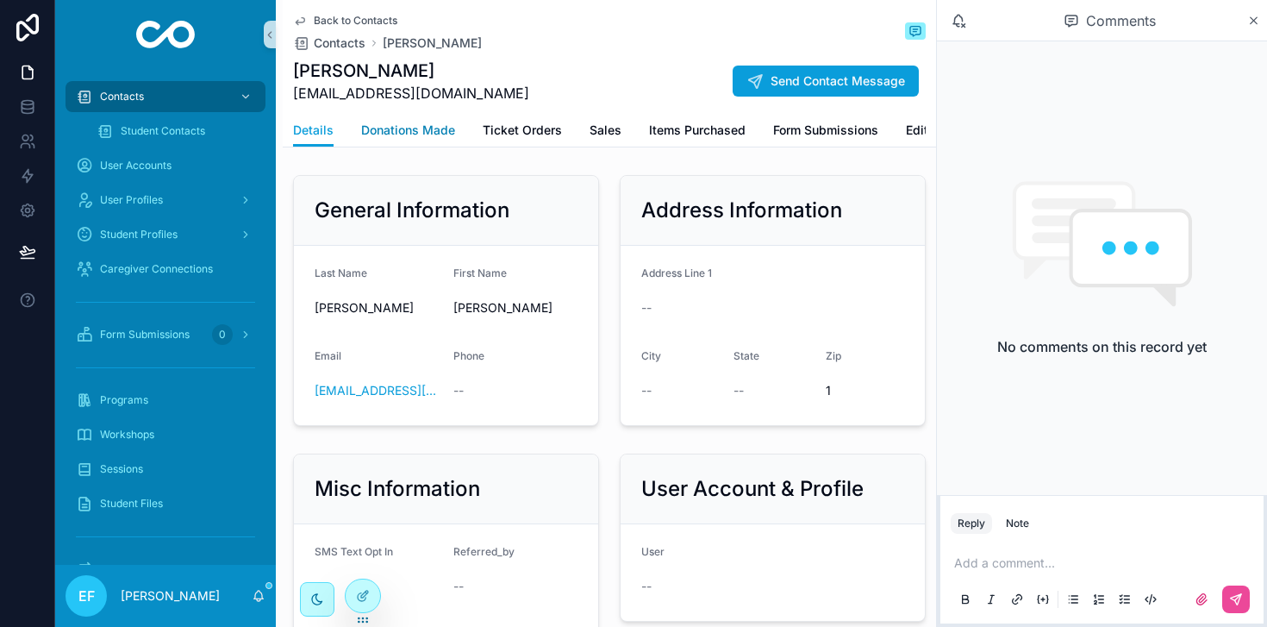
drag, startPoint x: 382, startPoint y: 125, endPoint x: 445, endPoint y: 182, distance: 84.8
click at [437, 128] on span "Donations Made" at bounding box center [408, 130] width 94 height 17
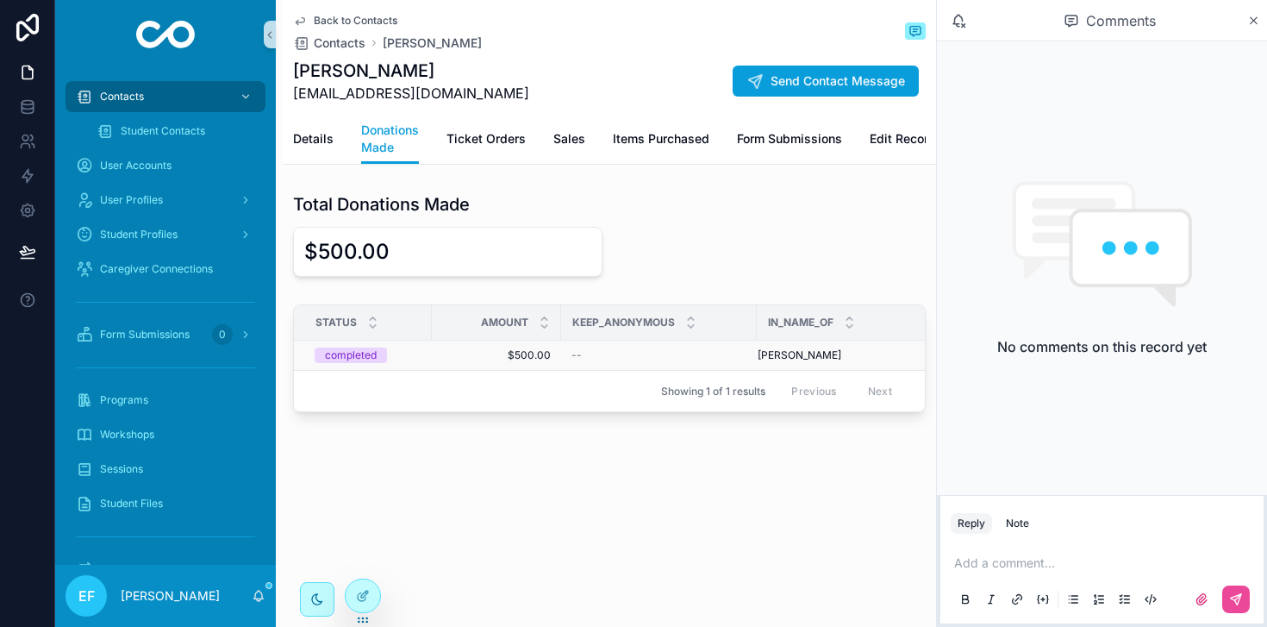
click at [541, 359] on span "$500.00" at bounding box center [496, 355] width 109 height 14
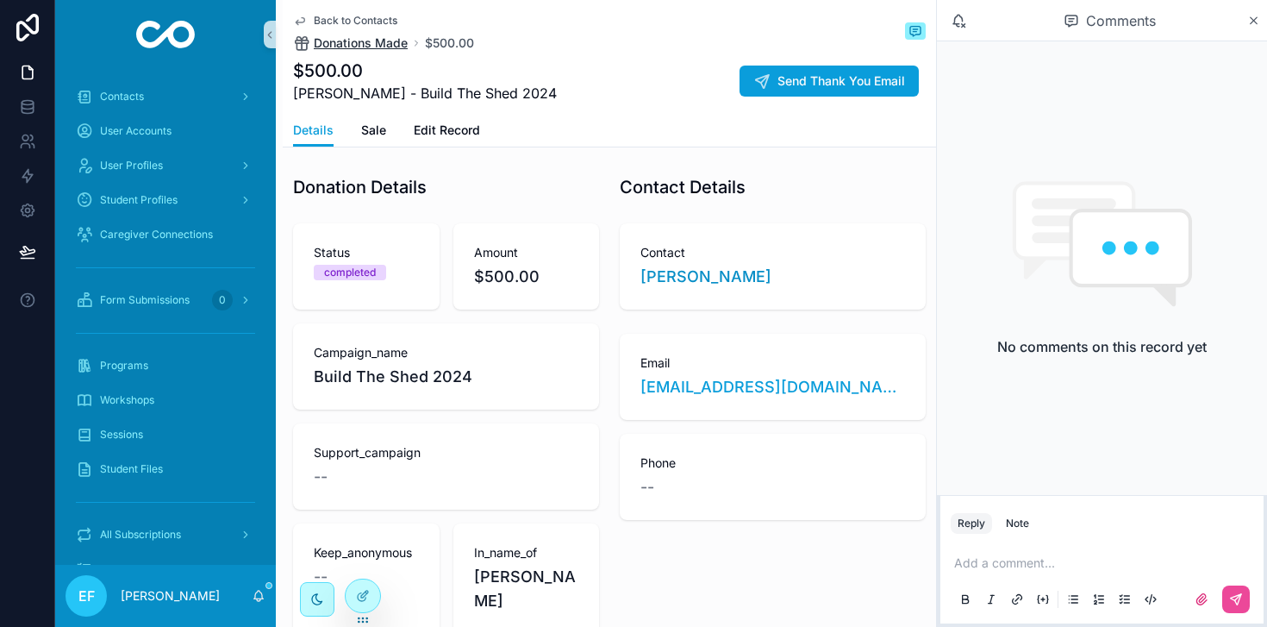
click at [346, 44] on span "Donations Made" at bounding box center [361, 42] width 94 height 17
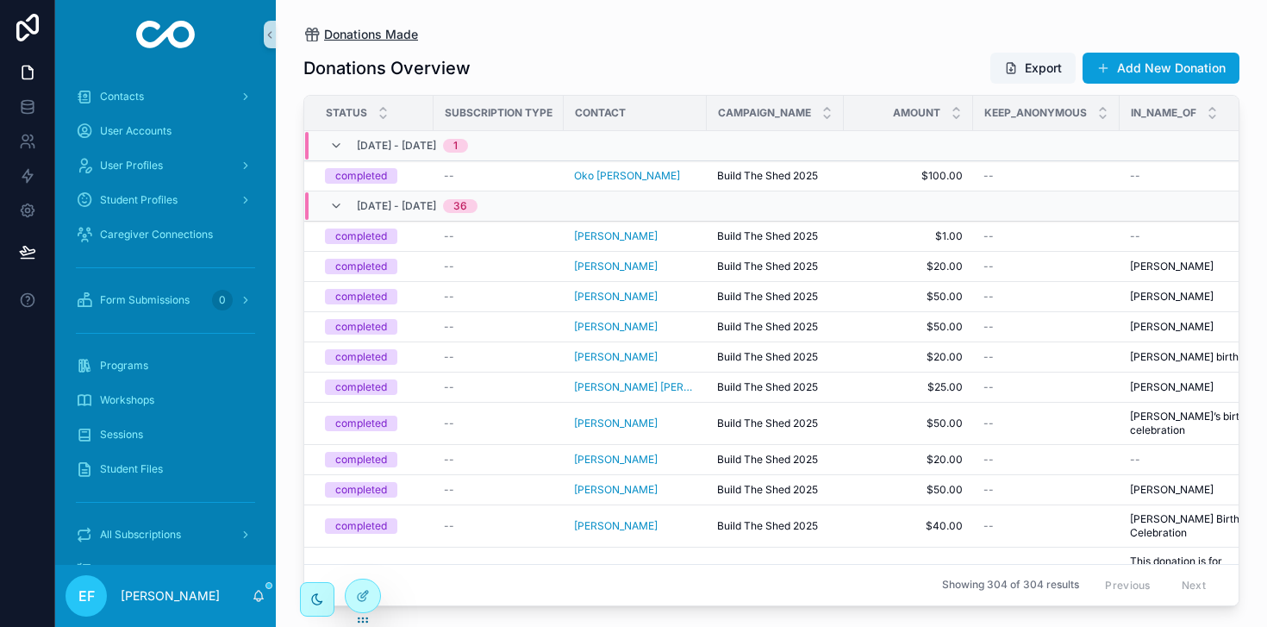
click at [336, 39] on span "Donations Made" at bounding box center [371, 34] width 94 height 17
click at [108, 91] on span "Contacts" at bounding box center [122, 97] width 44 height 14
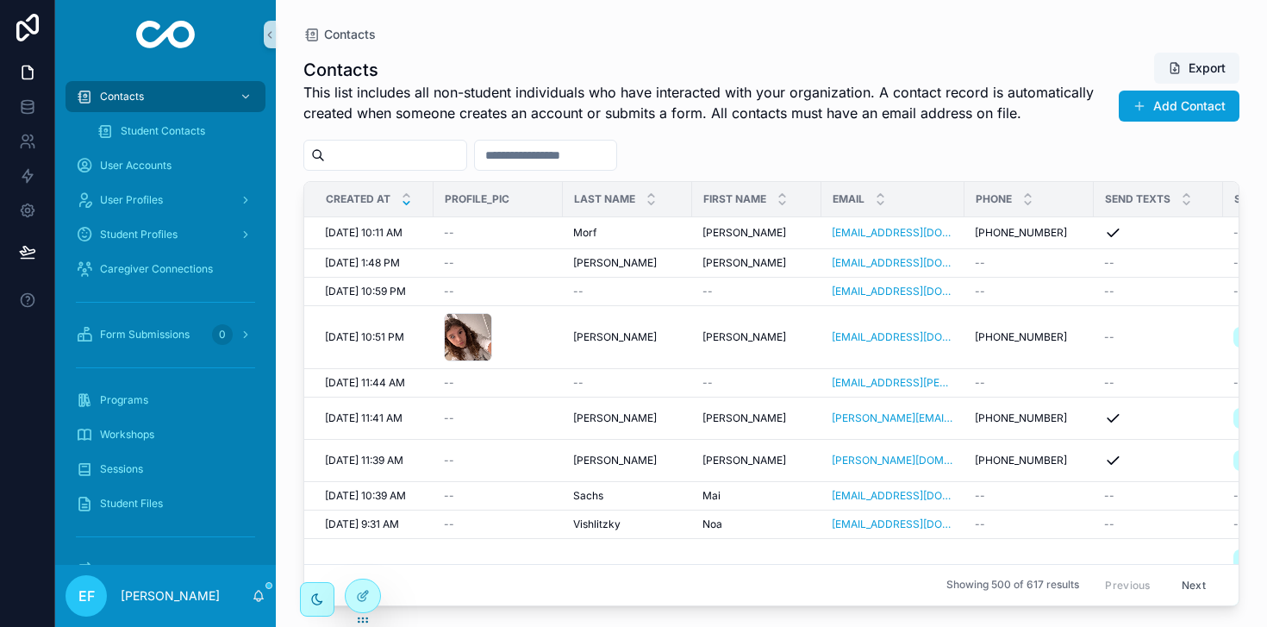
click at [430, 149] on input "scrollable content" at bounding box center [395, 155] width 141 height 24
type input "******"
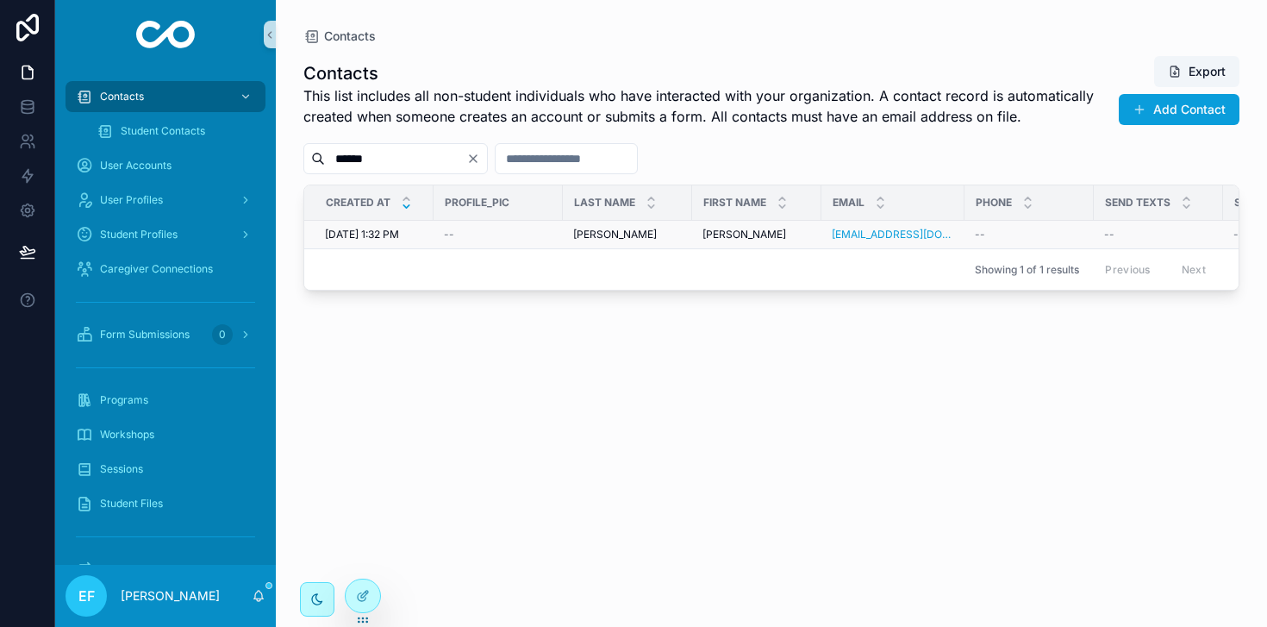
click at [602, 229] on span "Dimich" at bounding box center [615, 235] width 84 height 14
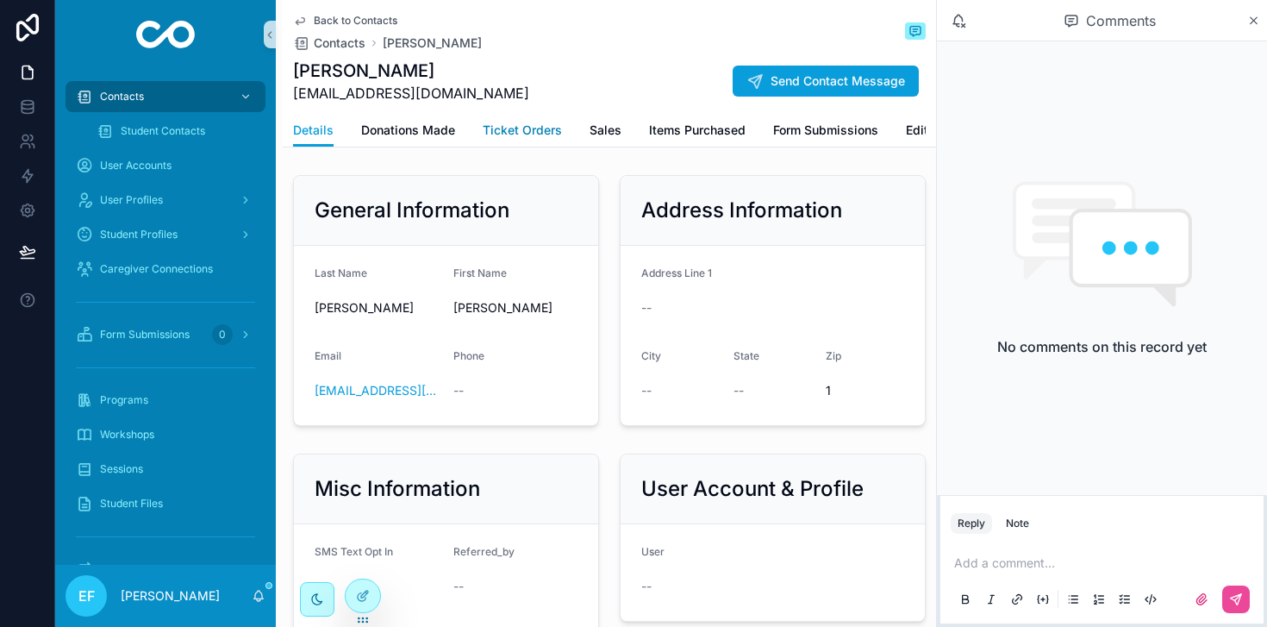
click at [515, 127] on span "Ticket Orders" at bounding box center [522, 130] width 79 height 17
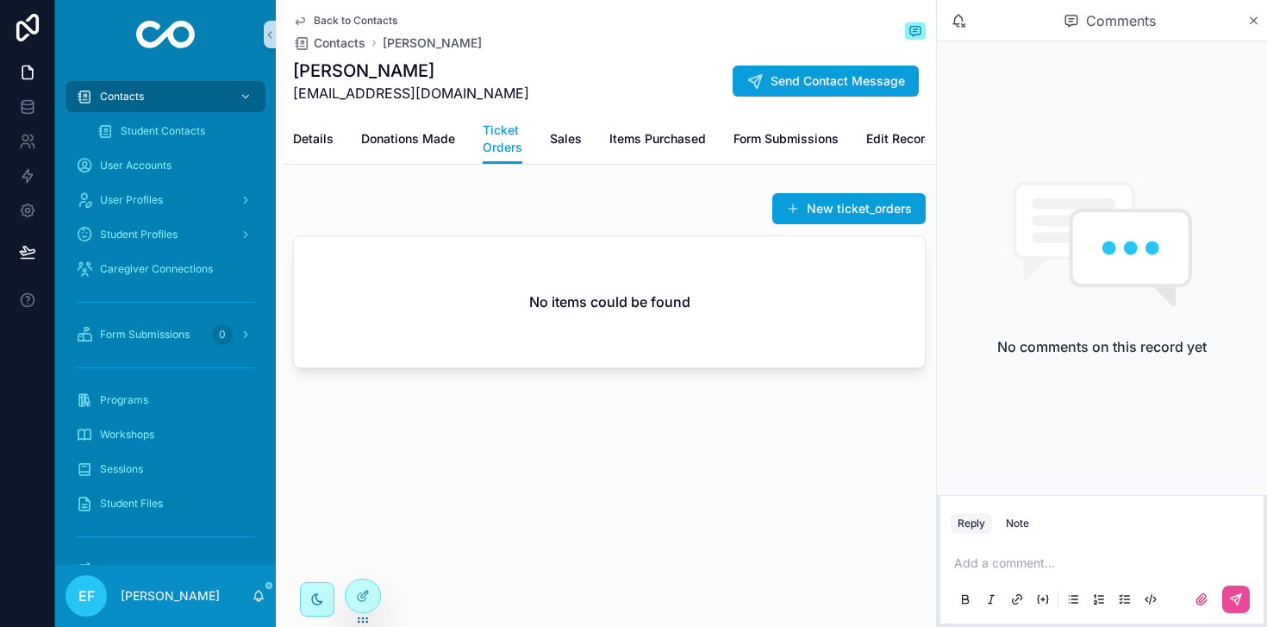
click at [330, 17] on span "Back to Contacts" at bounding box center [356, 21] width 84 height 14
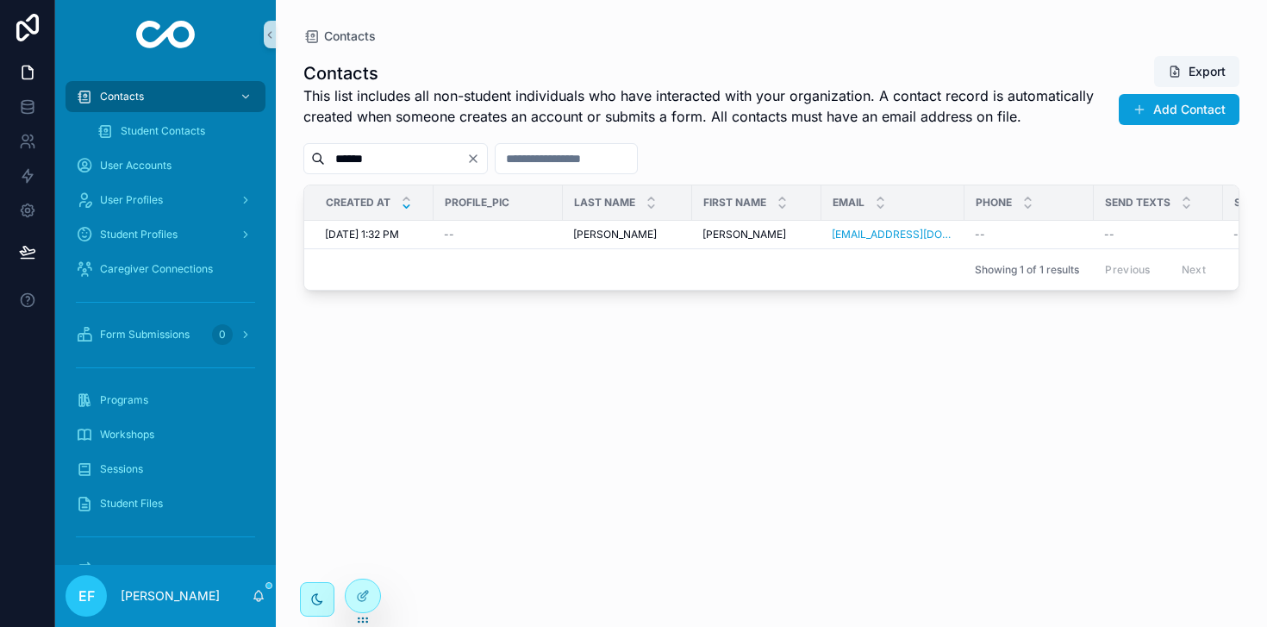
drag, startPoint x: 338, startPoint y: 34, endPoint x: 378, endPoint y: 77, distance: 57.9
click at [338, 34] on span "Contacts" at bounding box center [350, 36] width 52 height 17
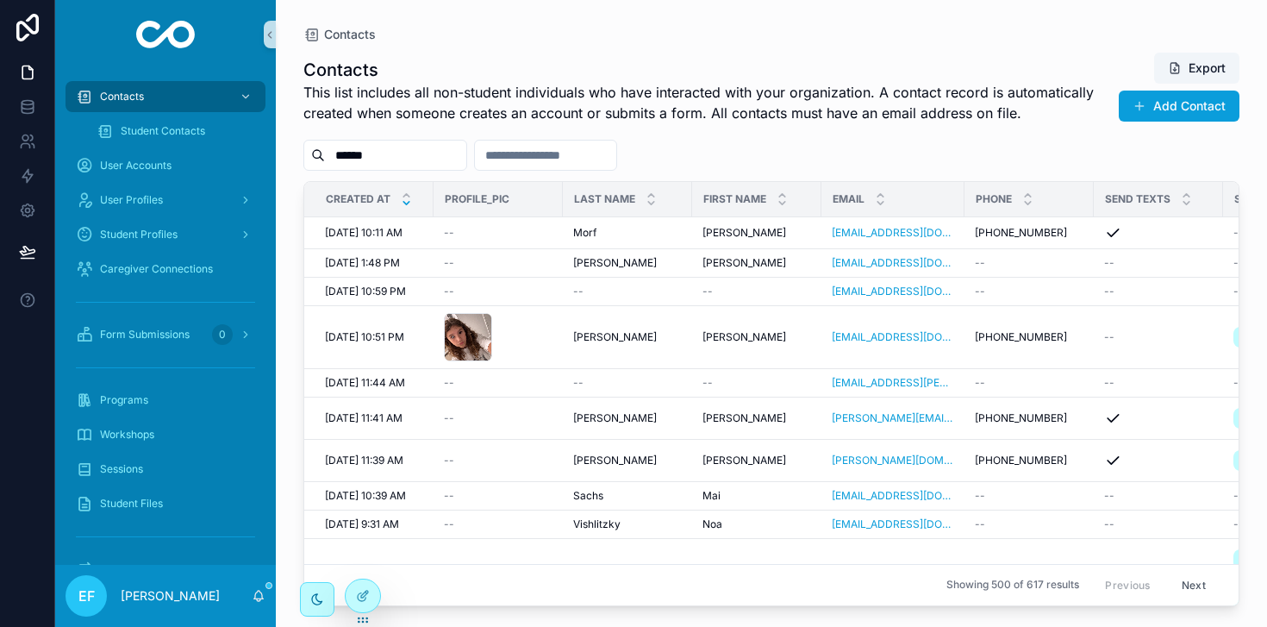
click at [396, 46] on div "Contacts This list includes all non-student individuals who have interacted wit…" at bounding box center [771, 323] width 936 height 565
click at [409, 34] on div "Contacts" at bounding box center [771, 35] width 936 height 14
click at [448, 151] on input "******" at bounding box center [395, 155] width 141 height 24
type input "*"
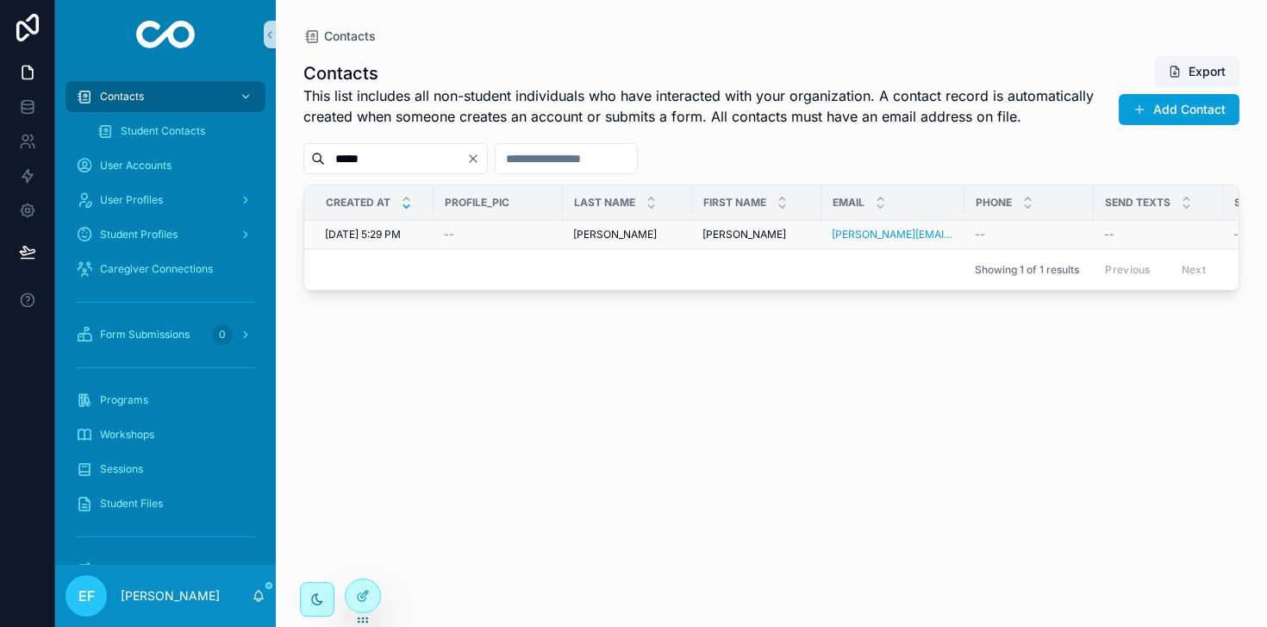
type input "*****"
click at [657, 234] on div "Tracy Nixon Tracy Nixon" at bounding box center [627, 235] width 109 height 14
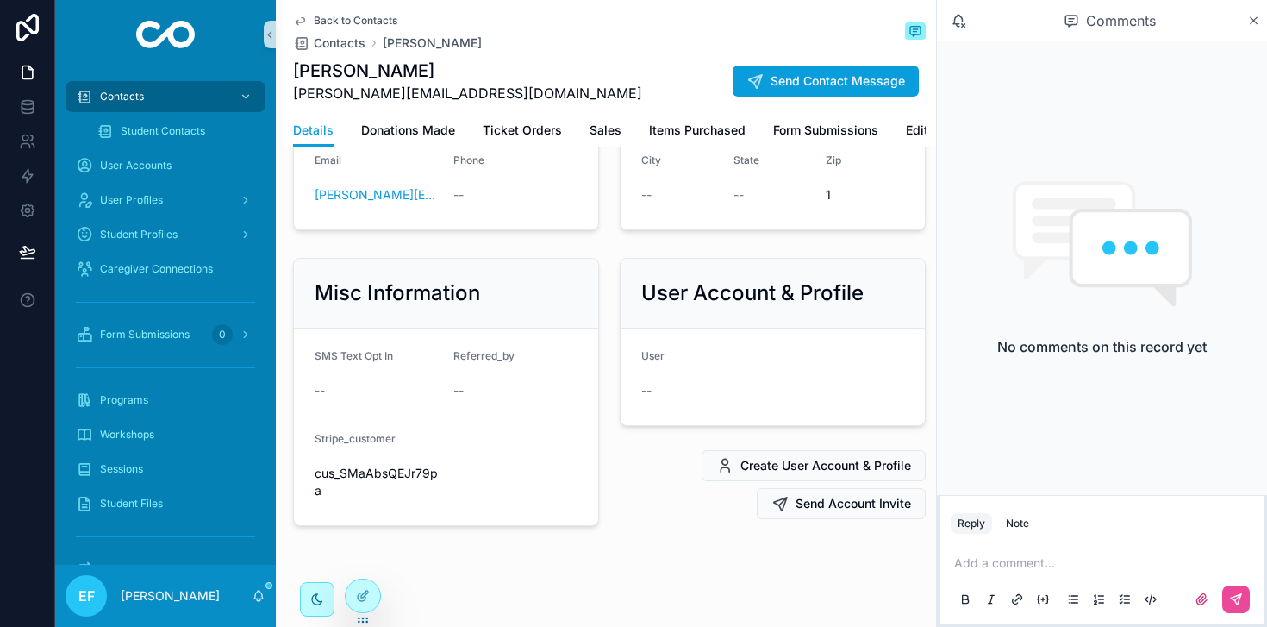
scroll to position [212, 0]
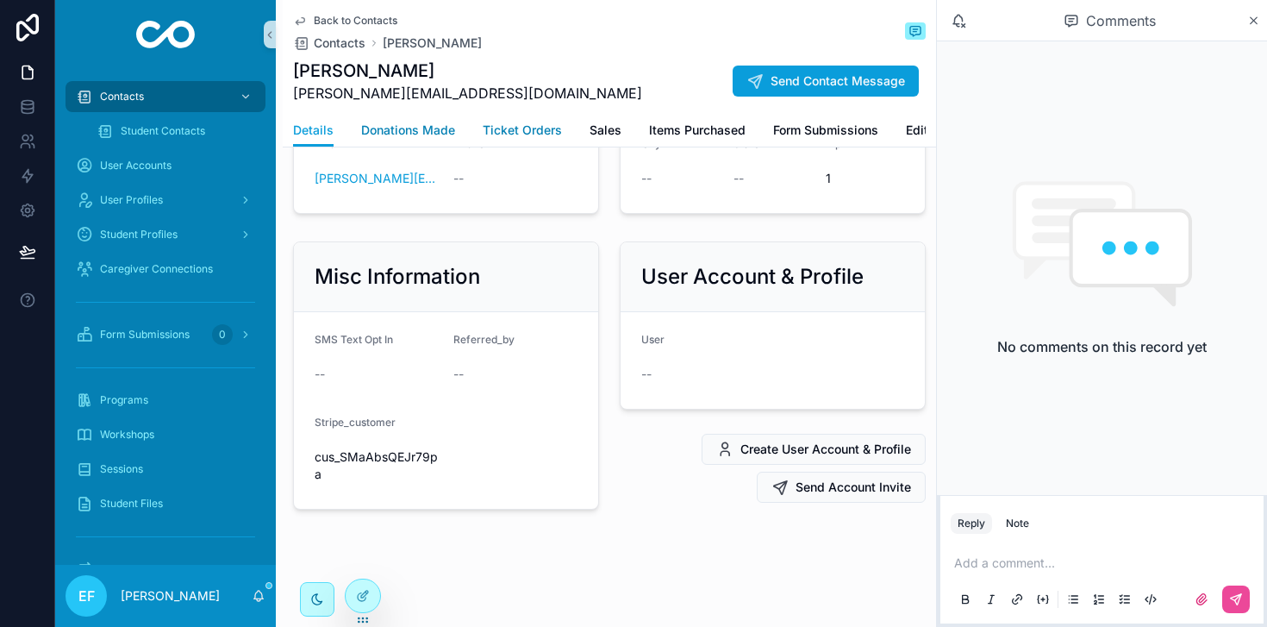
drag, startPoint x: 409, startPoint y: 122, endPoint x: 456, endPoint y: 157, distance: 58.4
click at [410, 122] on span "Donations Made" at bounding box center [408, 130] width 94 height 17
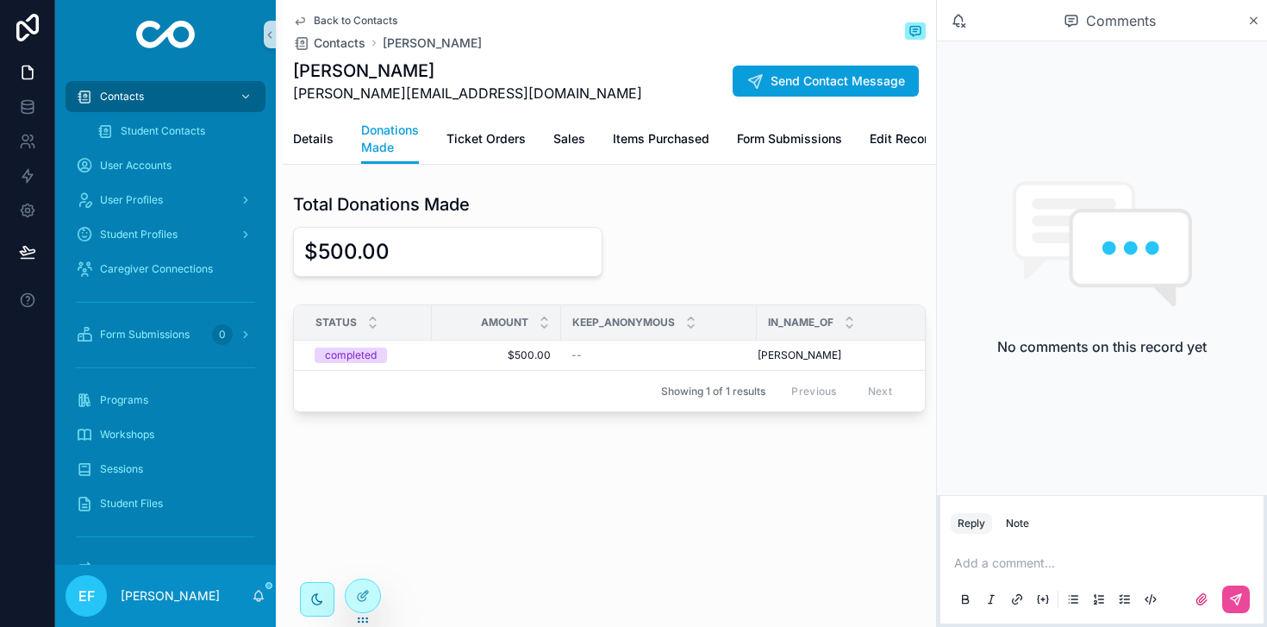
click at [354, 14] on span "Back to Contacts" at bounding box center [356, 21] width 84 height 14
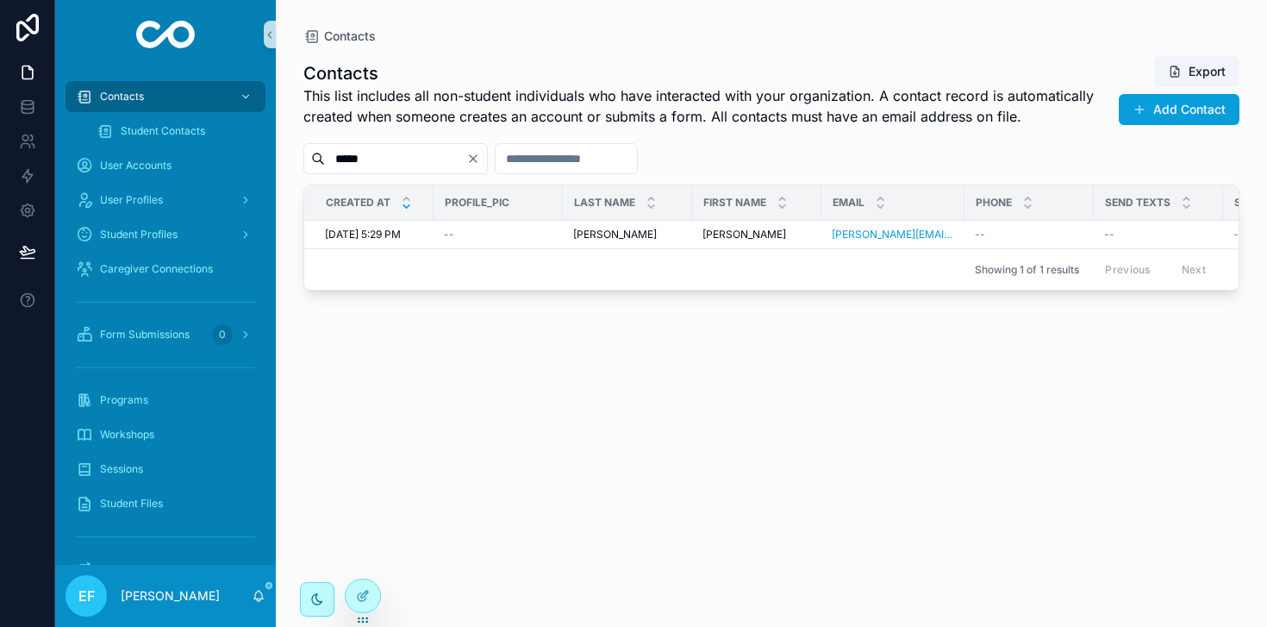
drag, startPoint x: 489, startPoint y: 158, endPoint x: 475, endPoint y: 159, distance: 13.8
click at [480, 158] on icon "Clear" at bounding box center [473, 159] width 14 height 14
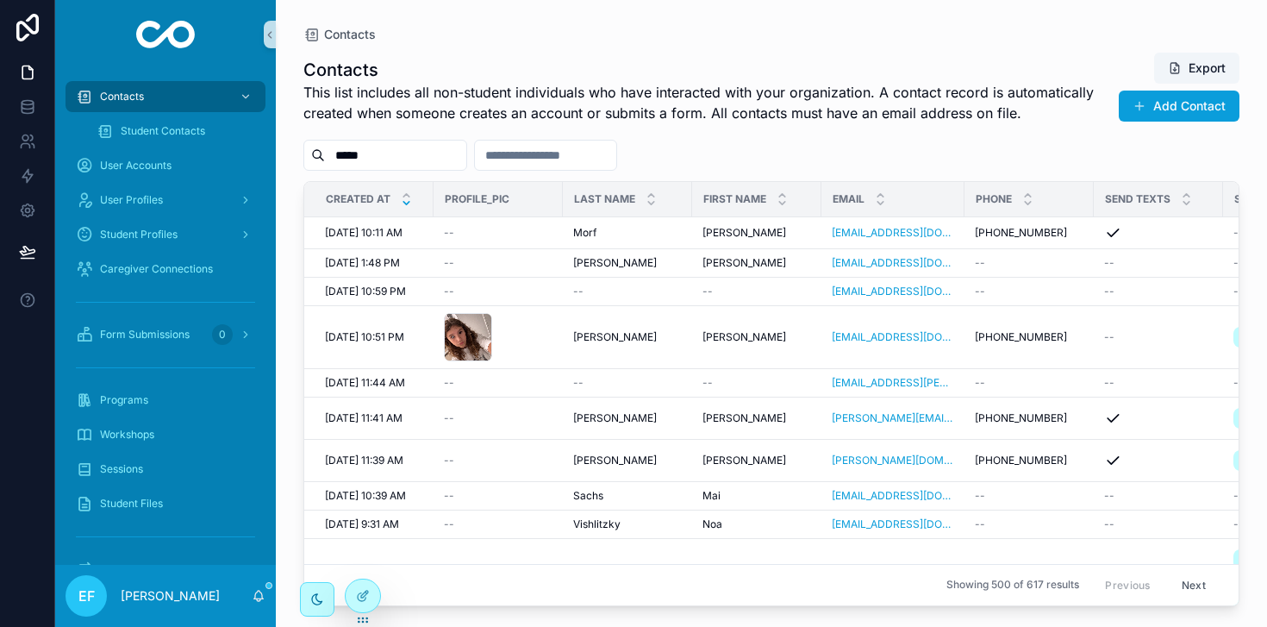
click at [430, 154] on input "*****" at bounding box center [395, 155] width 141 height 24
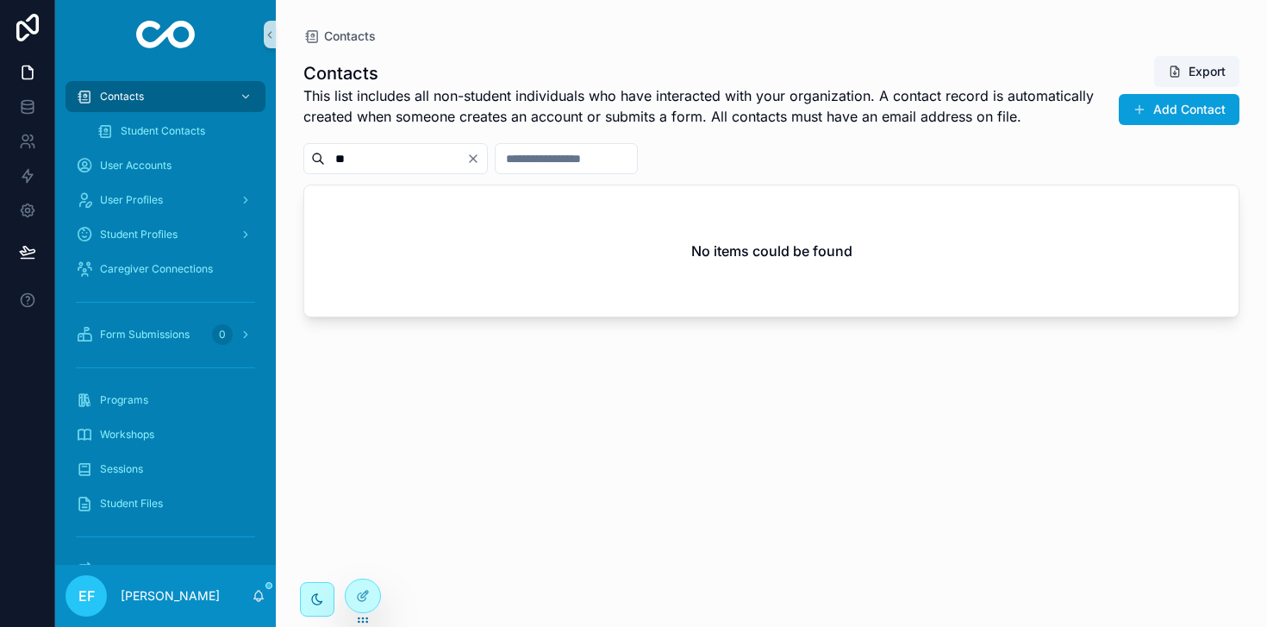
type input "*"
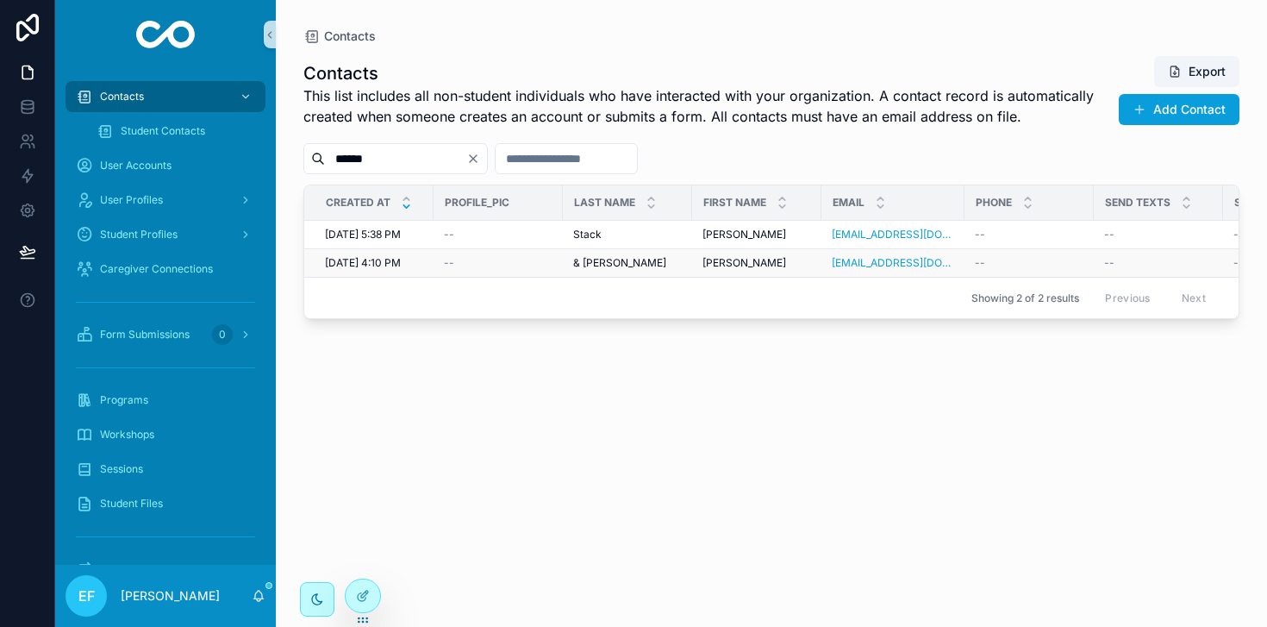
type input "******"
click at [634, 261] on span "& Tamara Rosenthal" at bounding box center [619, 263] width 93 height 14
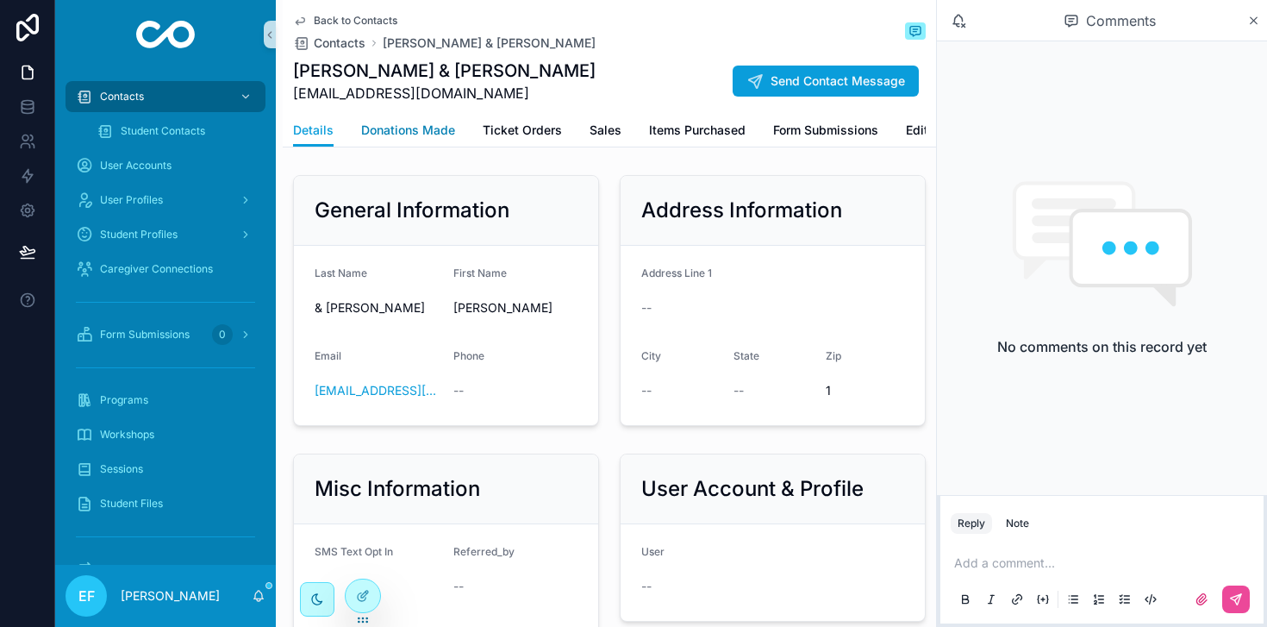
click at [413, 131] on span "Donations Made" at bounding box center [408, 130] width 94 height 17
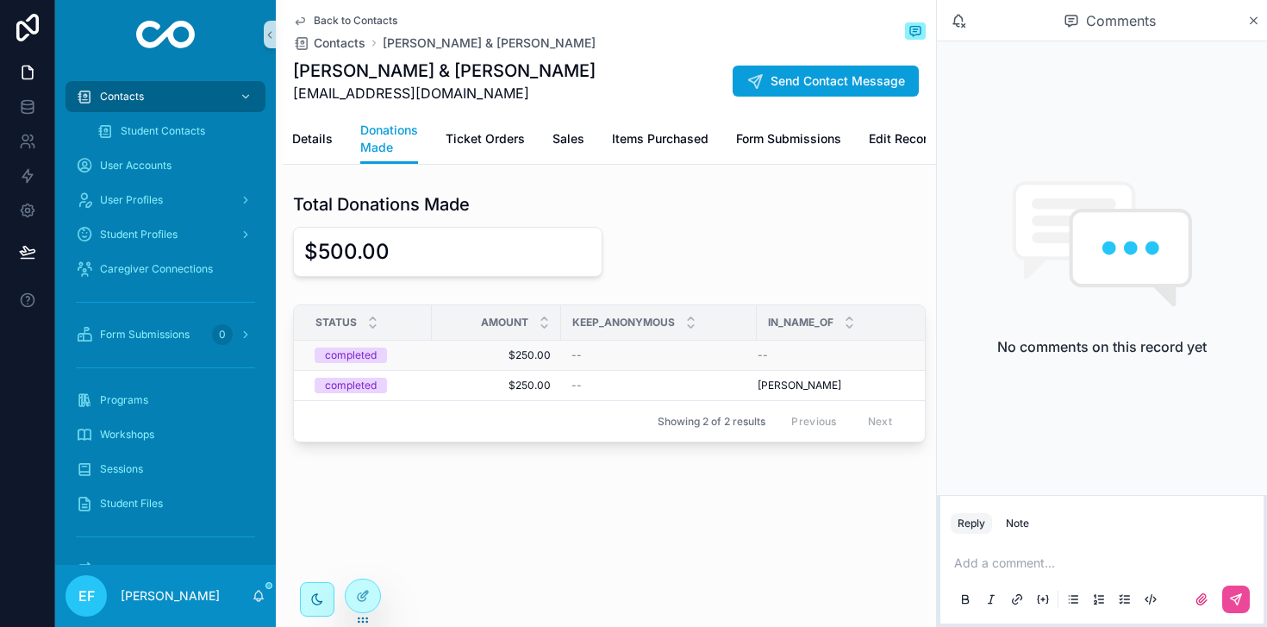
click at [529, 351] on span "$250.00" at bounding box center [496, 355] width 109 height 14
click at [509, 389] on span "$250.00" at bounding box center [496, 385] width 109 height 14
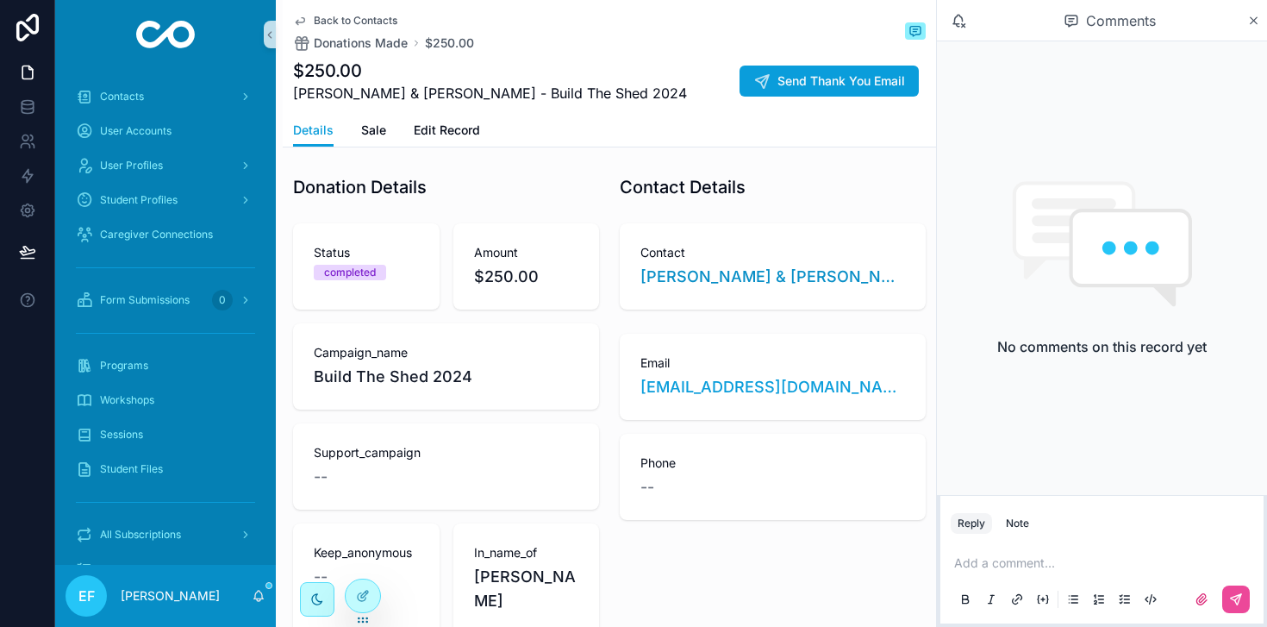
click at [329, 23] on span "Back to Contacts" at bounding box center [356, 21] width 84 height 14
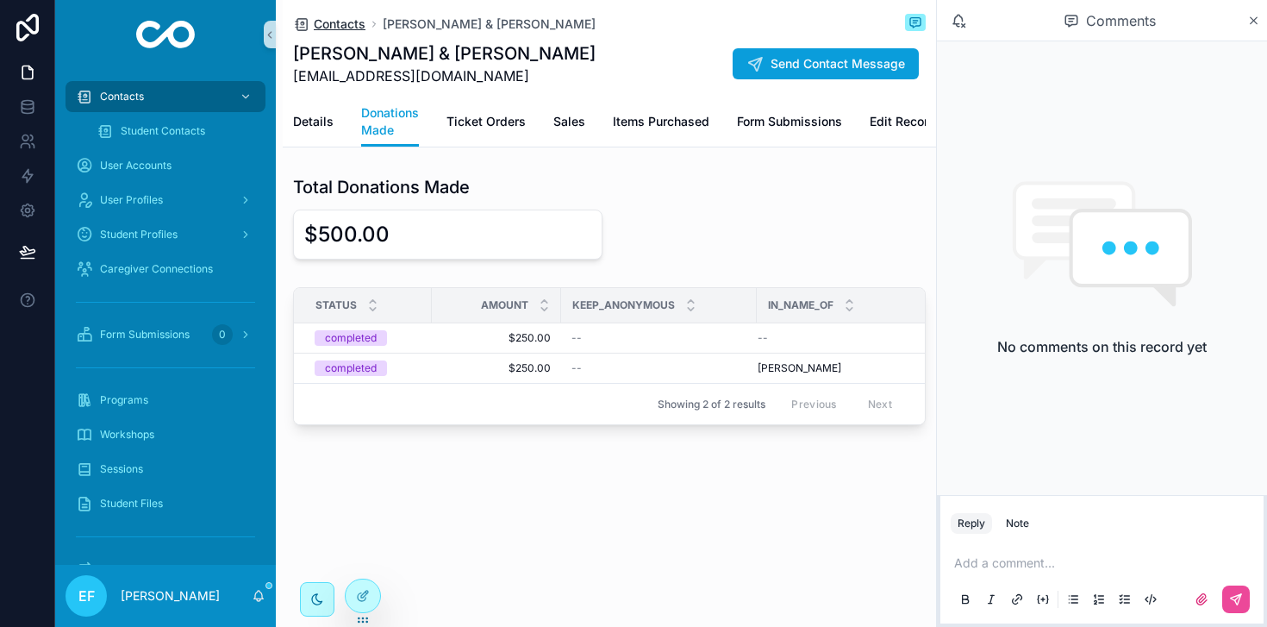
click at [332, 23] on span "Contacts" at bounding box center [340, 24] width 52 height 17
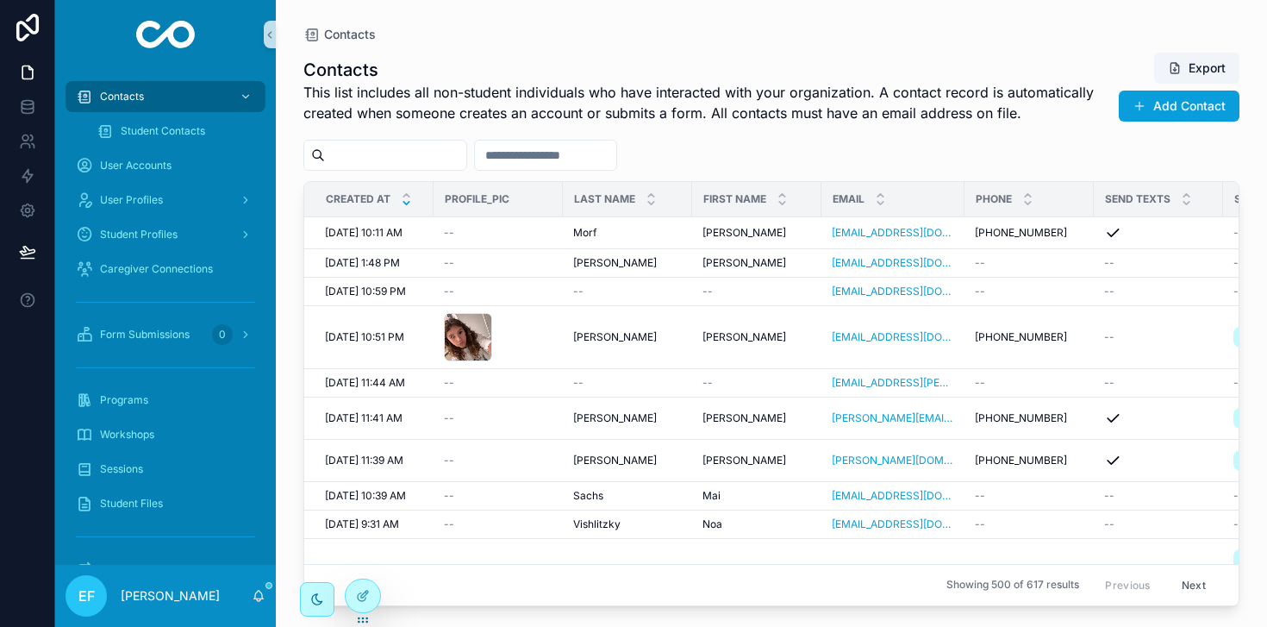
click at [350, 148] on input "scrollable content" at bounding box center [395, 155] width 141 height 24
type input "*****"
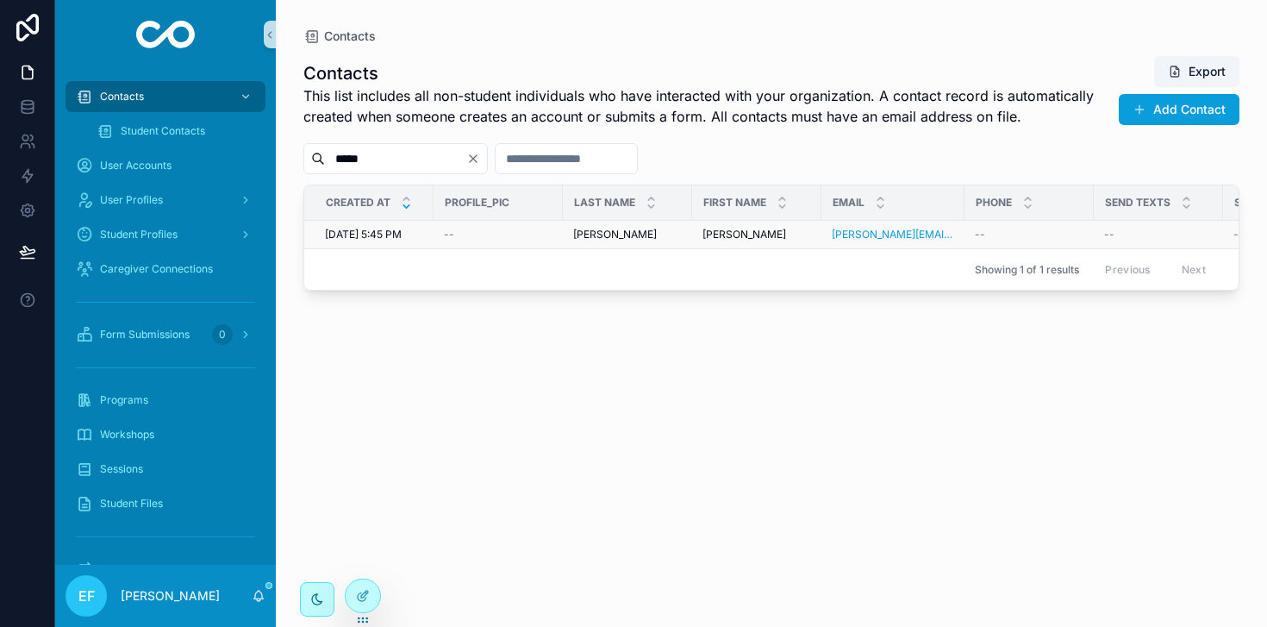
click at [659, 231] on div "Rachel Bluth Rachel Bluth" at bounding box center [627, 235] width 109 height 14
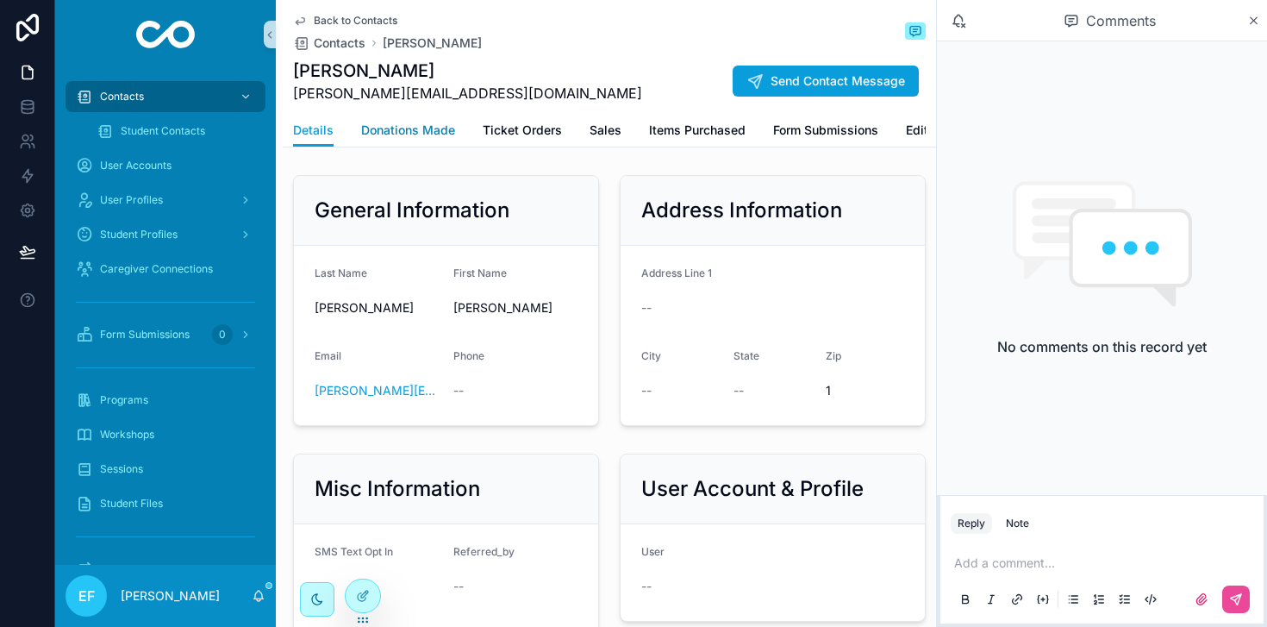
drag, startPoint x: 407, startPoint y: 122, endPoint x: 409, endPoint y: 142, distance: 20.0
click at [407, 123] on span "Donations Made" at bounding box center [408, 130] width 94 height 17
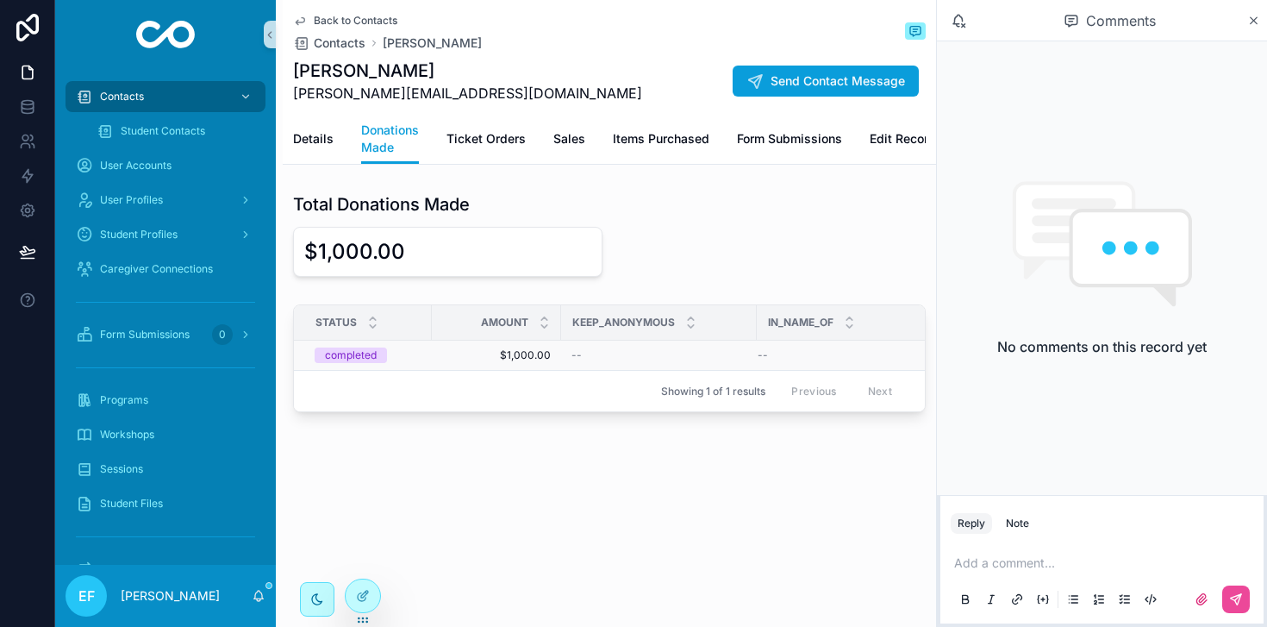
click at [537, 349] on span "$1,000.00" at bounding box center [496, 355] width 109 height 14
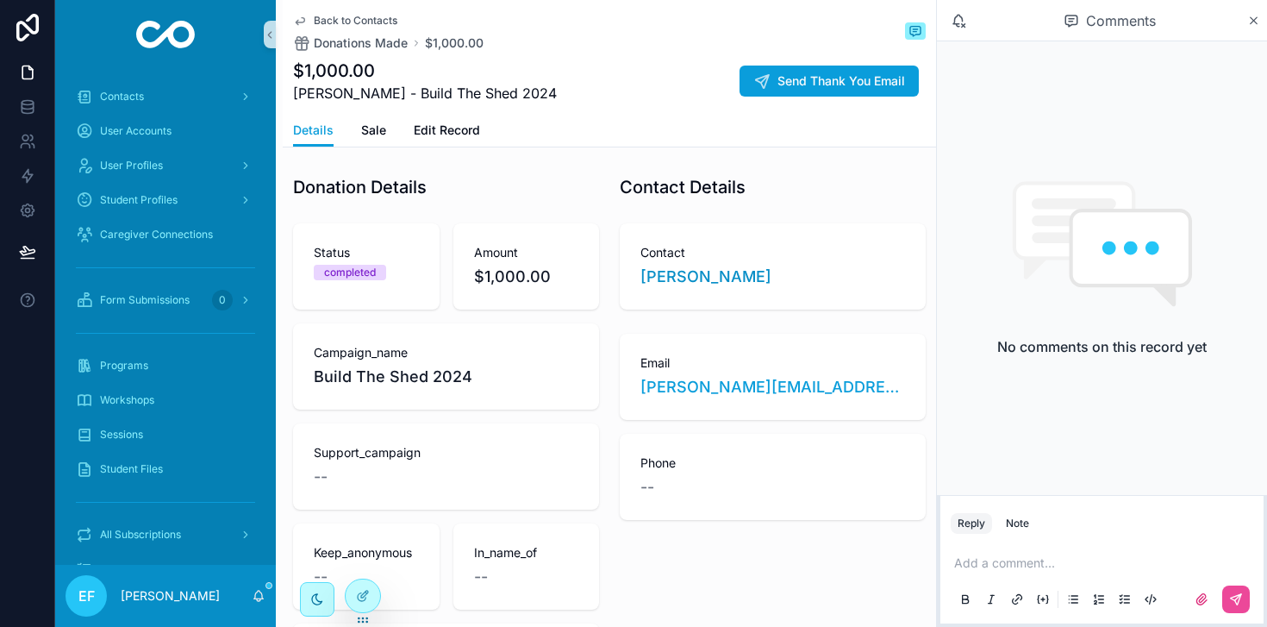
click at [371, 13] on div "Back to Contacts Donations Made $1,000.00 $1,000.00 Rachel Bluth - Build The Sh…" at bounding box center [609, 57] width 633 height 114
click at [372, 16] on span "Back to Contacts" at bounding box center [356, 21] width 84 height 14
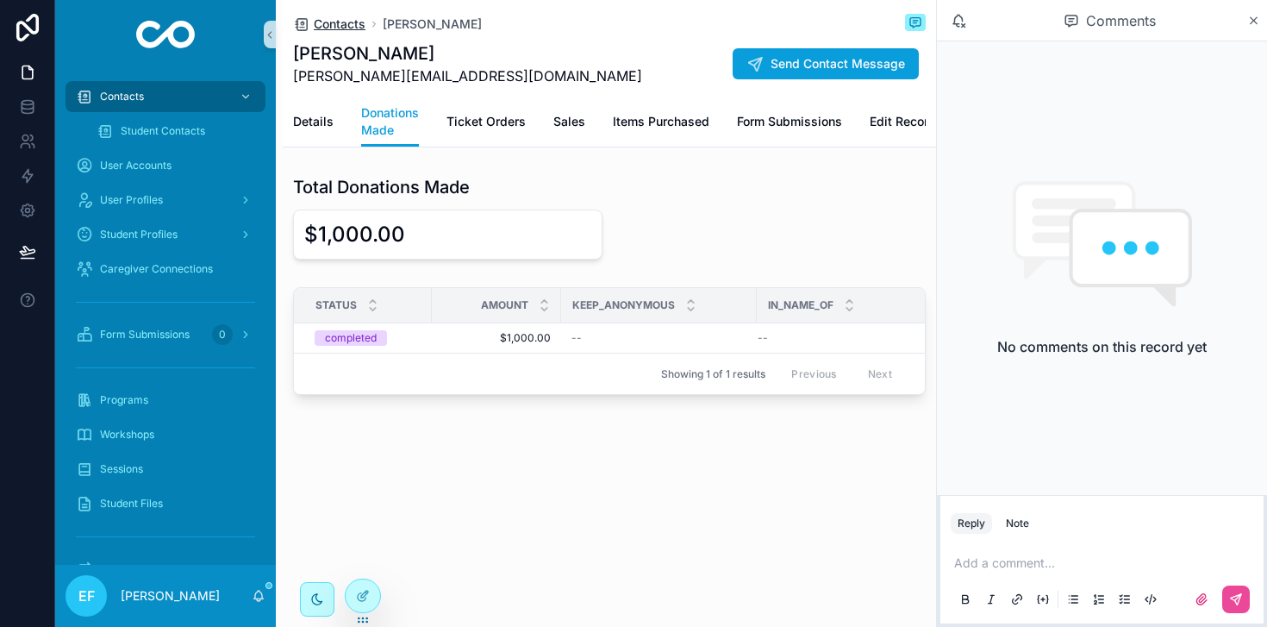
click at [337, 27] on span "Contacts" at bounding box center [340, 24] width 52 height 17
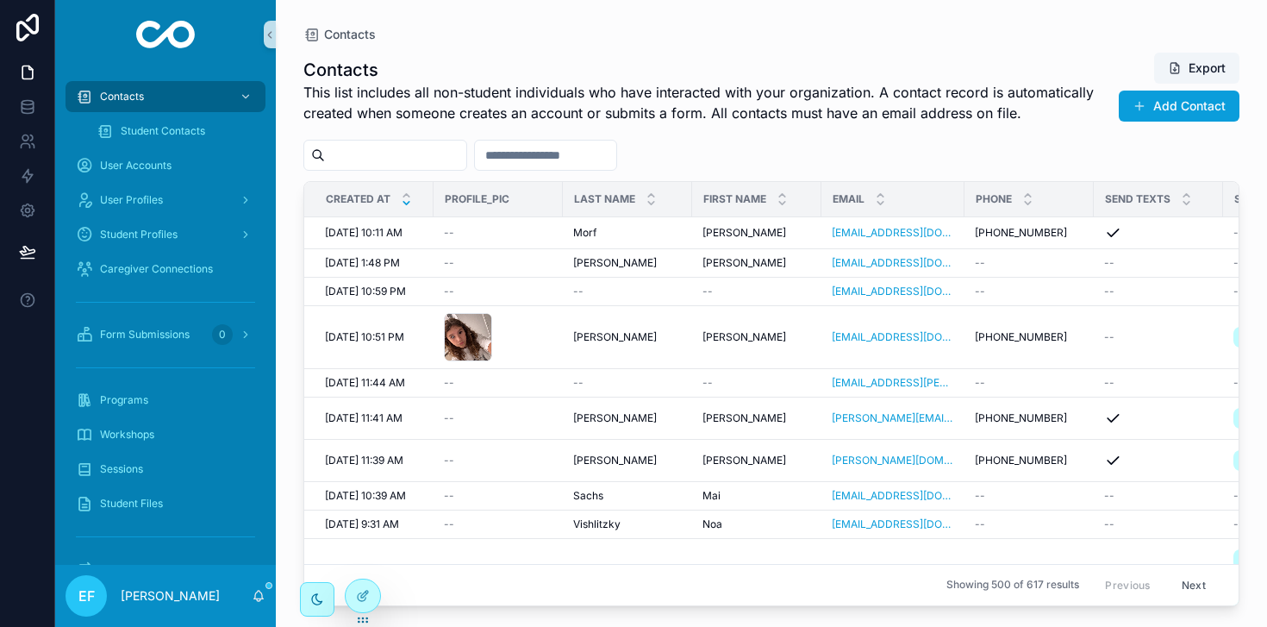
click at [373, 153] on input "scrollable content" at bounding box center [395, 155] width 141 height 24
type input "******"
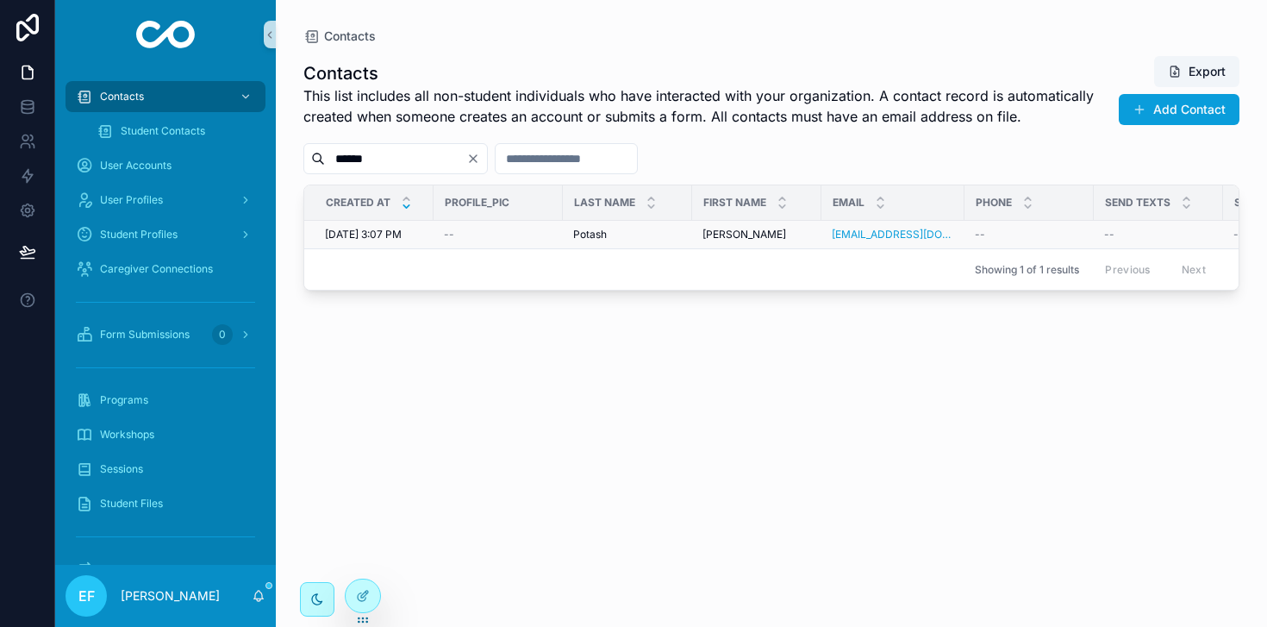
click at [582, 228] on span "Potash" at bounding box center [590, 235] width 34 height 14
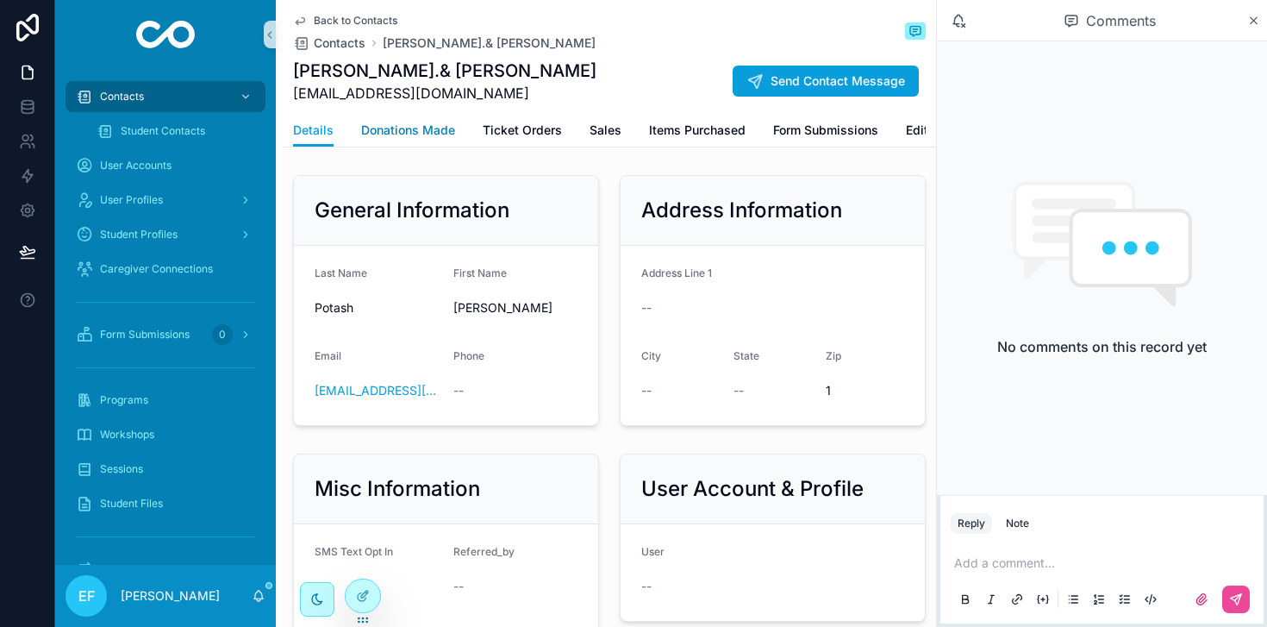
click at [418, 130] on span "Donations Made" at bounding box center [408, 130] width 94 height 17
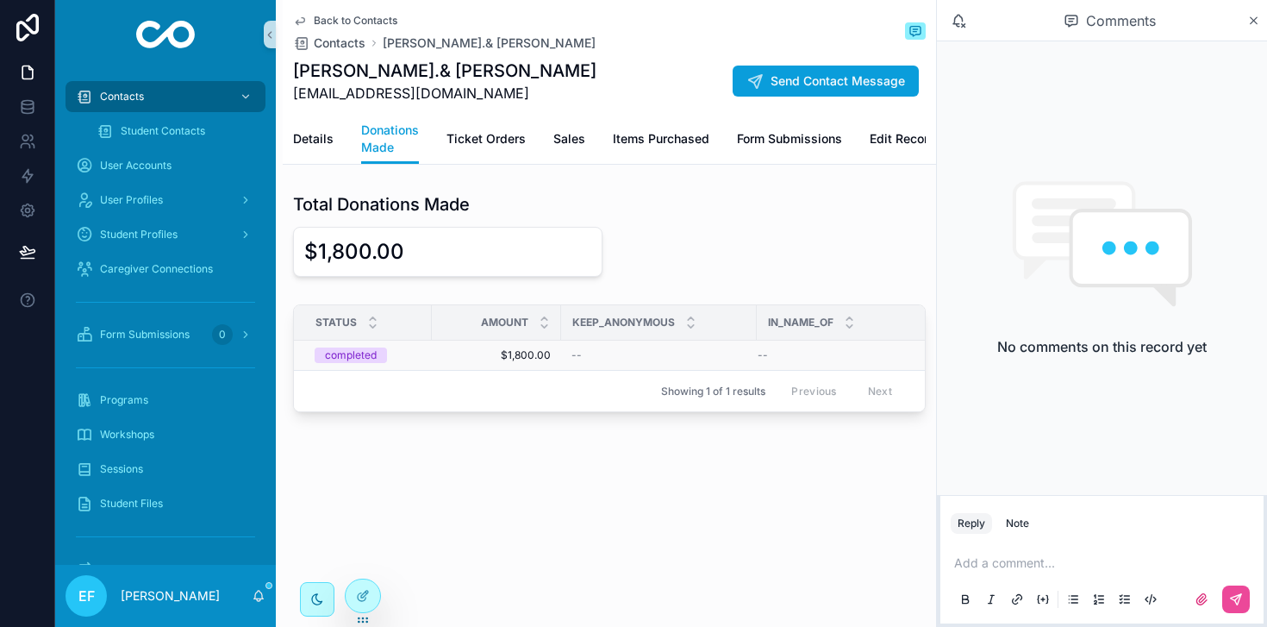
click at [530, 354] on span "$1,800.00" at bounding box center [496, 355] width 109 height 14
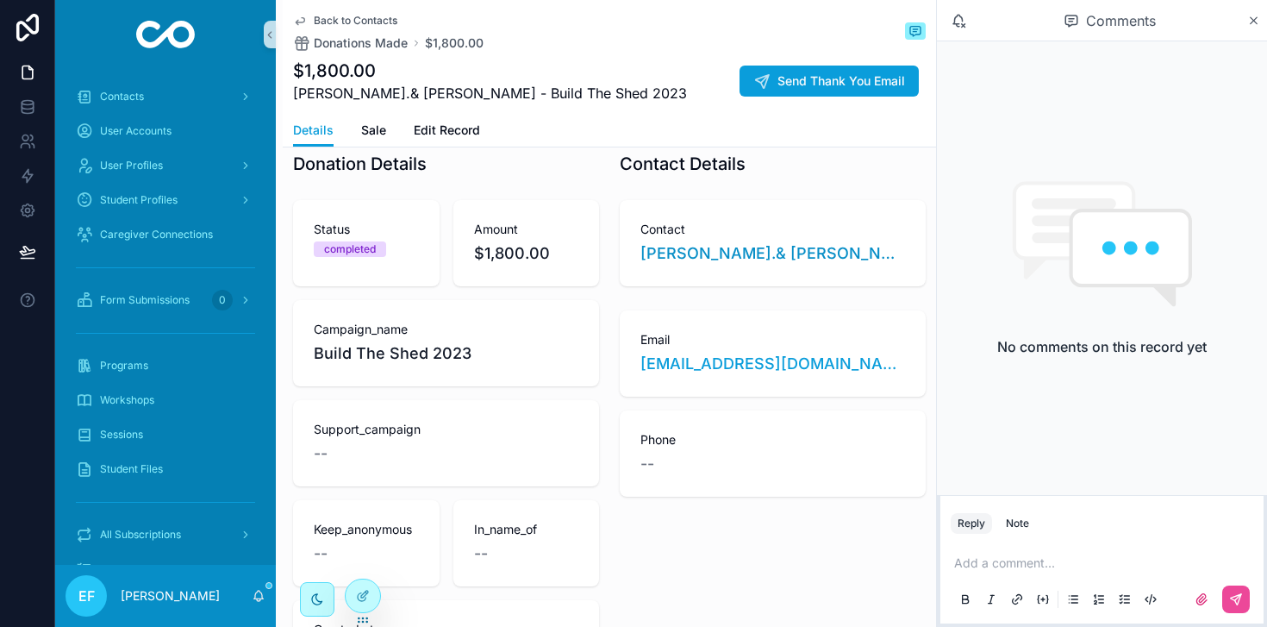
scroll to position [5, 0]
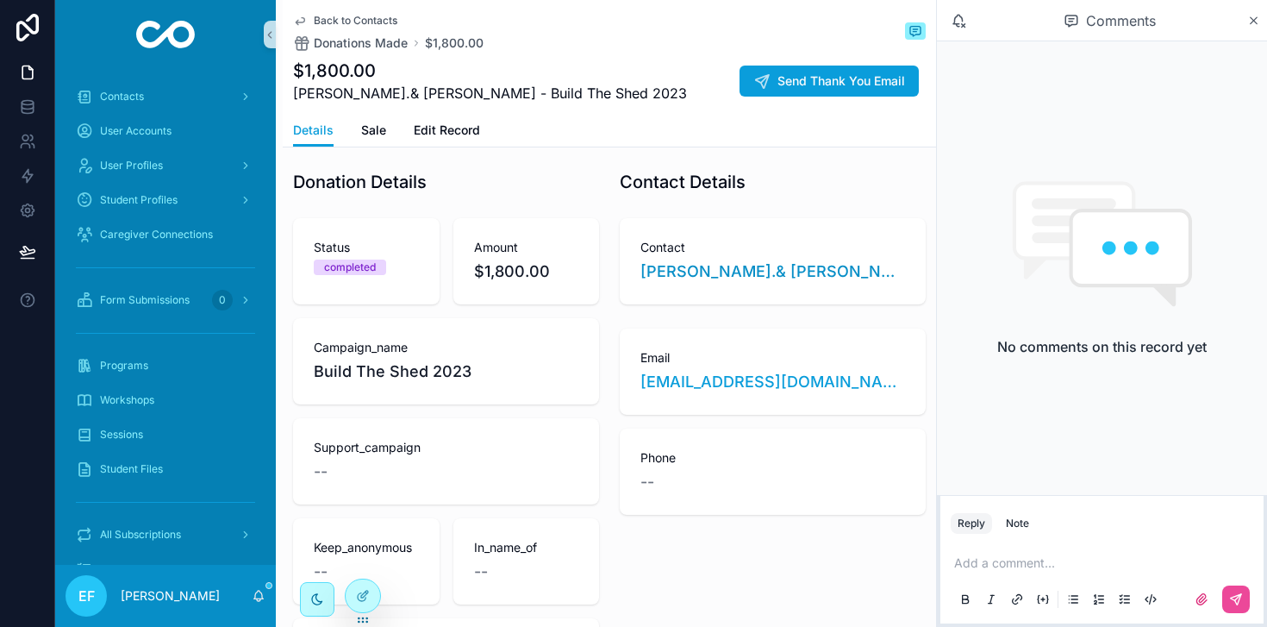
click at [342, 16] on span "Back to Contacts" at bounding box center [356, 21] width 84 height 14
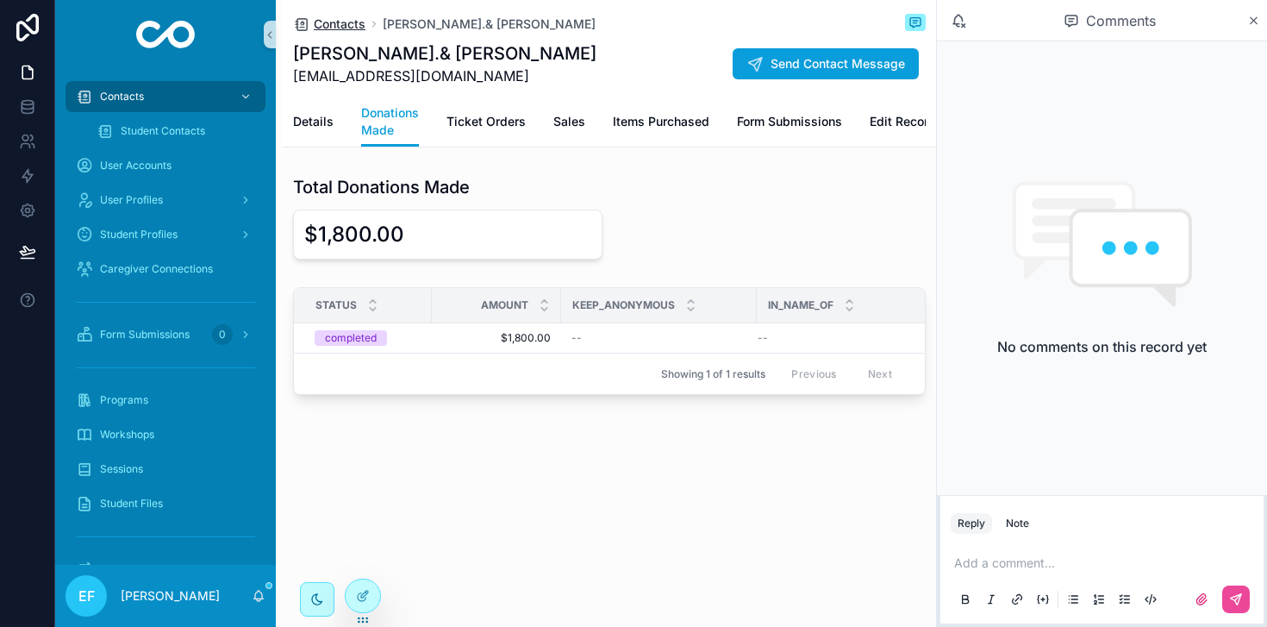
click at [347, 25] on span "Contacts" at bounding box center [340, 24] width 52 height 17
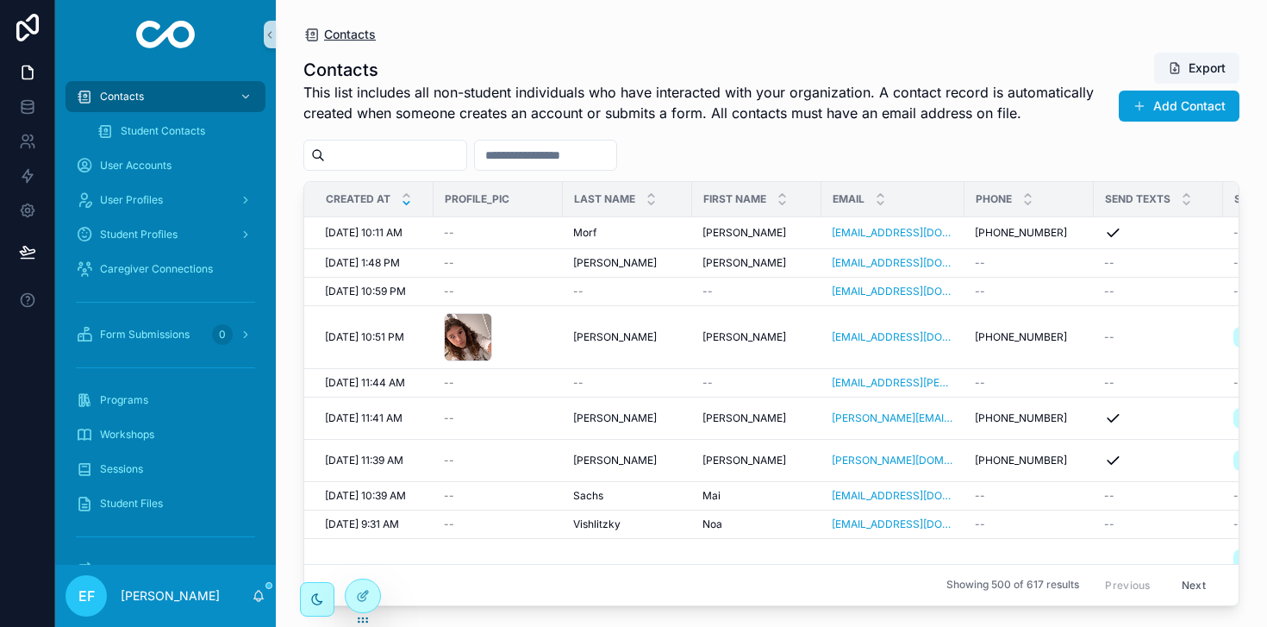
click at [347, 33] on span "Contacts" at bounding box center [350, 34] width 52 height 17
click at [339, 31] on span "Contacts" at bounding box center [350, 34] width 52 height 17
click at [369, 155] on input "scrollable content" at bounding box center [395, 155] width 141 height 24
type input "*****"
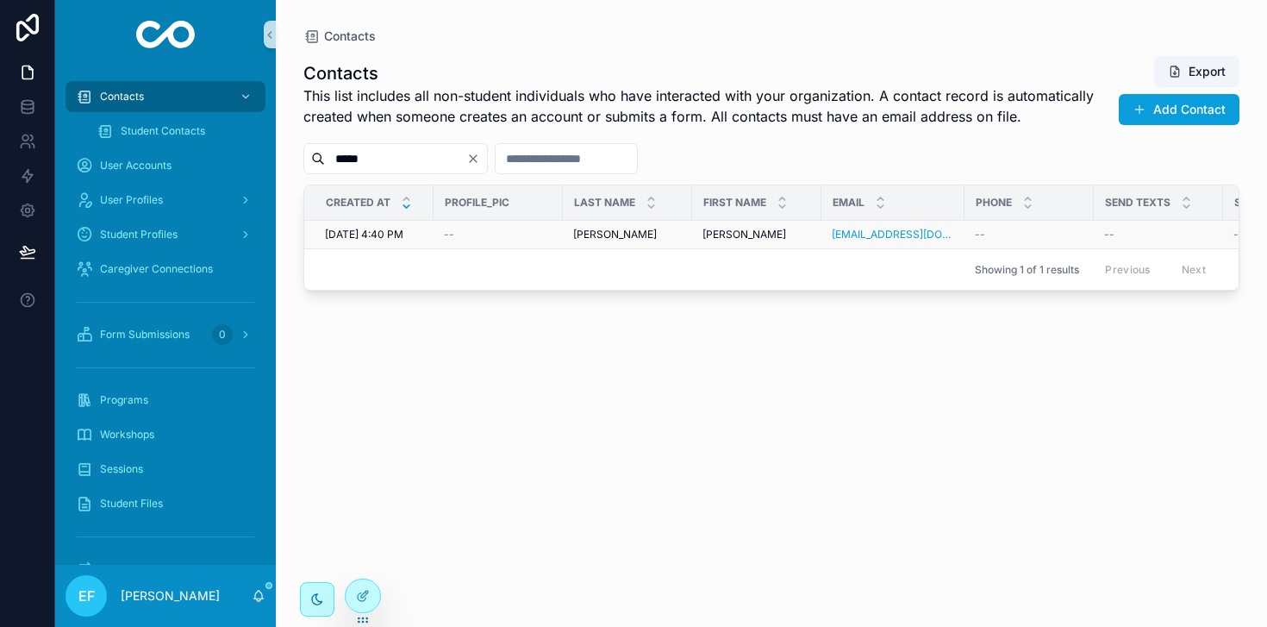
click at [583, 235] on span "Klaus" at bounding box center [615, 235] width 84 height 14
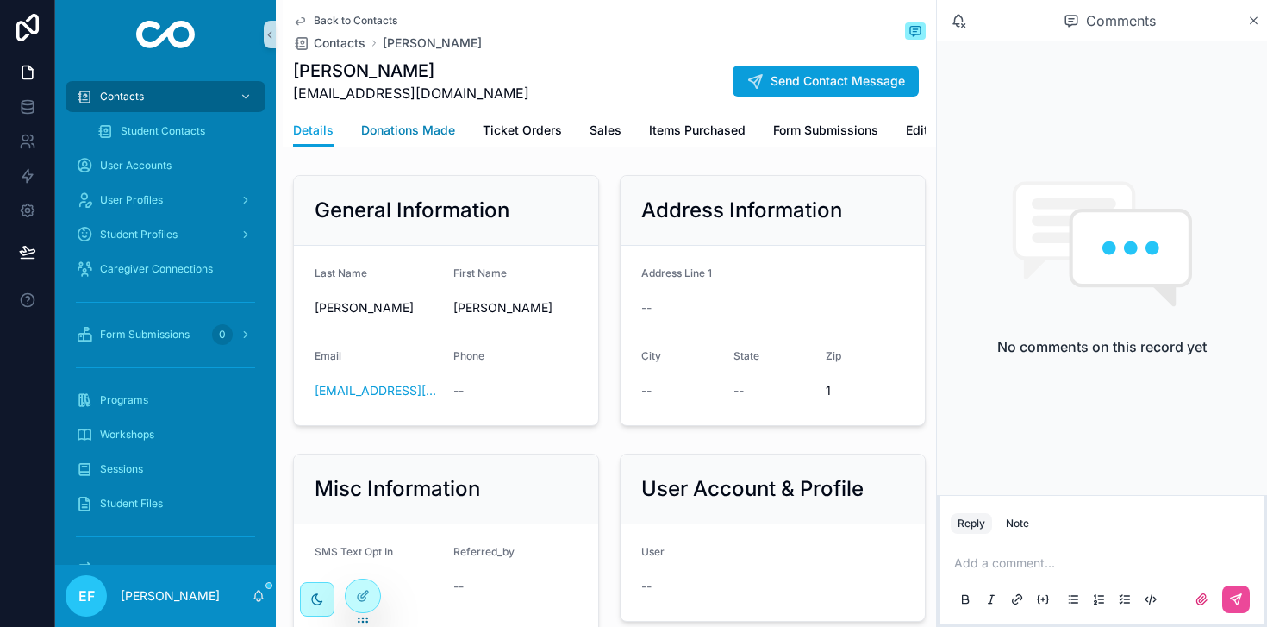
drag, startPoint x: 420, startPoint y: 132, endPoint x: 424, endPoint y: 147, distance: 16.1
click at [420, 132] on span "Donations Made" at bounding box center [408, 130] width 94 height 17
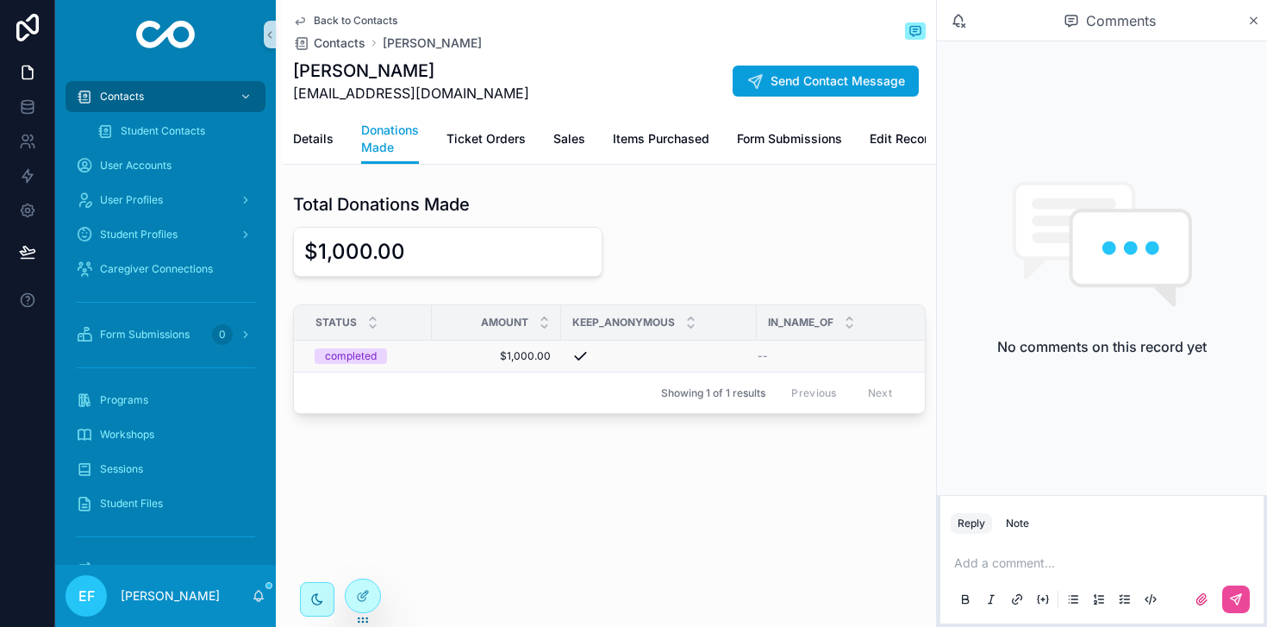
click at [520, 355] on span "$1,000.00" at bounding box center [496, 356] width 109 height 14
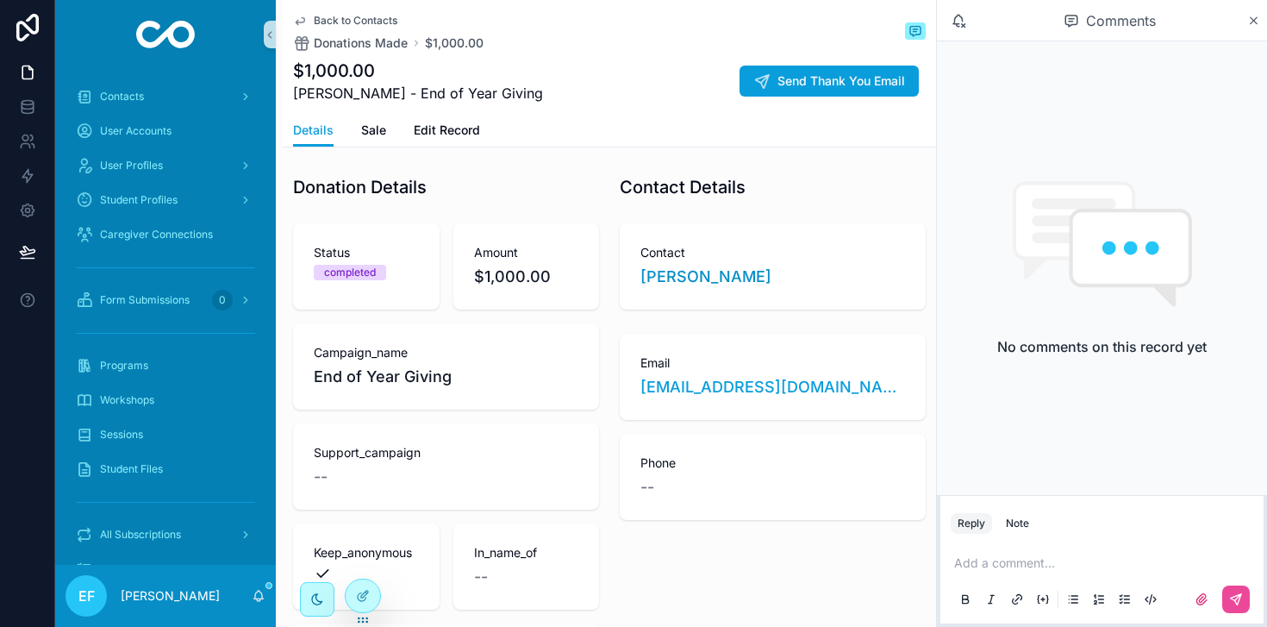
scroll to position [1, 0]
click at [360, 14] on span "Back to Contacts" at bounding box center [356, 21] width 84 height 14
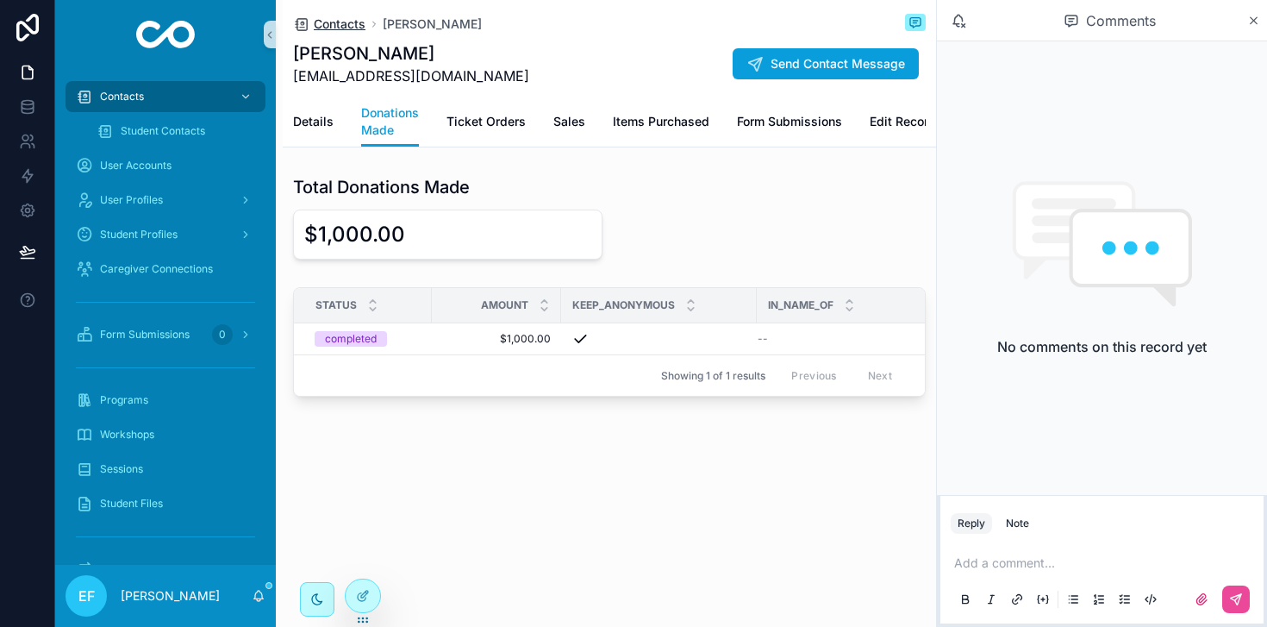
click at [346, 21] on span "Contacts" at bounding box center [340, 24] width 52 height 17
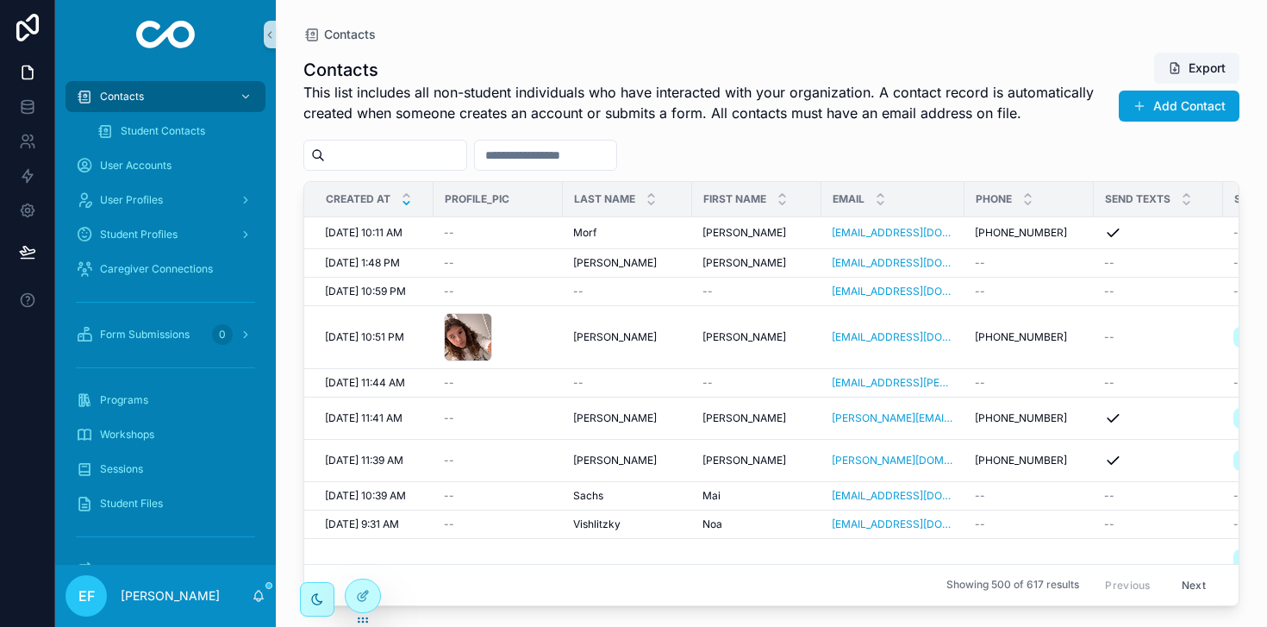
click at [412, 159] on input "scrollable content" at bounding box center [395, 155] width 141 height 24
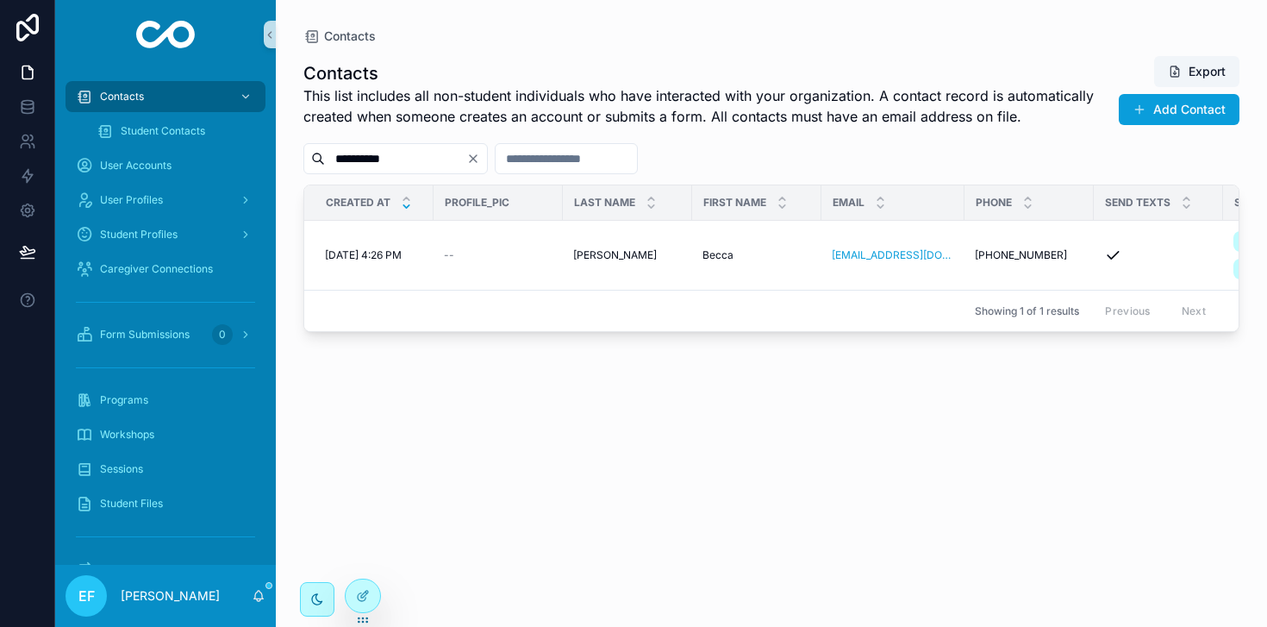
type input "**********"
click at [618, 248] on span "Mignanelli" at bounding box center [615, 255] width 84 height 14
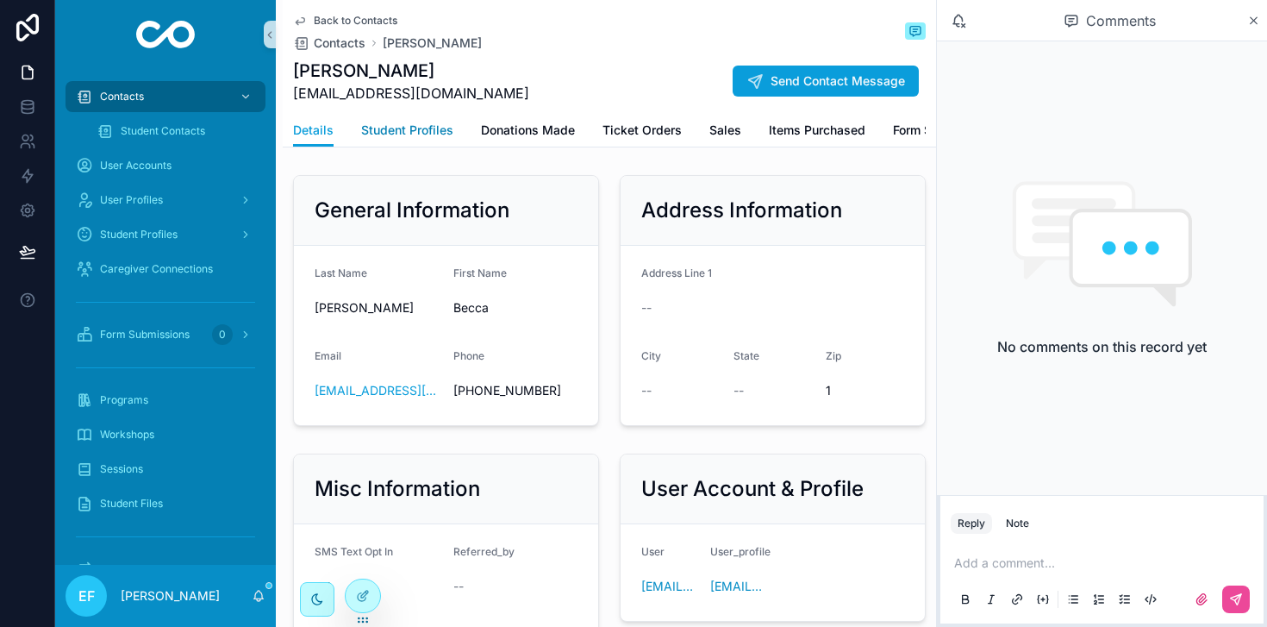
click at [429, 127] on span "Student Profiles" at bounding box center [407, 130] width 92 height 17
click at [504, 132] on span "Donations Made" at bounding box center [528, 130] width 94 height 17
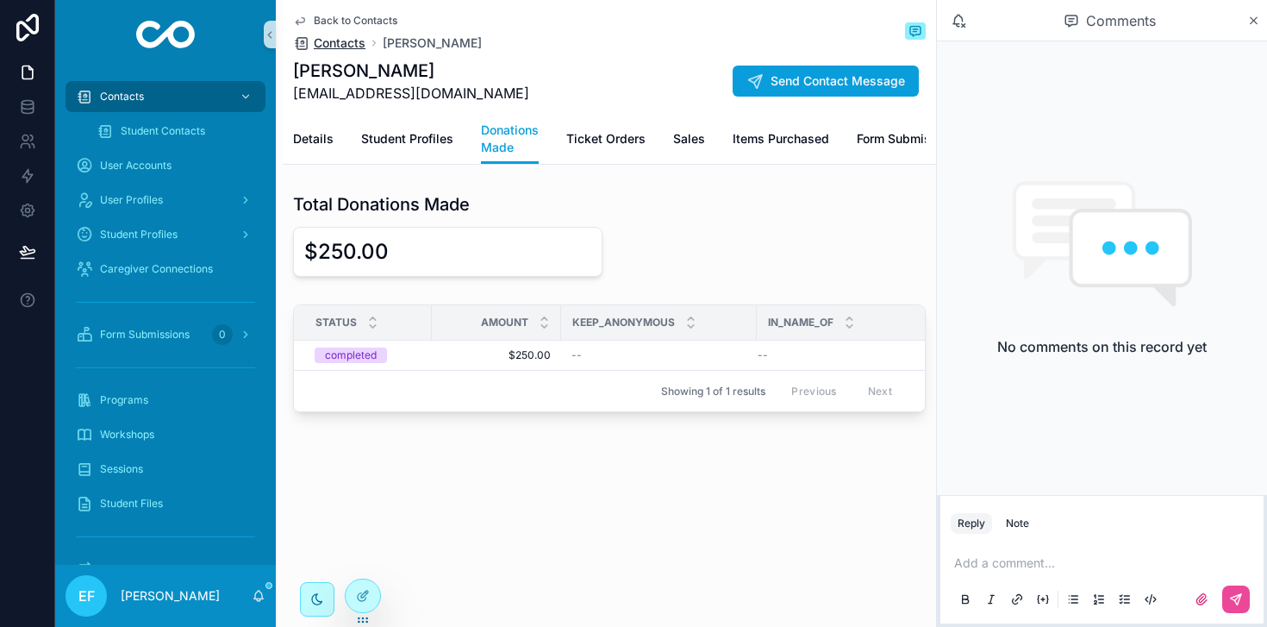
click at [336, 45] on span "Contacts" at bounding box center [340, 42] width 52 height 17
